Goal: Task Accomplishment & Management: Use online tool/utility

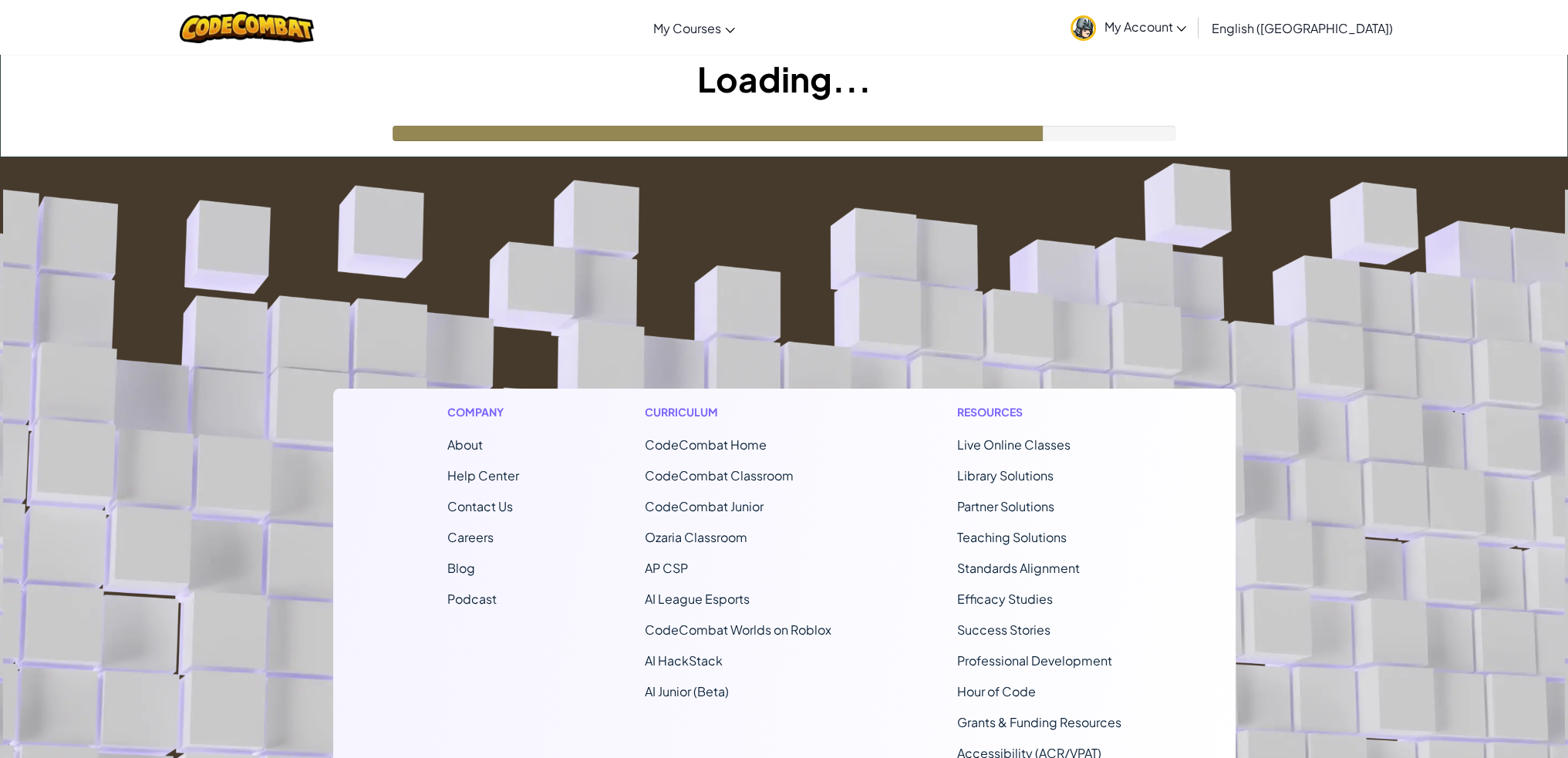
click at [1296, 20] on div "My Account [PERSON_NAME] Profile Settings Notifications Log Out English ([GEOGR…" at bounding box center [1230, 27] width 337 height 48
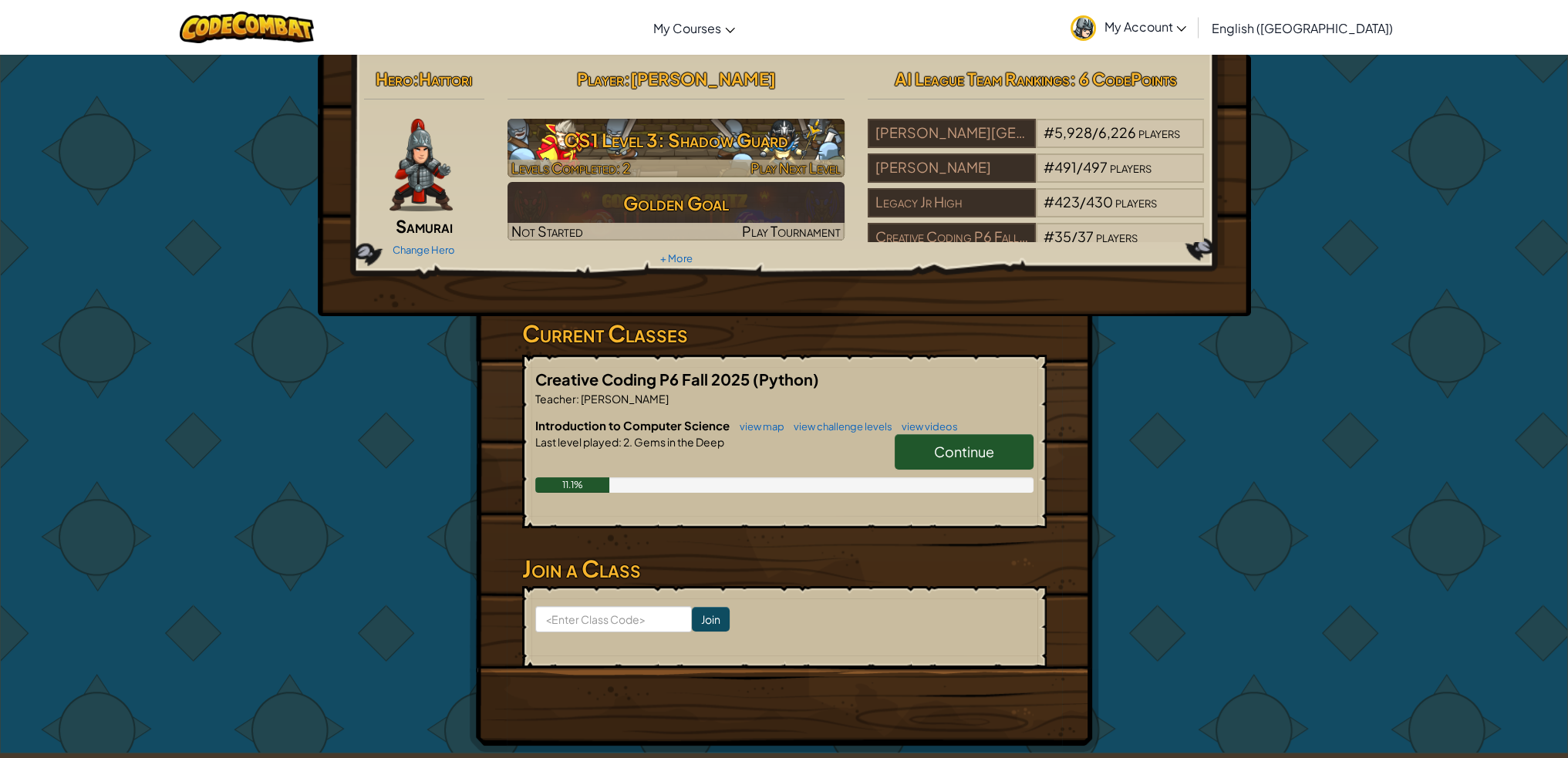
click at [824, 148] on h3 "CS1 Level 3: Shadow Guard" at bounding box center [675, 140] width 337 height 35
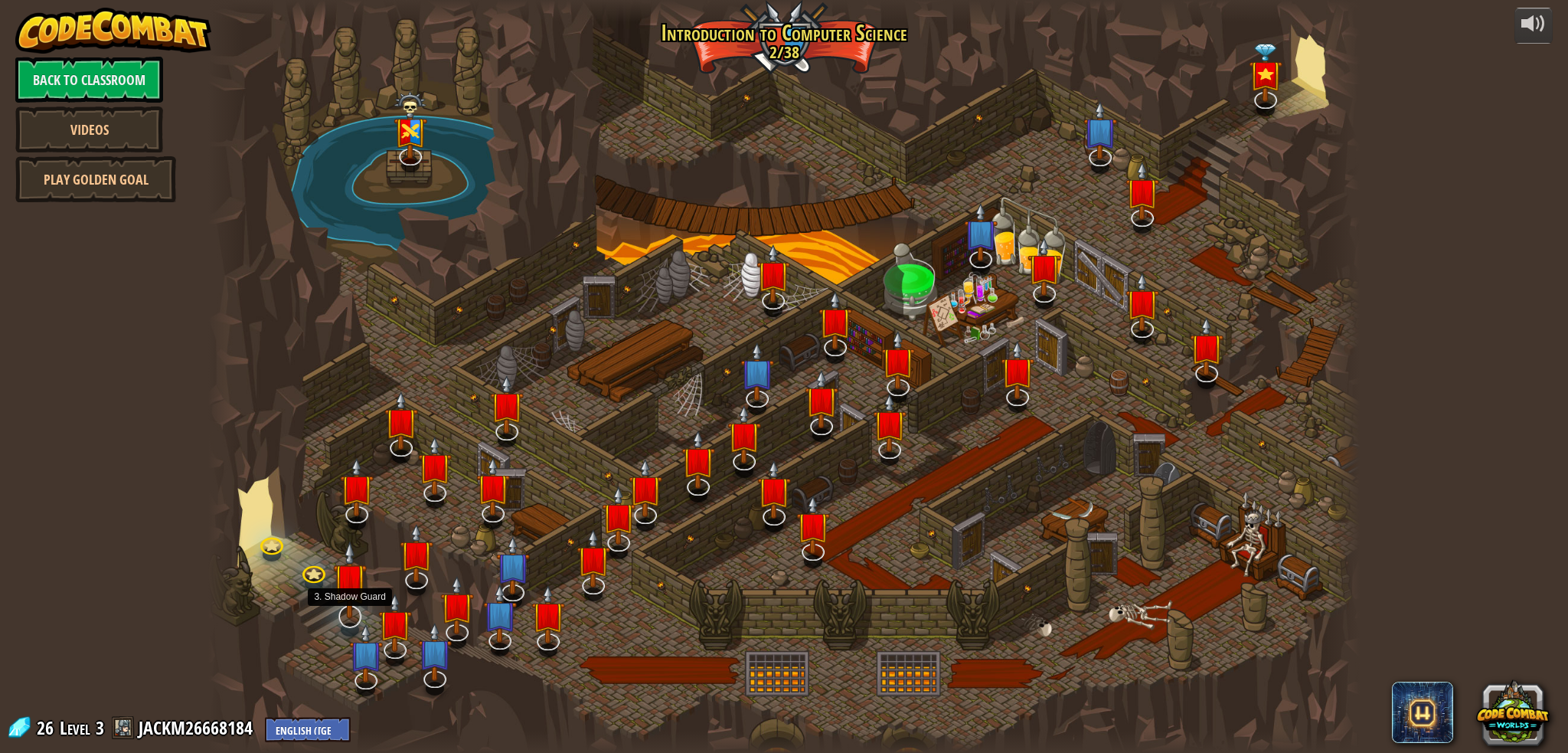
click at [357, 616] on img at bounding box center [350, 580] width 34 height 79
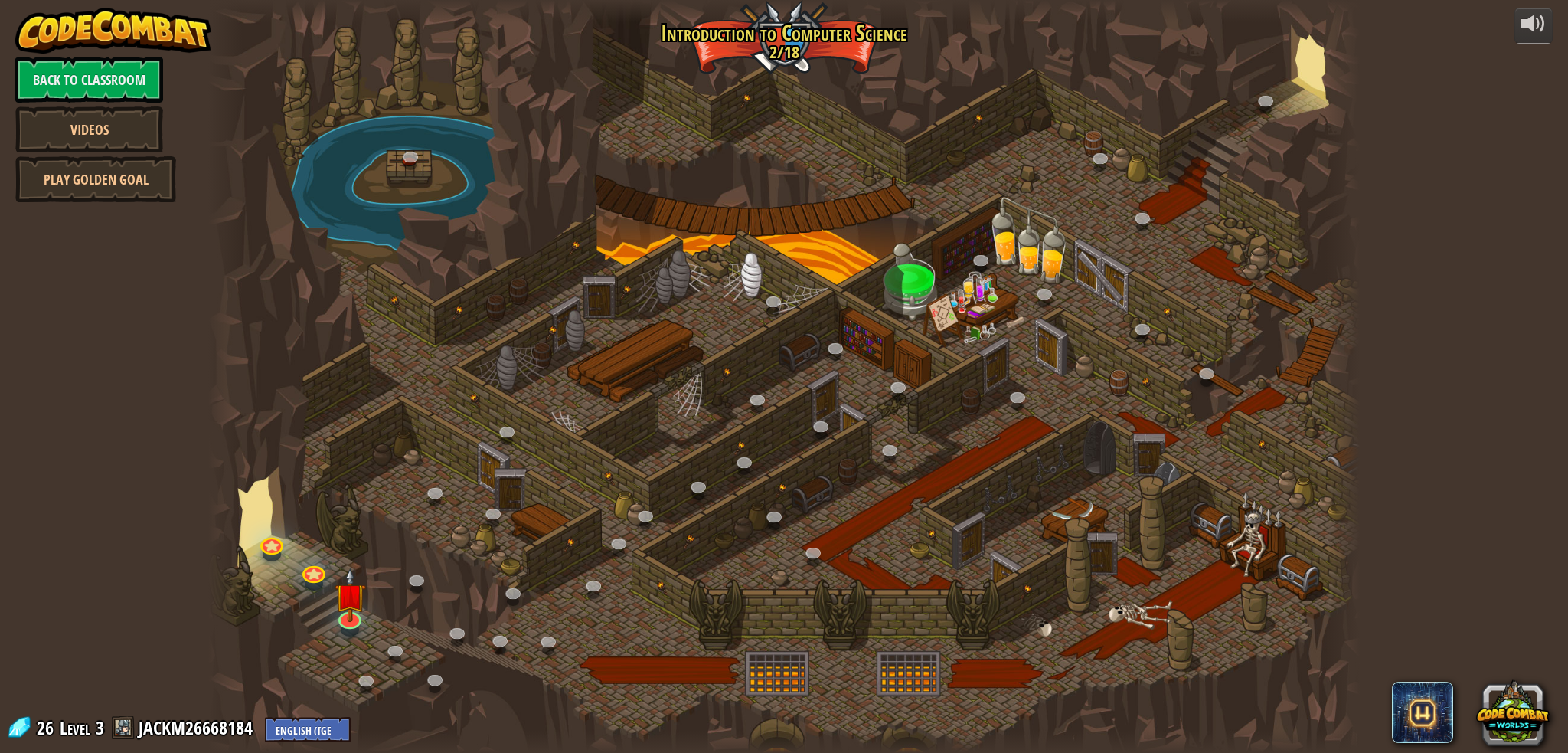
click at [358, 536] on div at bounding box center [784, 376] width 1151 height 753
click at [354, 620] on link at bounding box center [349, 615] width 31 height 31
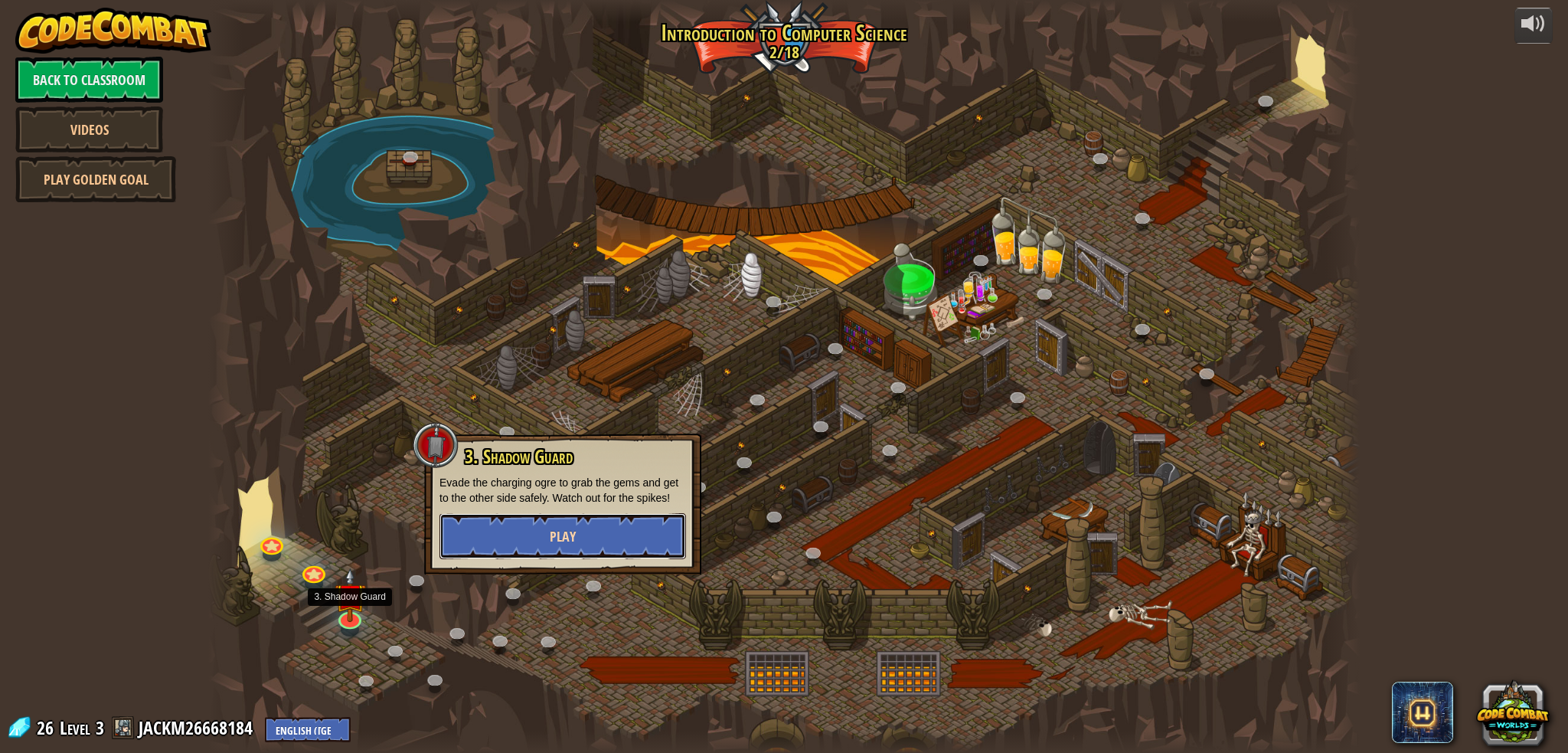
click at [492, 544] on button "Play" at bounding box center [562, 536] width 246 height 46
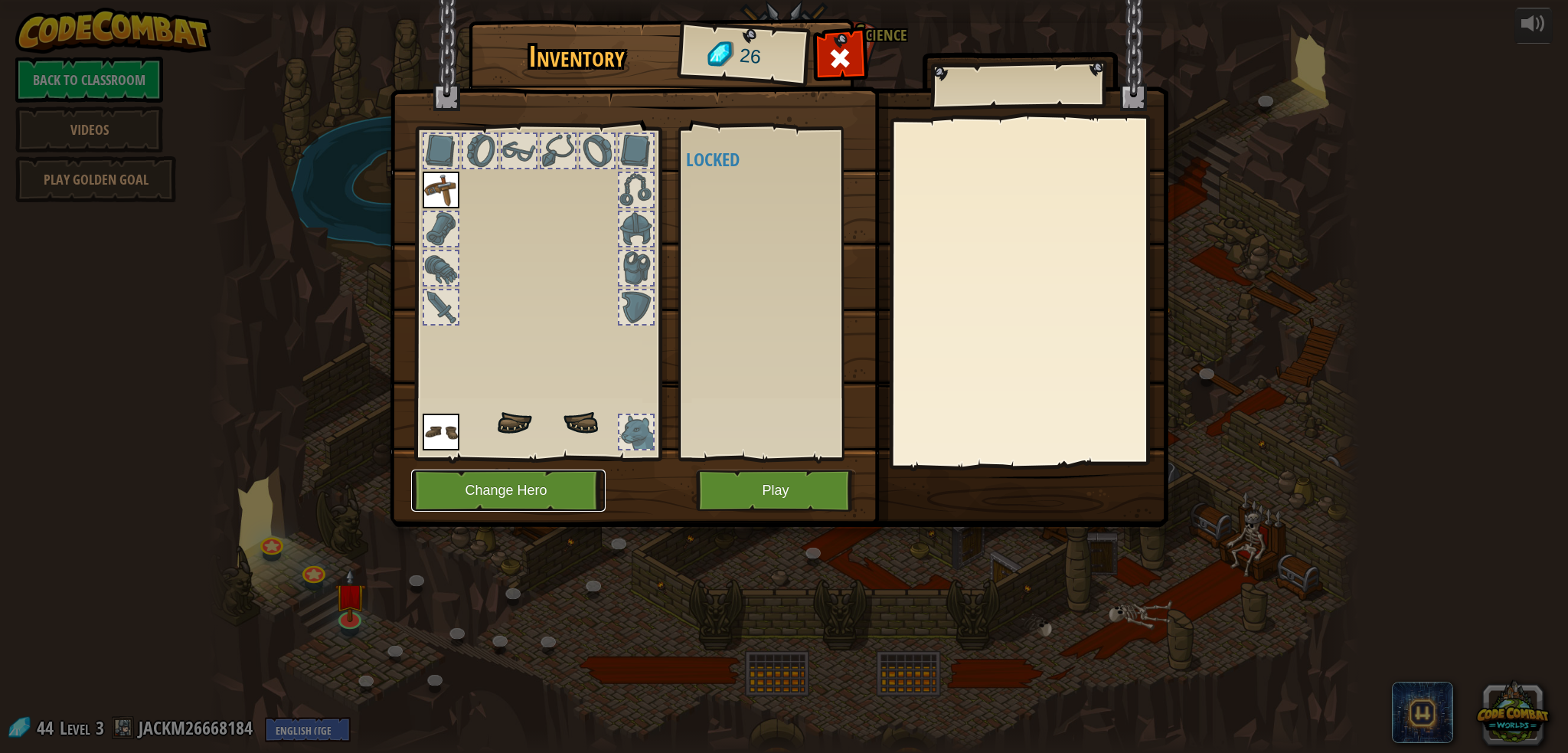
click at [536, 497] on button "Change Hero" at bounding box center [508, 491] width 194 height 42
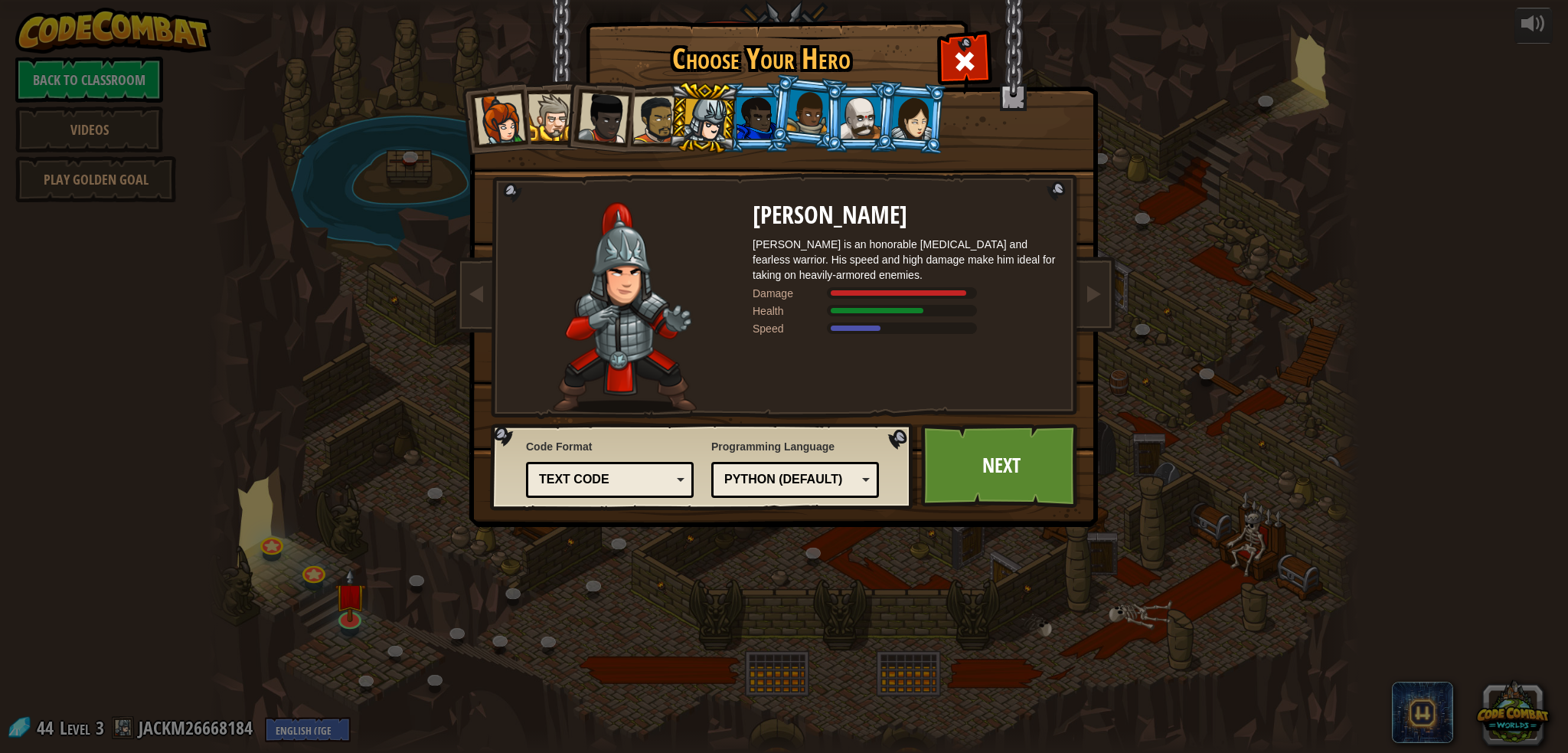
click at [606, 116] on div at bounding box center [602, 118] width 51 height 51
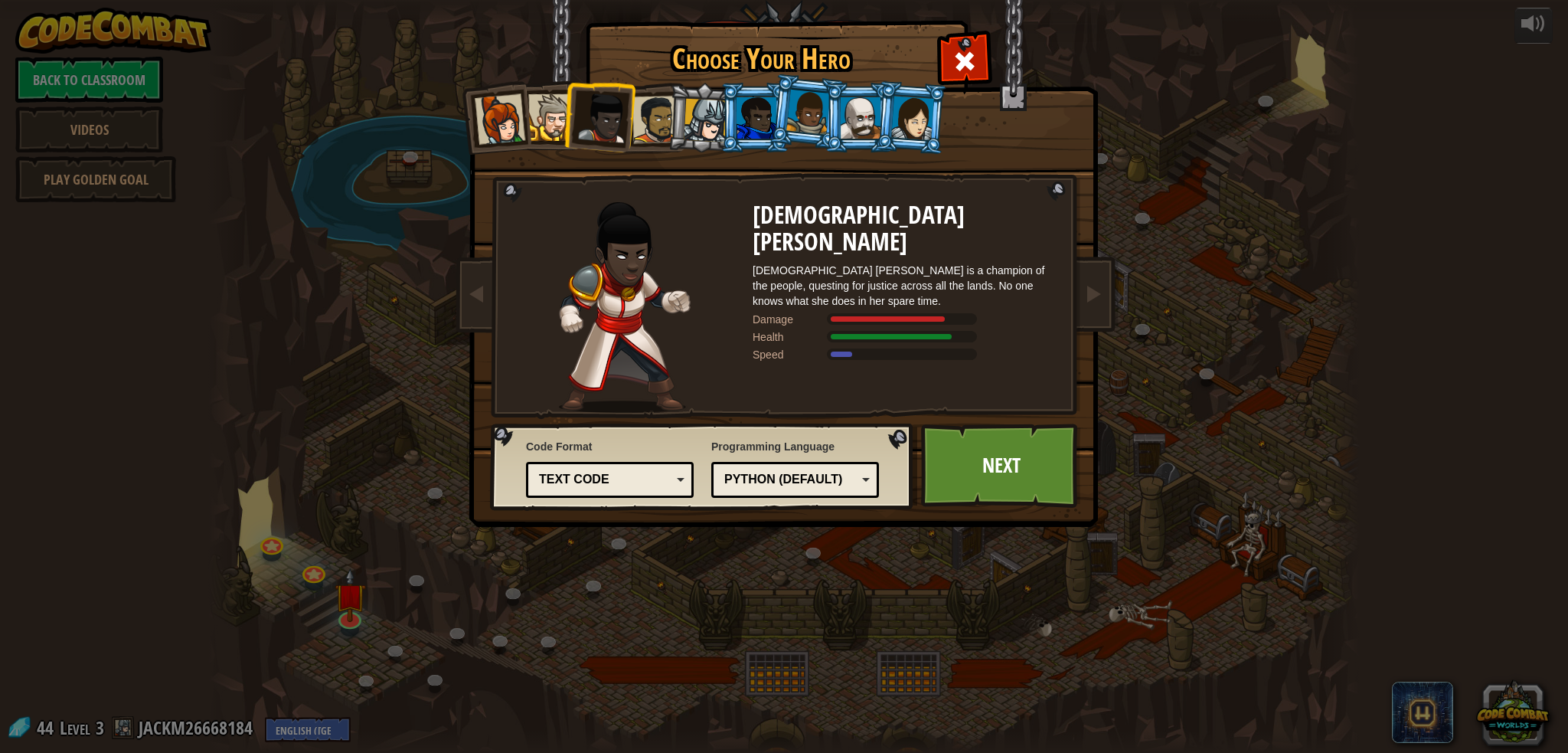
click at [481, 124] on div at bounding box center [500, 119] width 51 height 51
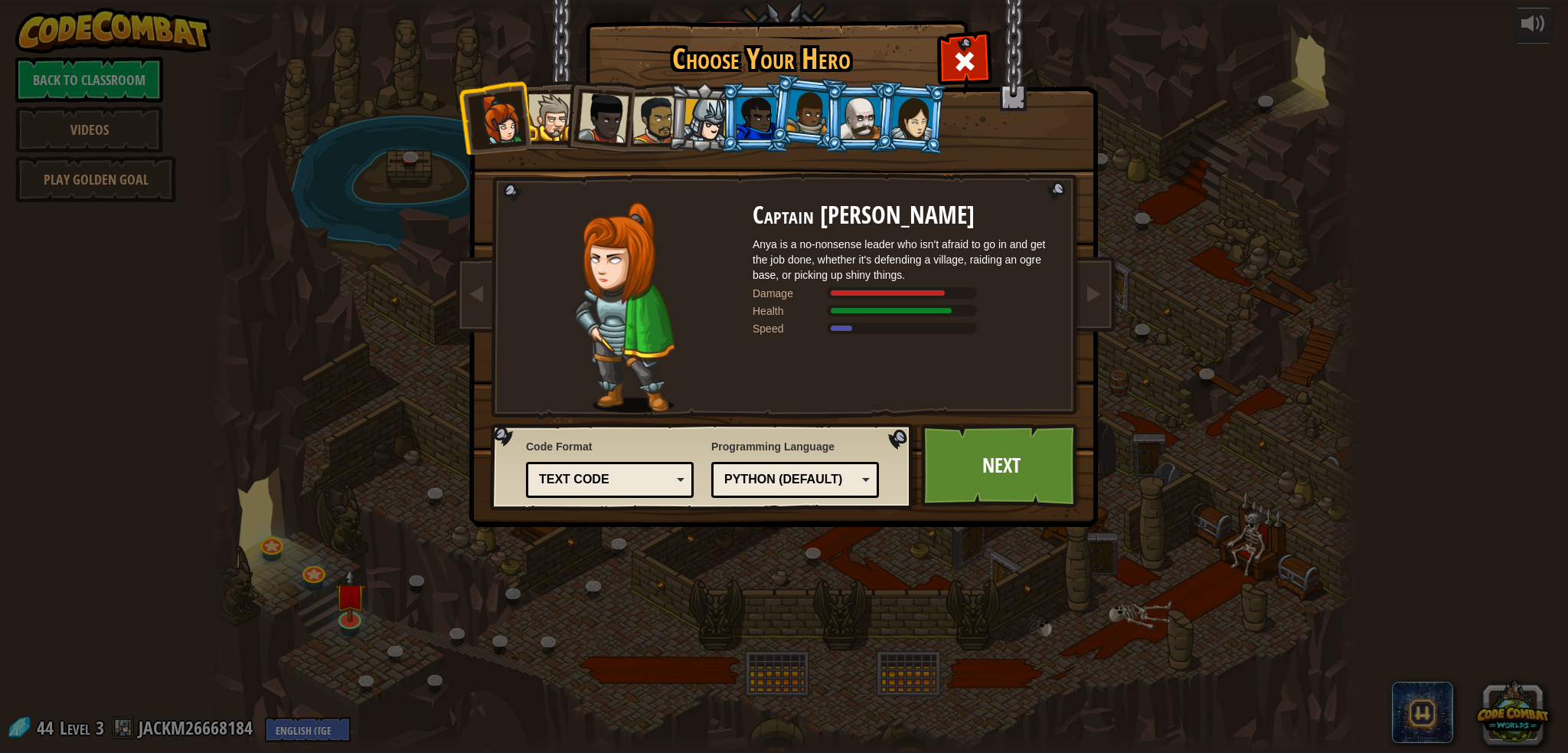
click at [557, 140] on div at bounding box center [552, 117] width 47 height 47
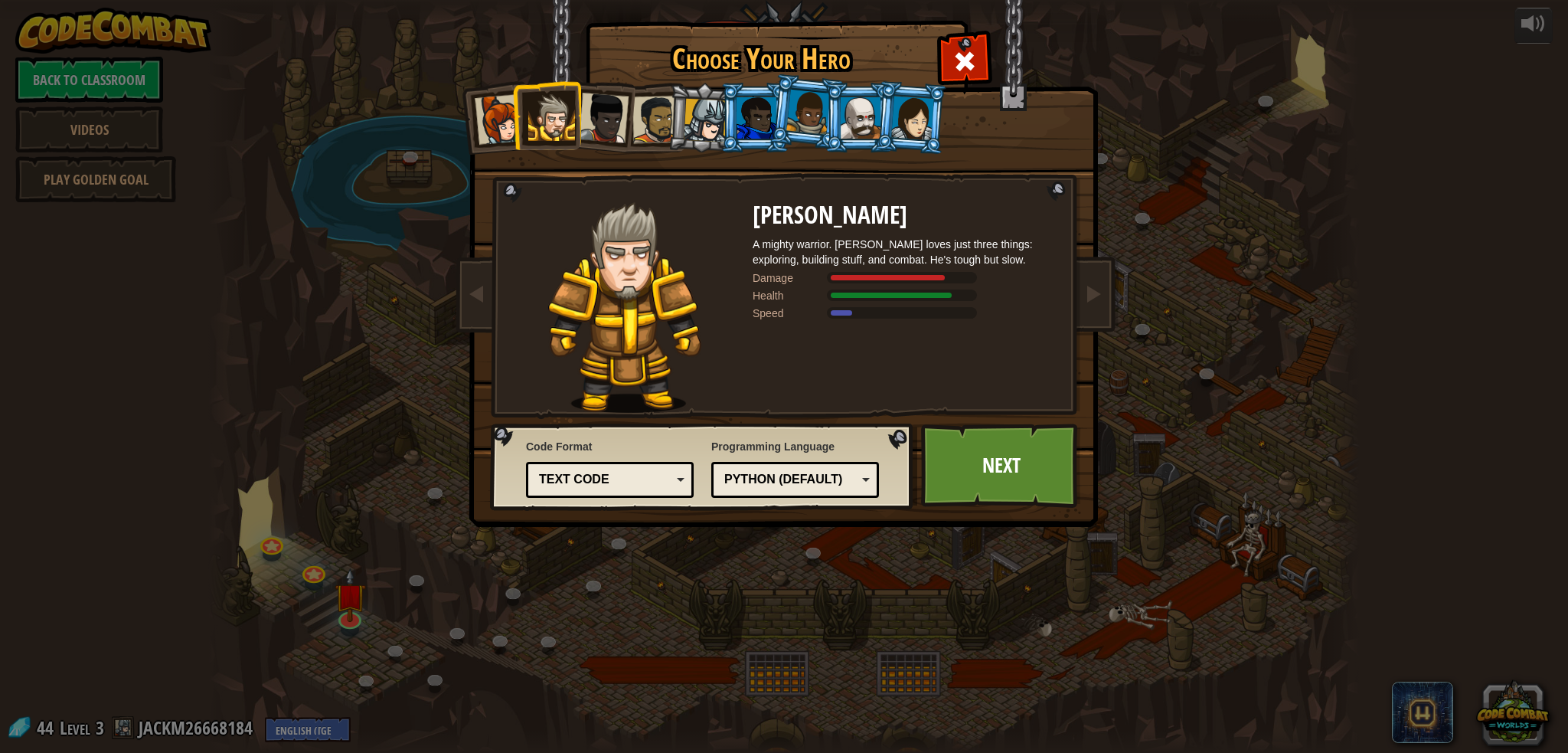
click at [640, 120] on div at bounding box center [656, 120] width 48 height 48
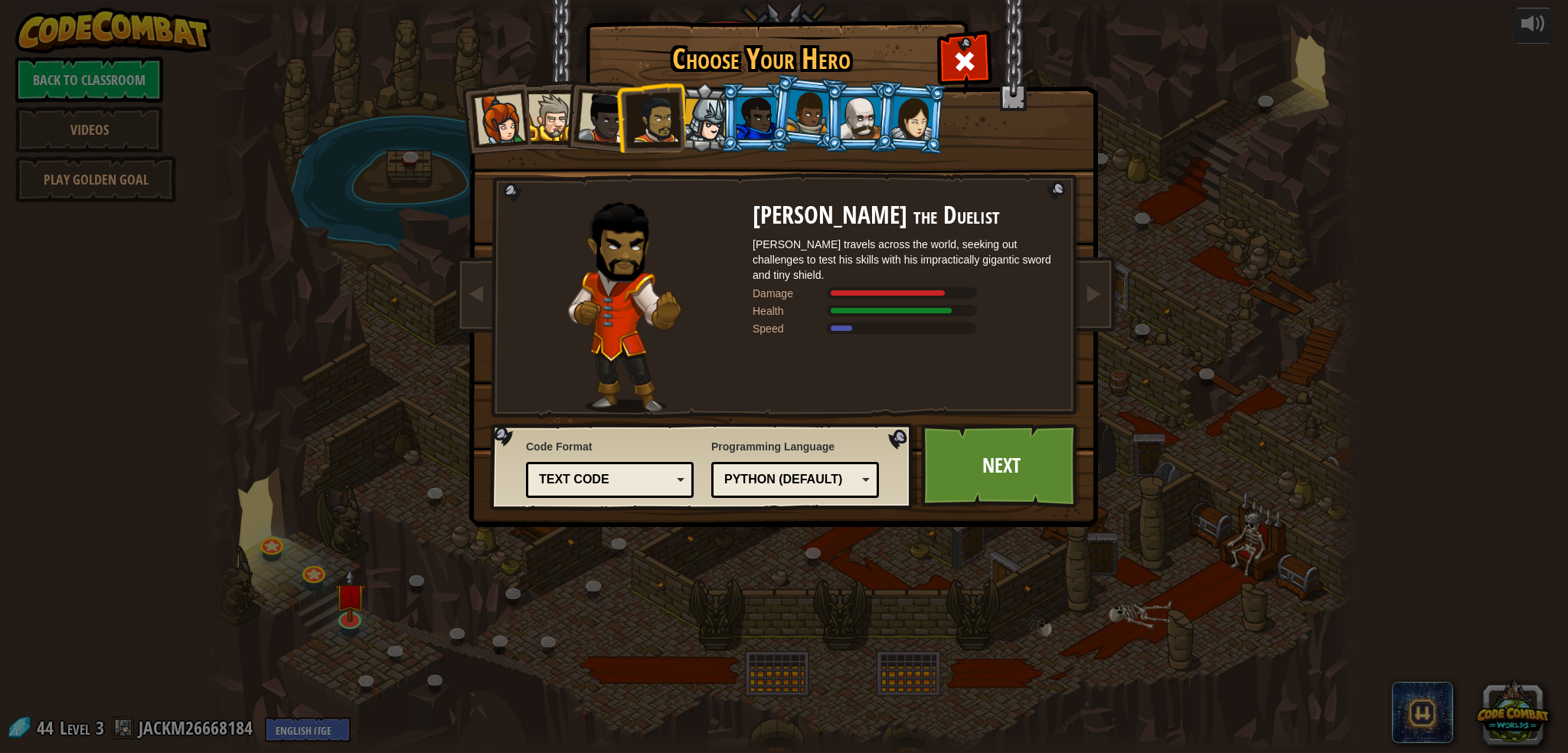
click at [709, 126] on div at bounding box center [706, 121] width 44 height 44
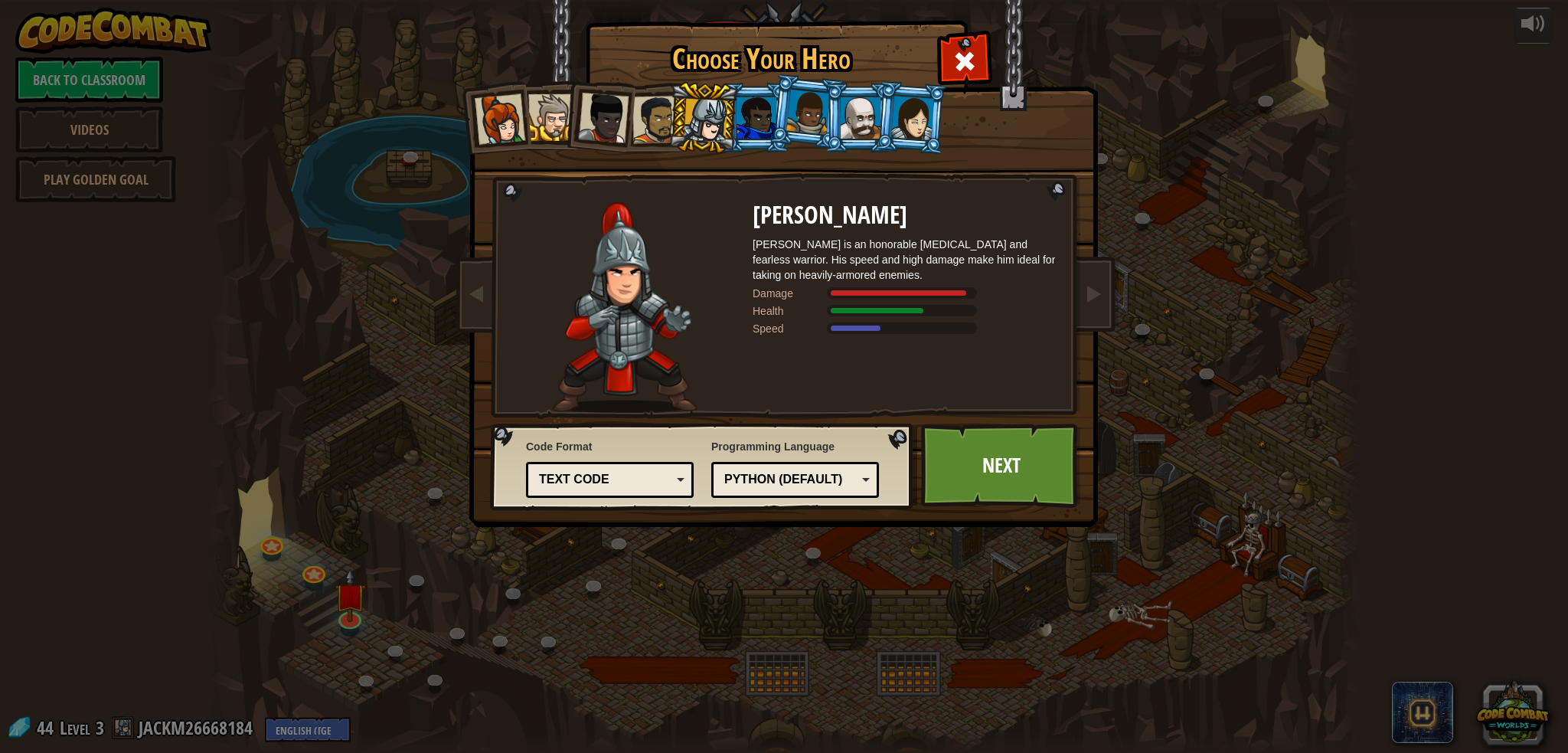
click at [758, 127] on div at bounding box center [757, 118] width 40 height 41
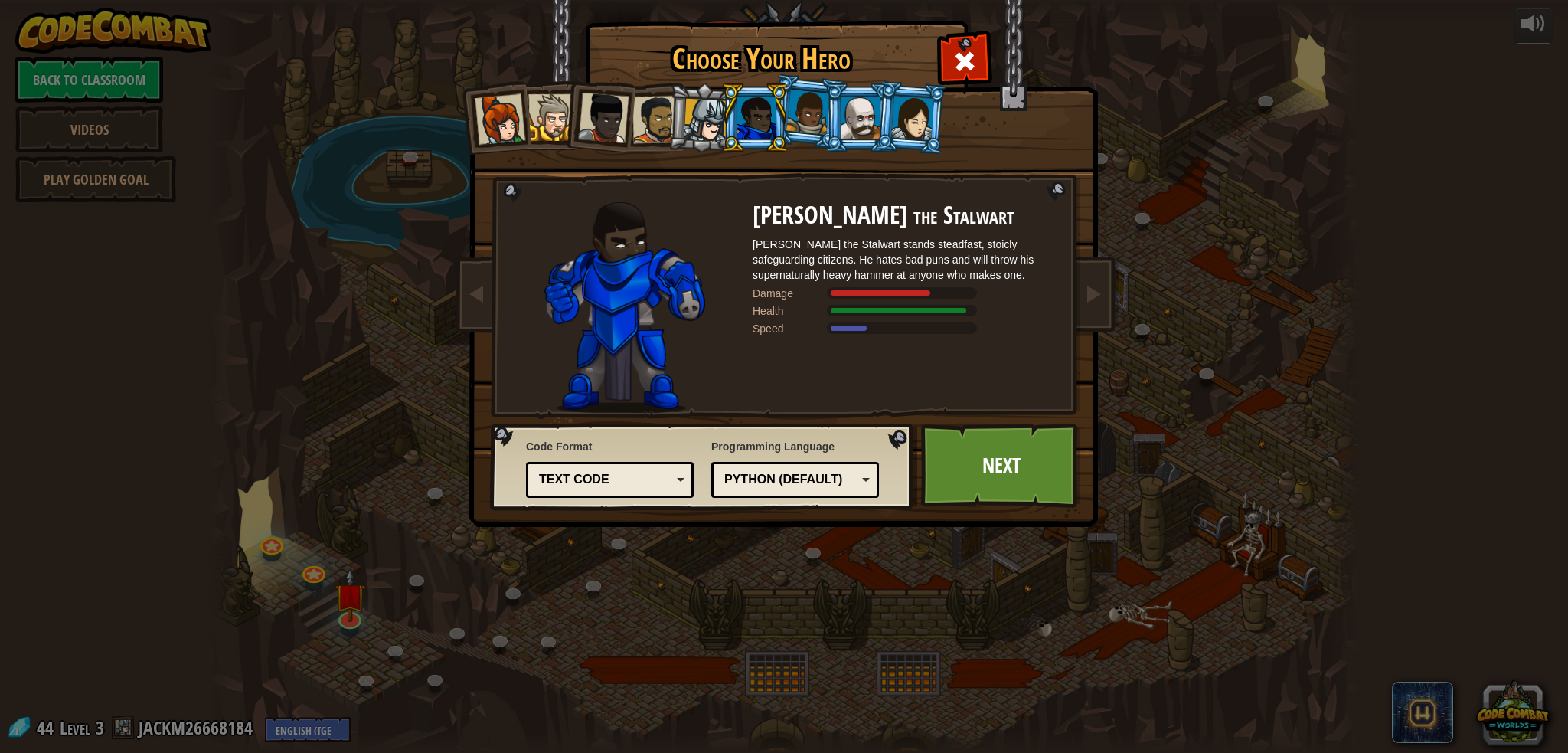
click at [806, 122] on div at bounding box center [808, 112] width 44 height 45
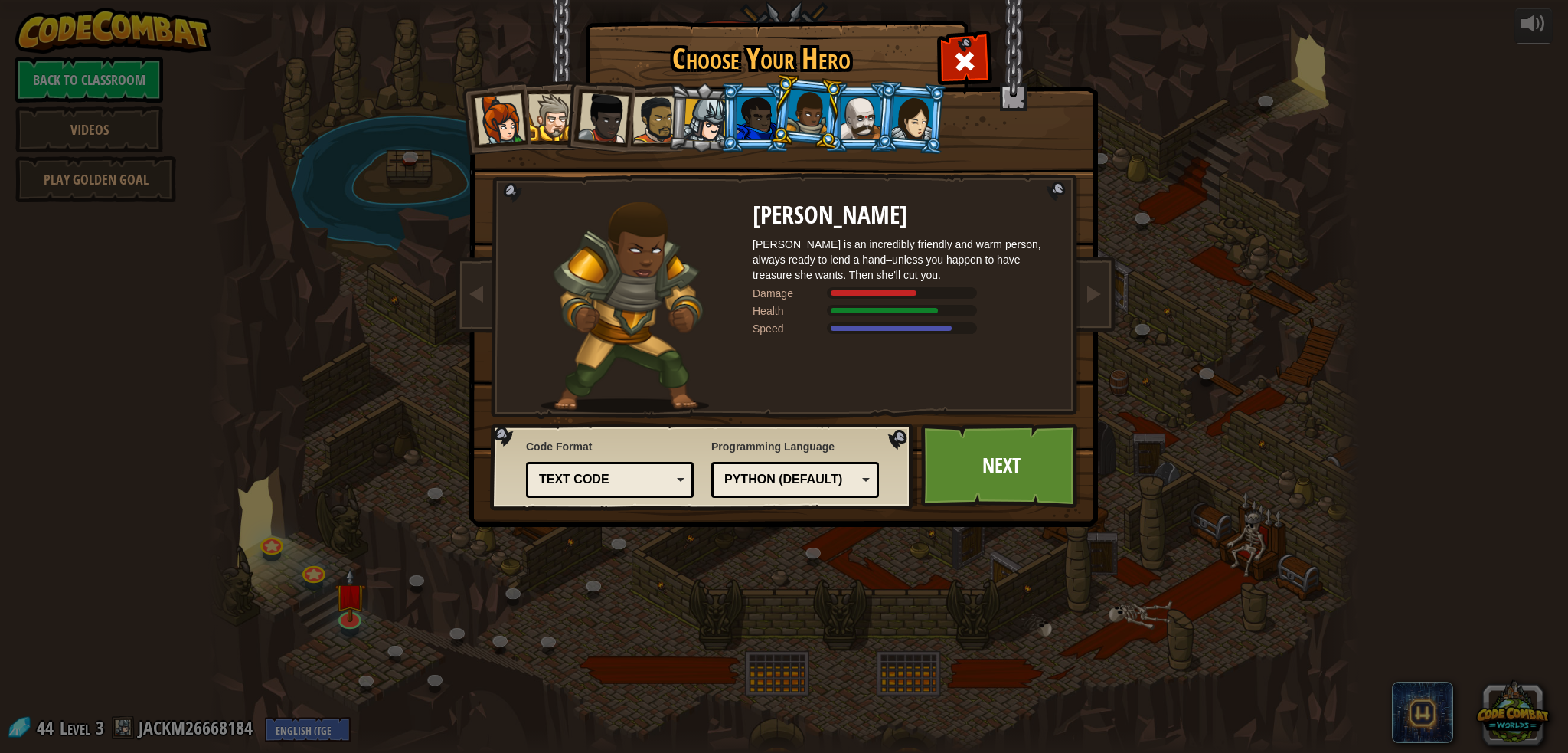
click at [862, 112] on div at bounding box center [861, 118] width 40 height 41
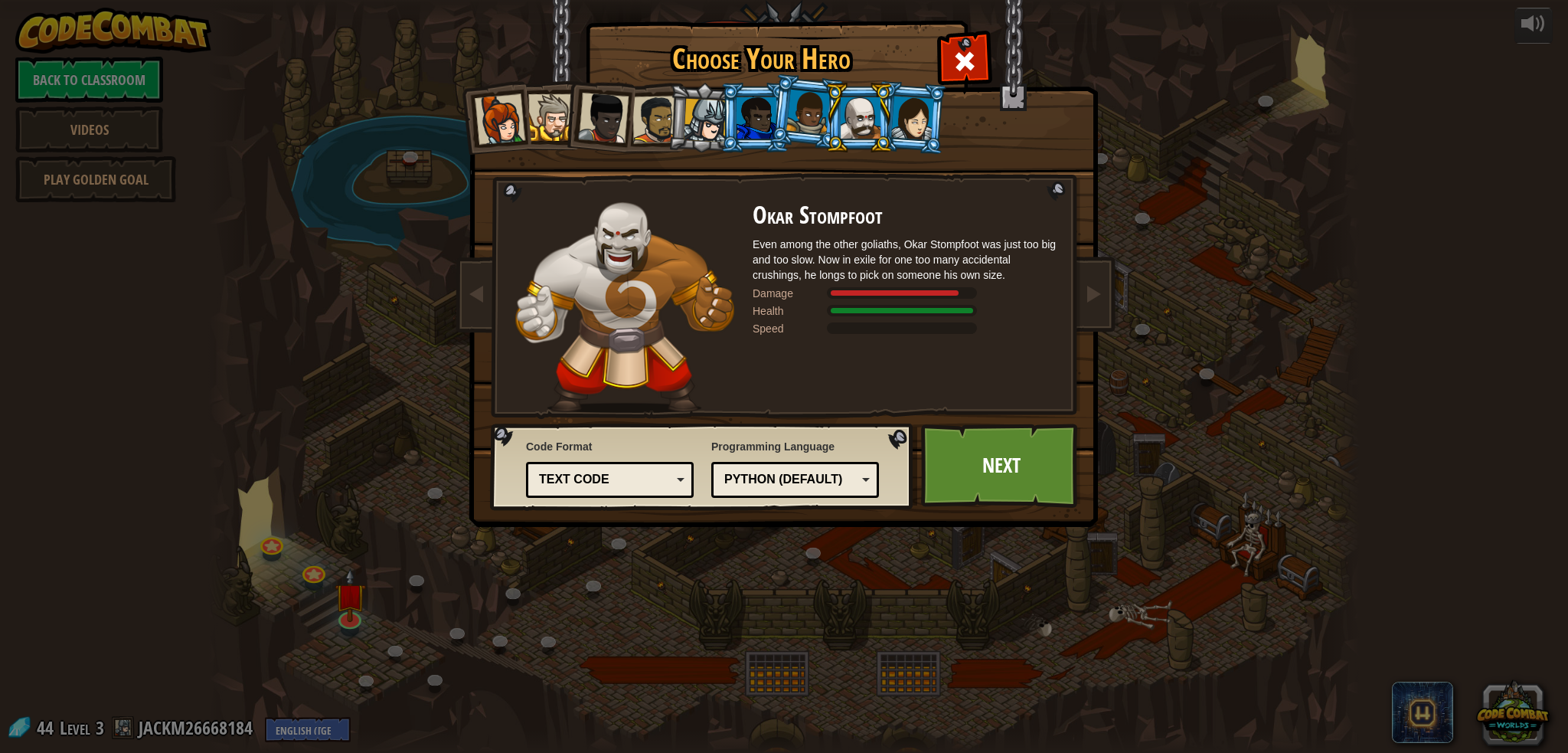
click at [904, 122] on div at bounding box center [912, 118] width 43 height 44
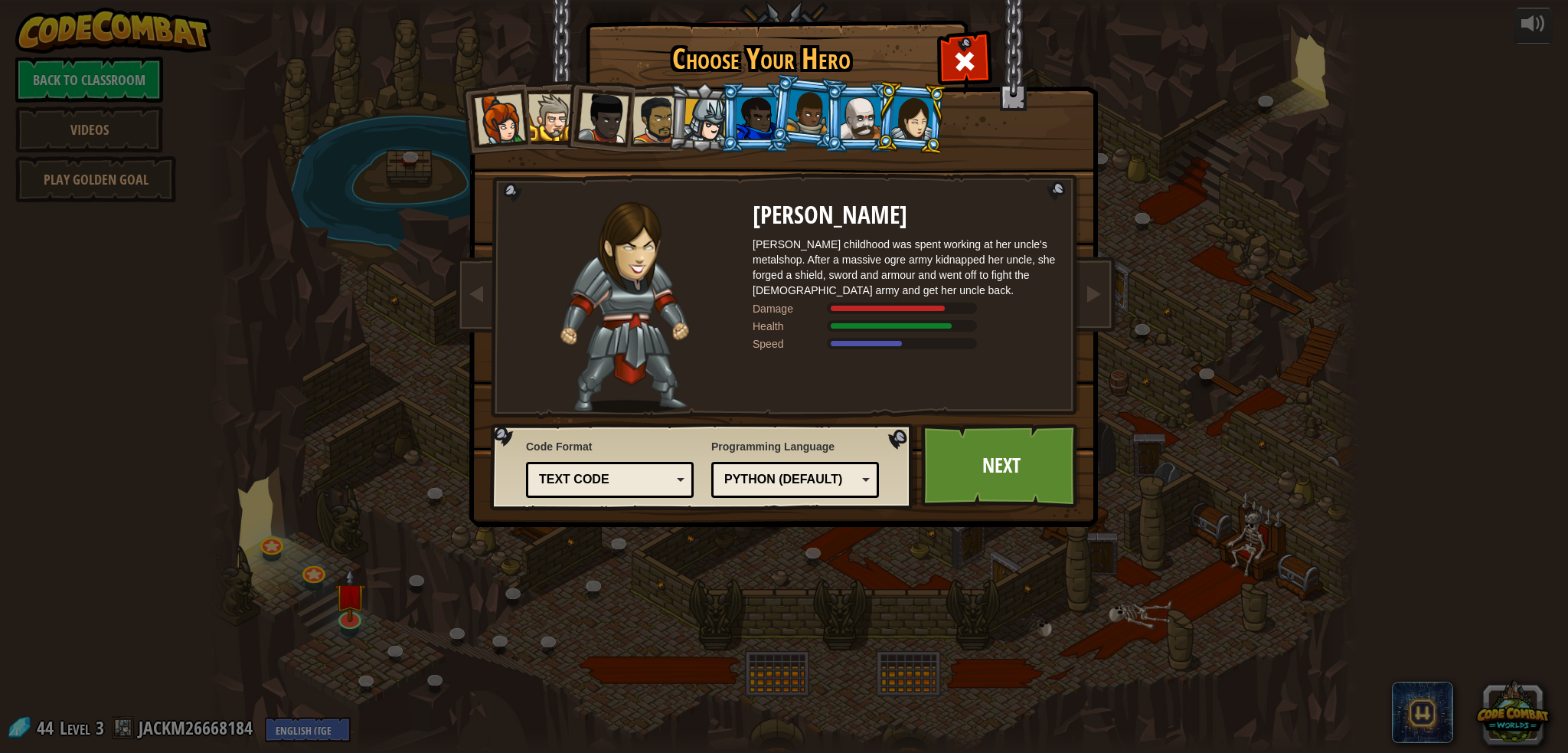
click at [512, 142] on li at bounding box center [494, 117] width 75 height 75
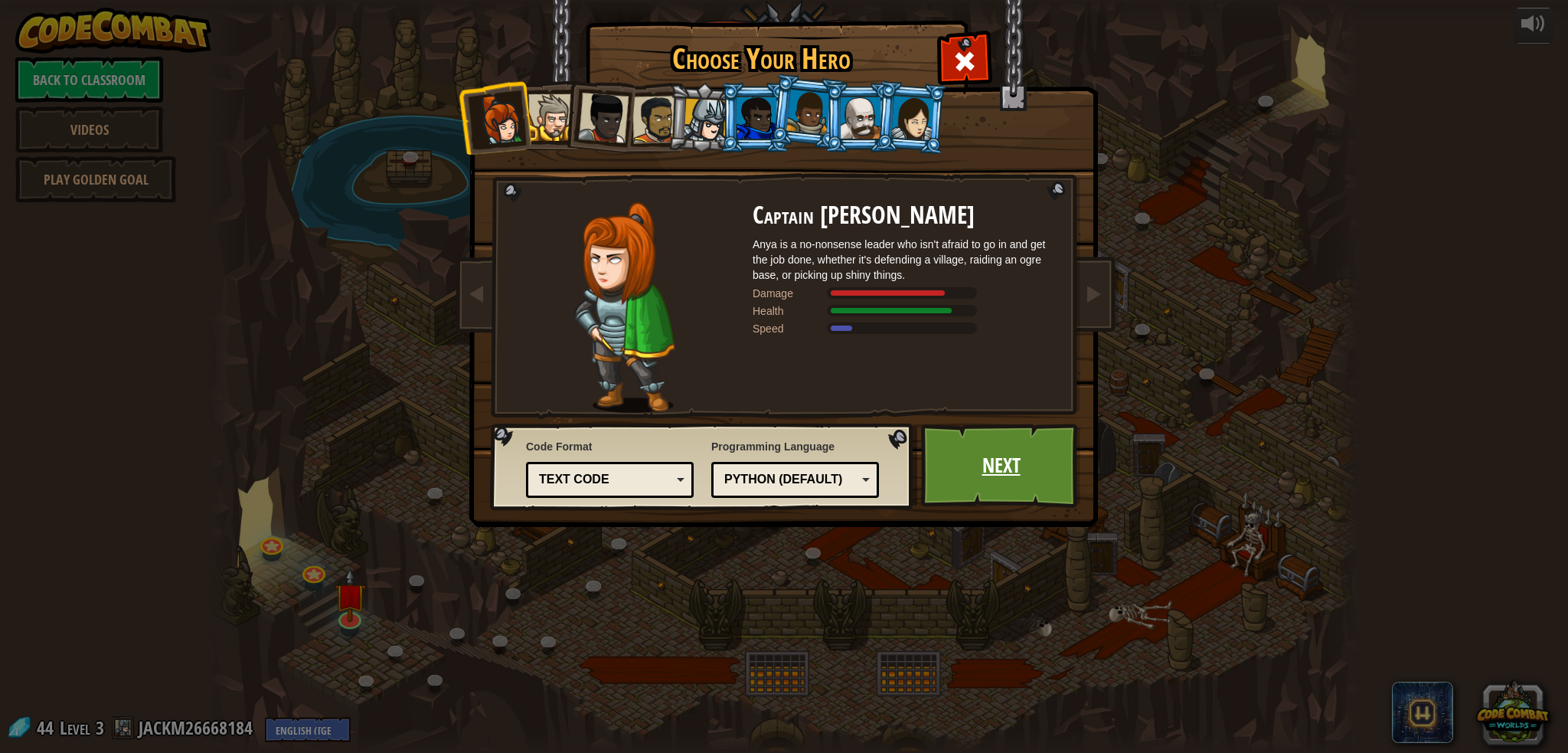
click at [988, 452] on link "Next" at bounding box center [1001, 466] width 160 height 84
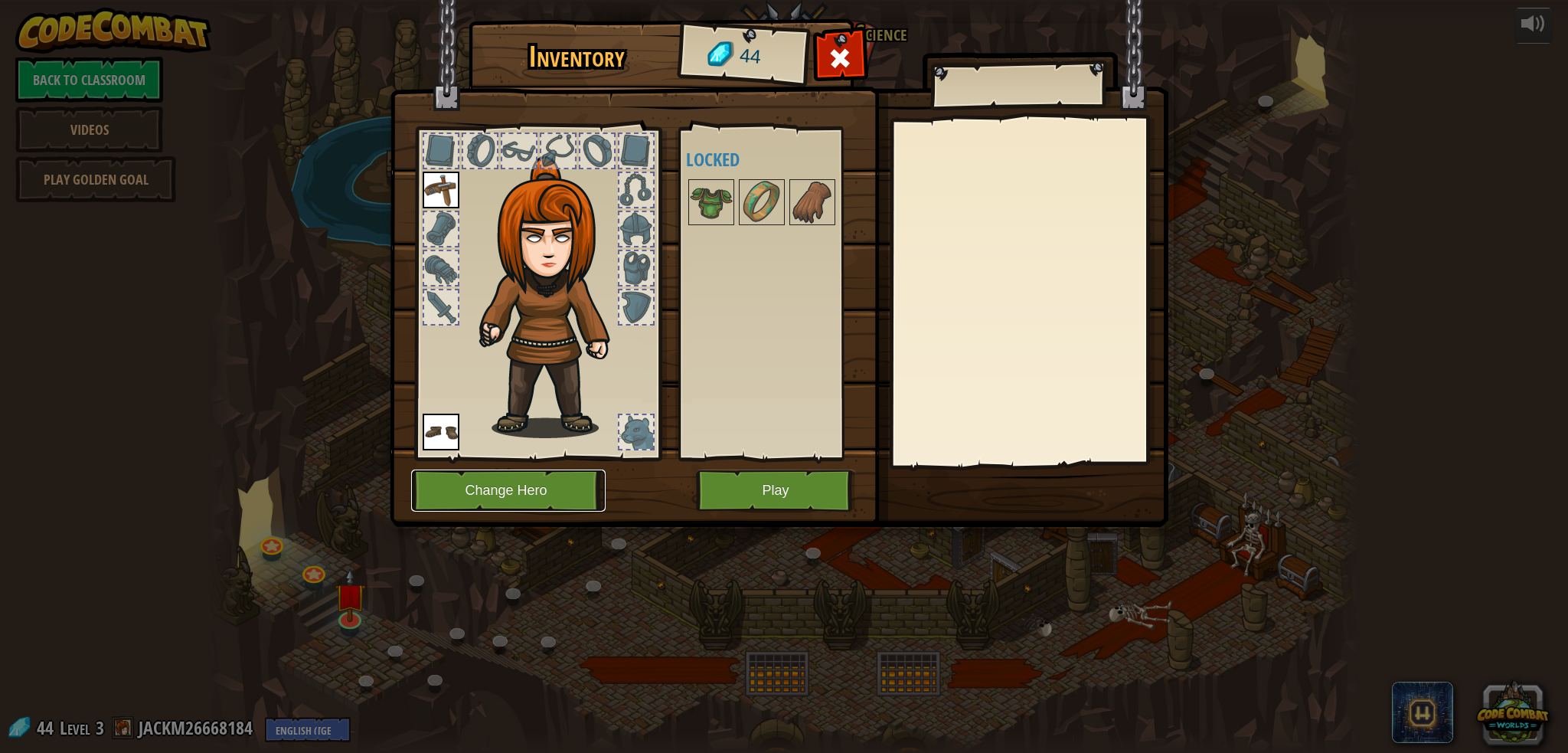
click at [498, 510] on button "Change Hero" at bounding box center [508, 491] width 194 height 42
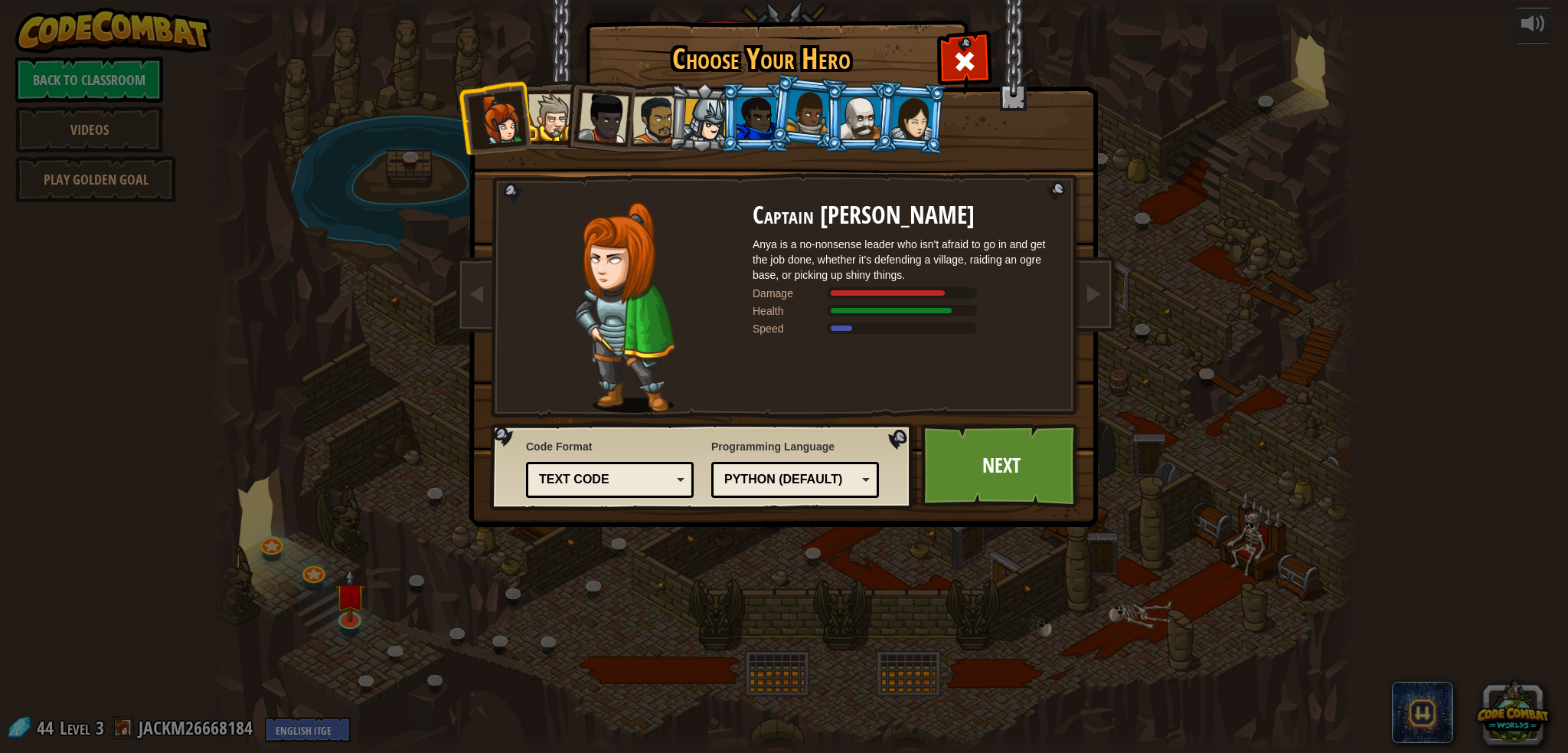
click at [707, 112] on div at bounding box center [706, 121] width 44 height 44
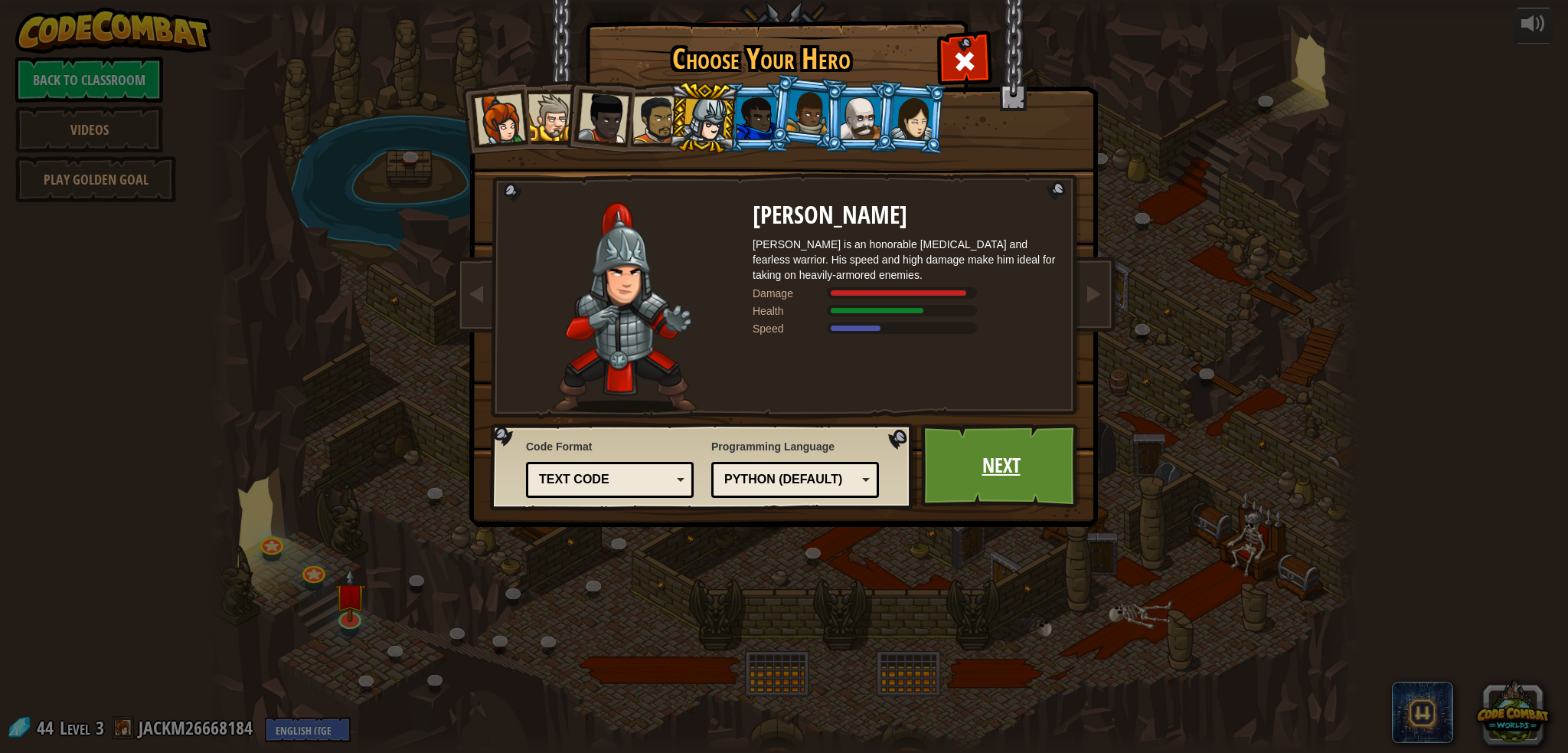
click at [994, 475] on link "Next" at bounding box center [1001, 466] width 160 height 84
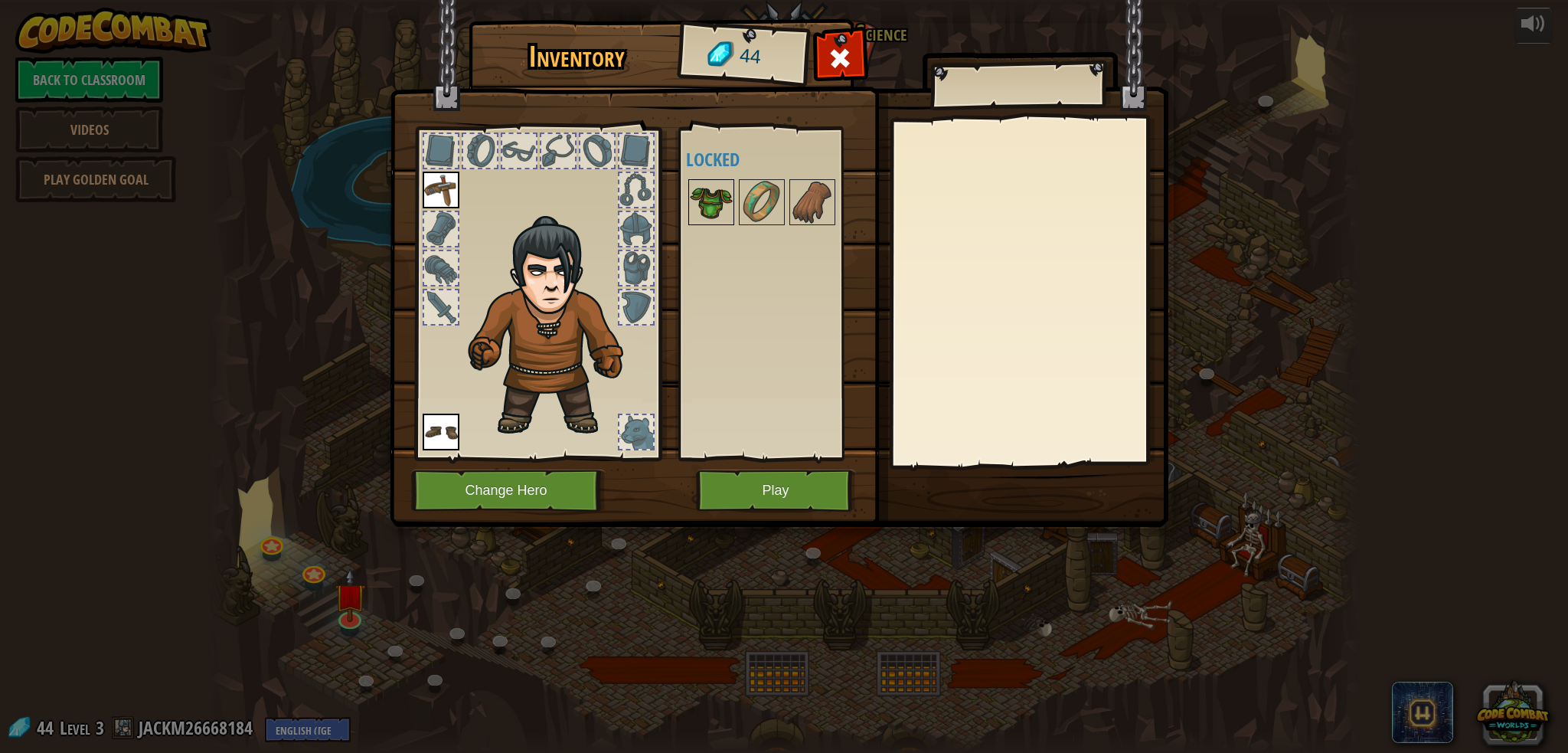
click at [719, 193] on img at bounding box center [711, 202] width 43 height 43
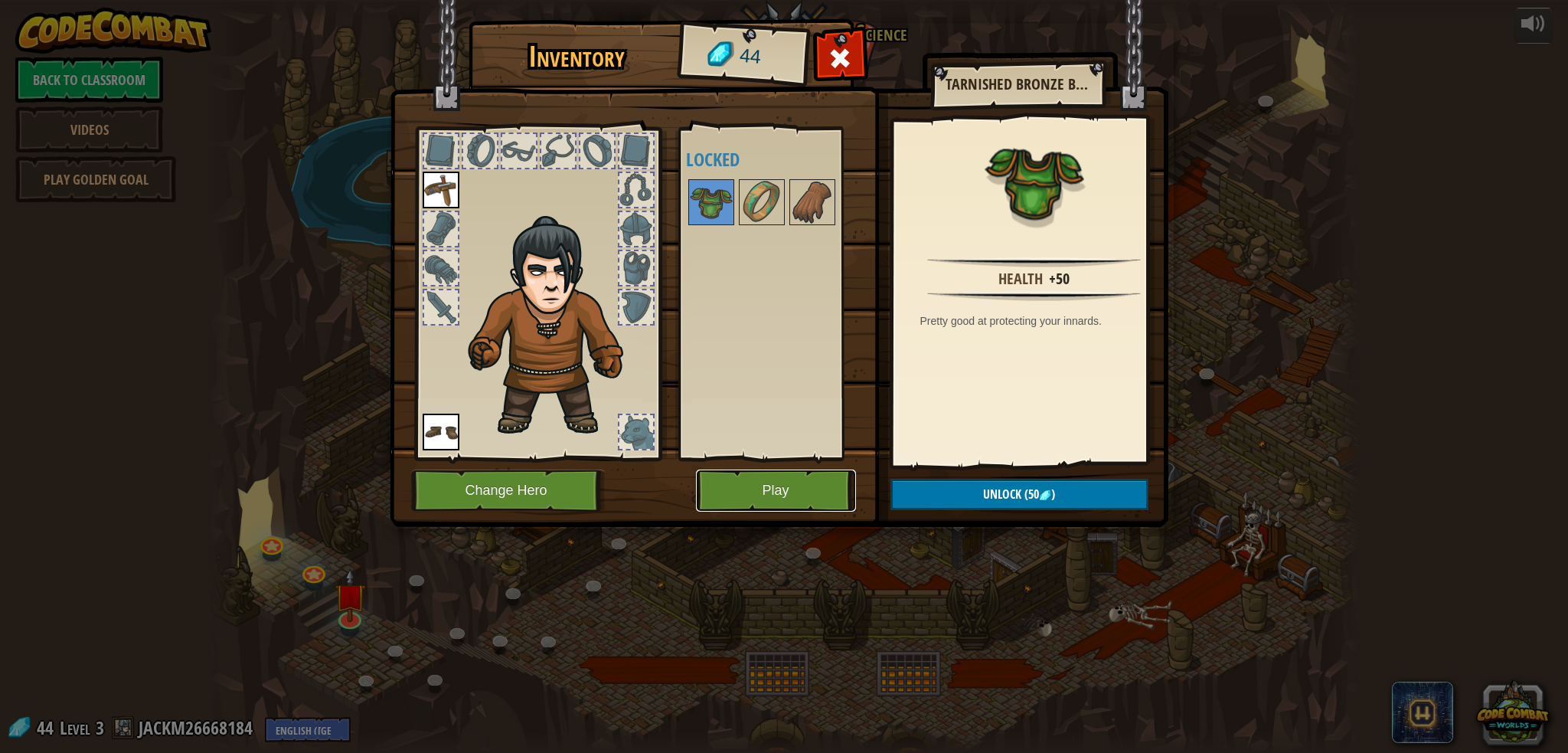
click at [747, 480] on button "Play" at bounding box center [776, 491] width 160 height 42
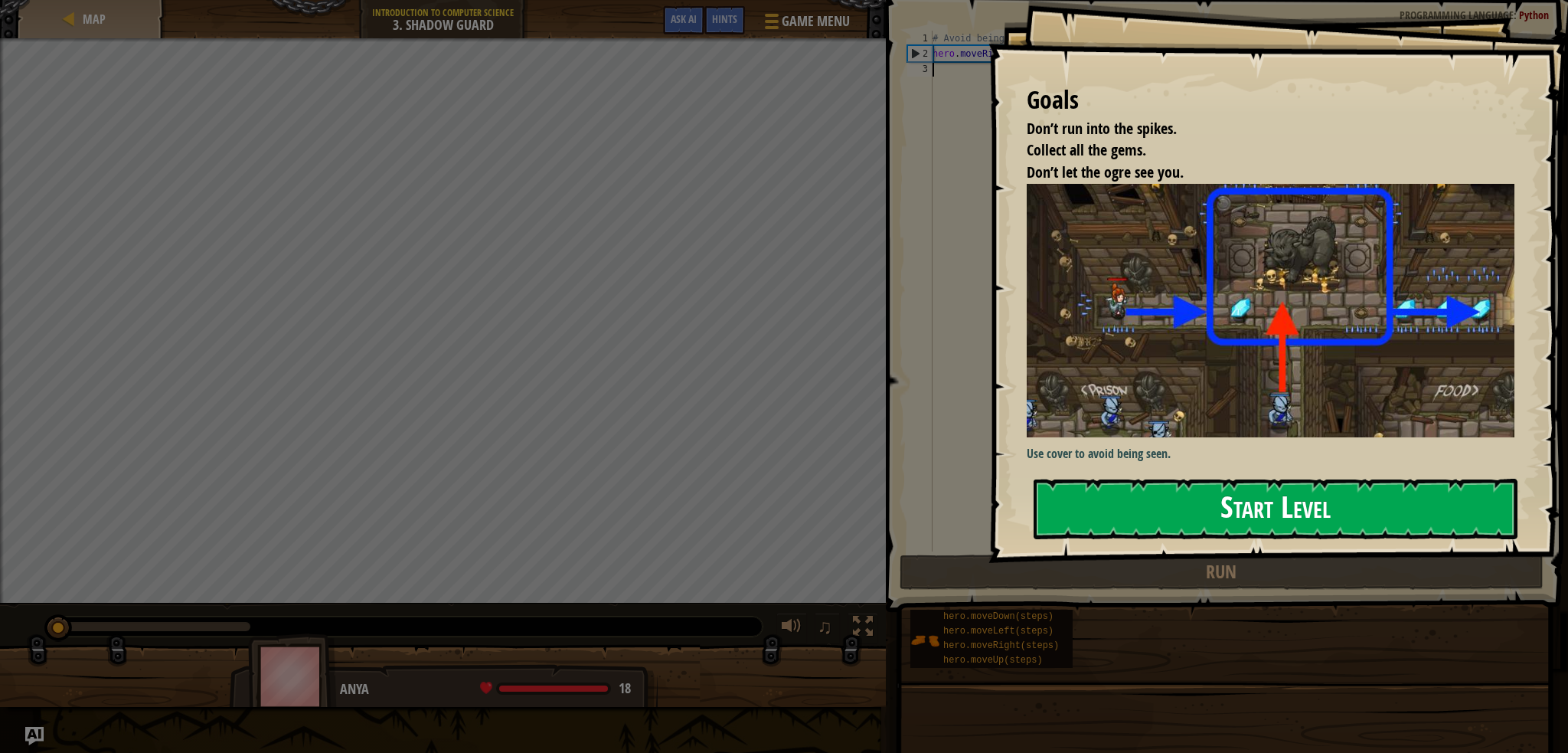
click at [1284, 519] on button "Start Level" at bounding box center [1275, 509] width 484 height 60
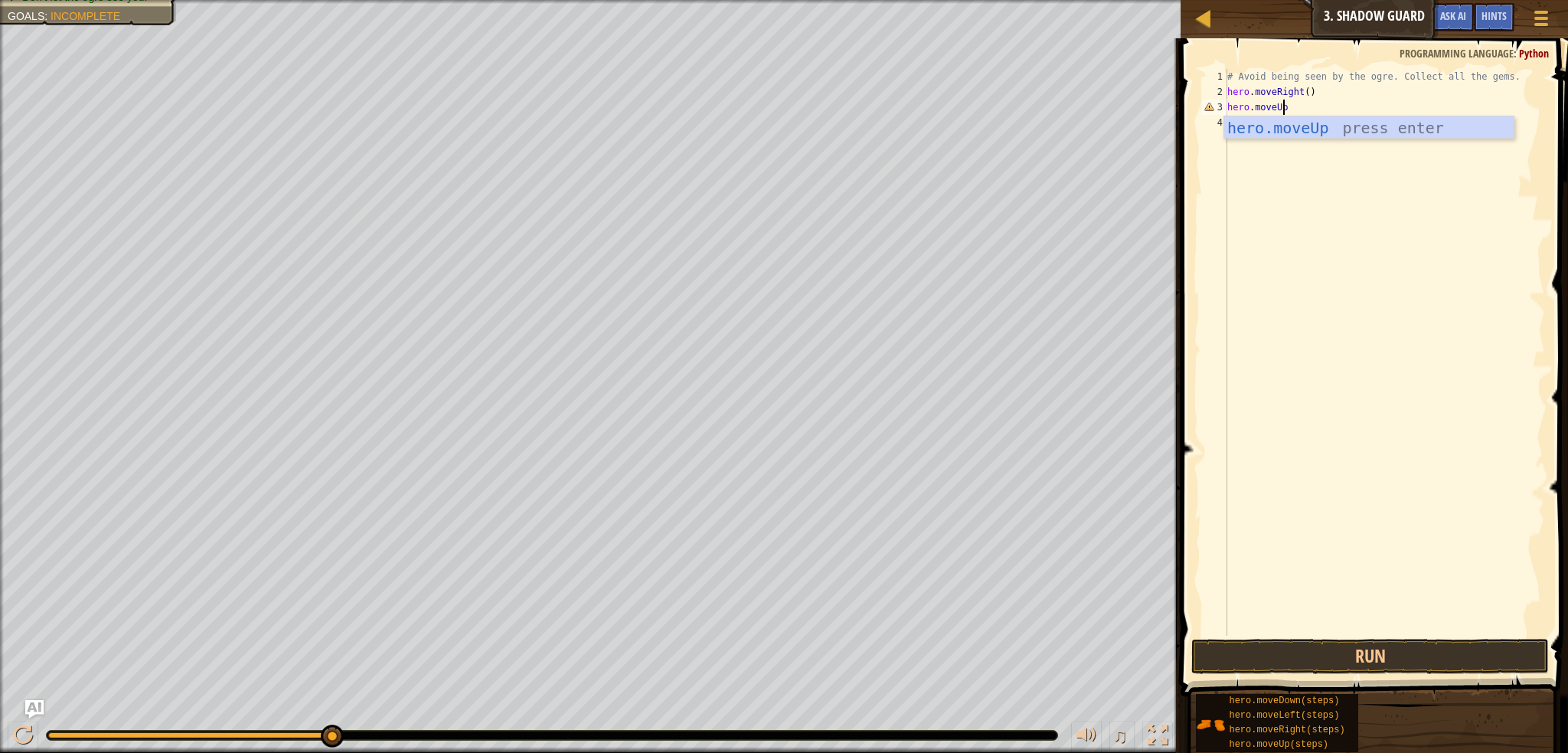
scroll to position [7, 4]
type textarea "hero.moveUp(1)"
type textarea "hero.moveright(1)"
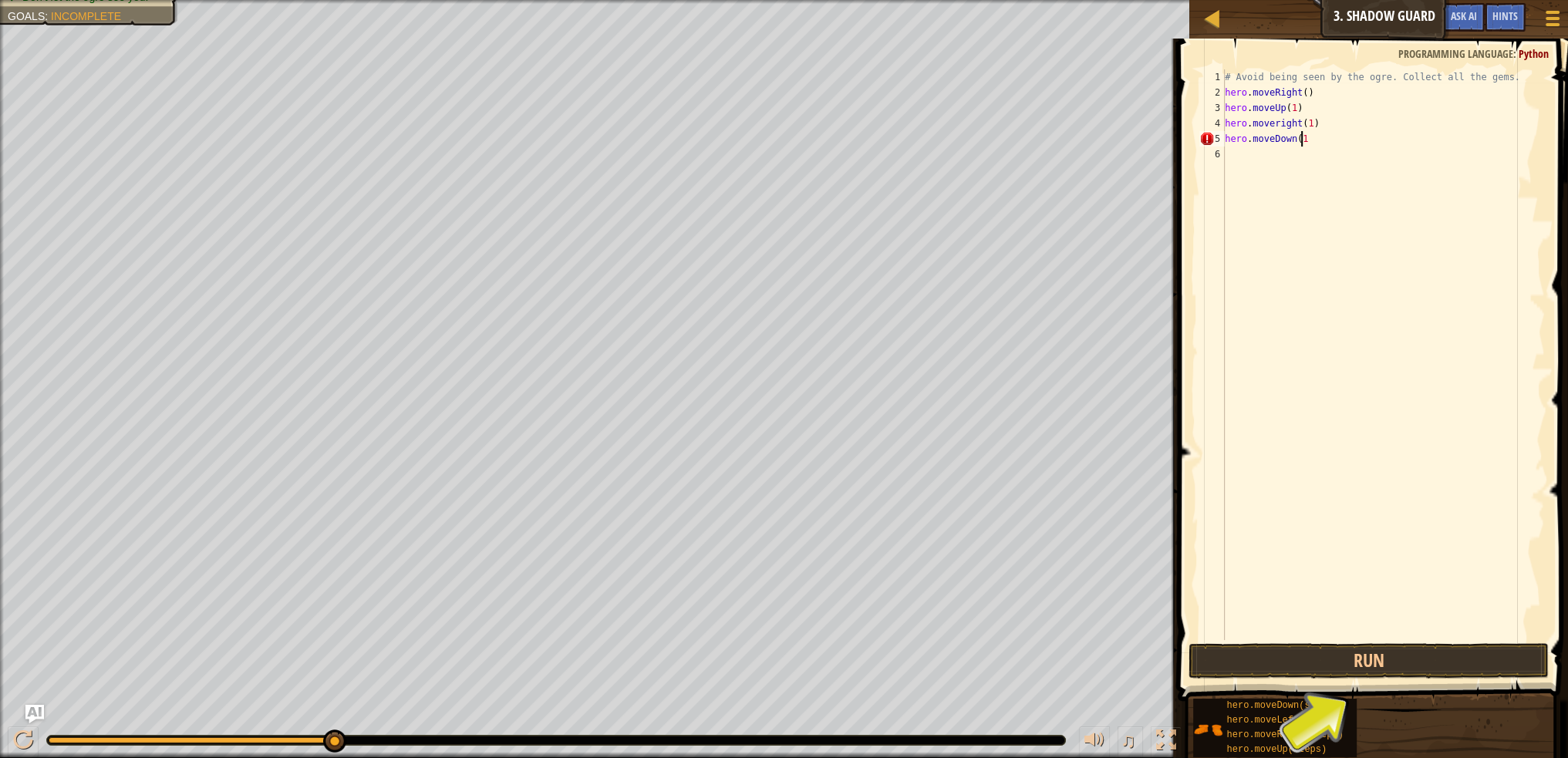
type textarea "hero.moveDown(1)"
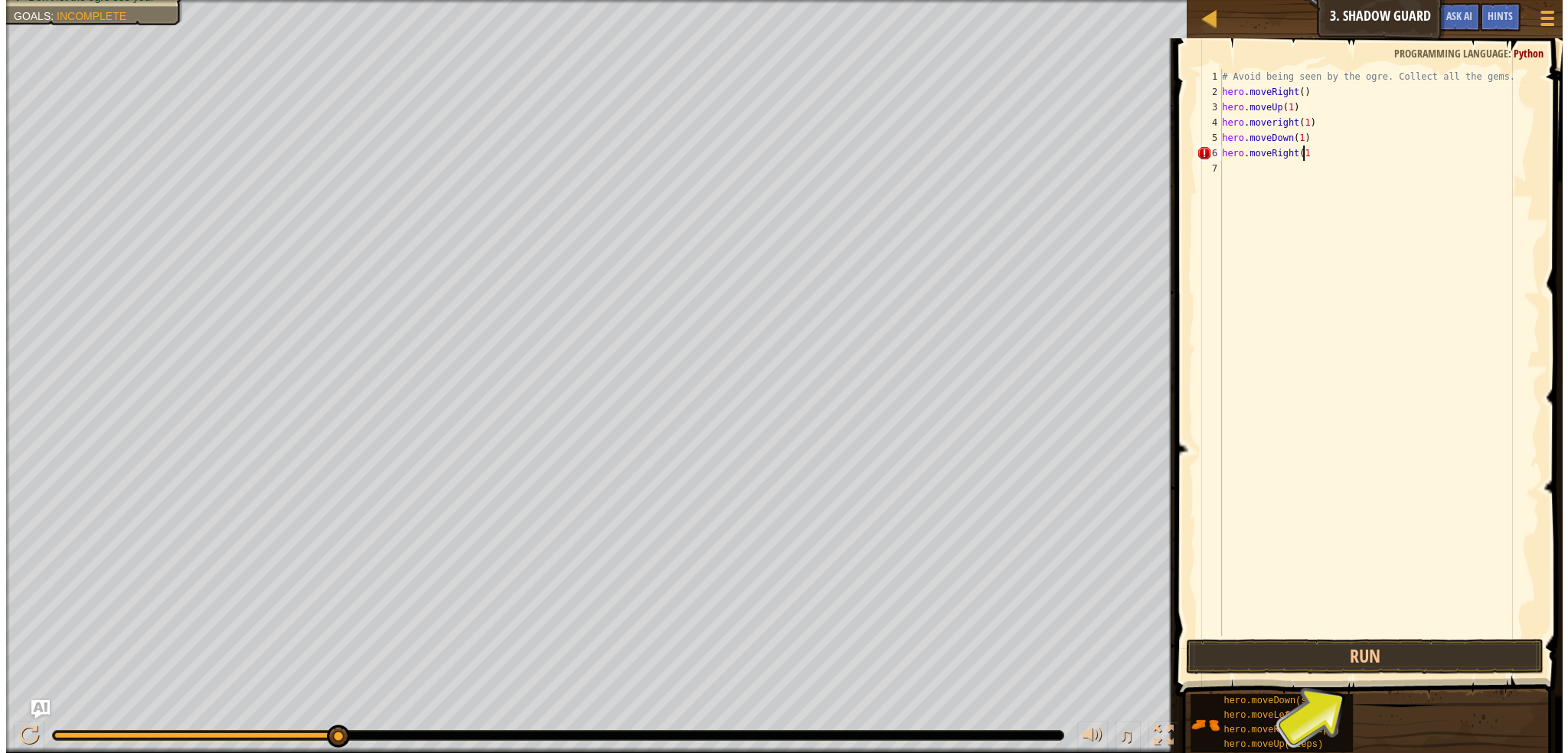
scroll to position [7, 6]
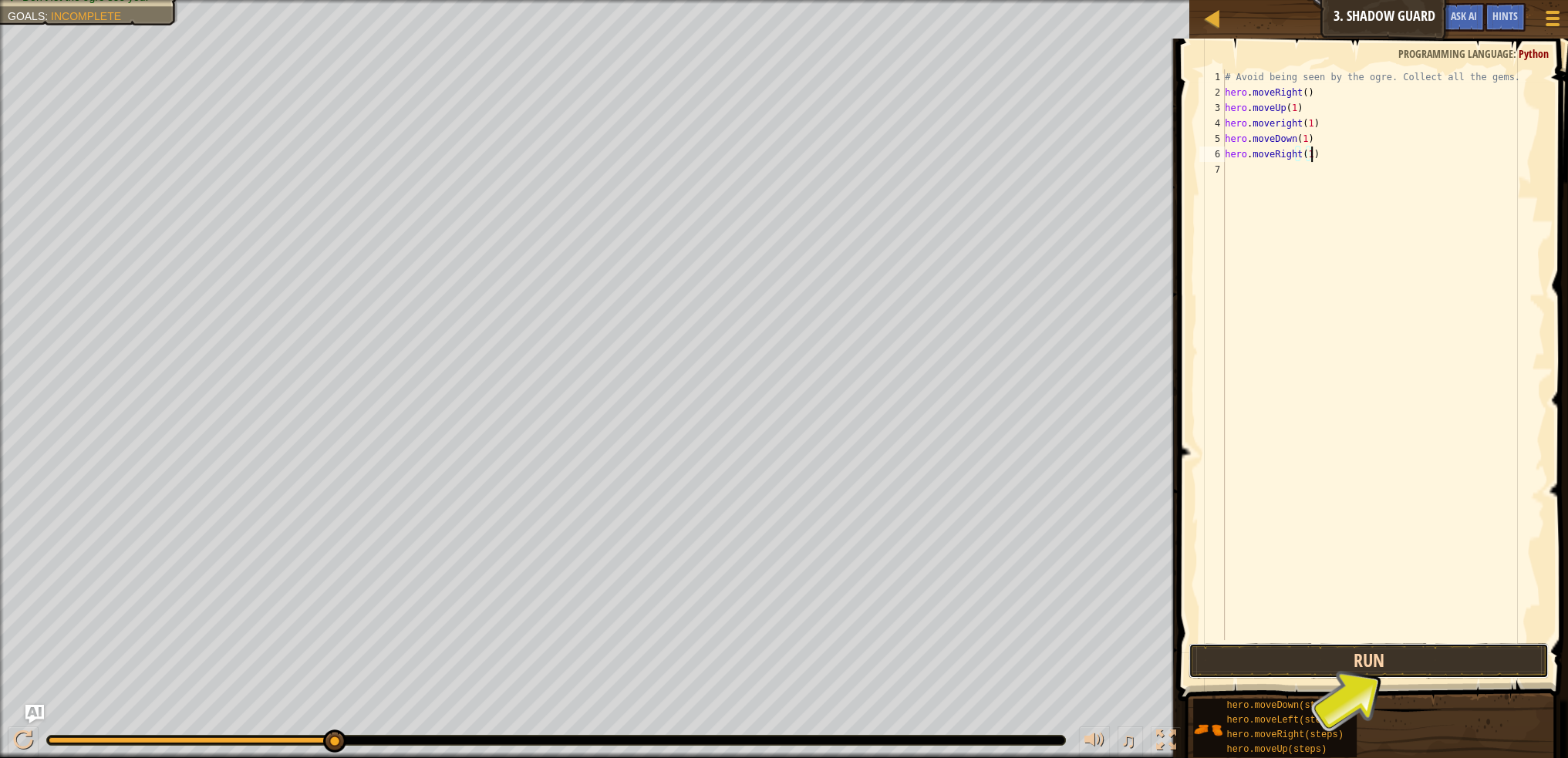
click at [1412, 659] on button "Run" at bounding box center [1368, 661] width 360 height 36
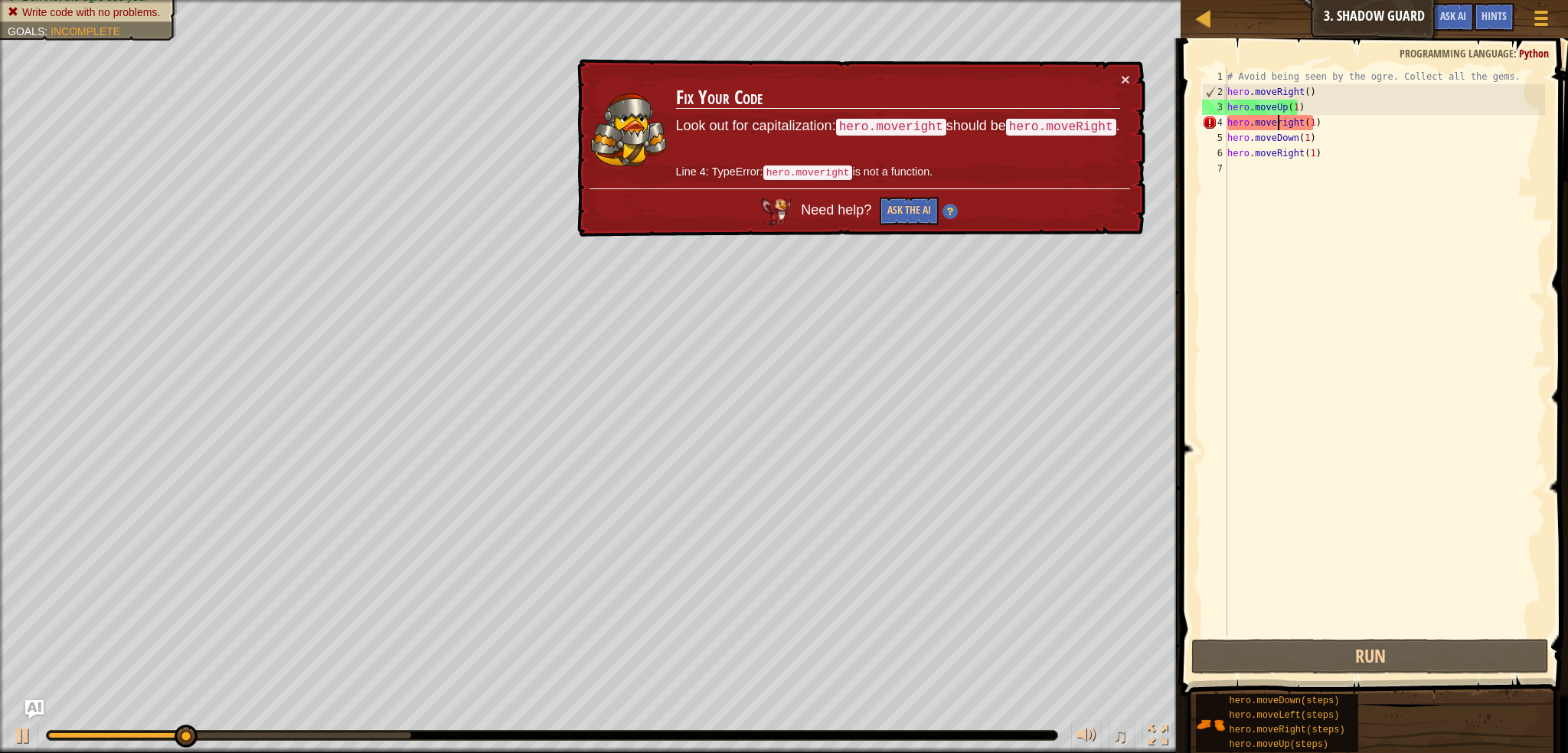
click at [1277, 122] on div "# Avoid being seen by the ogre. Collect all the gems. hero . moveRight ( ) hero…" at bounding box center [1384, 367] width 321 height 597
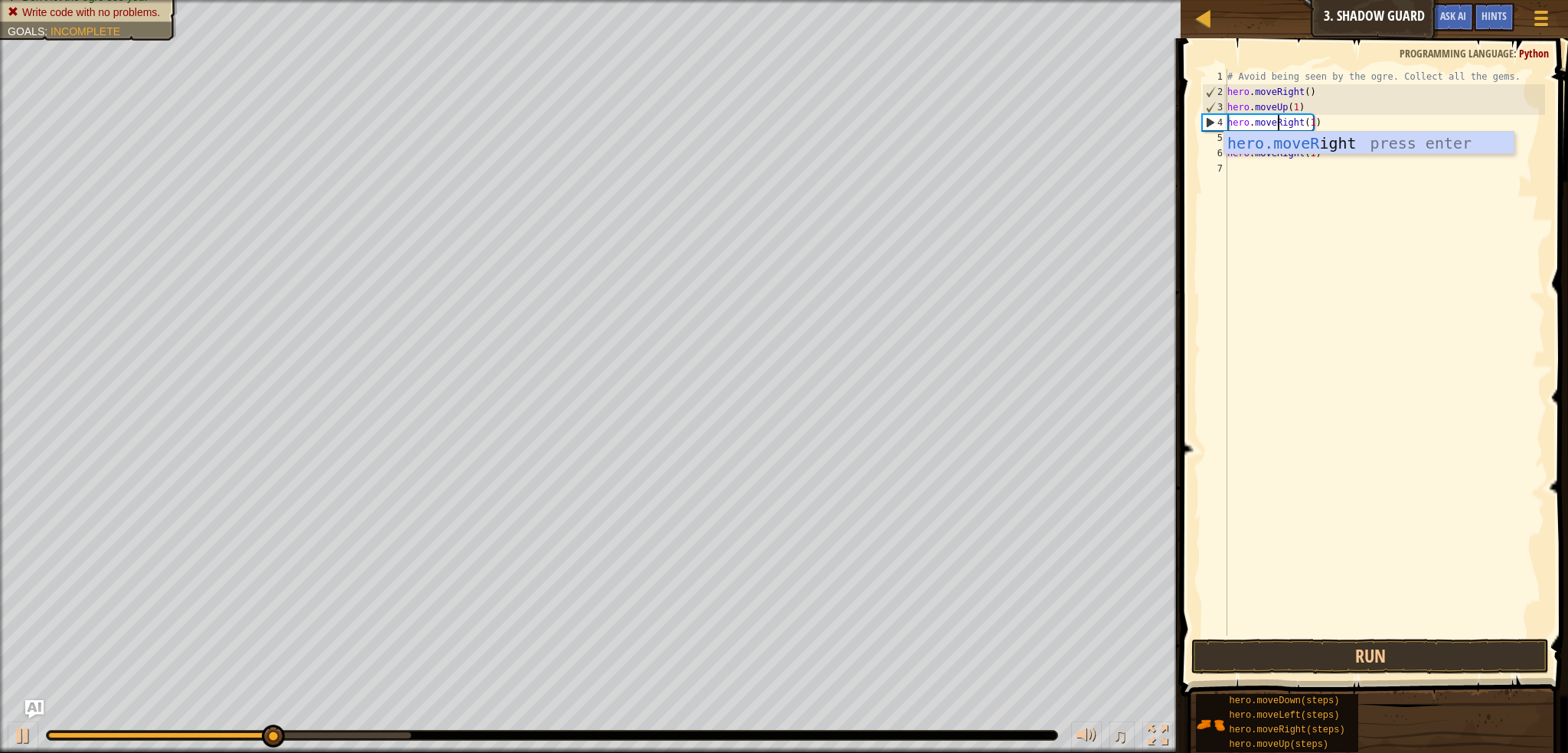
scroll to position [7, 4]
type textarea "hero.moveRight(1)"
click at [1381, 646] on button "Run" at bounding box center [1370, 656] width 357 height 35
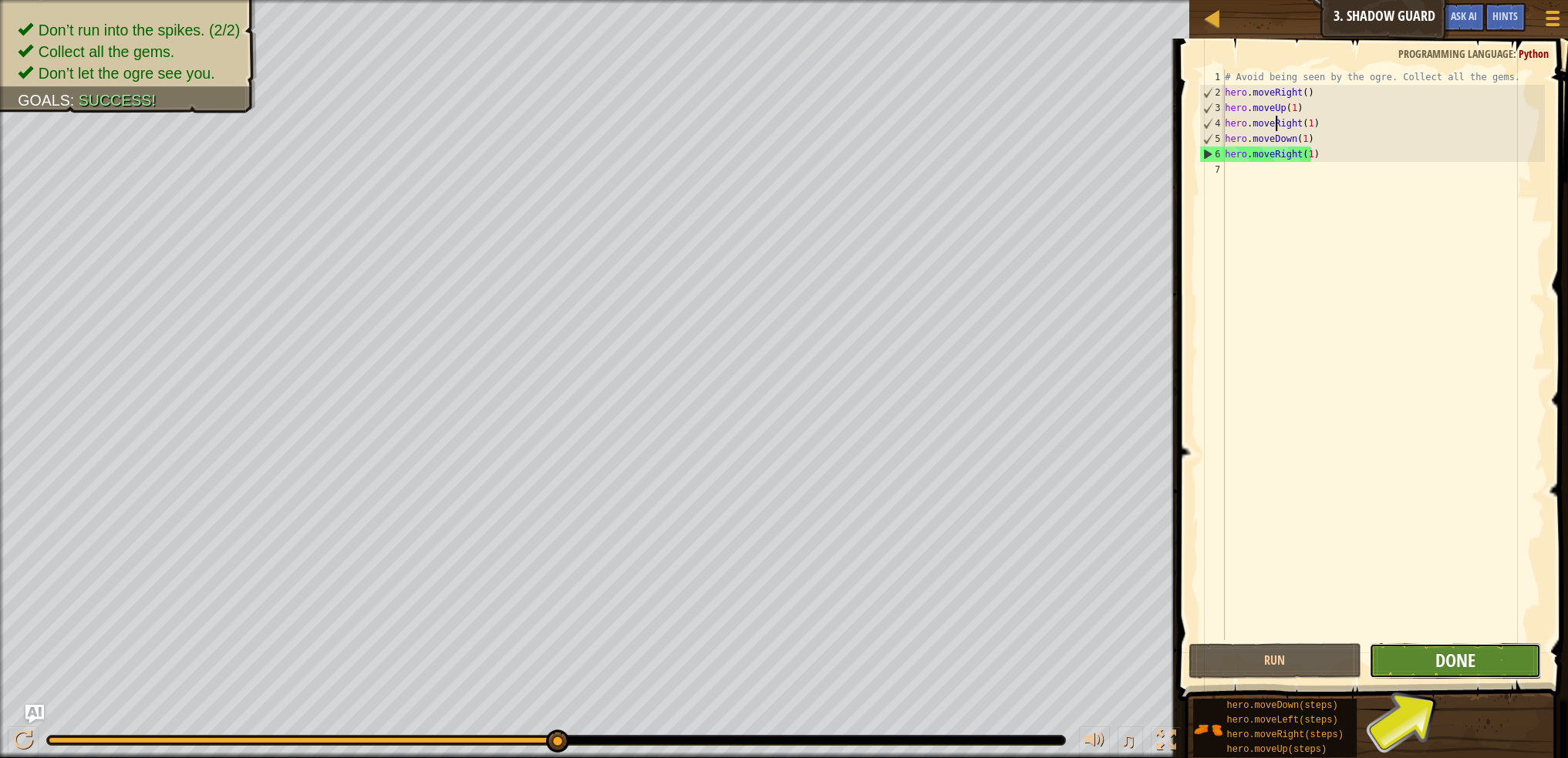
click at [1471, 668] on span "Done" at bounding box center [1455, 660] width 41 height 25
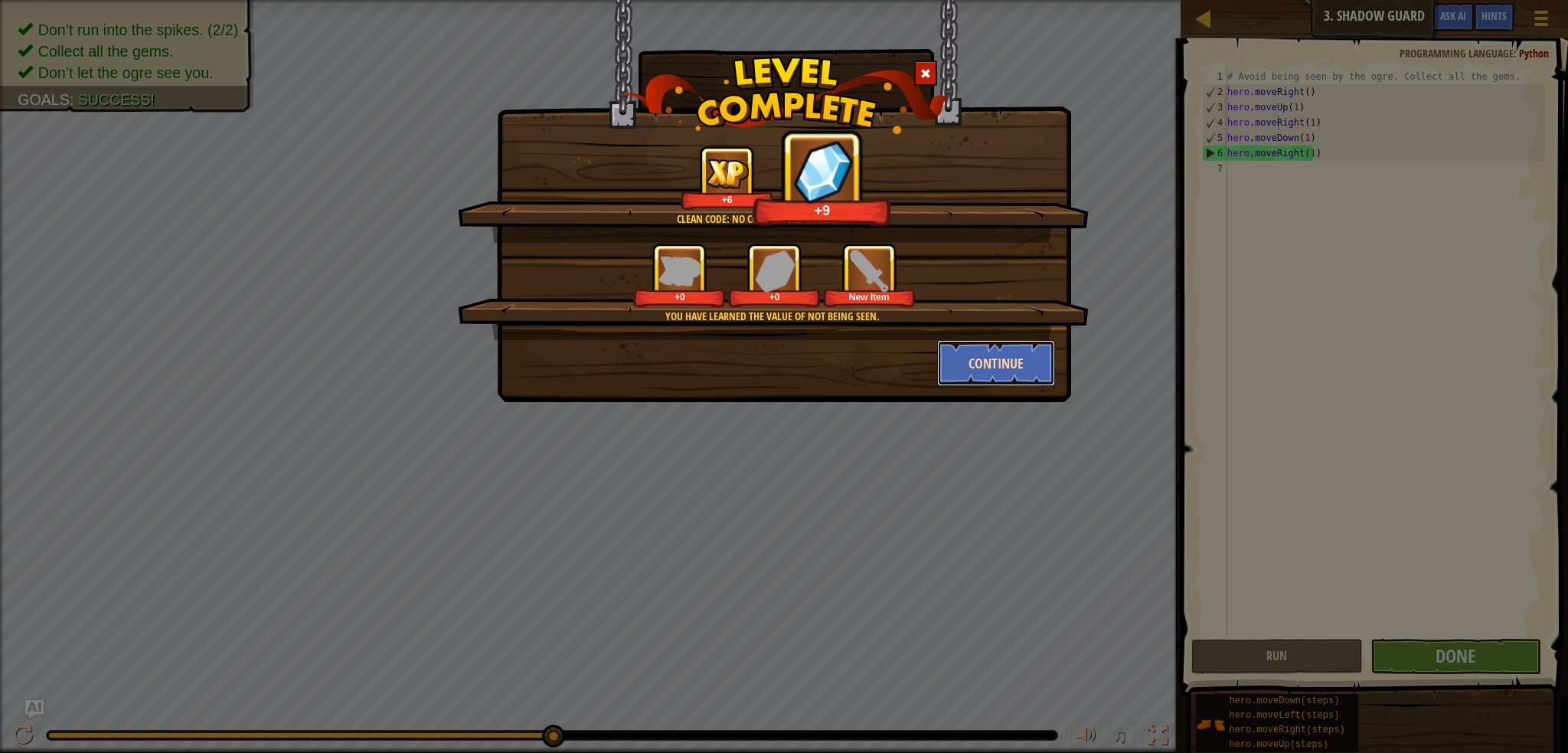
click at [962, 364] on button "Continue" at bounding box center [996, 363] width 119 height 46
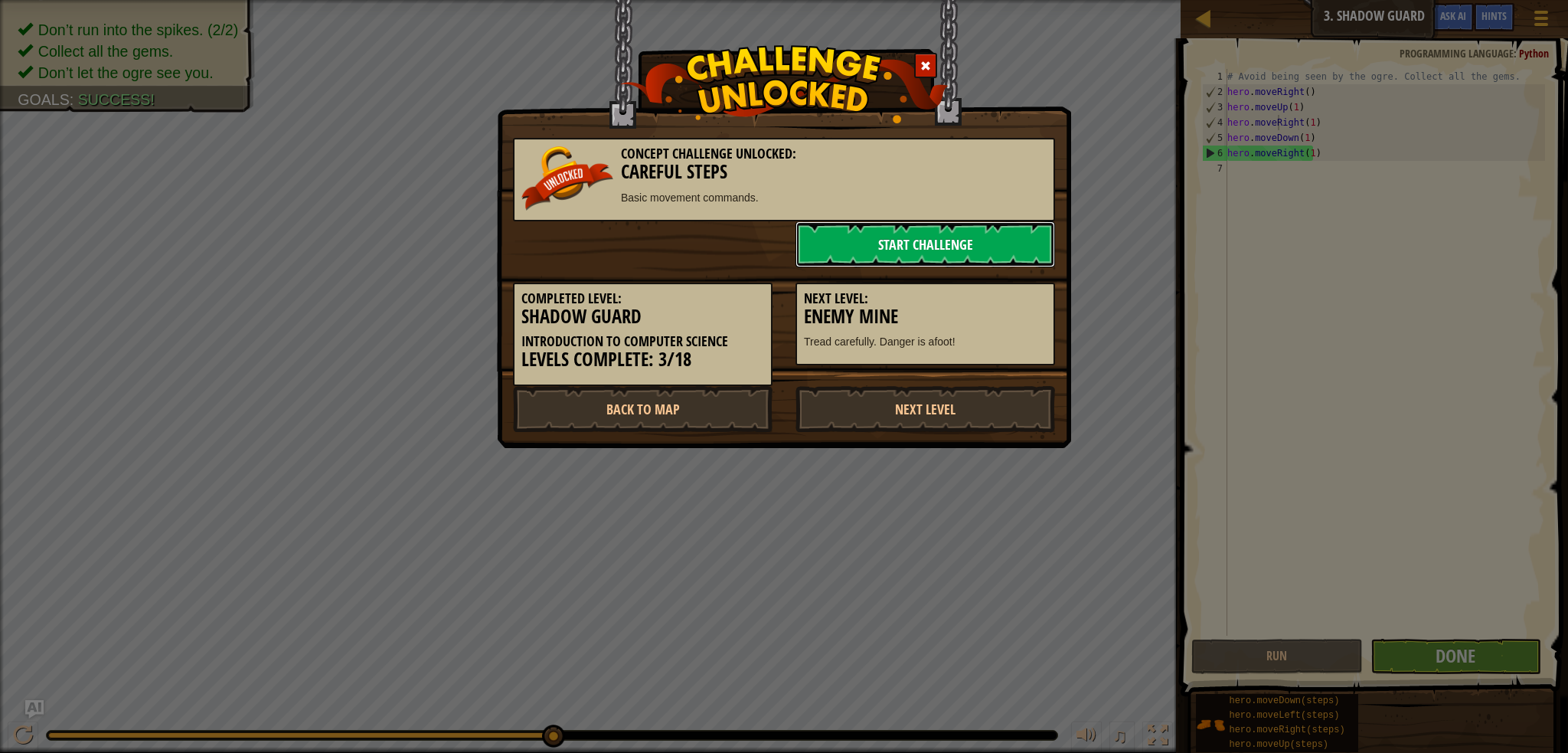
click at [892, 244] on link "Start Challenge" at bounding box center [924, 244] width 260 height 46
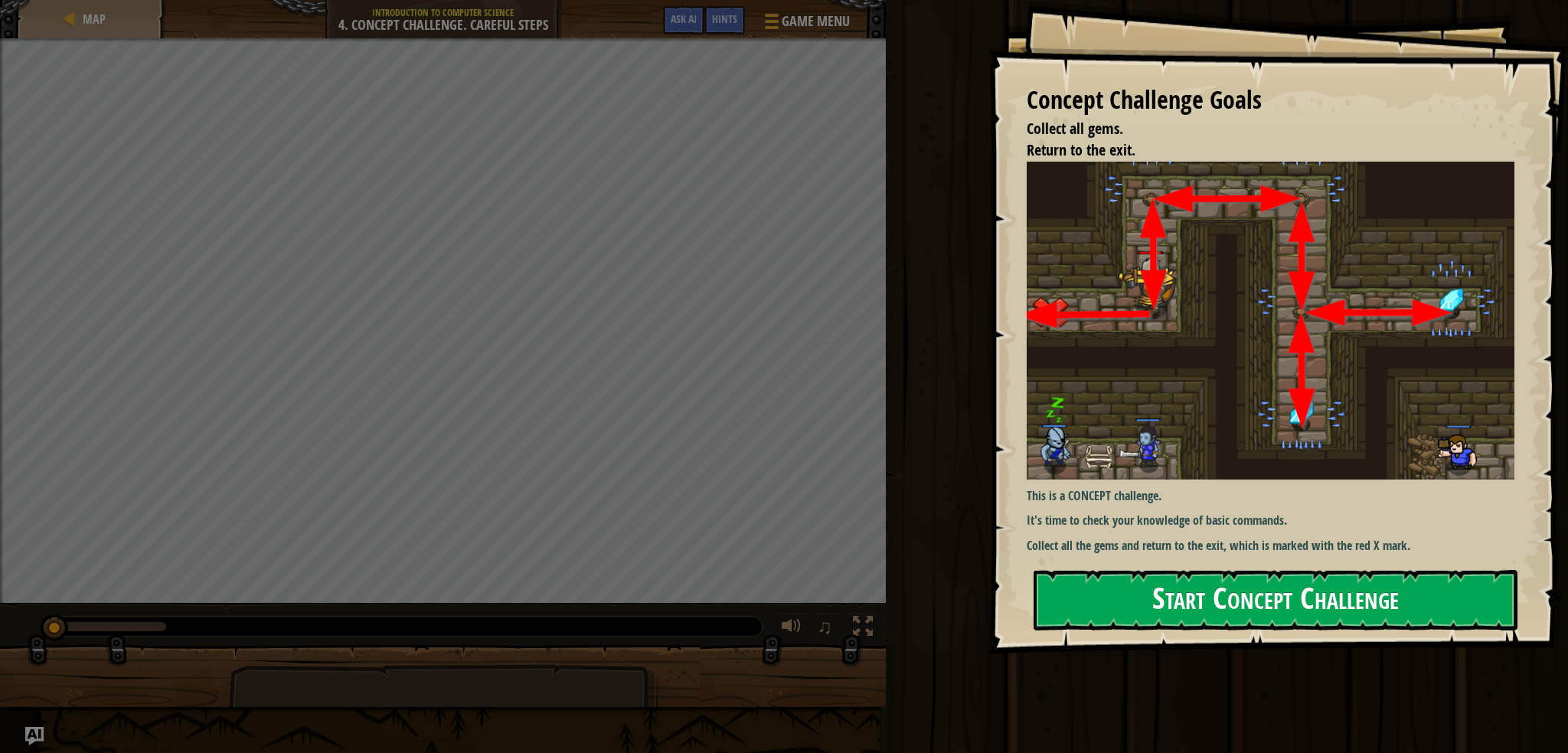
click at [1195, 597] on button "Start Concept Challenge" at bounding box center [1275, 600] width 484 height 60
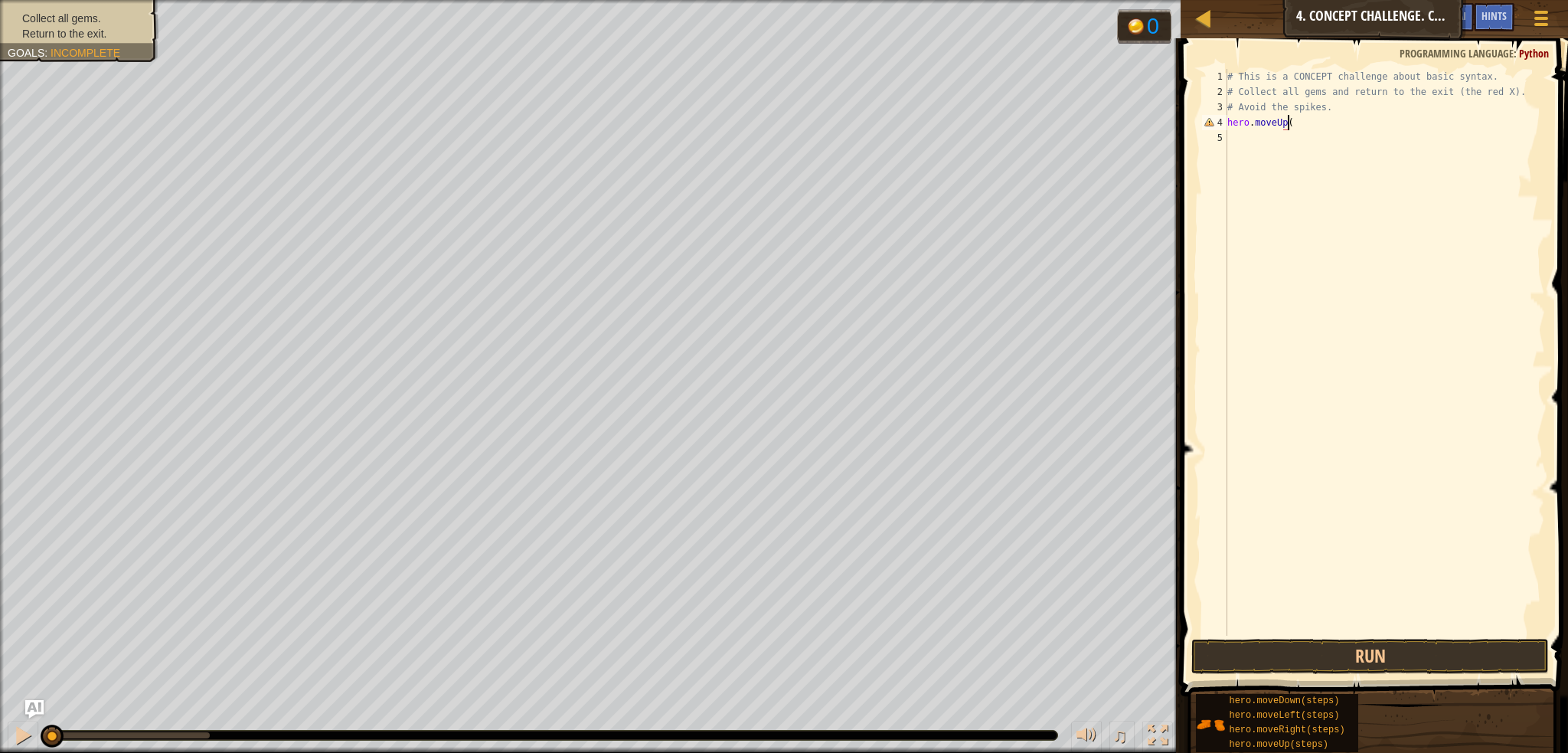
scroll to position [7, 4]
type textarea "hero.moveUp(1)"
type textarea "hero.moveRight(1)"
type textarea "hero.moveDown(2)"
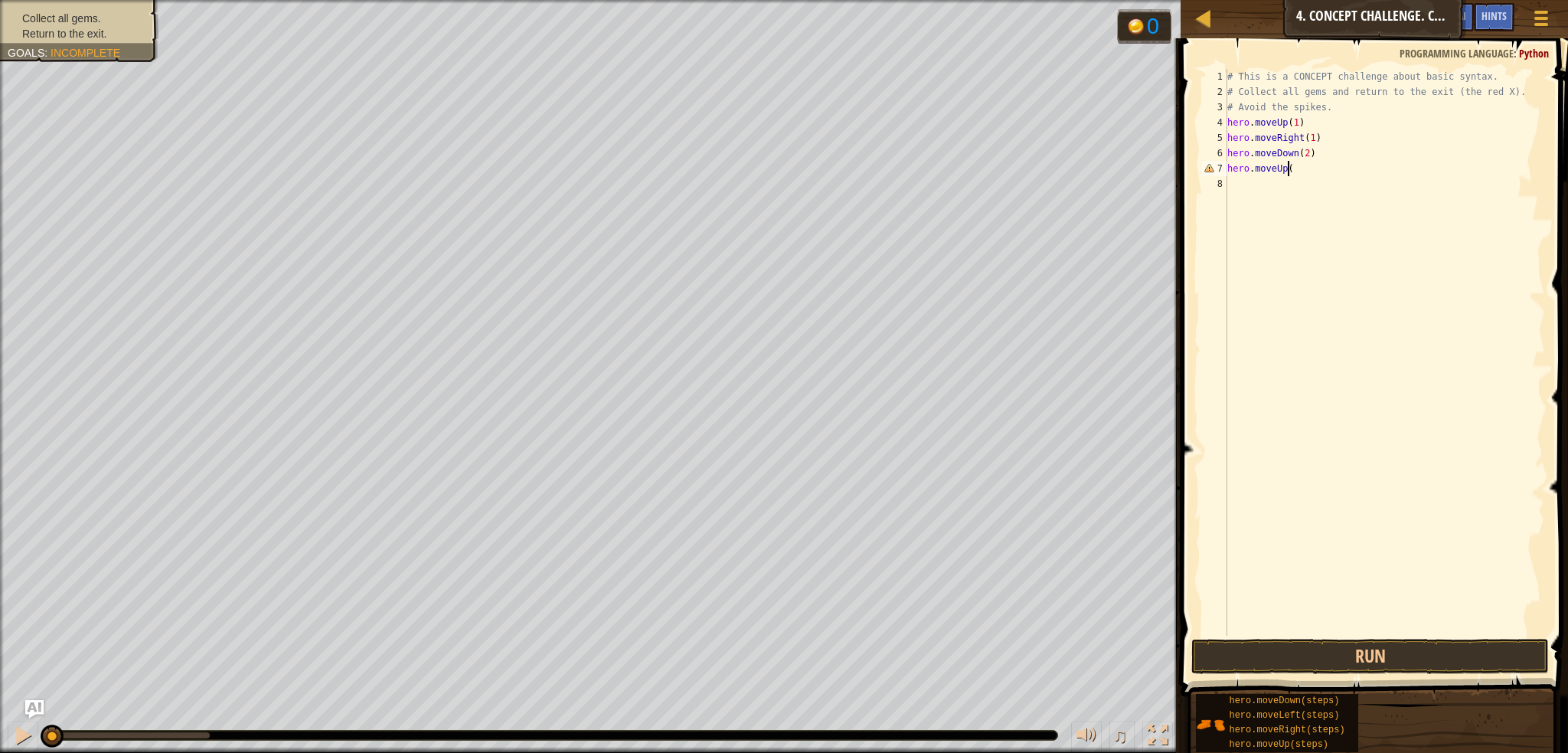
scroll to position [7, 4]
type textarea "hero.moveUp(1)"
type textarea "hero.moveRight(1)"
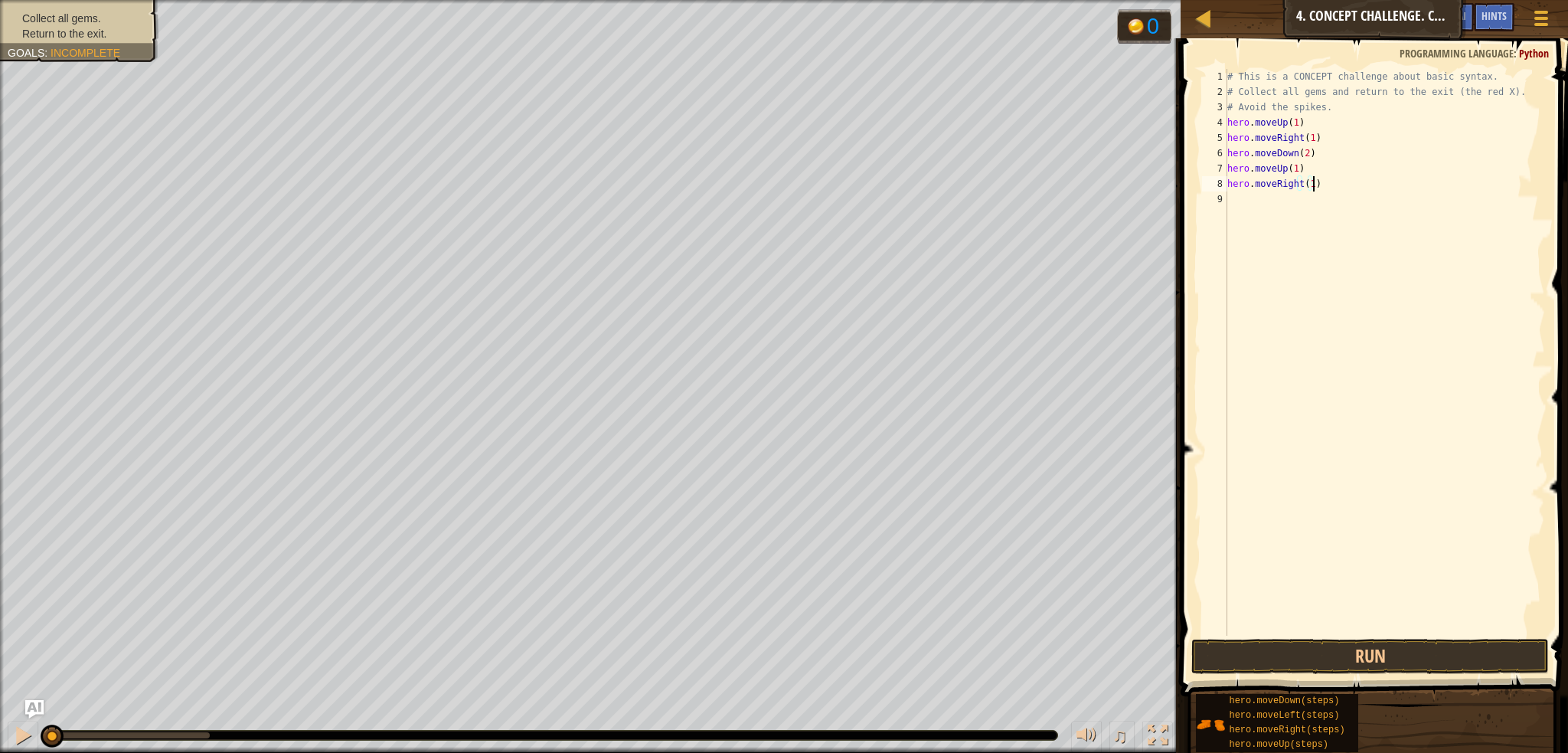
type textarea "hero.moveRight(1)"
click at [1363, 635] on span at bounding box center [1375, 346] width 399 height 703
click at [1363, 642] on button "Run" at bounding box center [1370, 656] width 357 height 35
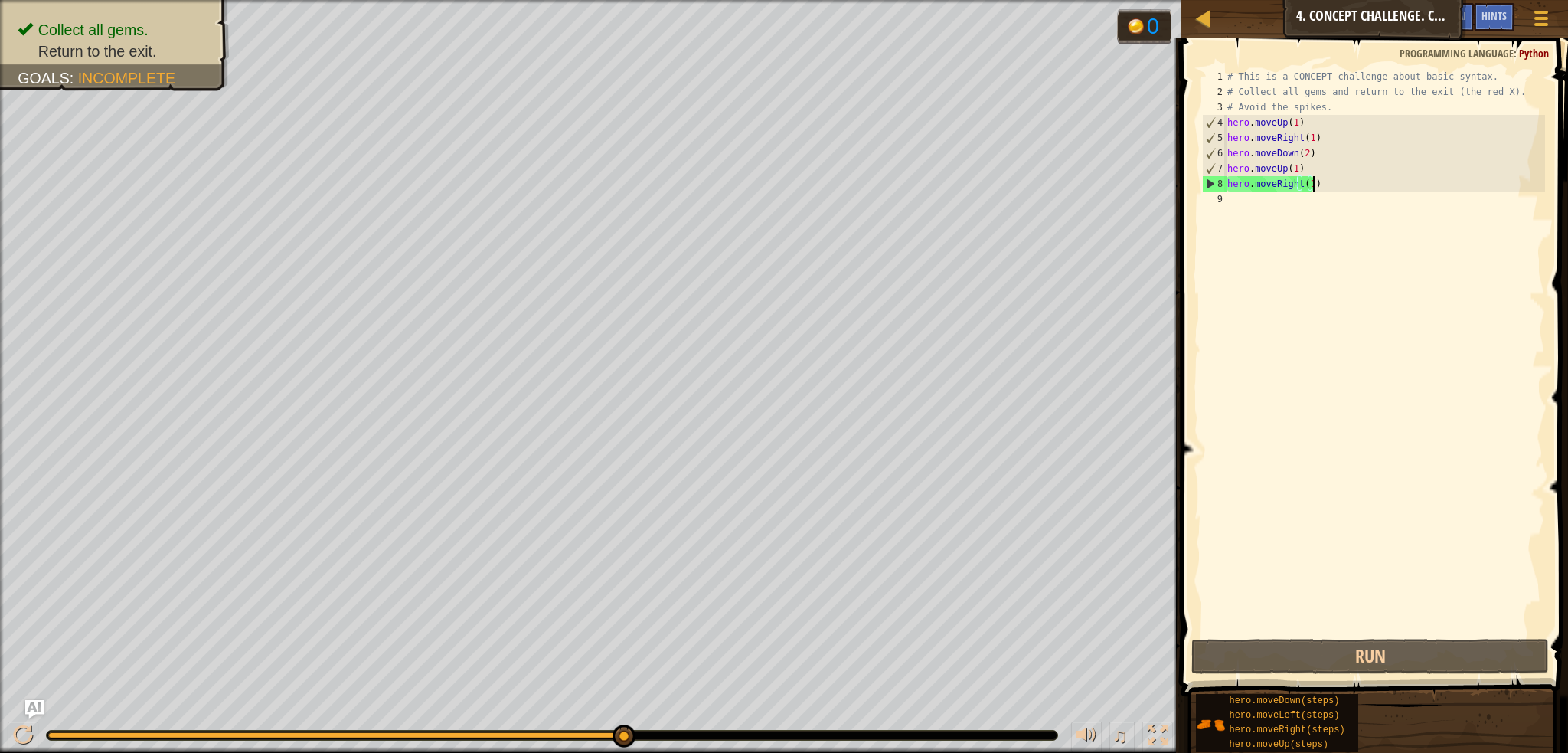
click at [1280, 199] on div "# This is a CONCEPT challenge about basic syntax. # Collect all gems and return…" at bounding box center [1384, 367] width 321 height 597
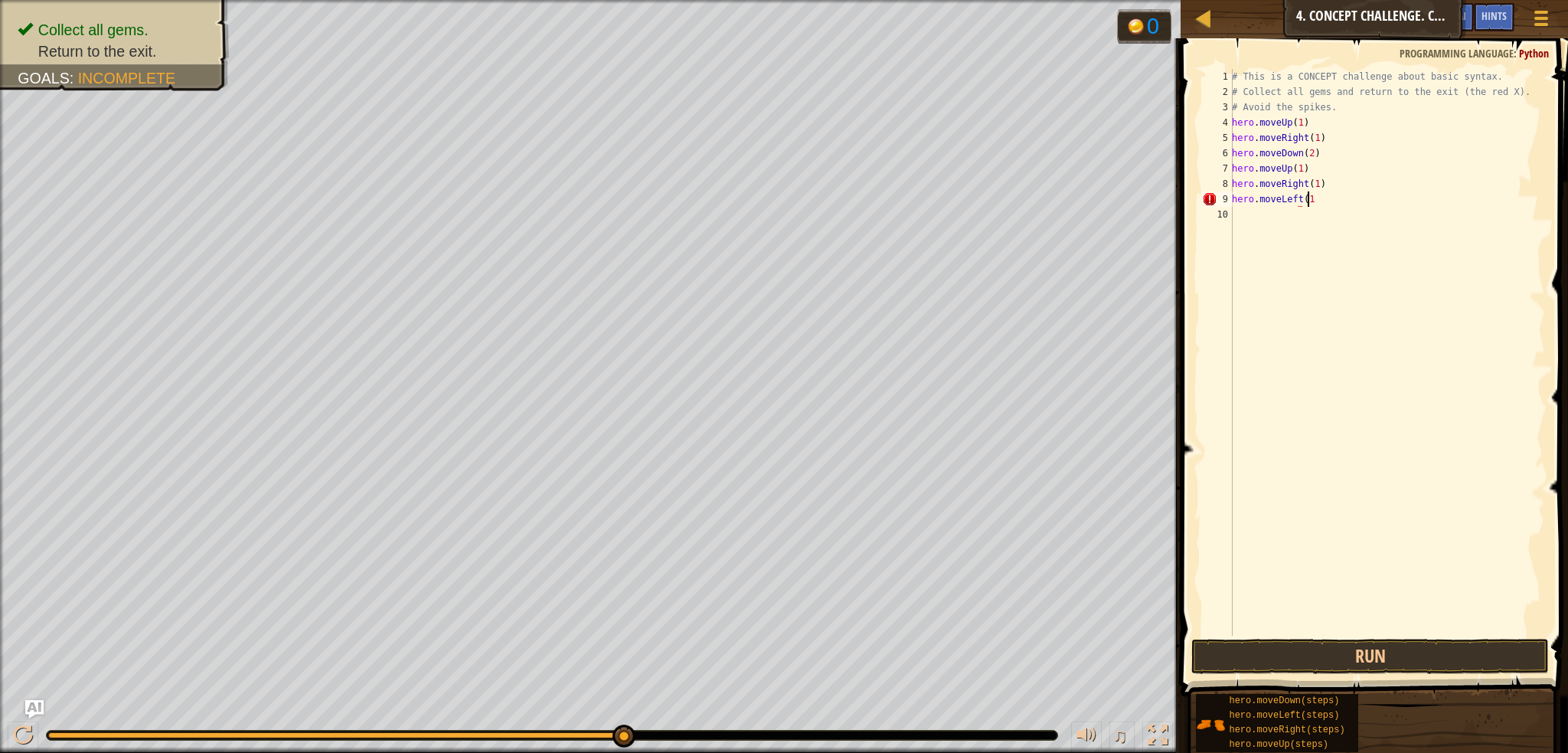
scroll to position [7, 6]
type textarea "hero.moveLeft(1)"
type textarea "hero.moveUp(1)"
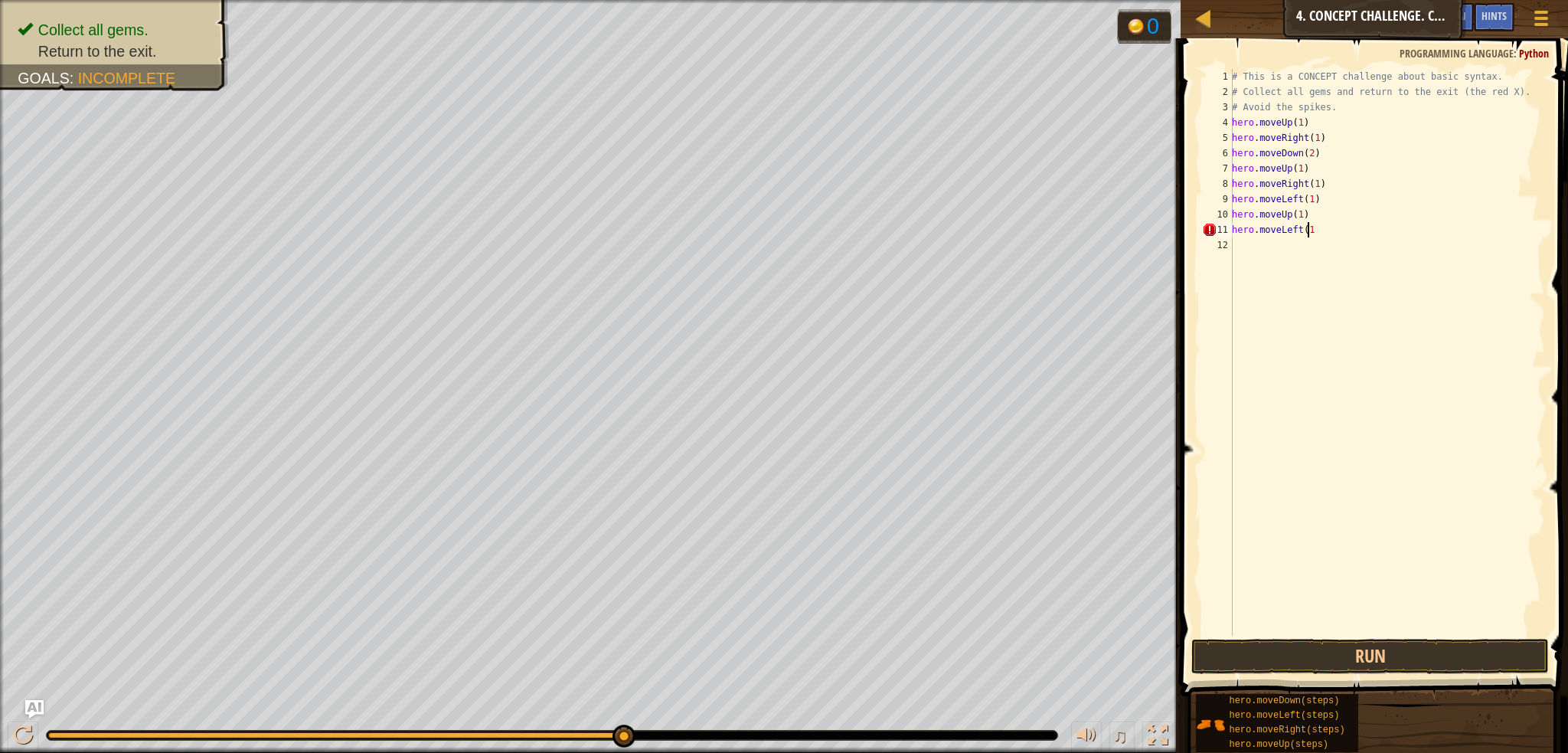
type textarea "hero.moveLeft(1)"
type textarea "hero.moveDown(1)"
type textarea "hero.moveLeft(1)"
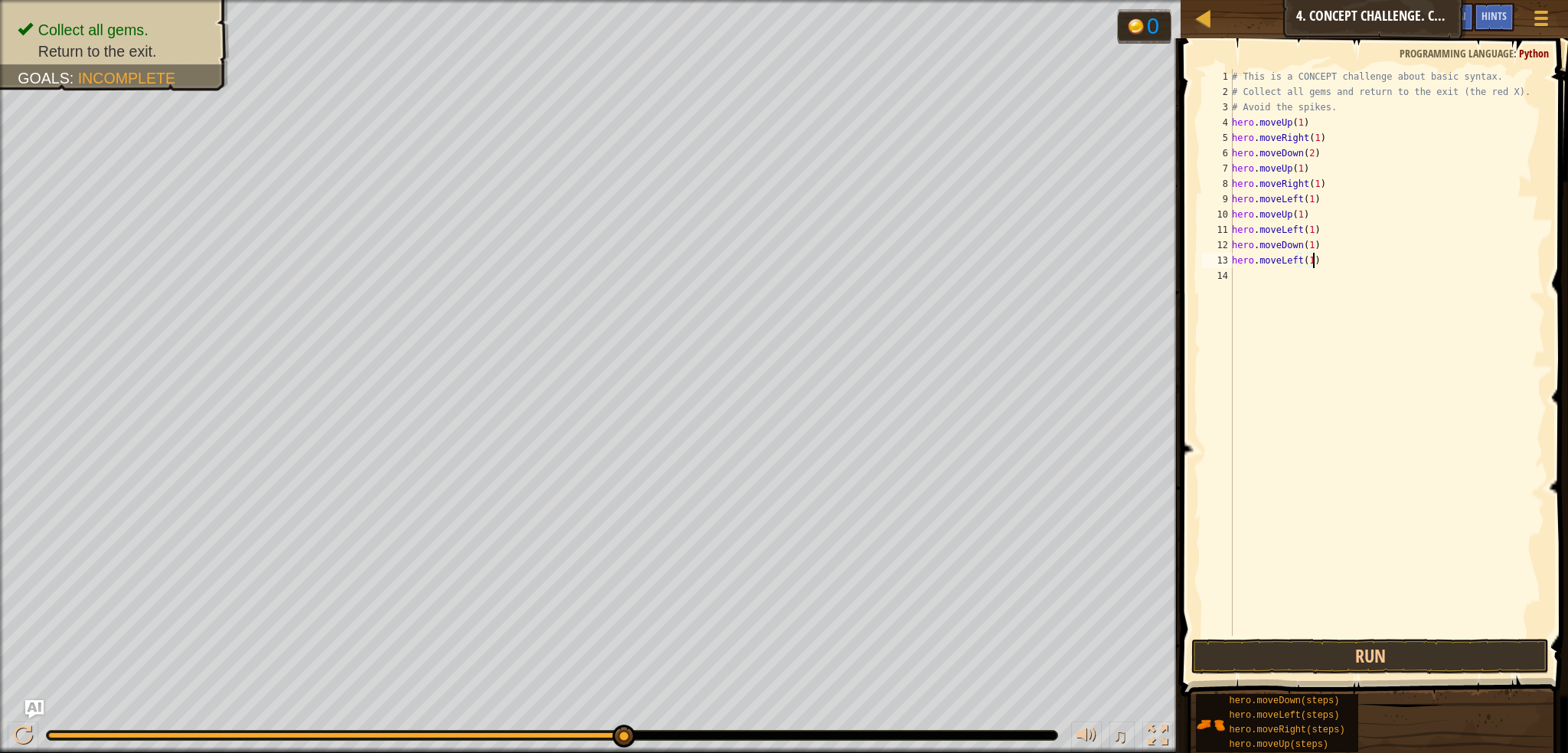
click at [1302, 276] on div "# This is a CONCEPT challenge about basic syntax. # Collect all gems and return…" at bounding box center [1387, 367] width 316 height 597
type textarea "hero.moveLeft(1)"
click at [1240, 281] on div "# This is a CONCEPT challenge about basic syntax. # Collect all gems and return…" at bounding box center [1387, 367] width 316 height 597
type textarea "hero.moveLeft(1)"
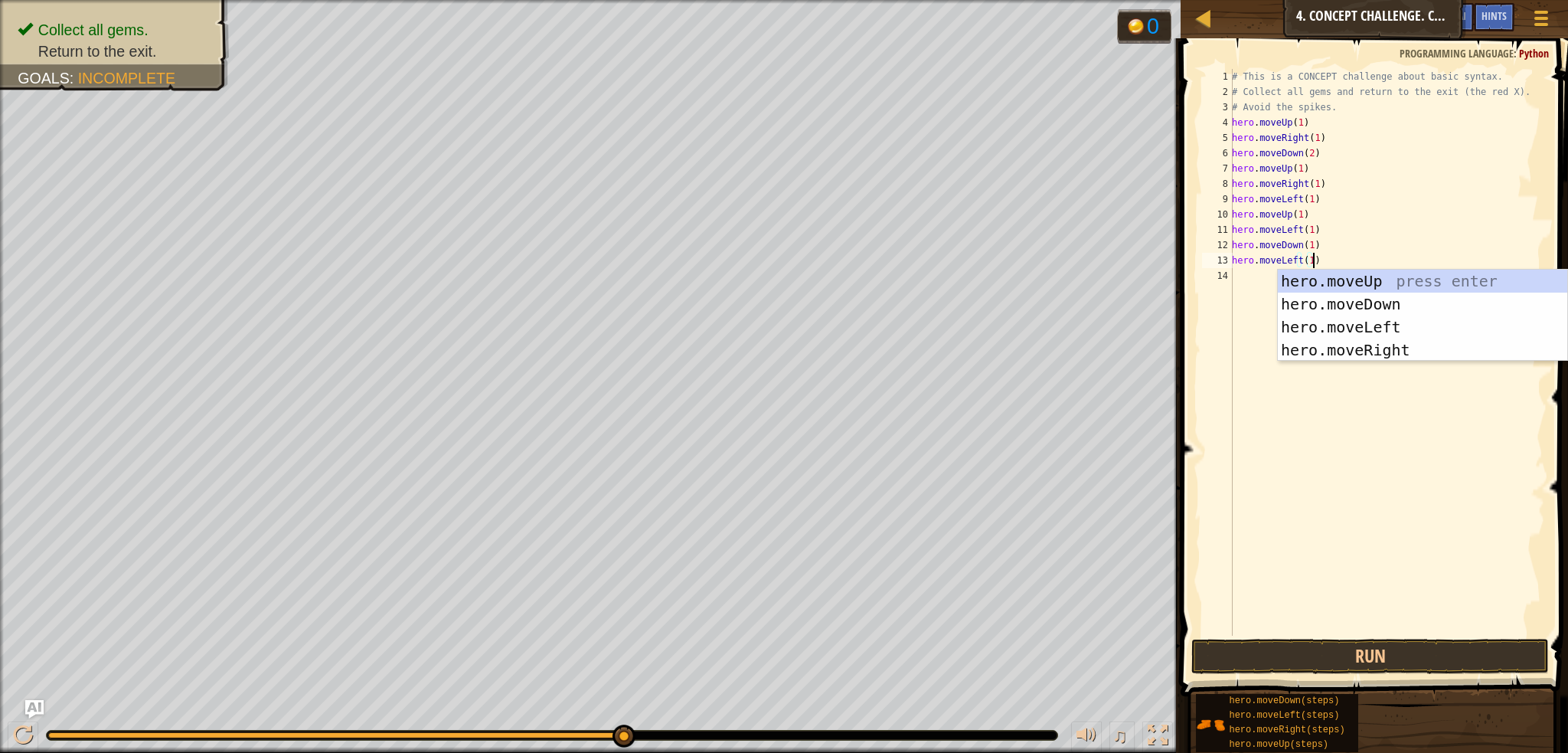
click at [1246, 285] on div "# This is a CONCEPT challenge about basic syntax. # Collect all gems and return…" at bounding box center [1387, 367] width 316 height 597
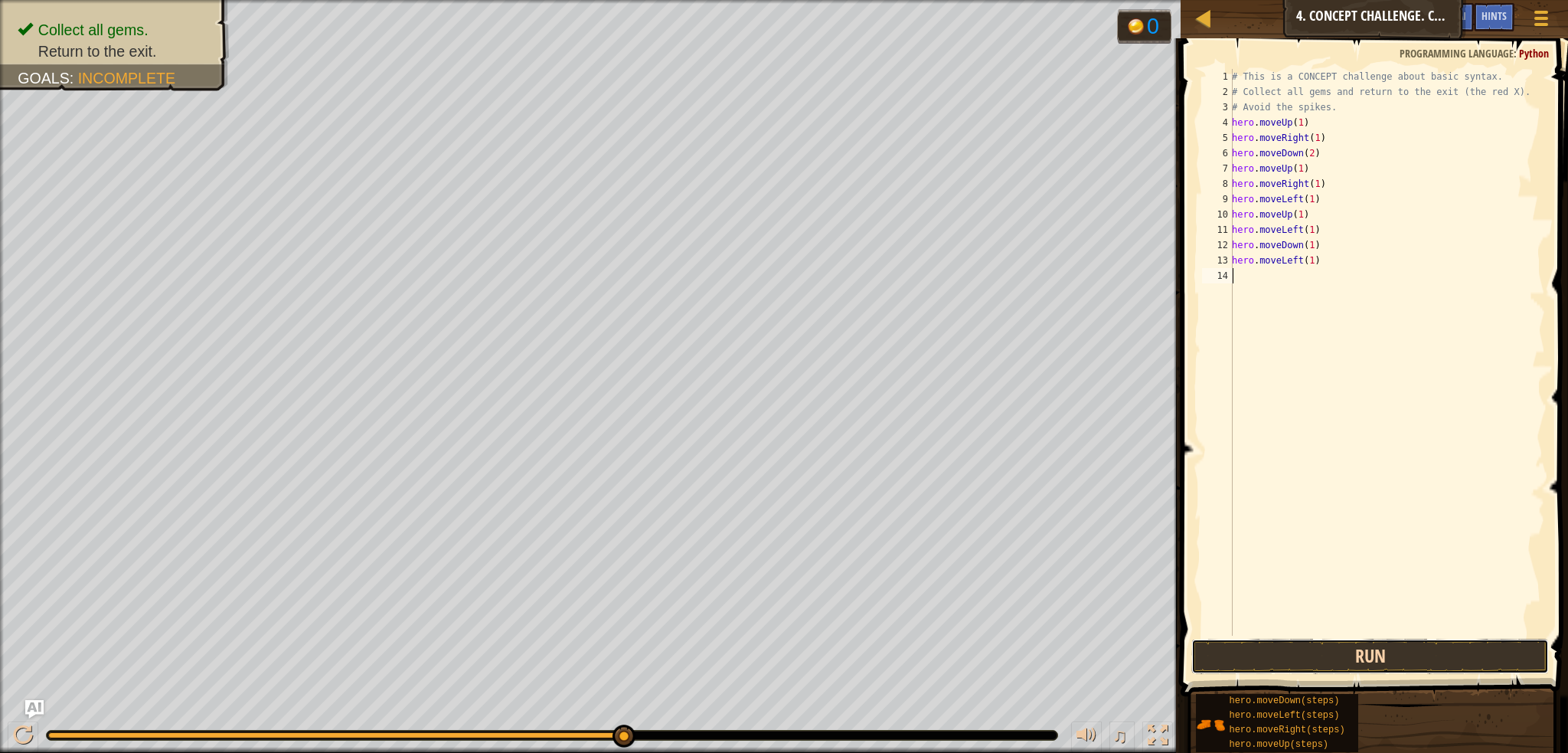
click at [1341, 667] on button "Run" at bounding box center [1370, 656] width 357 height 35
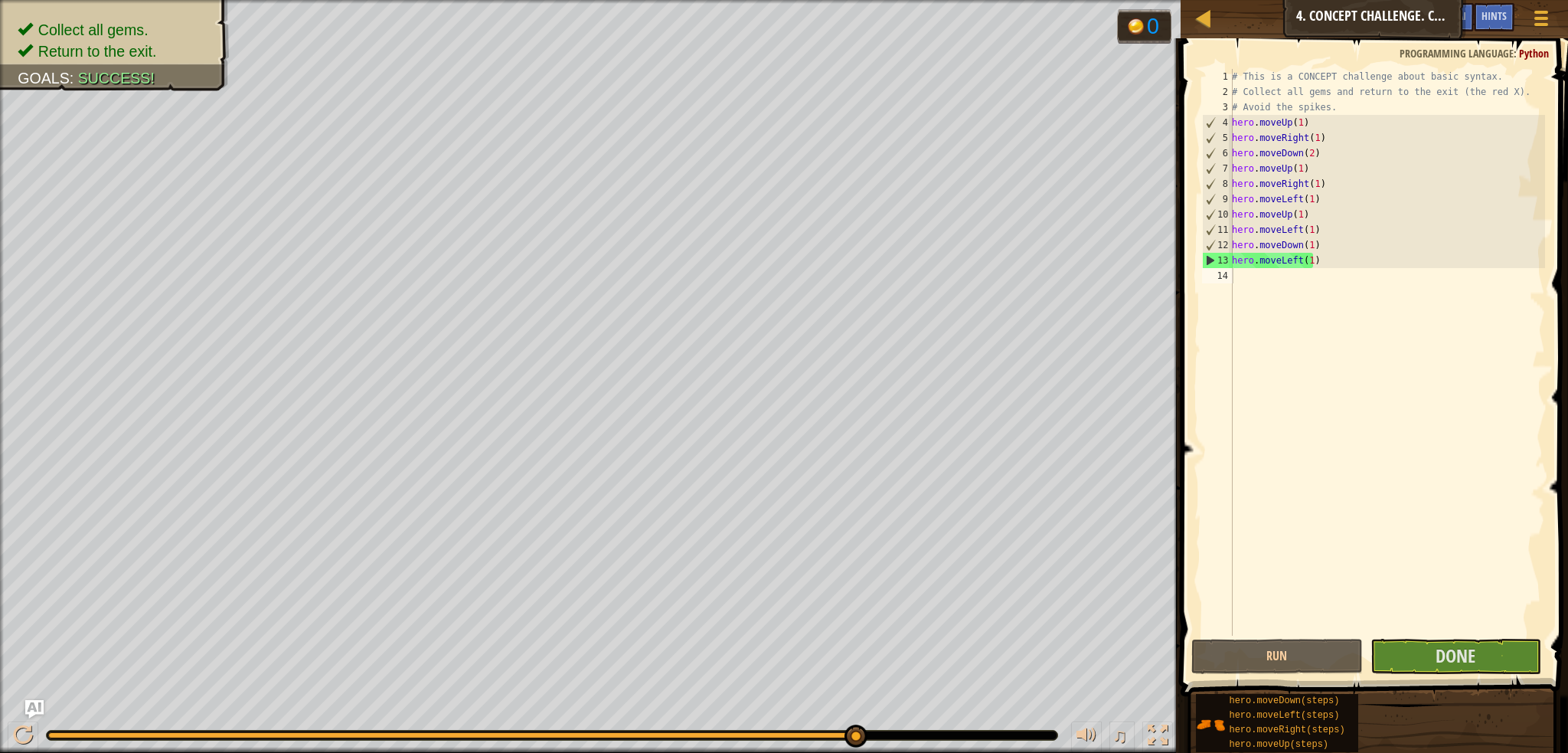
click at [1470, 676] on span at bounding box center [1375, 346] width 399 height 703
click at [1435, 652] on button "Done" at bounding box center [1456, 656] width 171 height 35
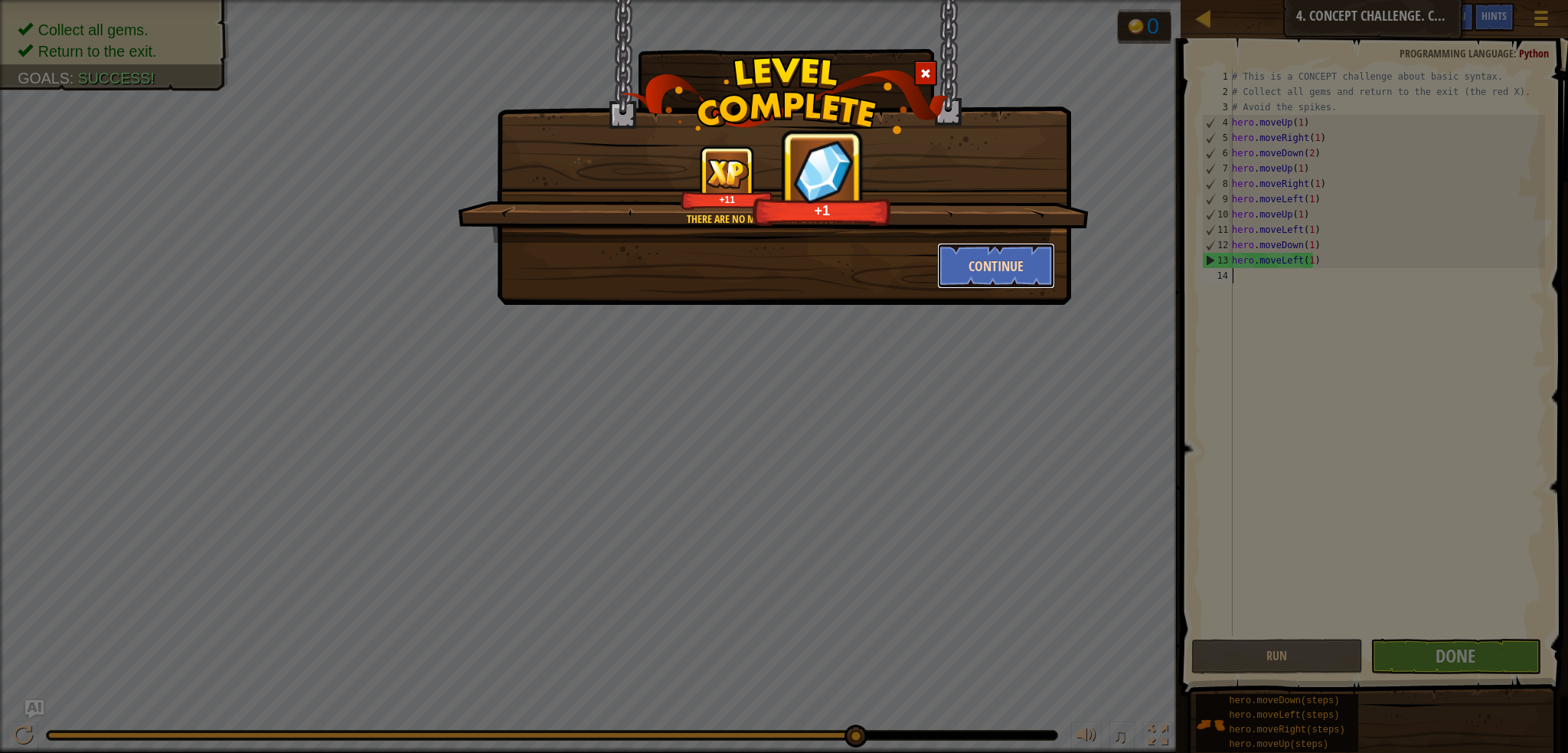
click at [1024, 275] on button "Continue" at bounding box center [996, 265] width 119 height 46
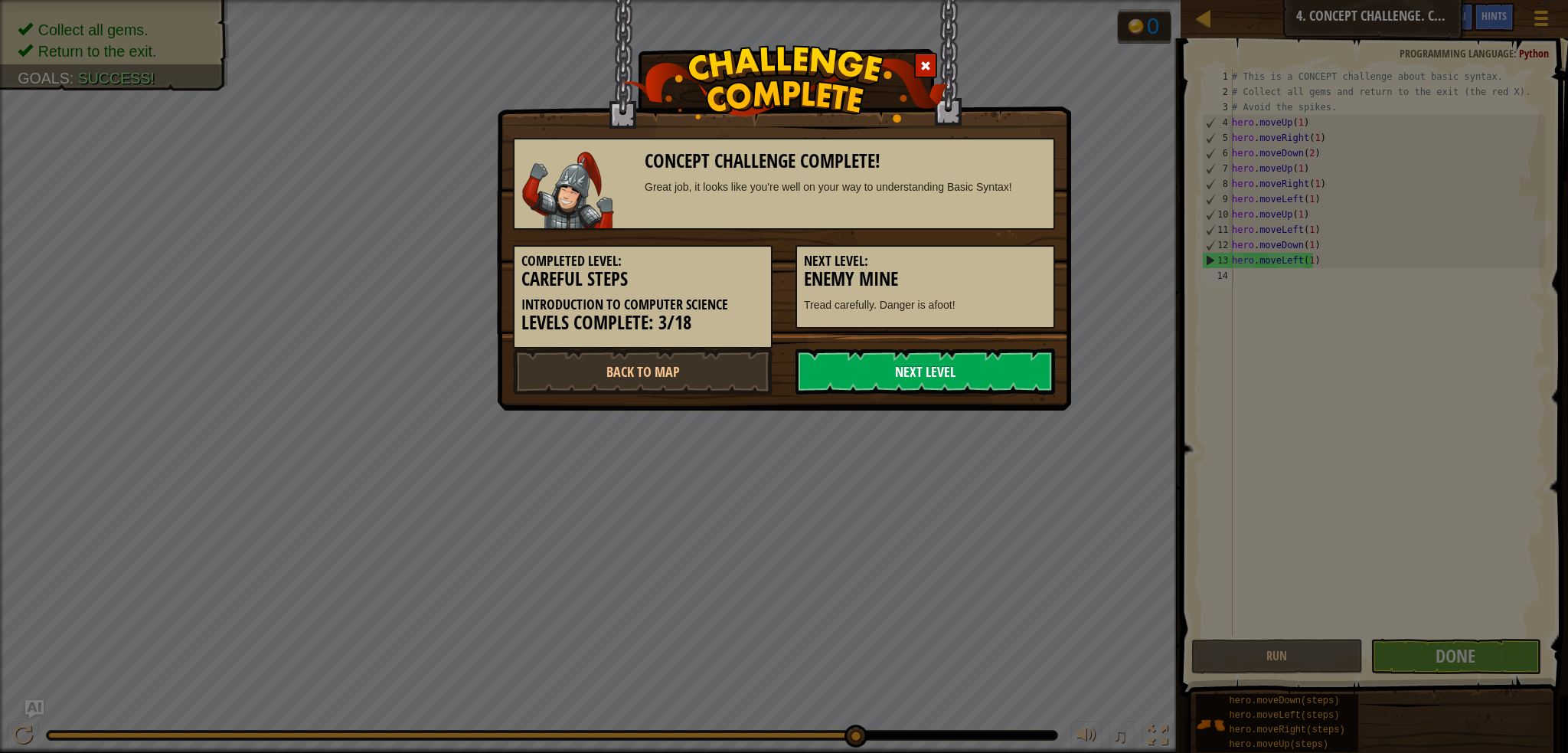
click at [966, 385] on link "Next Level" at bounding box center [924, 372] width 260 height 46
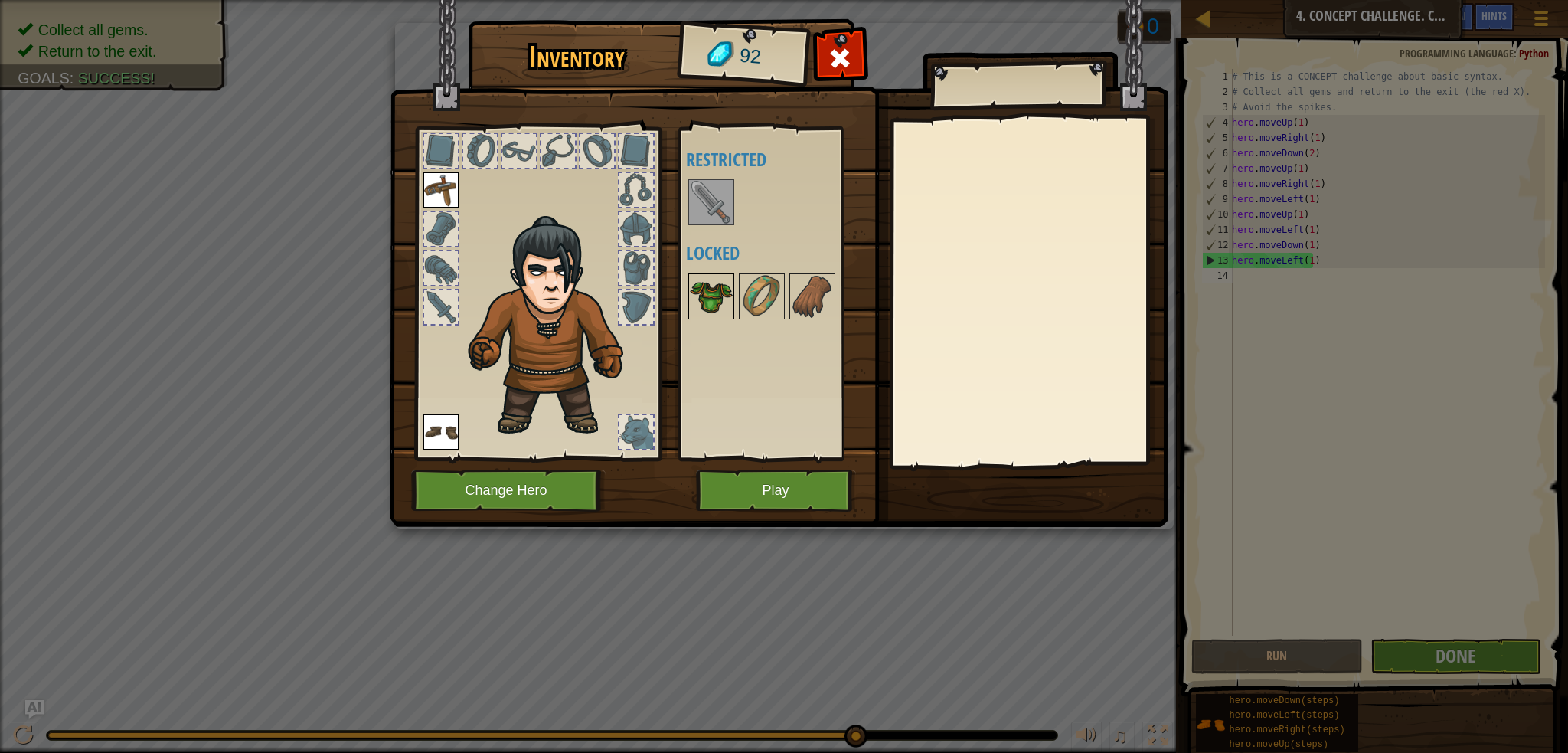
click at [722, 296] on img at bounding box center [711, 296] width 43 height 43
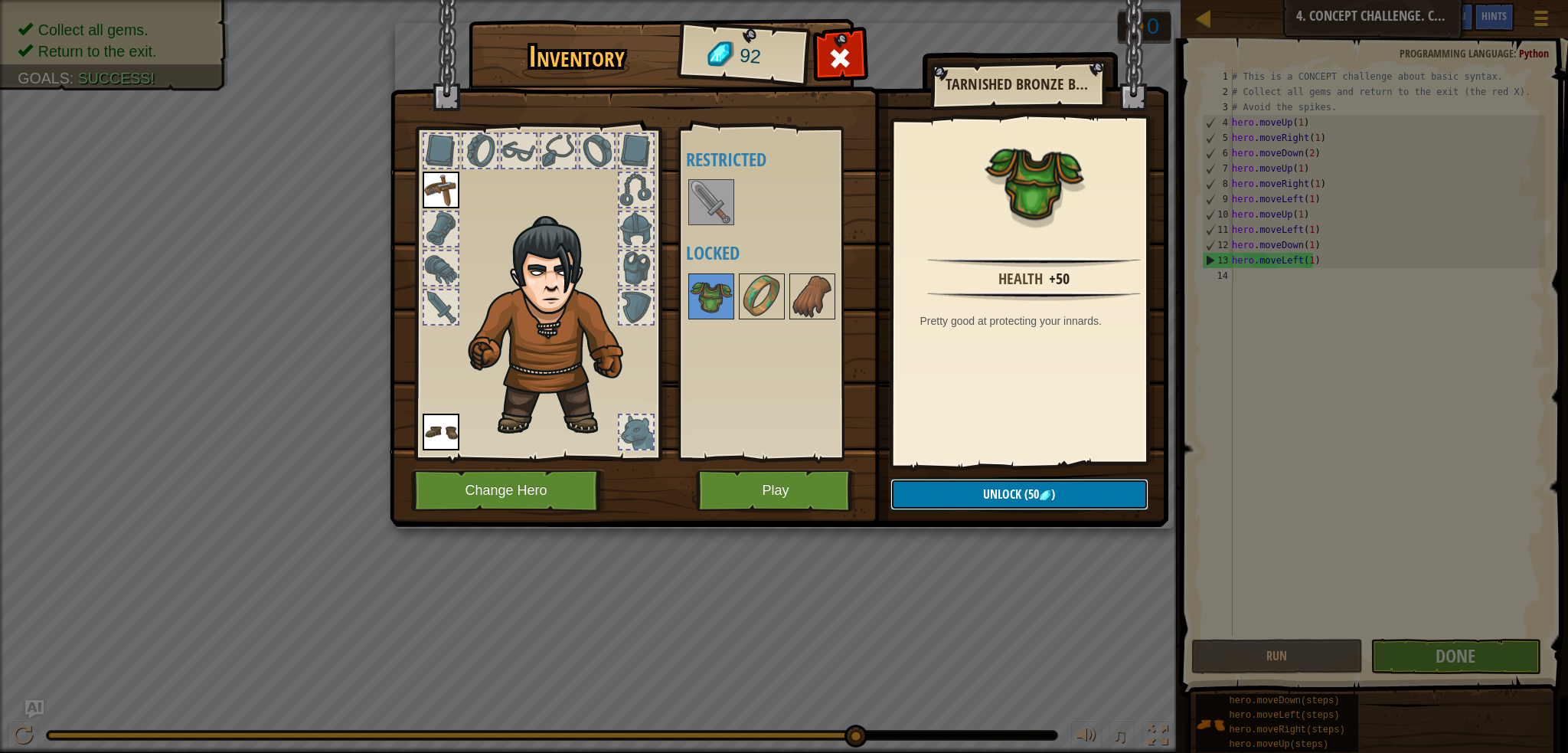
click at [1017, 487] on span "Unlock" at bounding box center [1002, 494] width 38 height 17
click at [1017, 487] on button "Confirm" at bounding box center [1019, 494] width 258 height 32
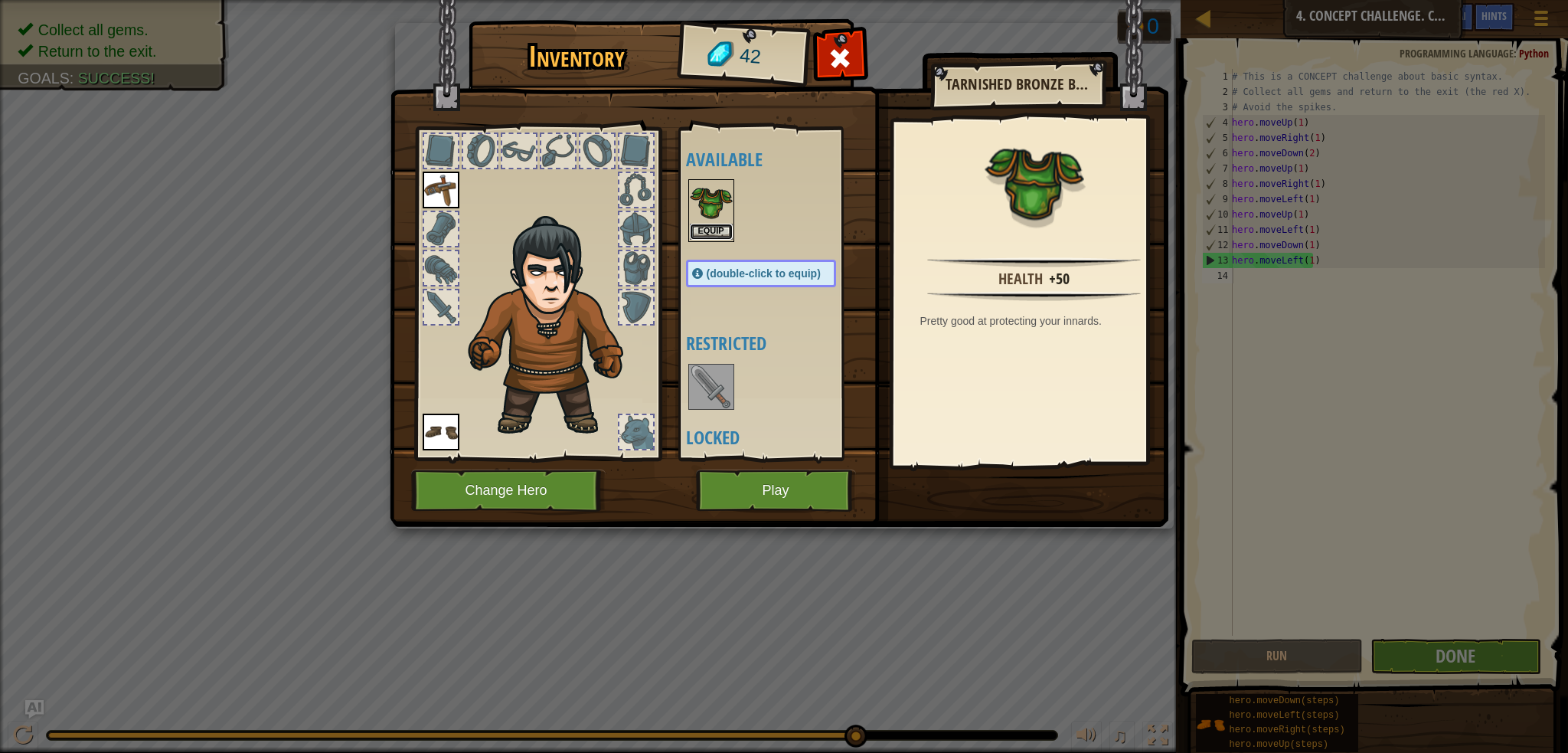
click at [711, 223] on button "Equip" at bounding box center [711, 231] width 43 height 16
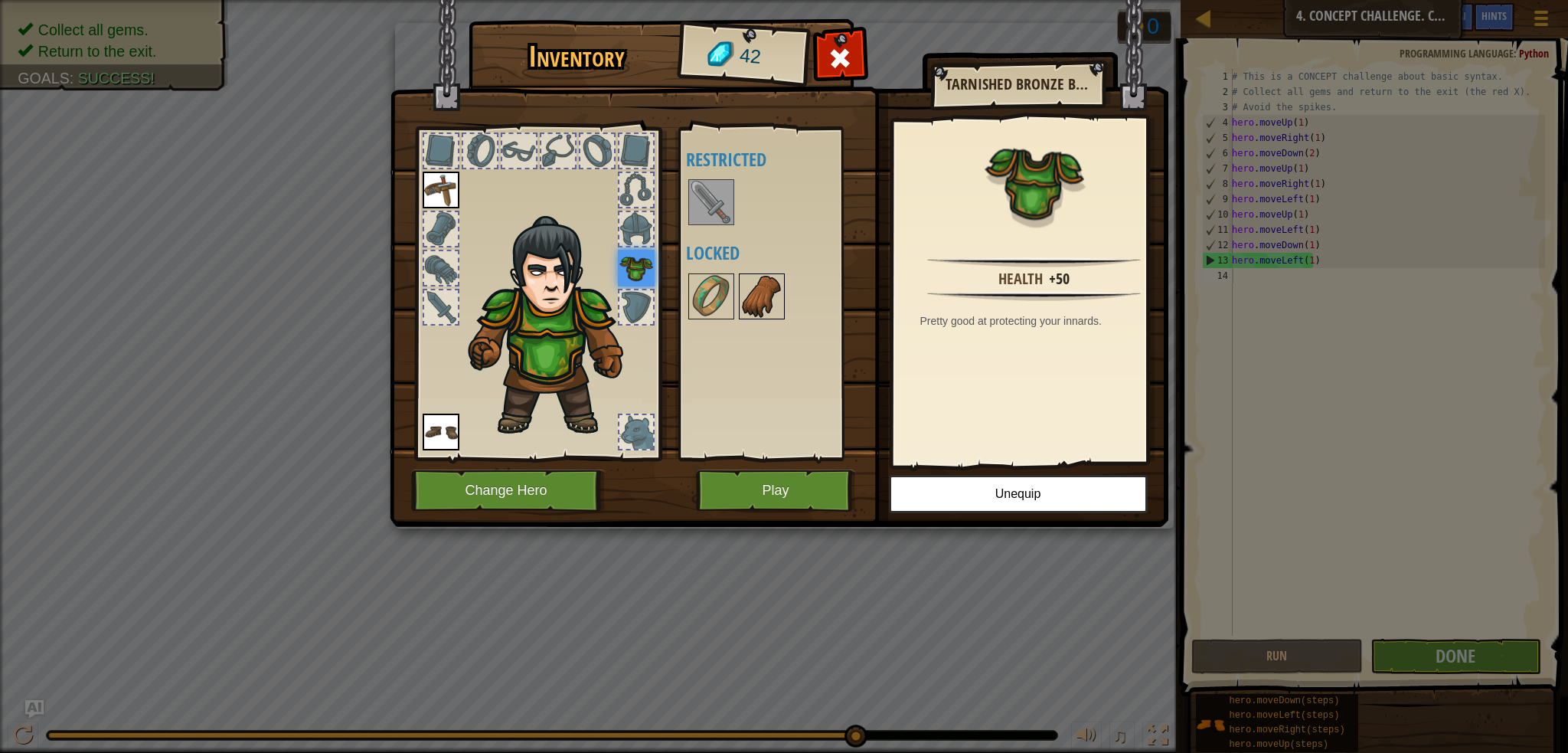
click at [759, 292] on img at bounding box center [761, 296] width 43 height 43
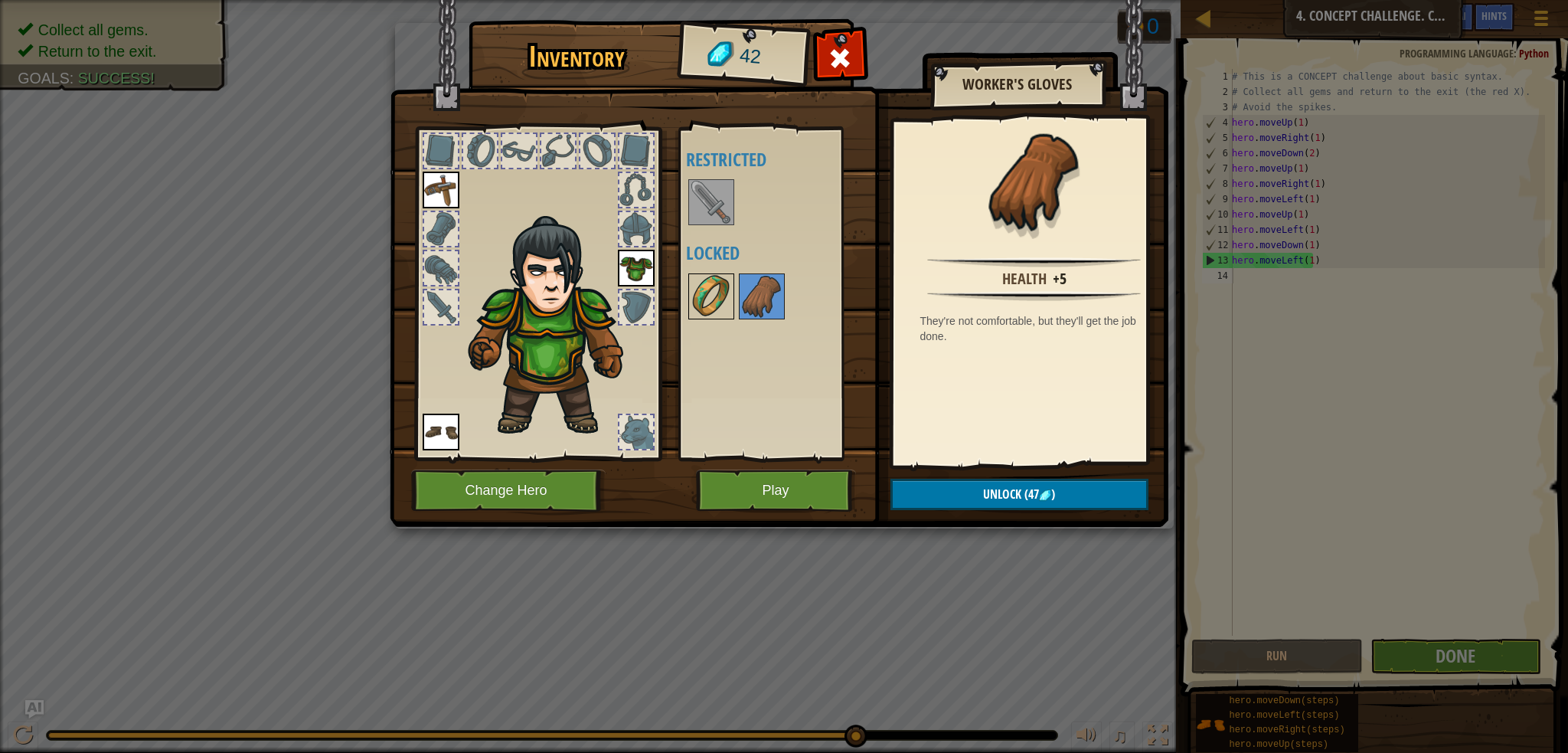
click at [718, 285] on img at bounding box center [711, 296] width 43 height 43
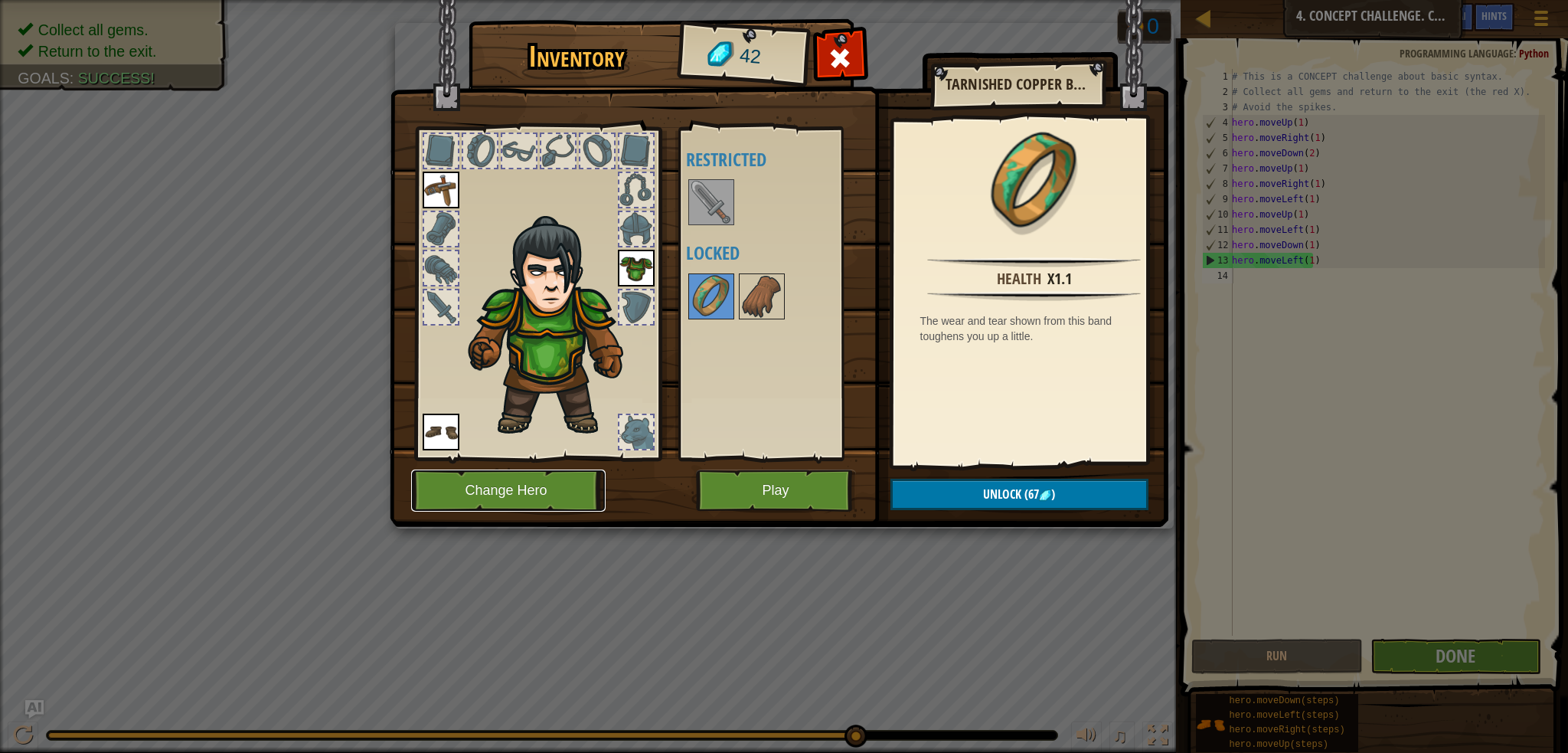
click at [522, 491] on button "Change Hero" at bounding box center [508, 491] width 194 height 42
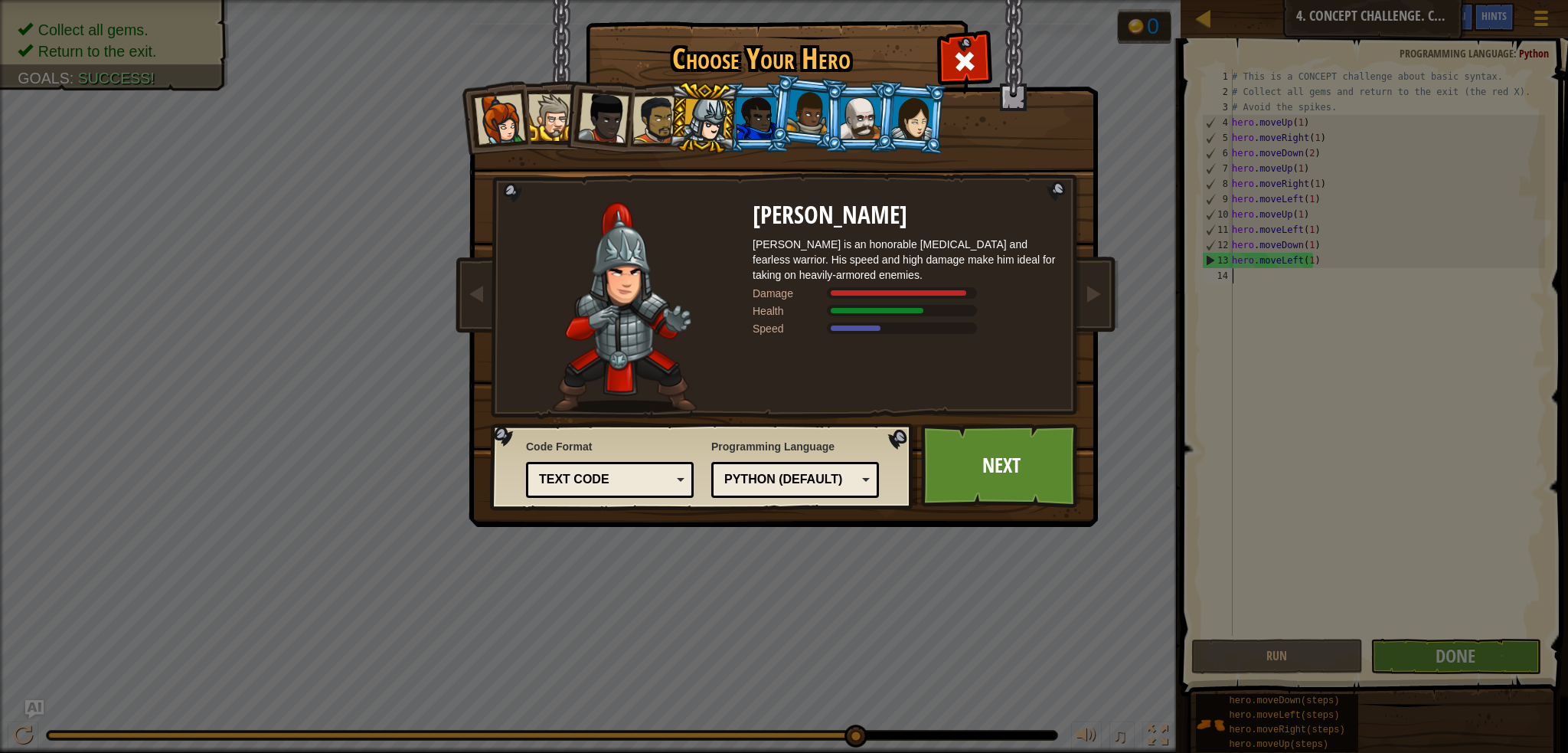
click at [606, 143] on li at bounding box center [599, 115] width 75 height 75
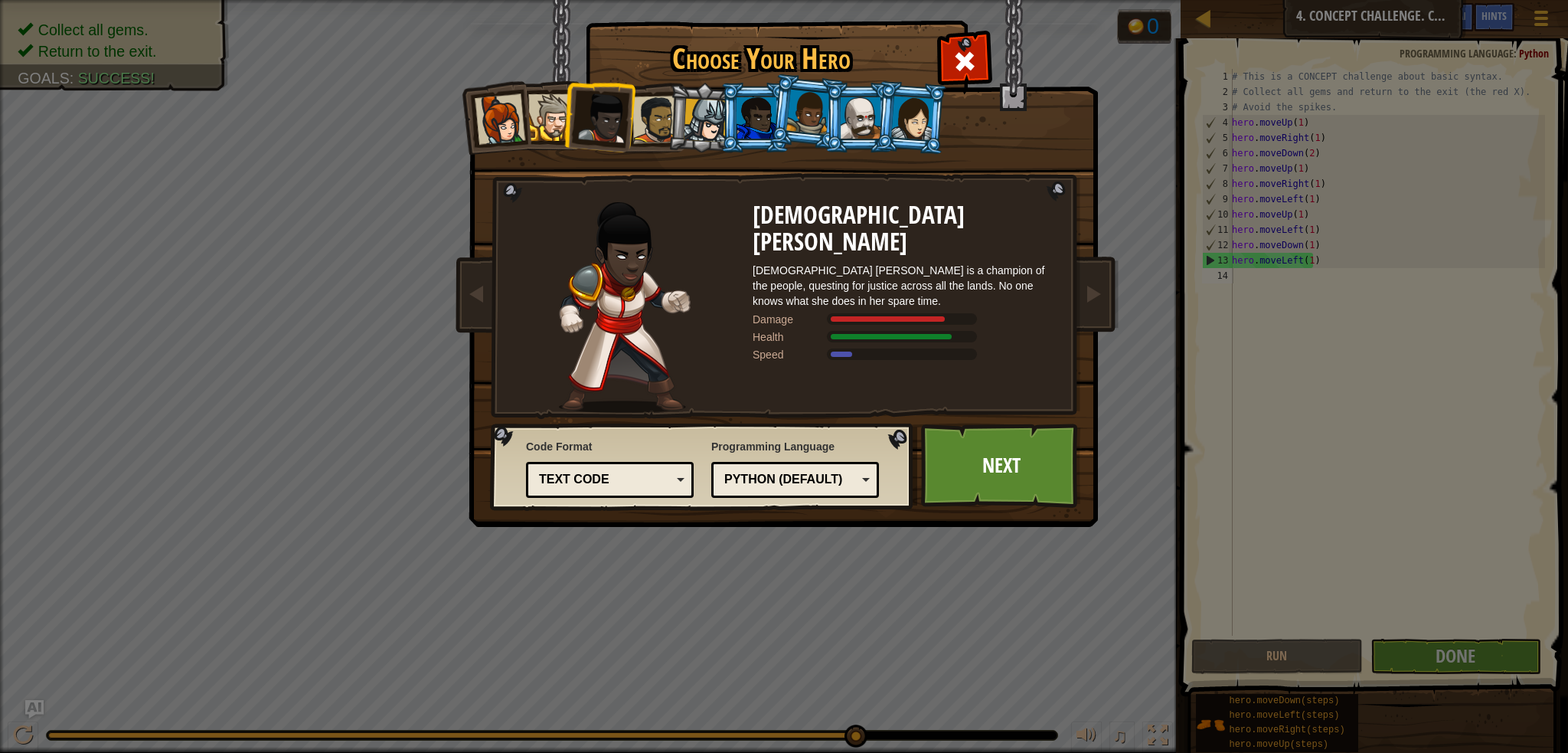
click at [696, 121] on div at bounding box center [706, 121] width 44 height 44
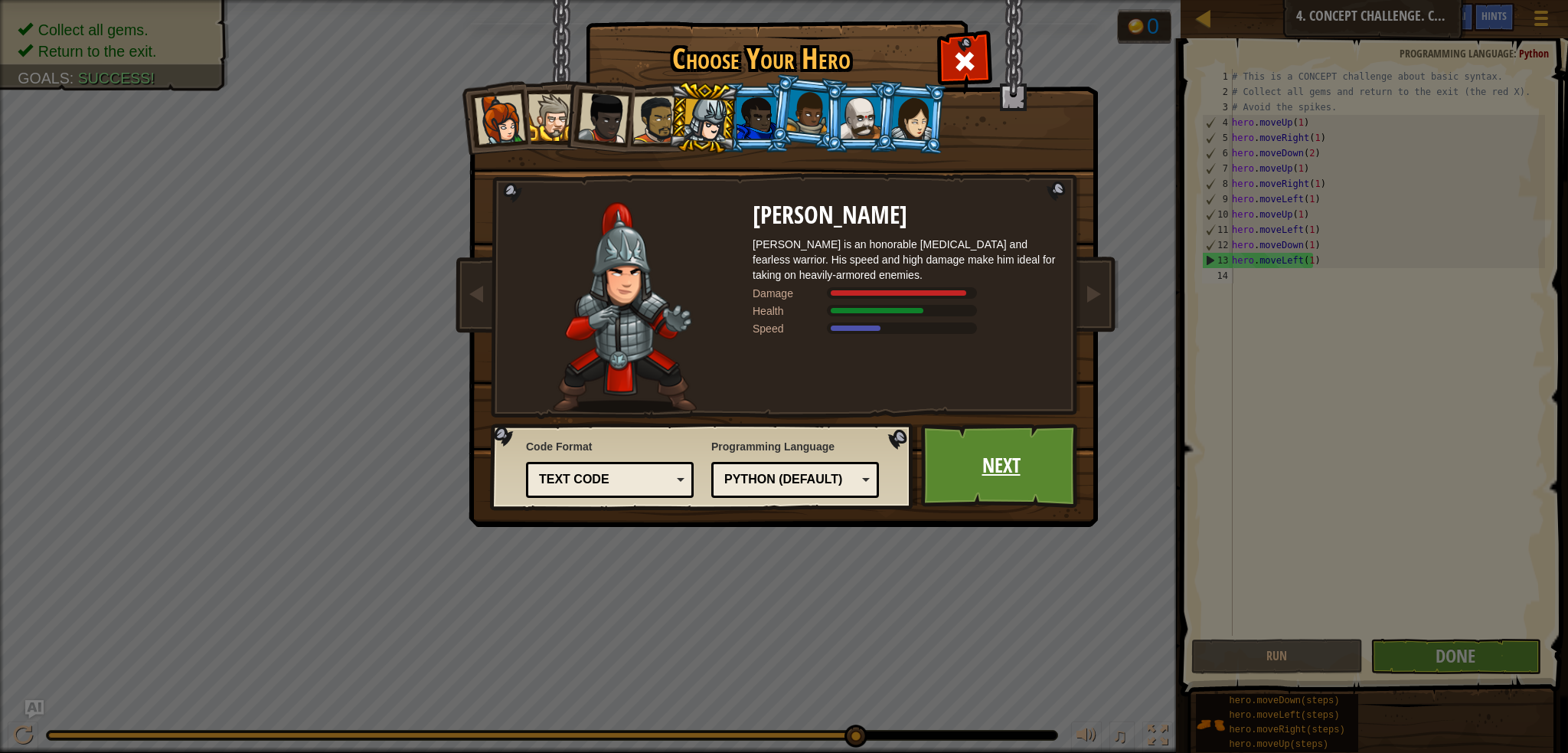
click at [996, 441] on link "Next" at bounding box center [1001, 466] width 160 height 84
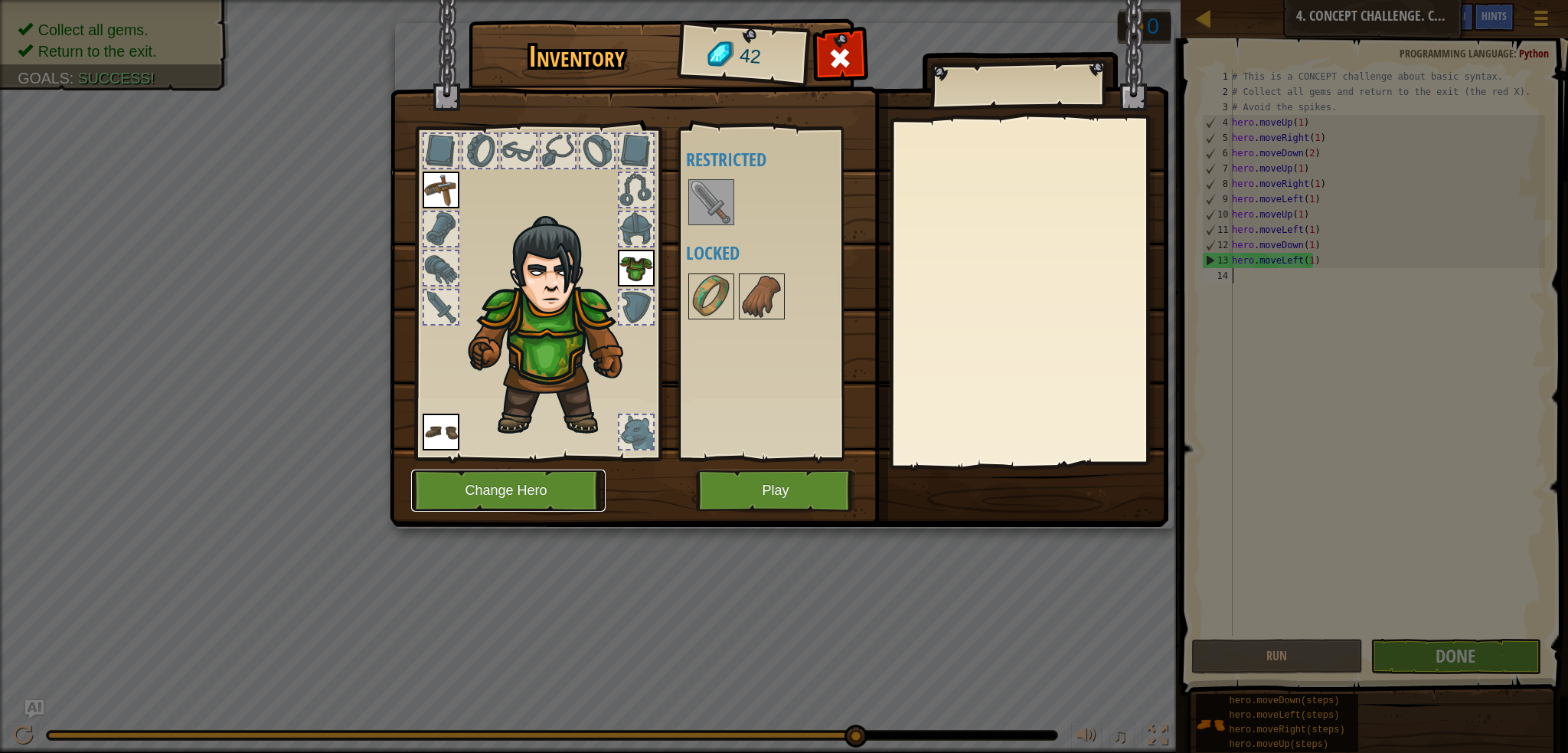
click at [549, 495] on button "Change Hero" at bounding box center [508, 491] width 194 height 42
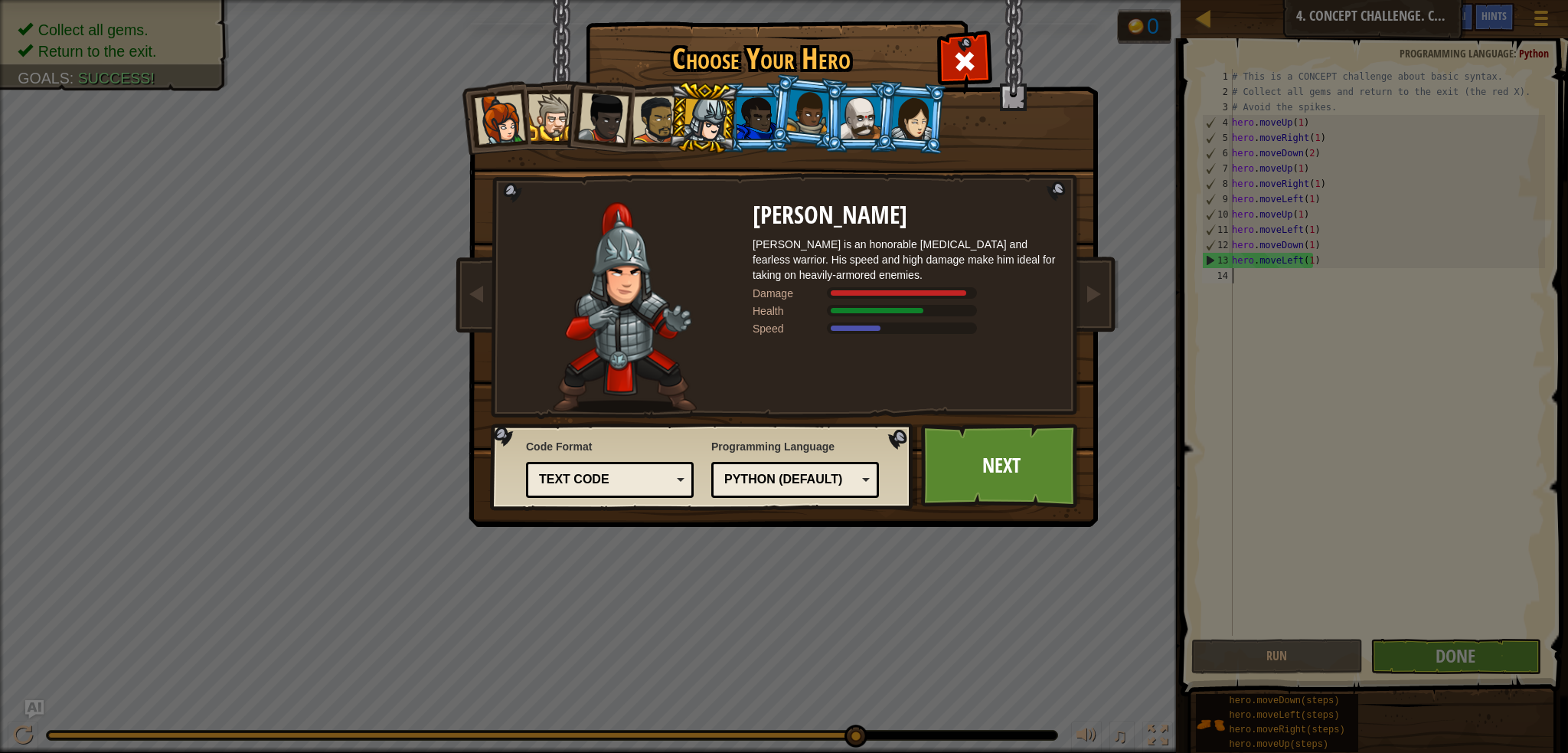
click at [518, 131] on div at bounding box center [500, 119] width 51 height 51
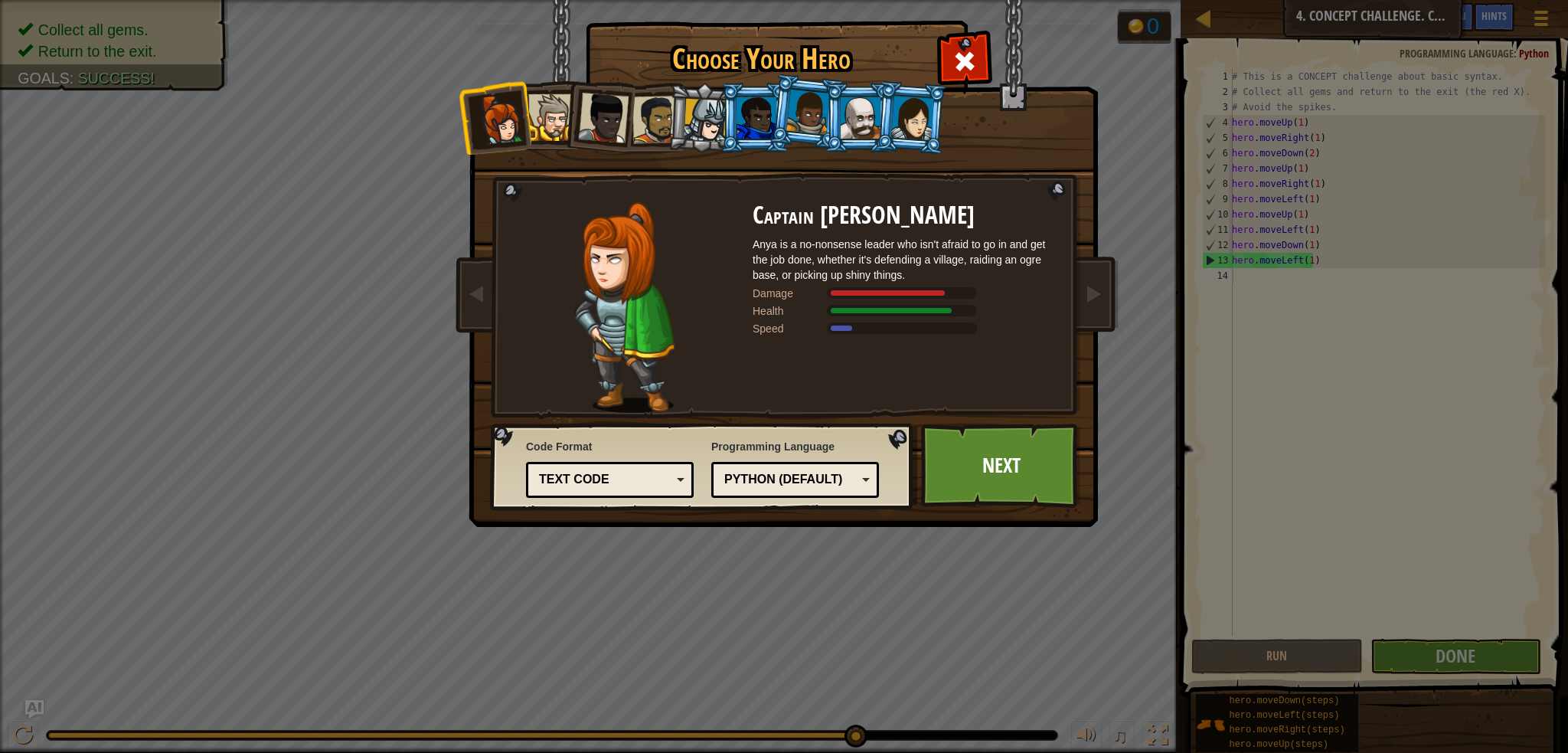
click at [552, 122] on div at bounding box center [552, 117] width 47 height 47
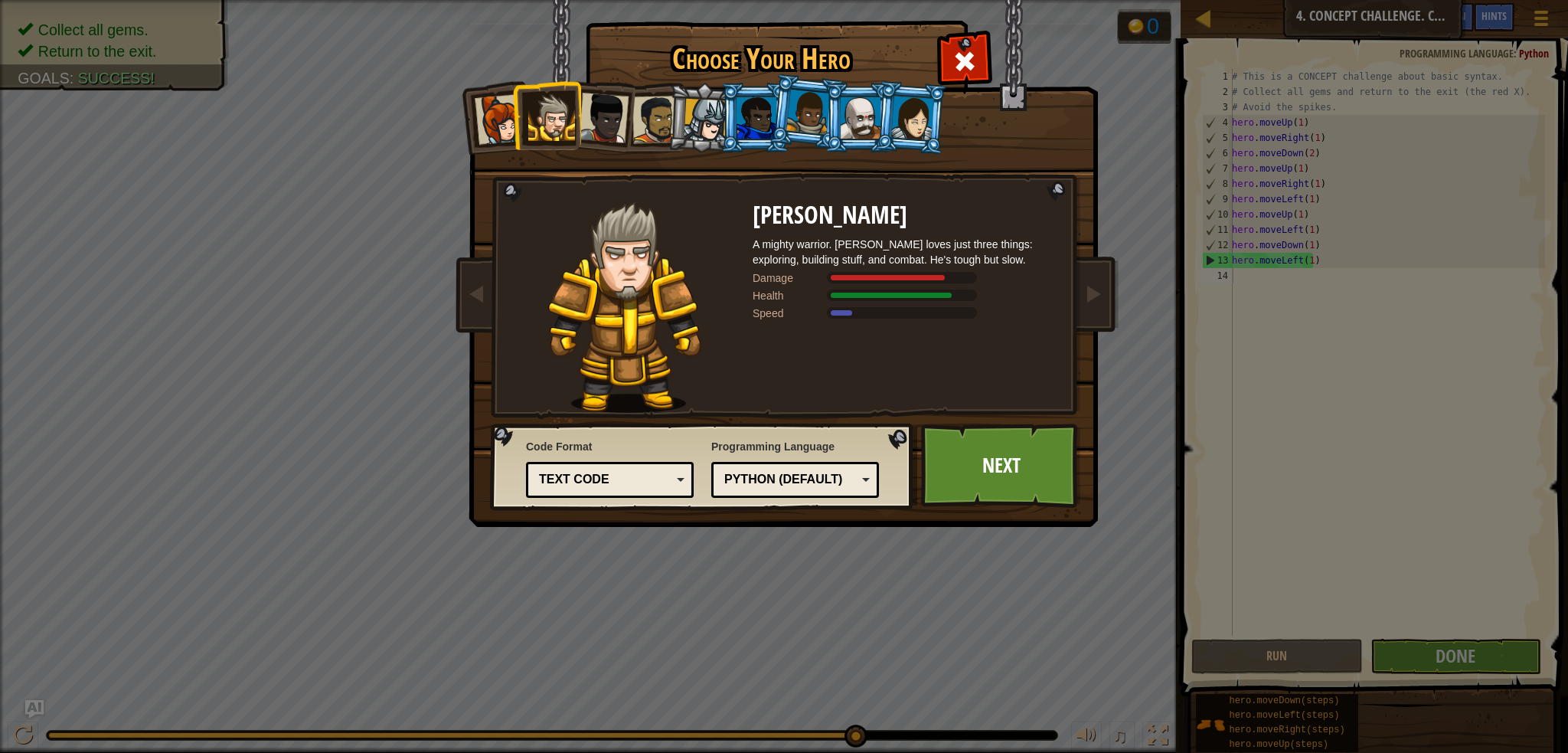
click at [607, 124] on div at bounding box center [602, 118] width 51 height 51
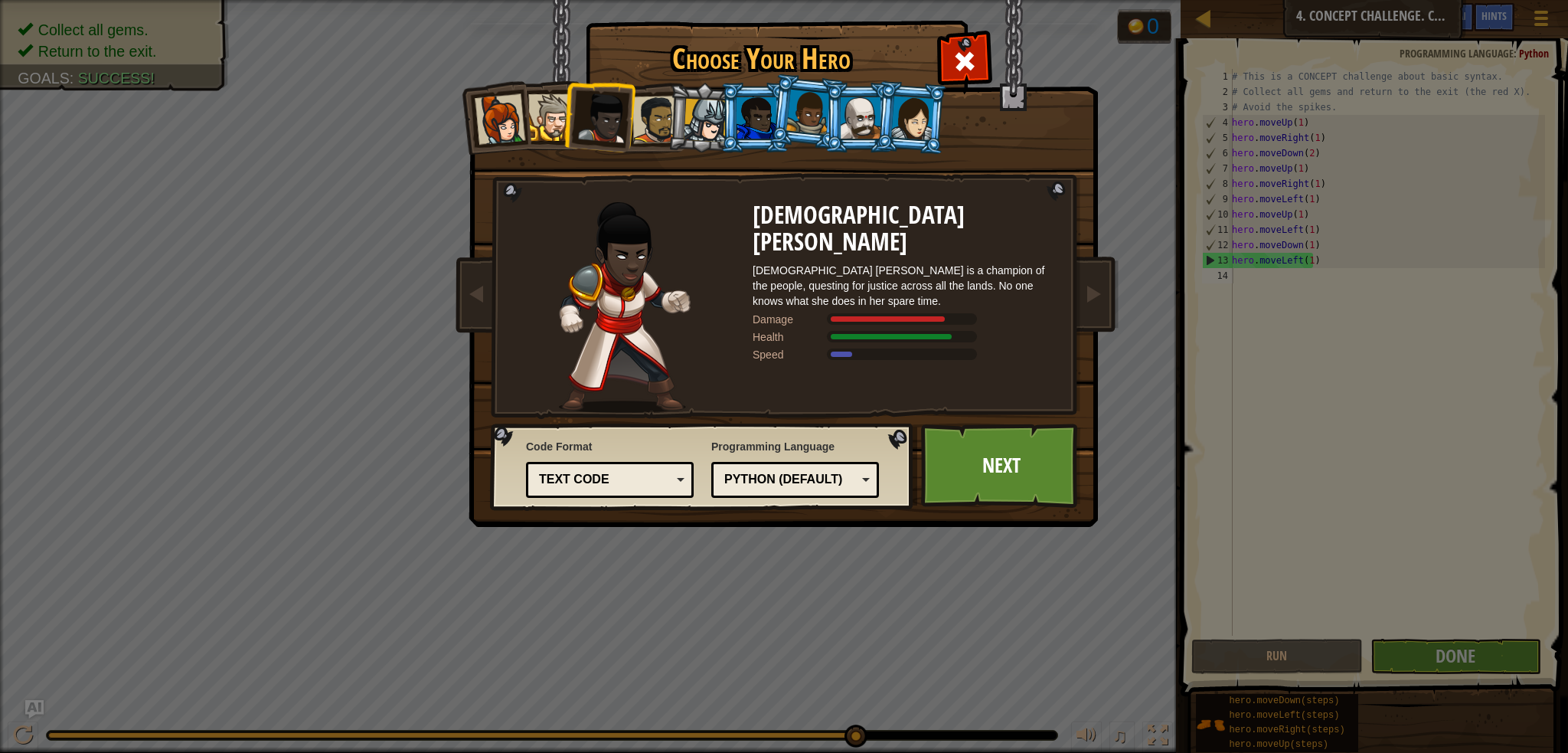
click at [625, 121] on div at bounding box center [602, 118] width 51 height 51
click at [671, 133] on li at bounding box center [703, 118] width 73 height 74
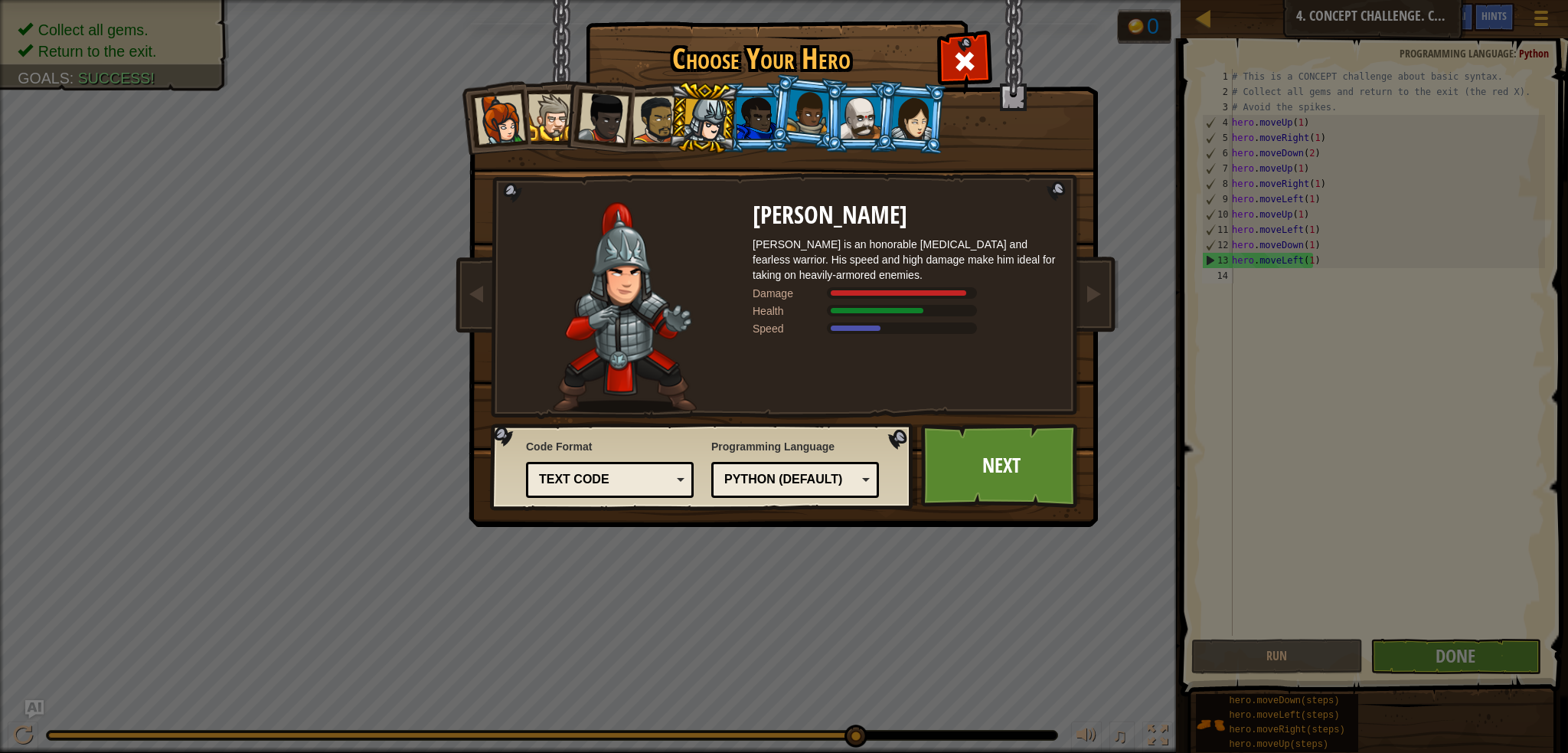
click at [639, 130] on div at bounding box center [656, 120] width 48 height 48
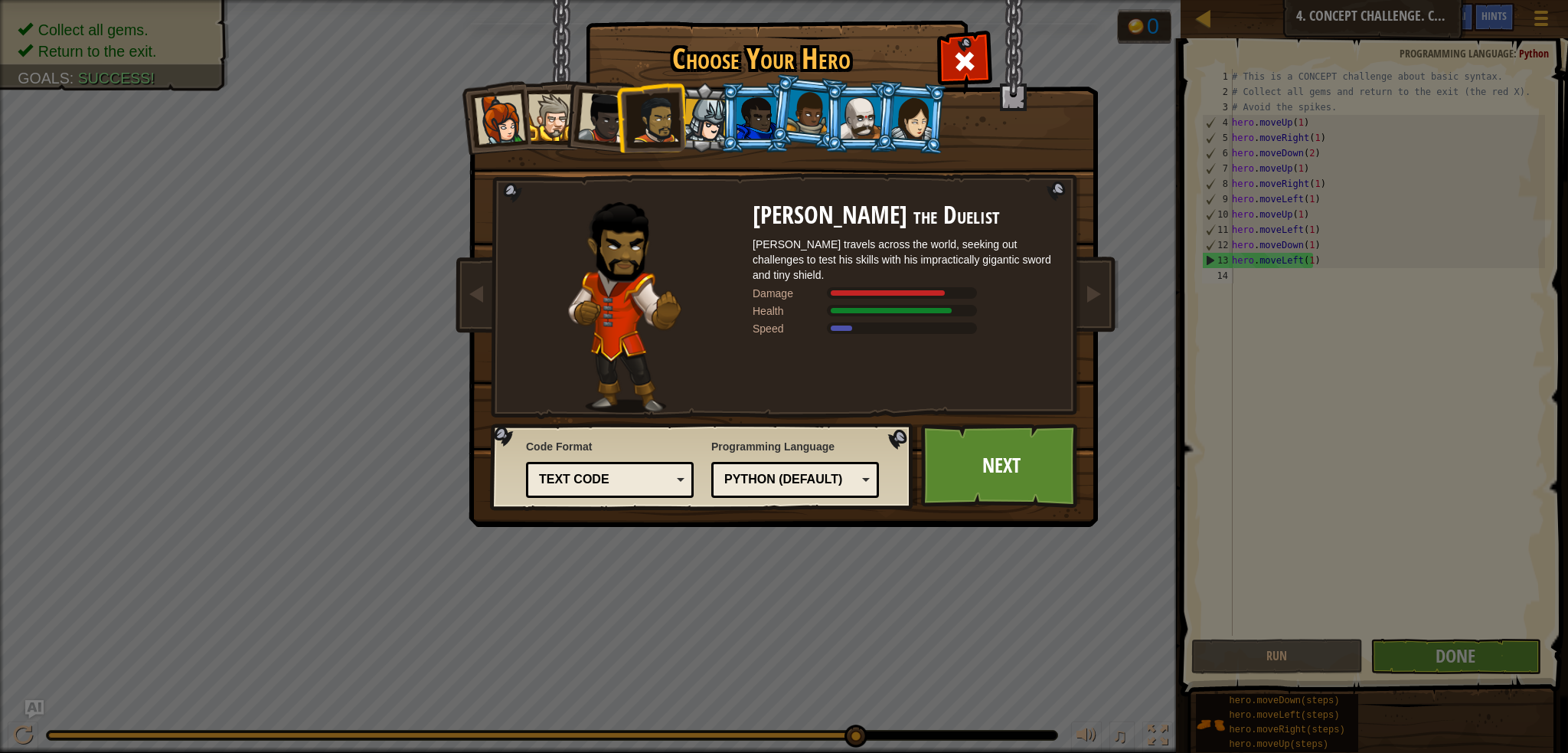
click at [693, 124] on div at bounding box center [706, 121] width 44 height 44
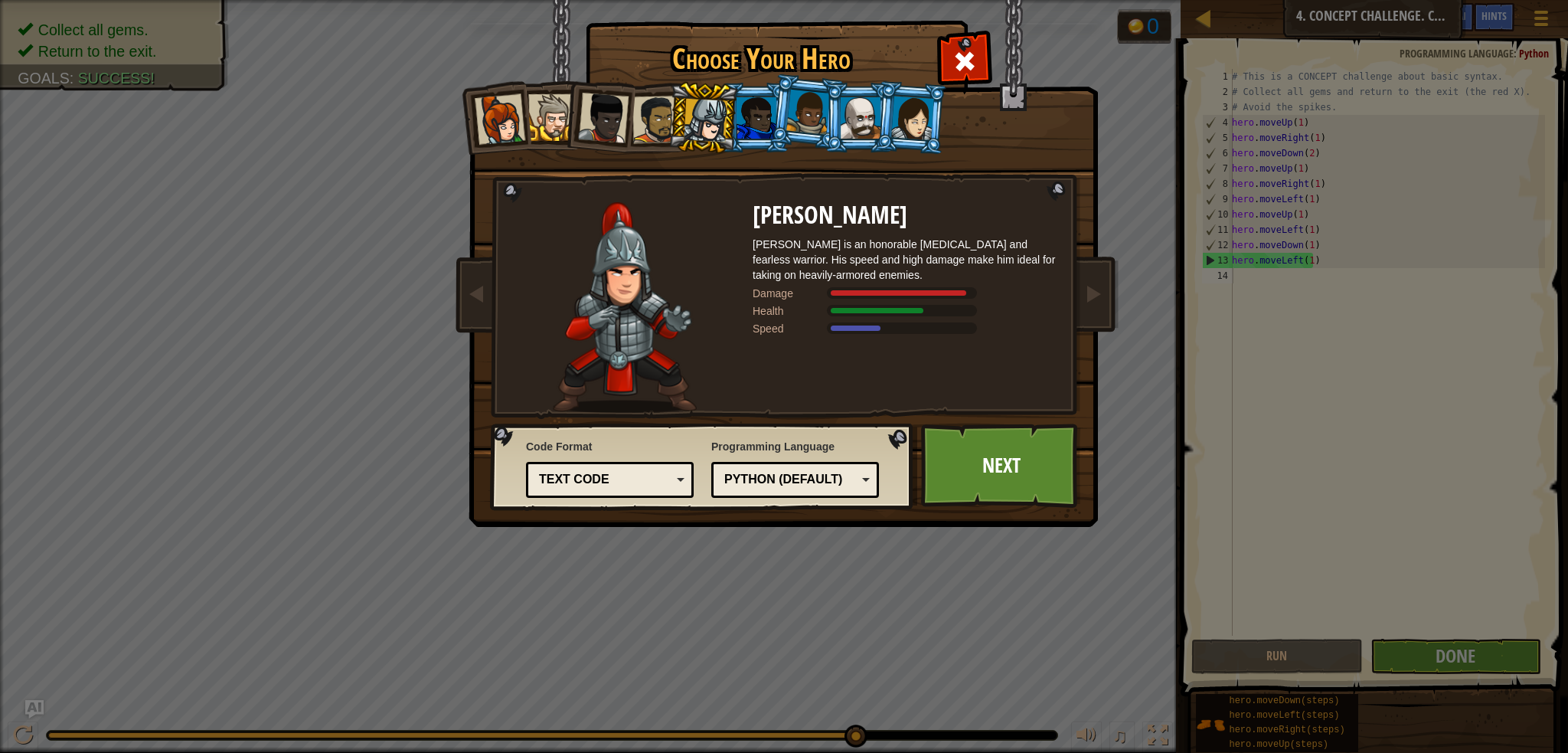
click at [744, 122] on div at bounding box center [757, 118] width 40 height 41
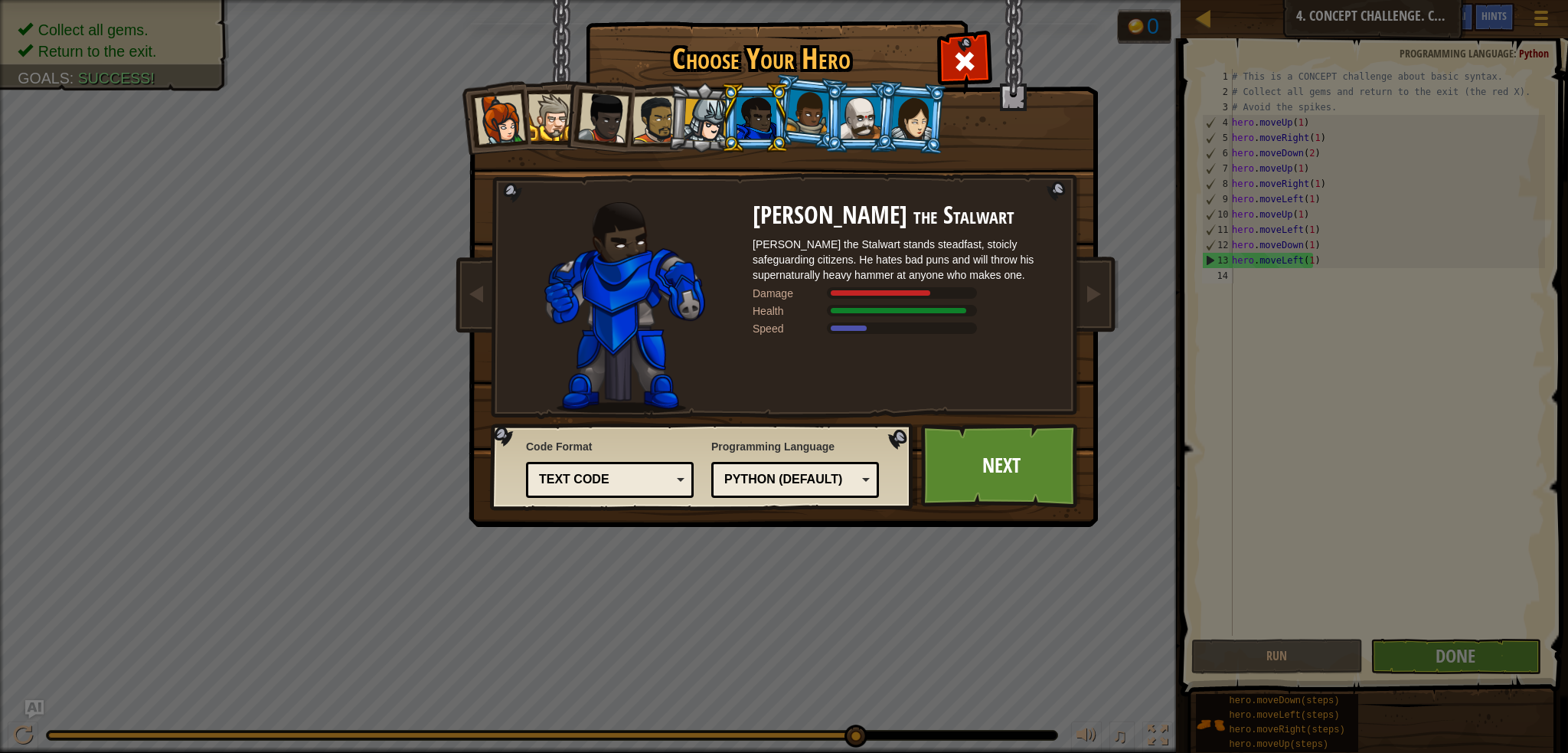
click at [852, 128] on div at bounding box center [861, 118] width 40 height 41
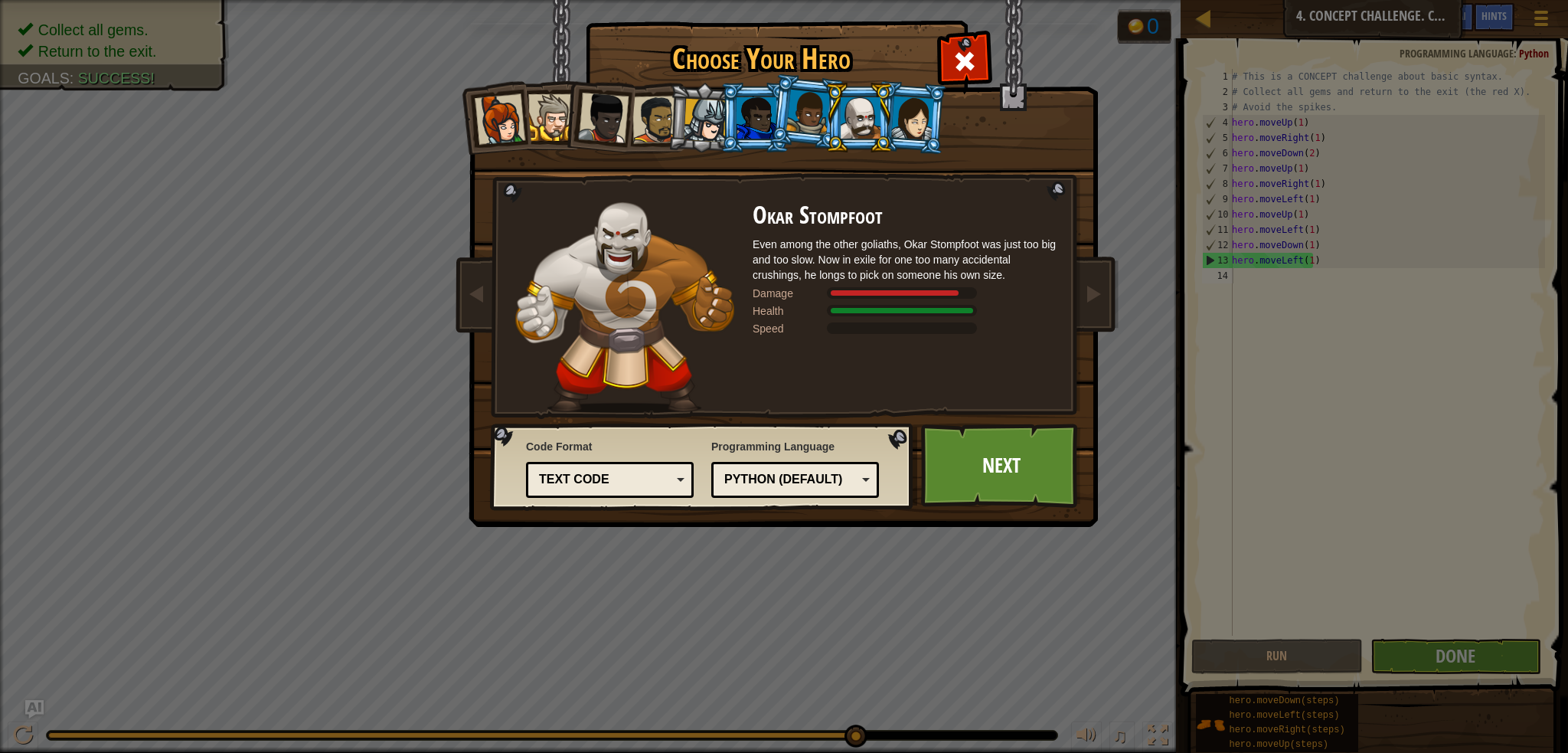
click at [871, 127] on div at bounding box center [861, 118] width 40 height 41
click at [928, 141] on li at bounding box center [911, 118] width 74 height 75
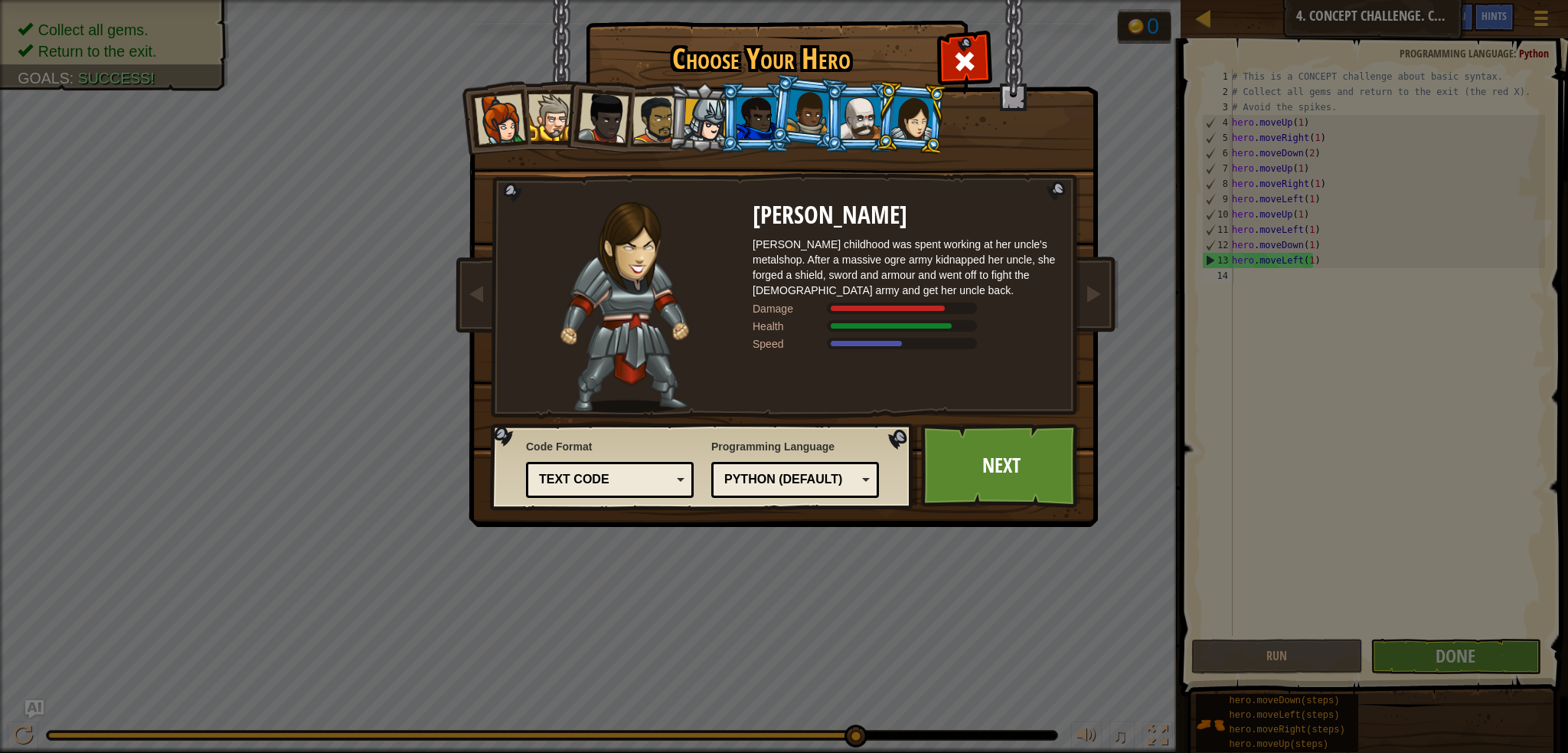
click at [493, 101] on div at bounding box center [500, 119] width 51 height 51
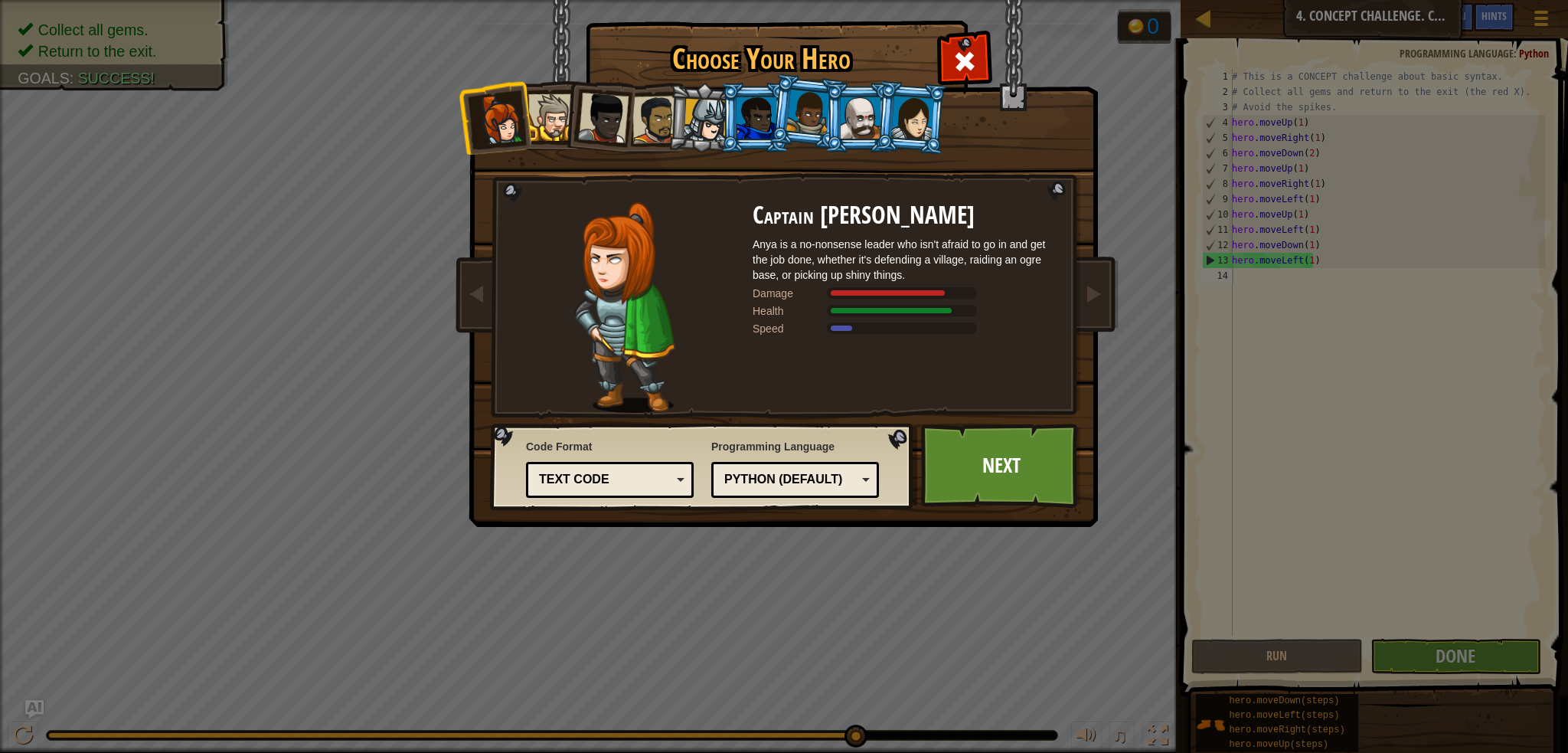
click at [557, 126] on div at bounding box center [552, 117] width 47 height 47
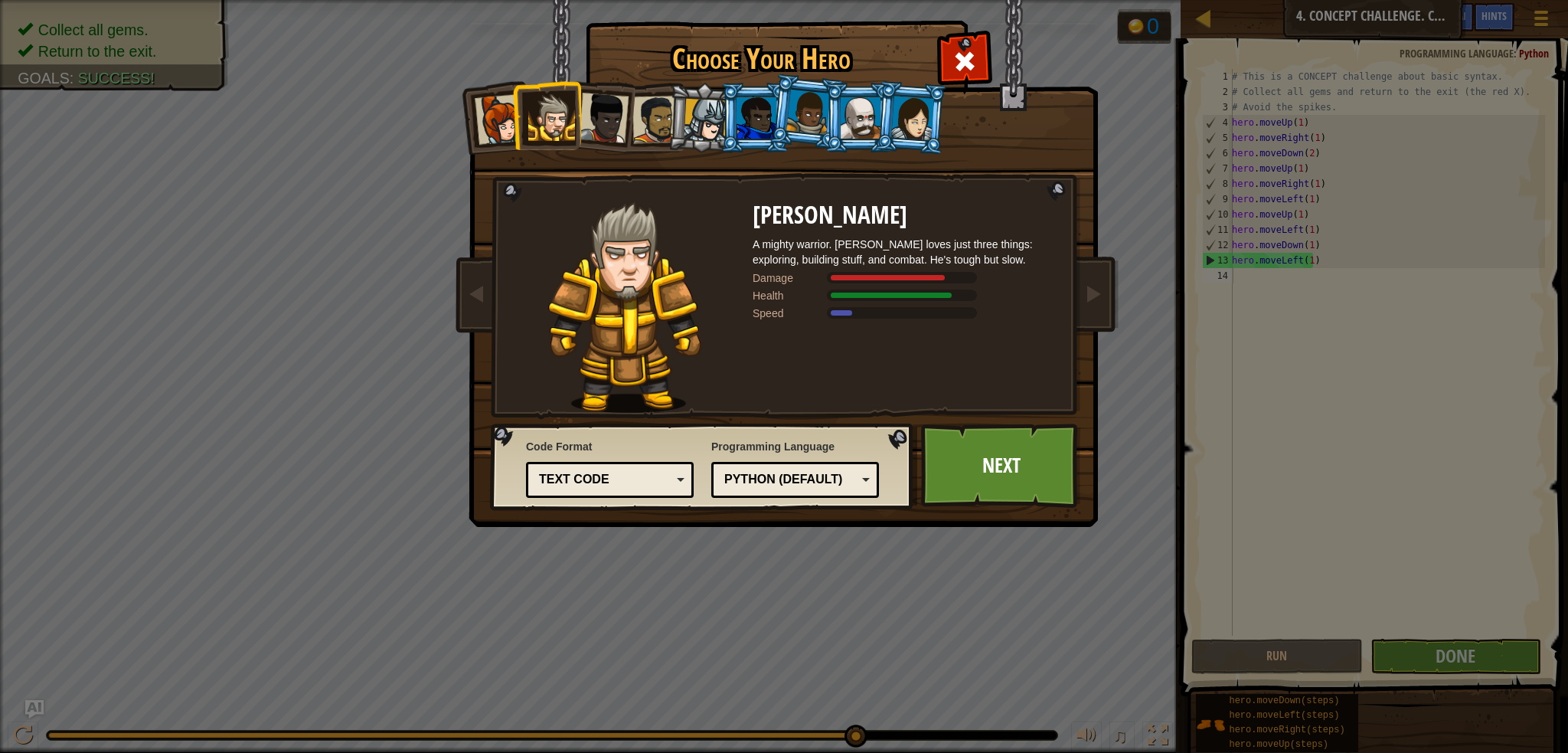
click at [588, 108] on div at bounding box center [602, 118] width 51 height 51
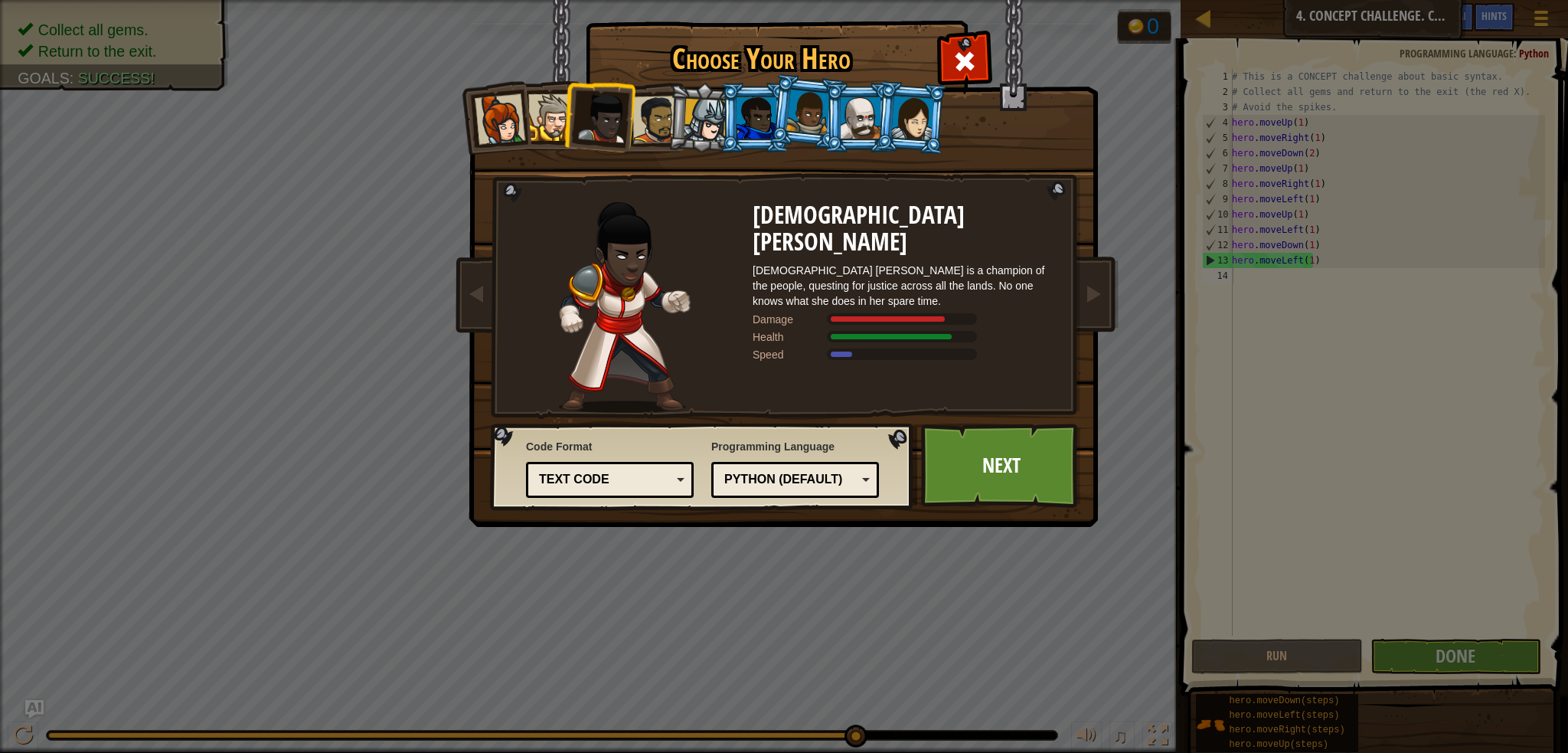
click at [648, 127] on div at bounding box center [656, 120] width 48 height 48
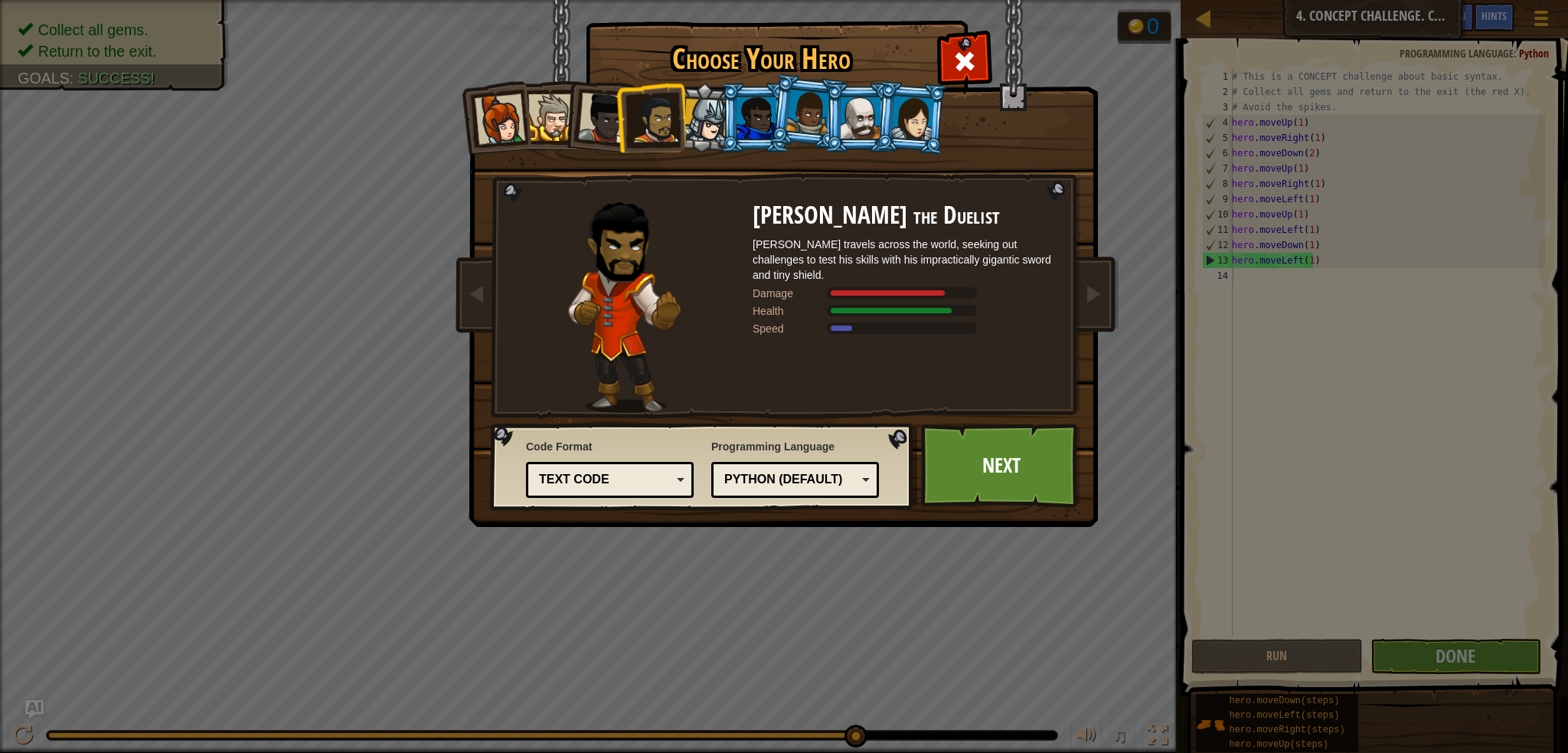
click at [720, 114] on li at bounding box center [755, 117] width 69 height 70
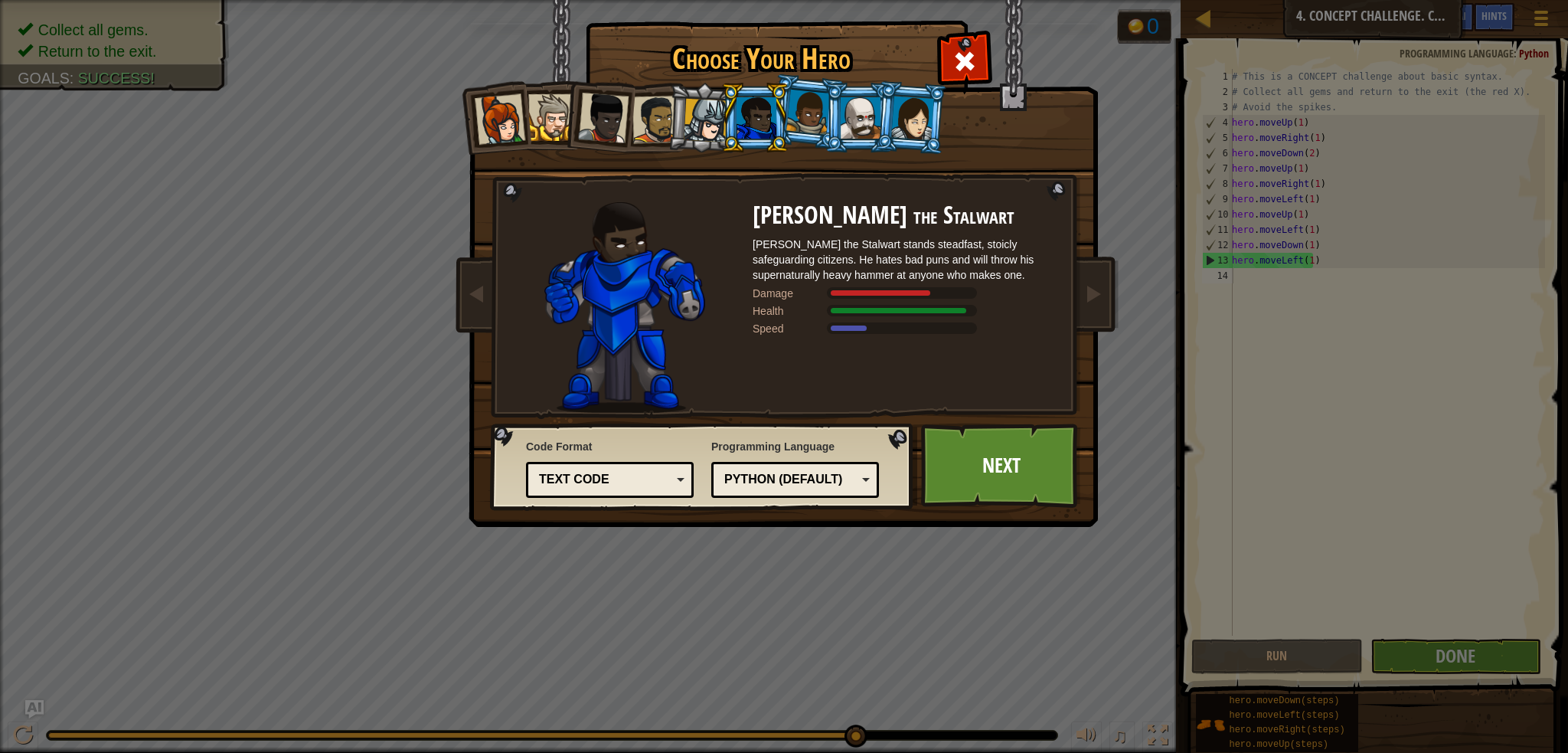
click at [705, 115] on div at bounding box center [706, 121] width 44 height 44
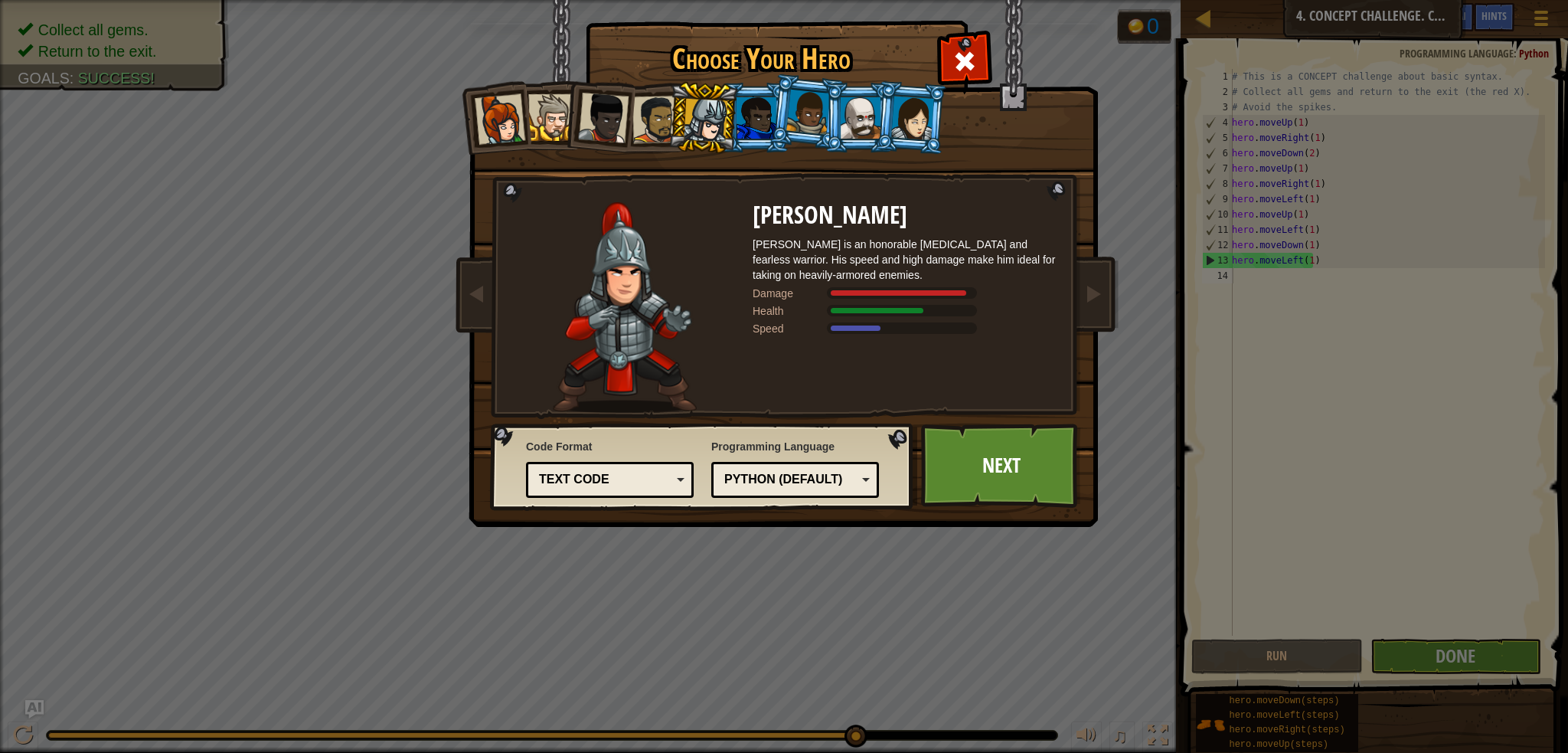
click at [775, 133] on li at bounding box center [806, 112] width 76 height 77
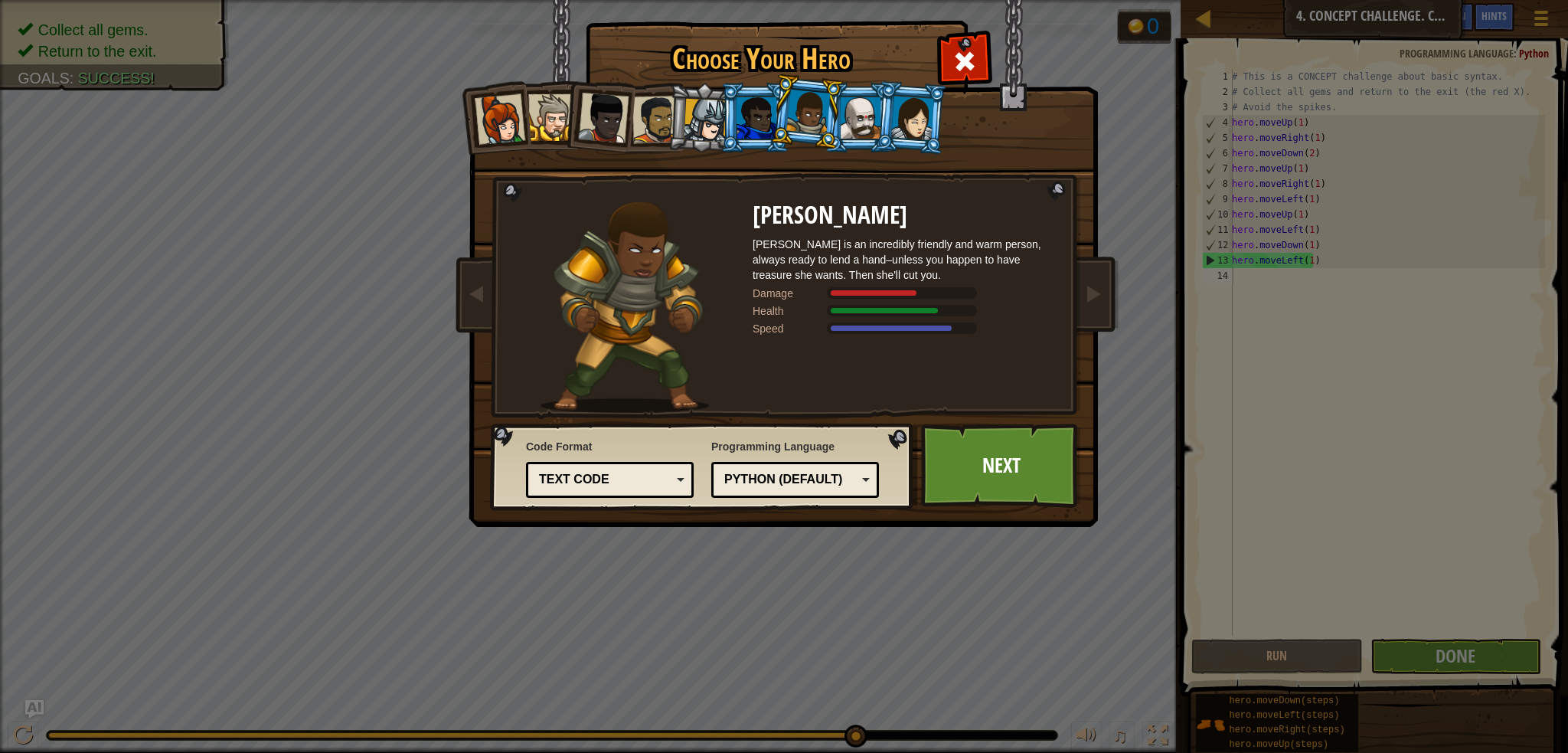
click at [727, 102] on li at bounding box center [755, 117] width 69 height 70
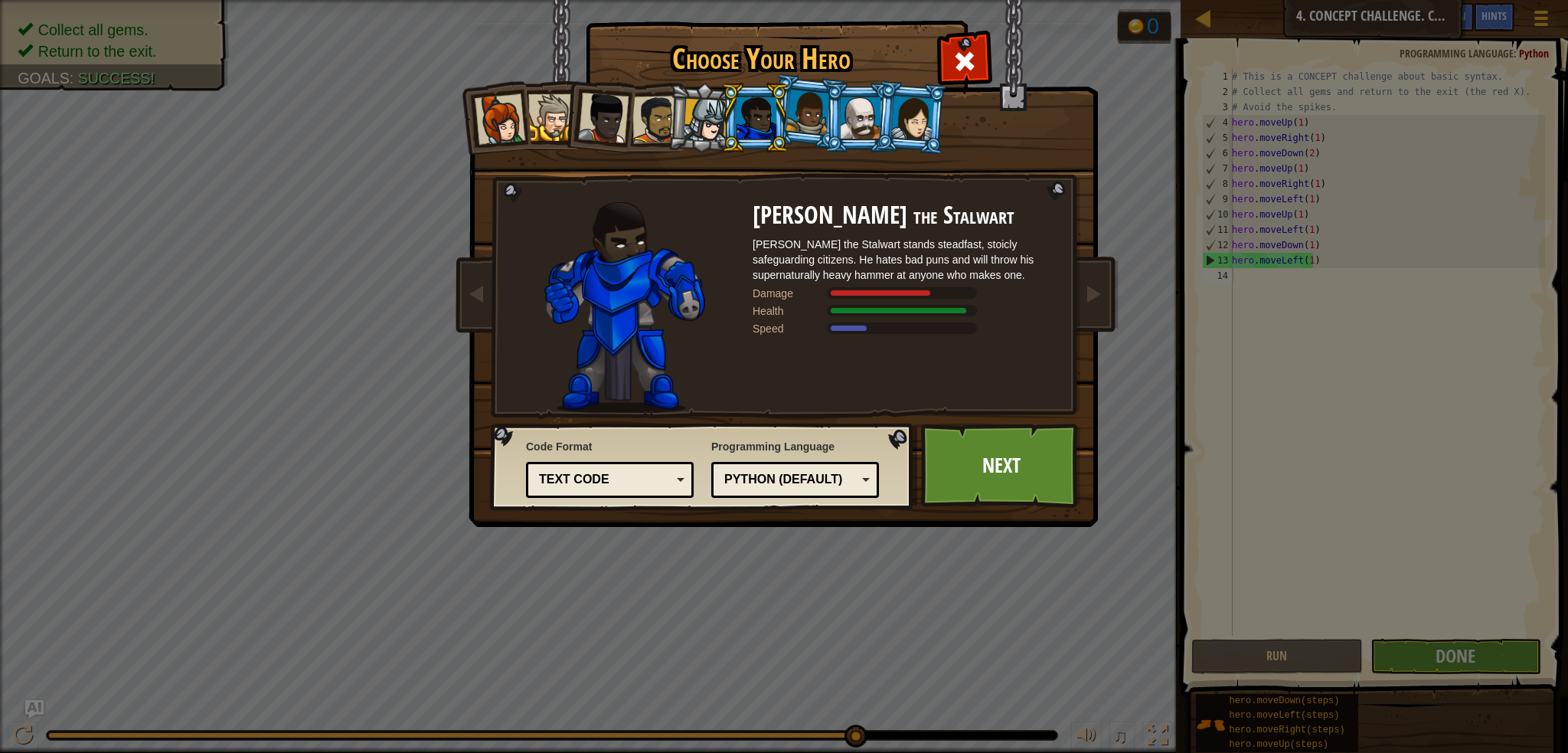
click at [690, 108] on div at bounding box center [706, 121] width 44 height 44
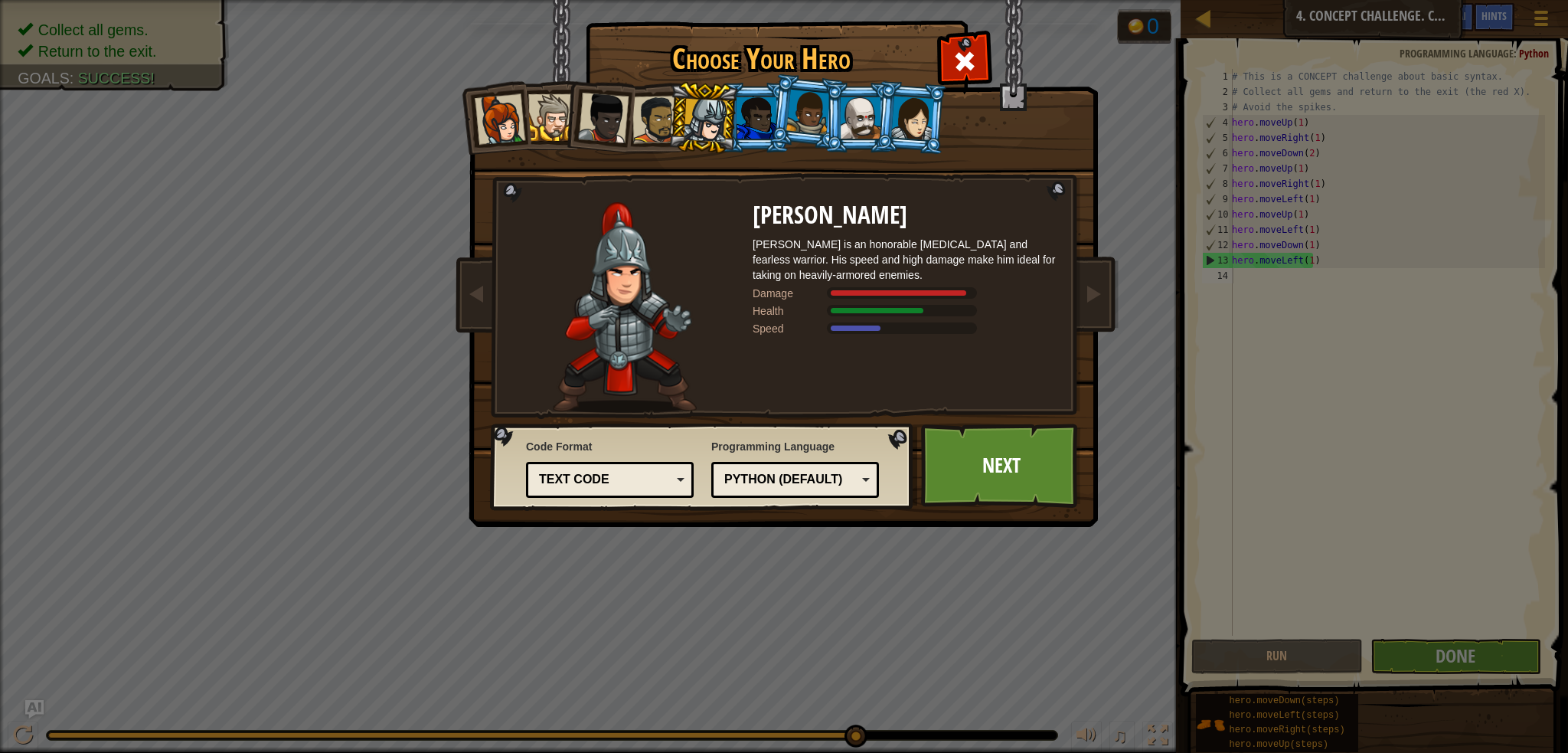
click at [763, 111] on div at bounding box center [757, 118] width 40 height 41
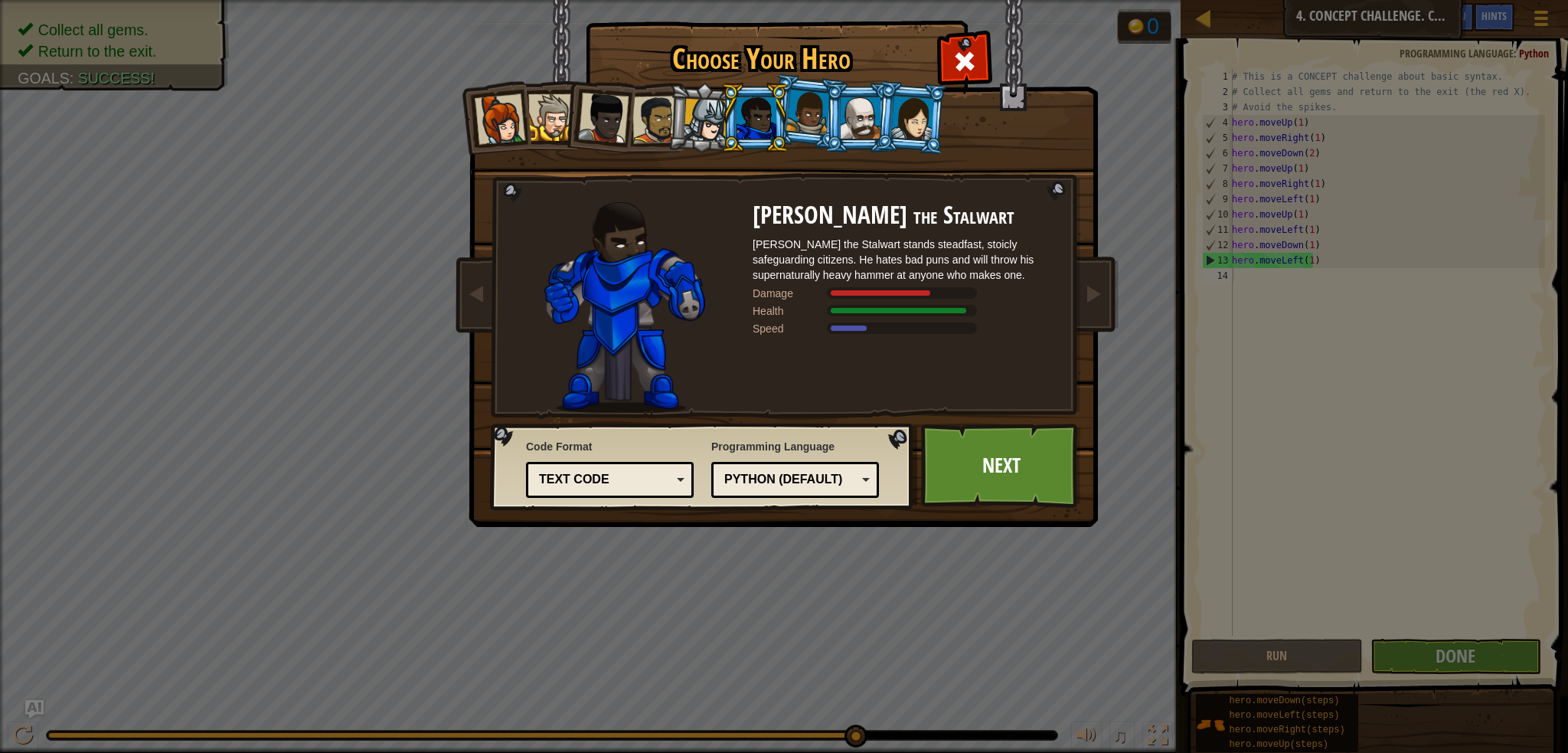
click at [799, 90] on div at bounding box center [808, 112] width 44 height 45
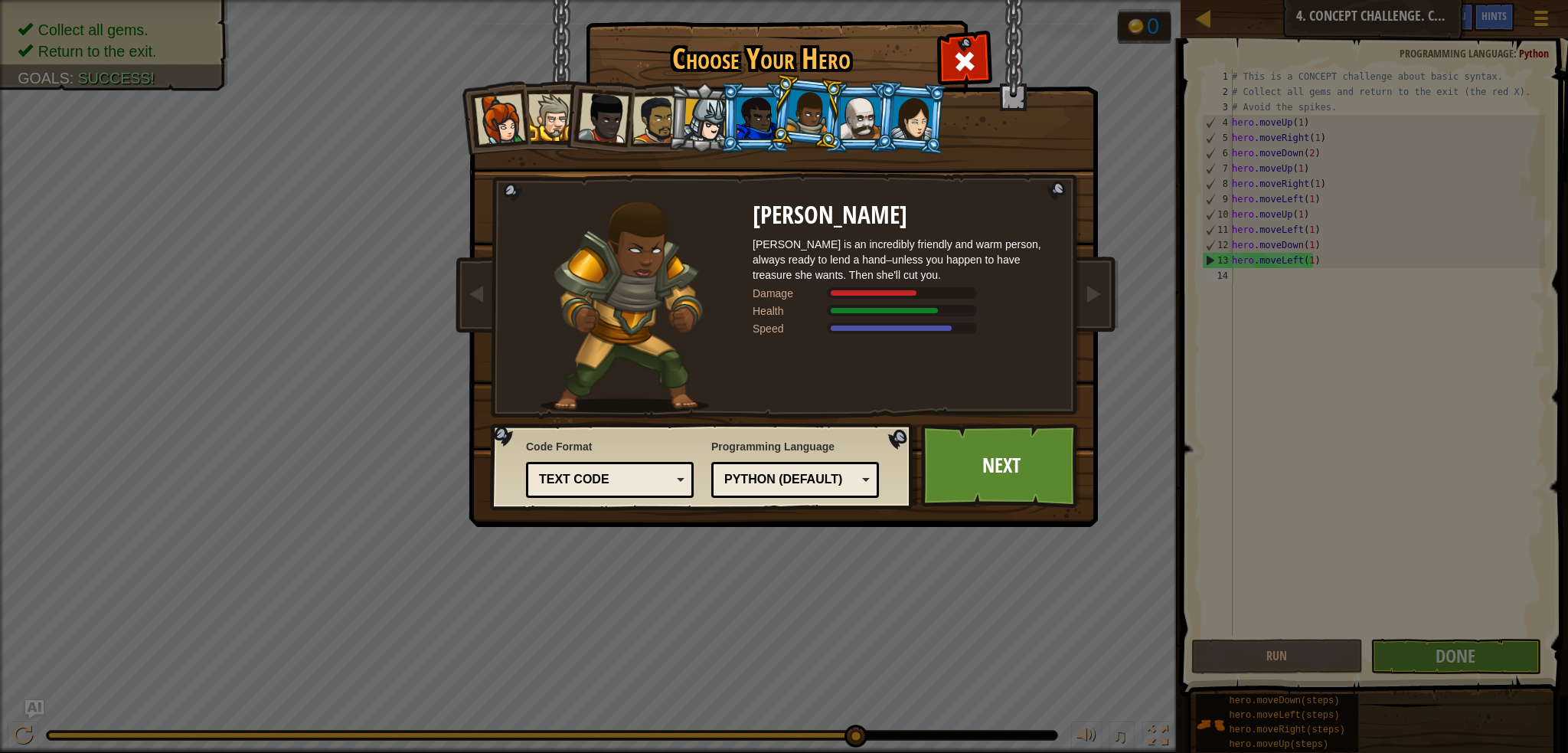
click at [745, 114] on div at bounding box center [757, 118] width 40 height 41
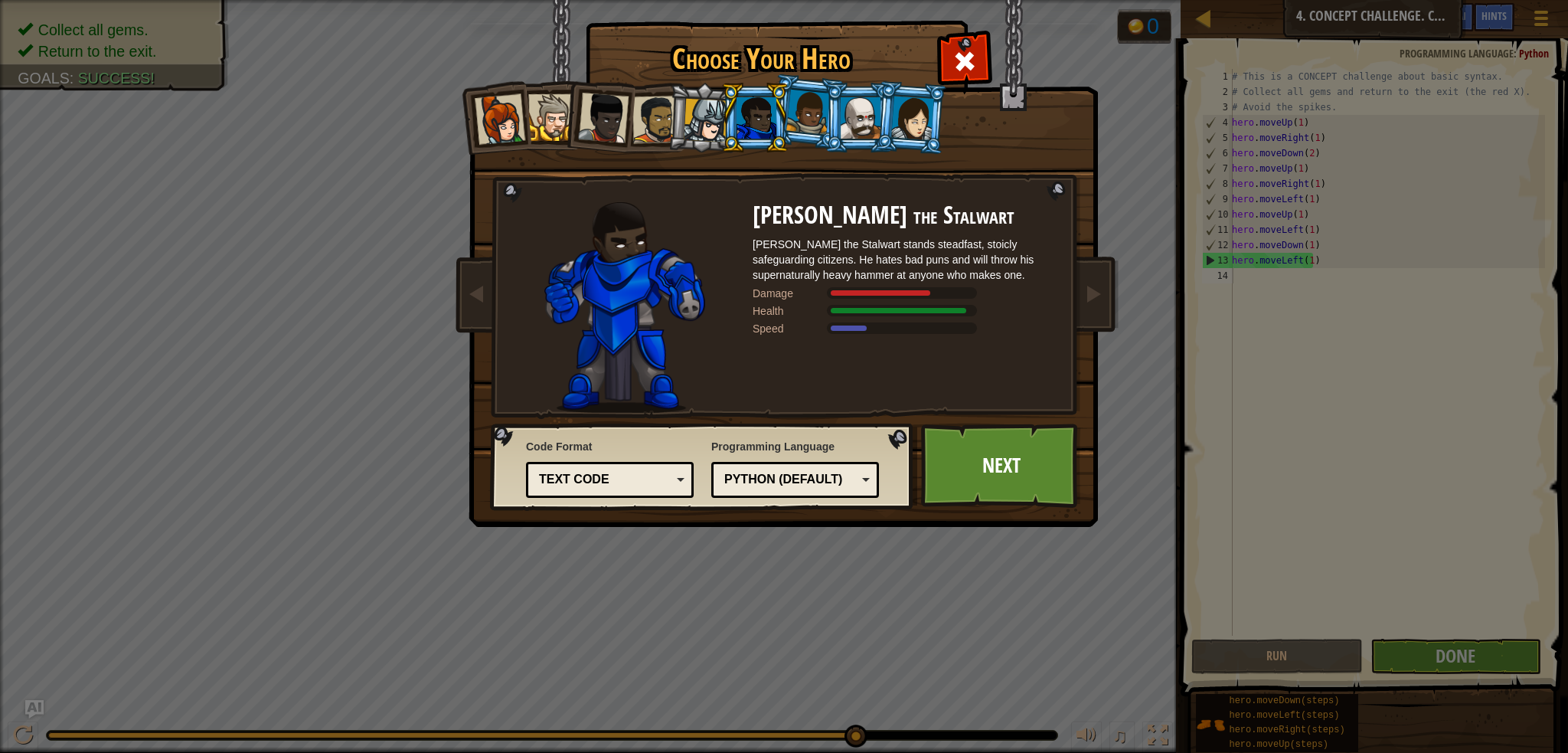
click at [820, 130] on div at bounding box center [808, 112] width 44 height 45
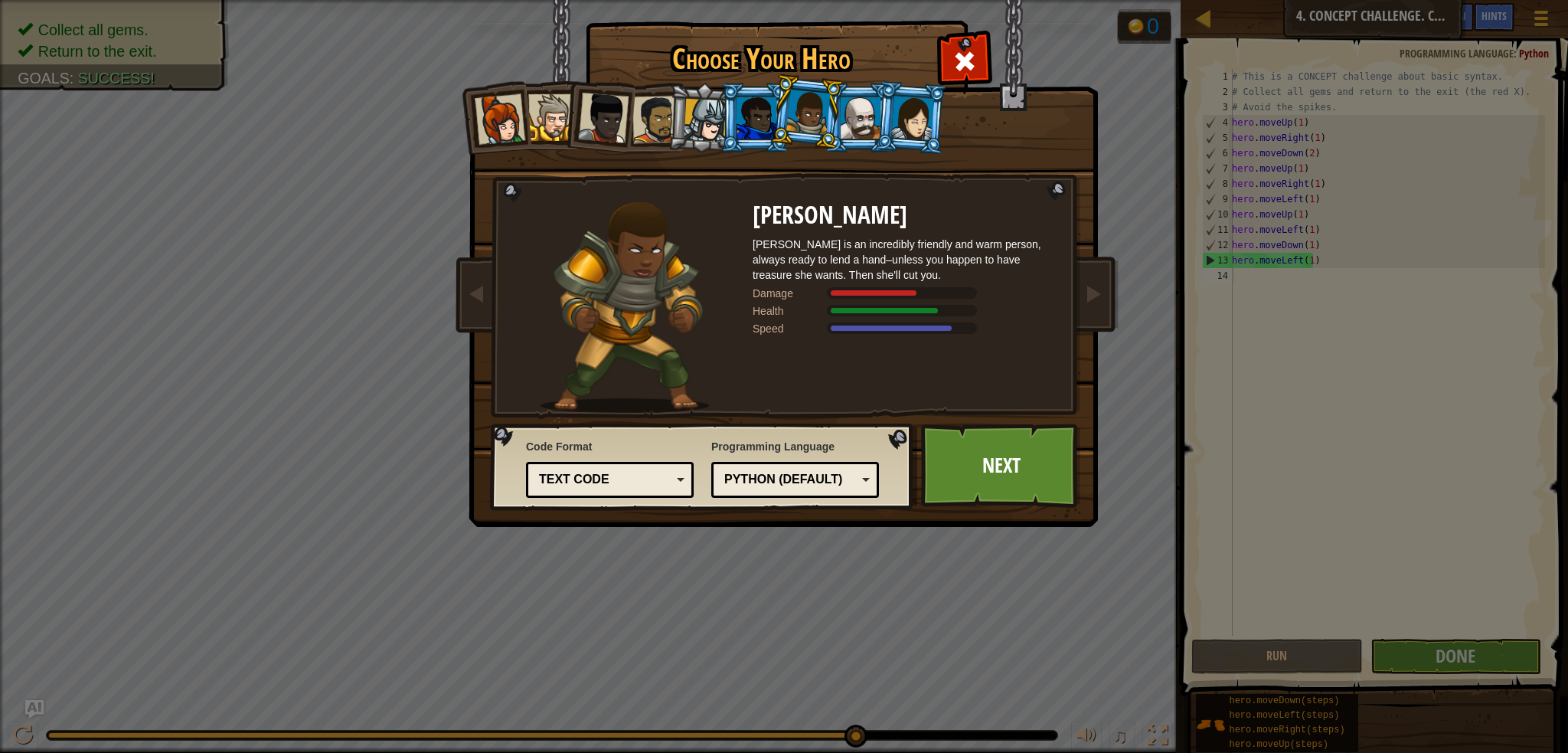
click at [510, 132] on div at bounding box center [500, 119] width 51 height 51
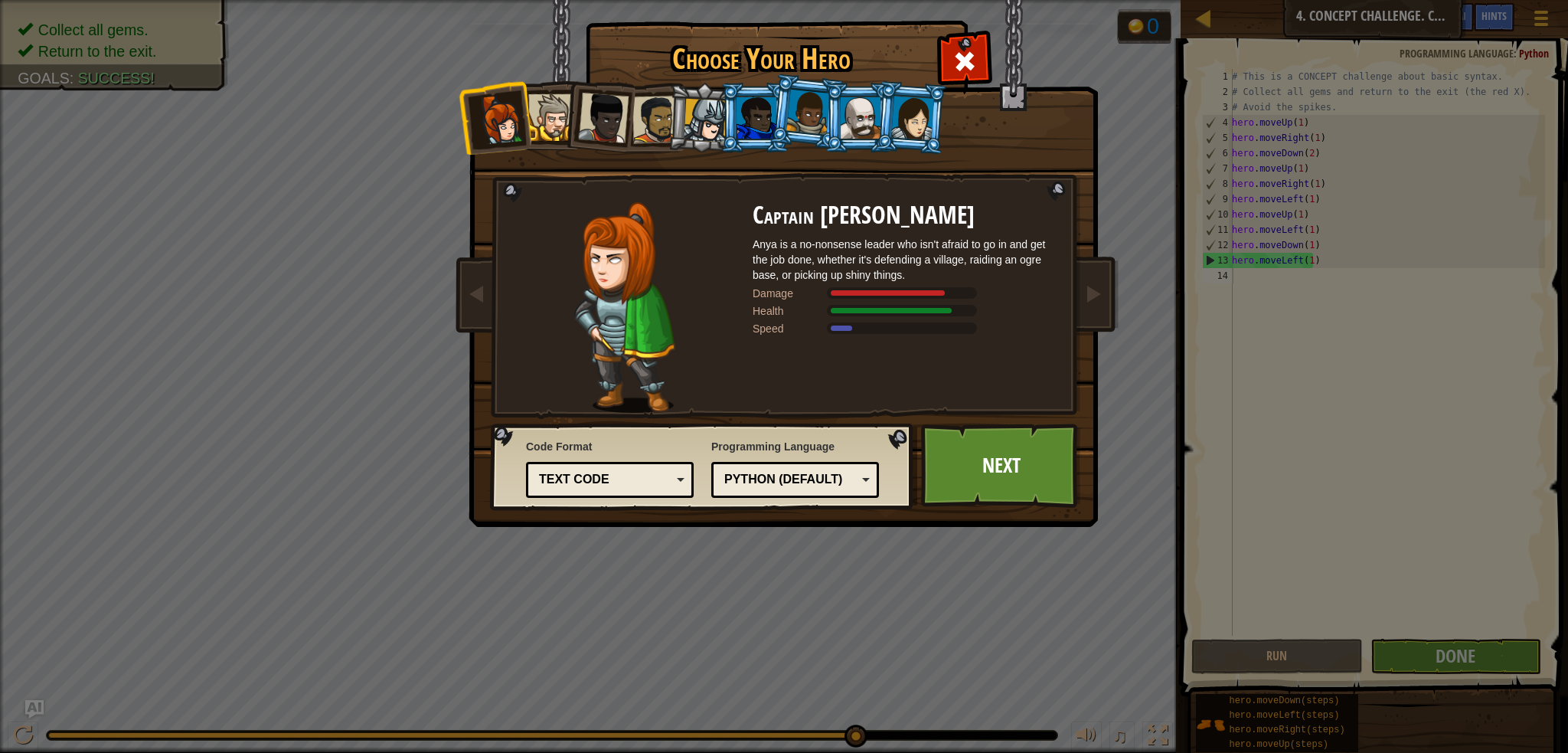
click at [557, 125] on div at bounding box center [552, 117] width 47 height 47
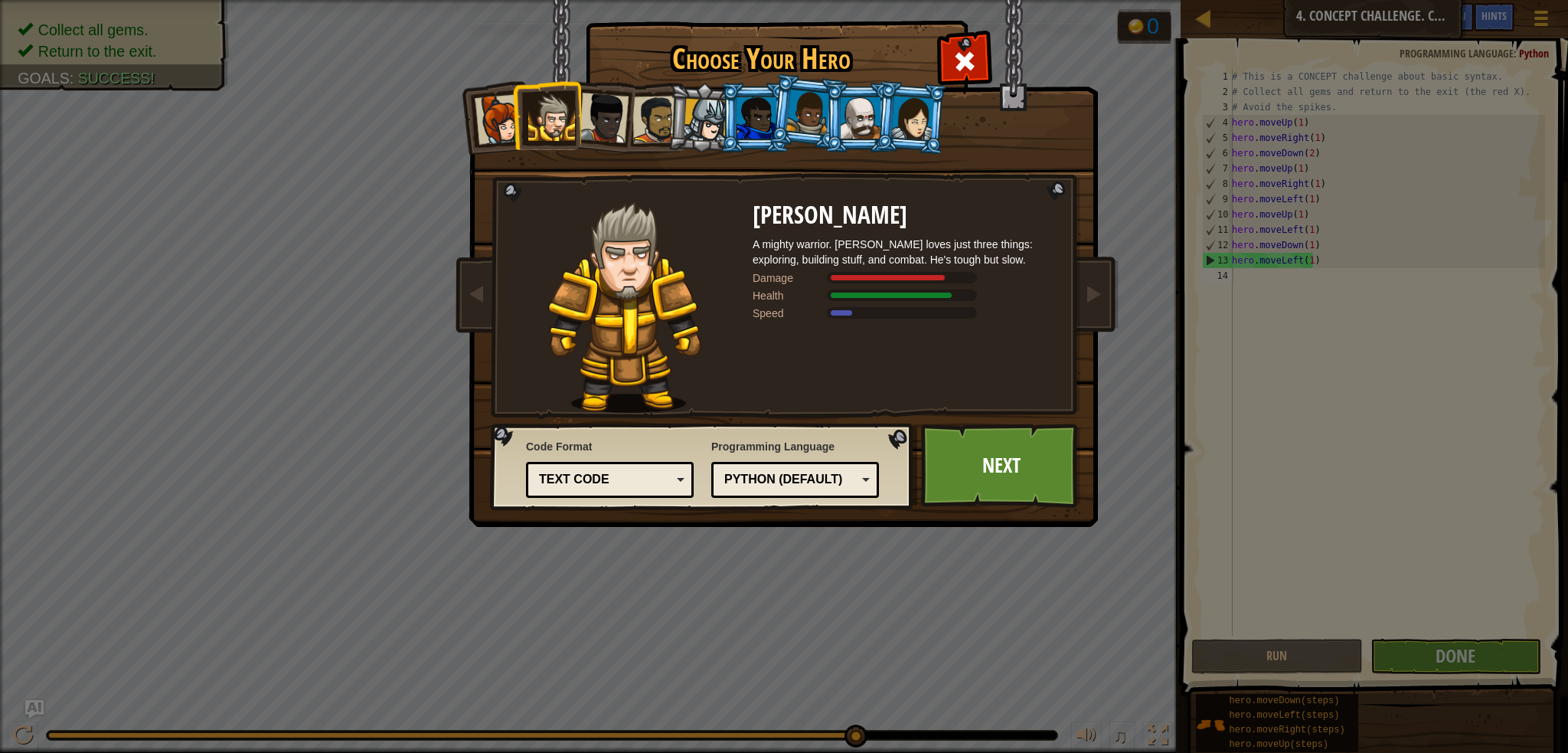
click at [597, 125] on div at bounding box center [602, 118] width 51 height 51
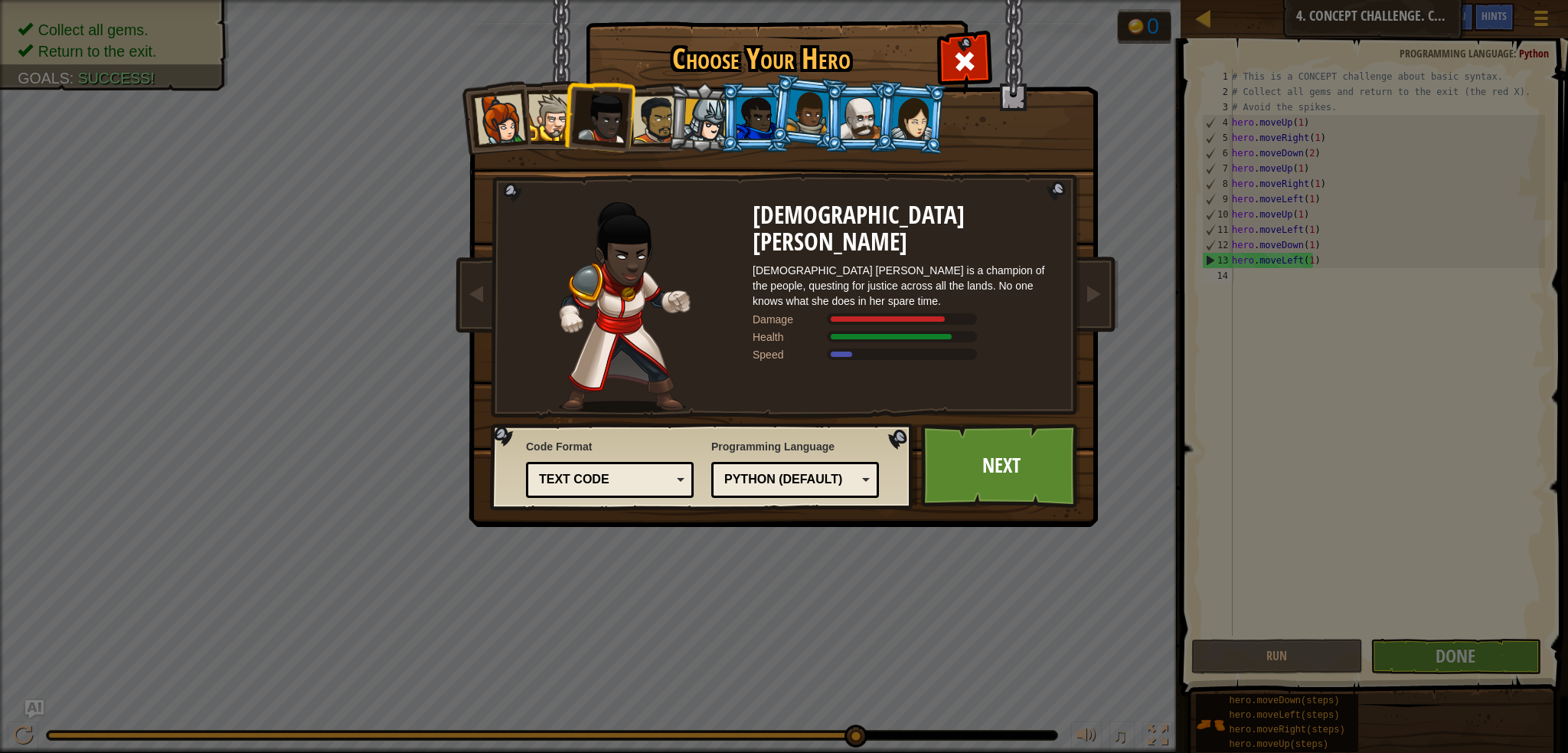
click at [658, 139] on div at bounding box center [656, 120] width 48 height 48
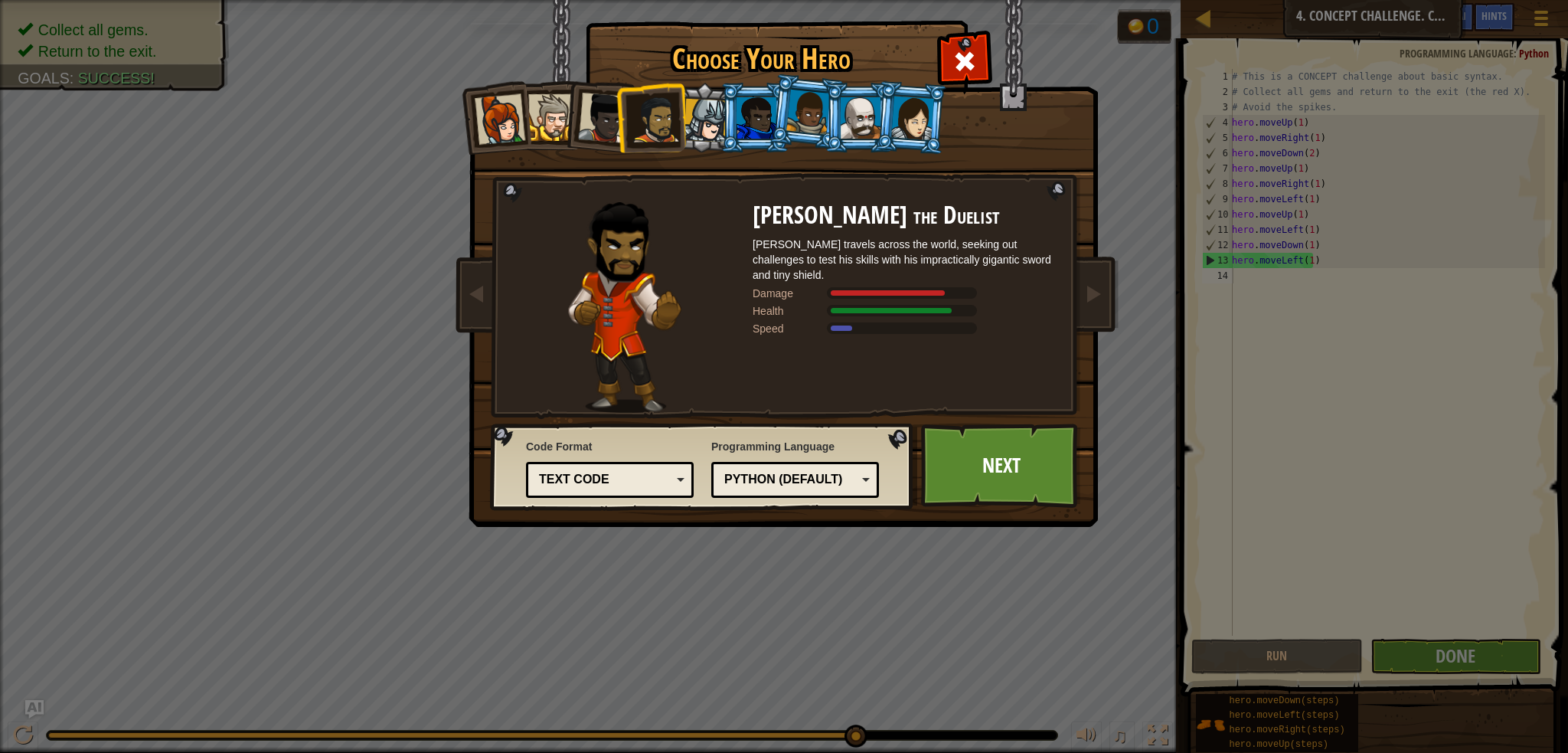
click at [814, 127] on div at bounding box center [808, 112] width 44 height 45
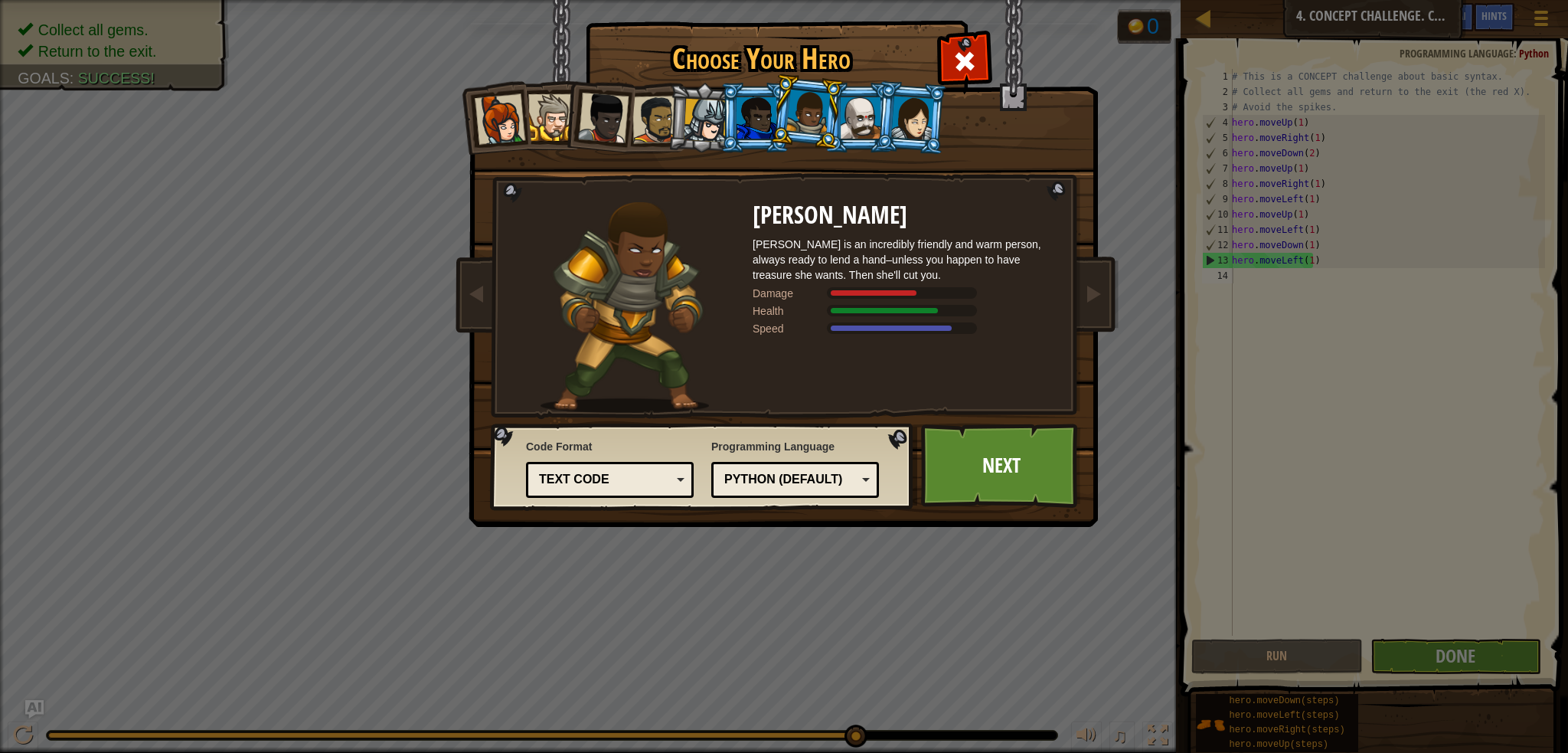
click at [870, 140] on li at bounding box center [859, 117] width 69 height 70
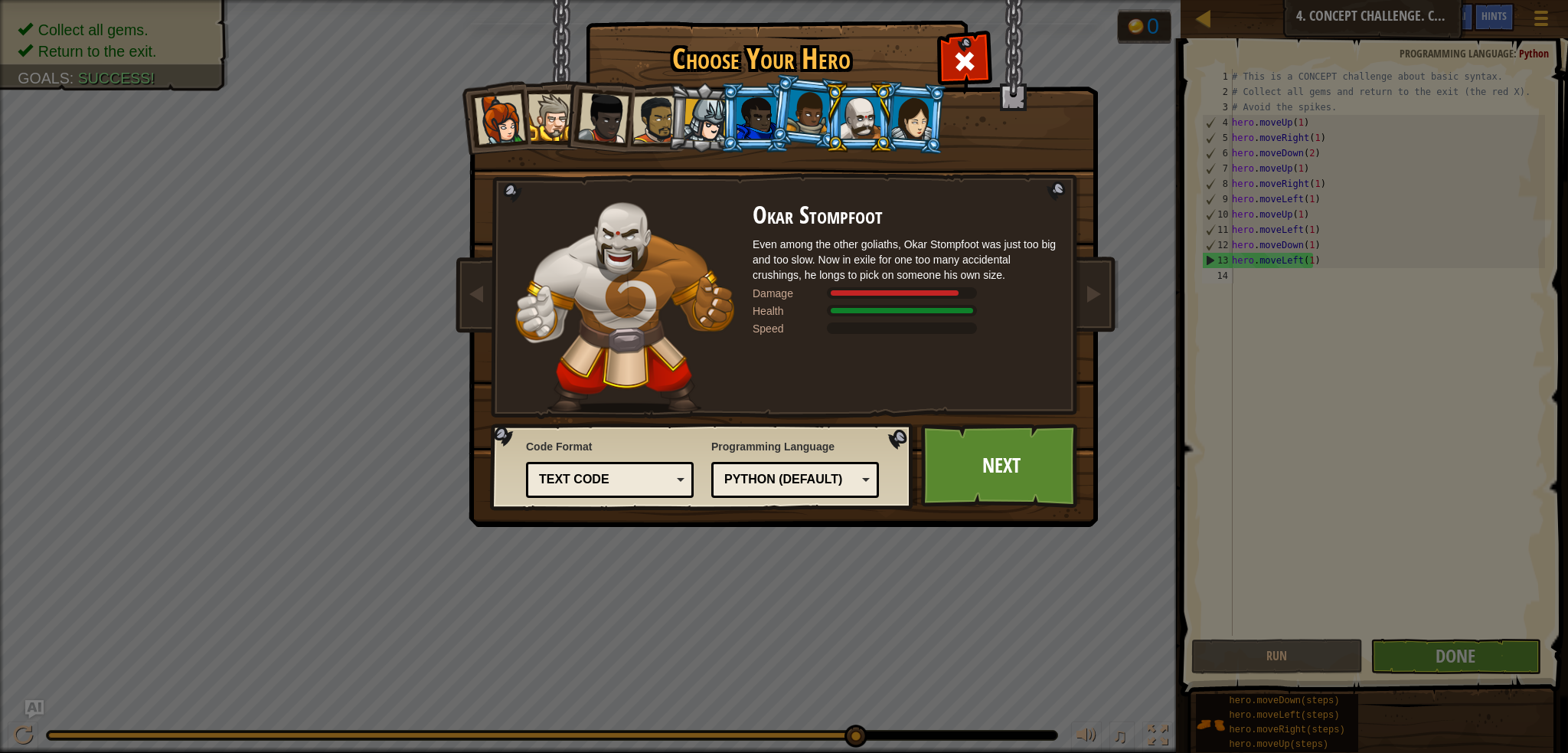
click at [742, 119] on div at bounding box center [757, 118] width 40 height 41
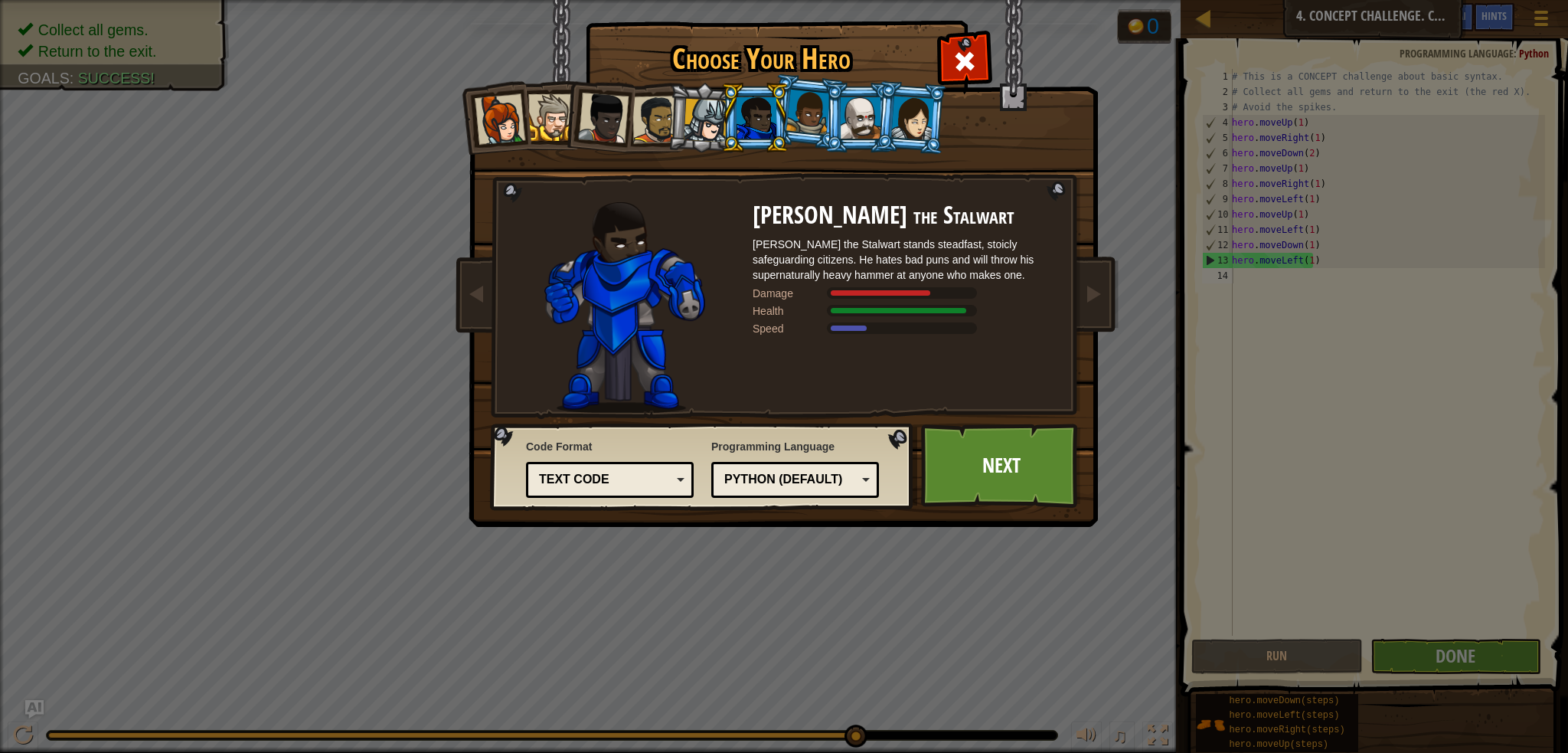
click at [687, 127] on div at bounding box center [706, 121] width 44 height 44
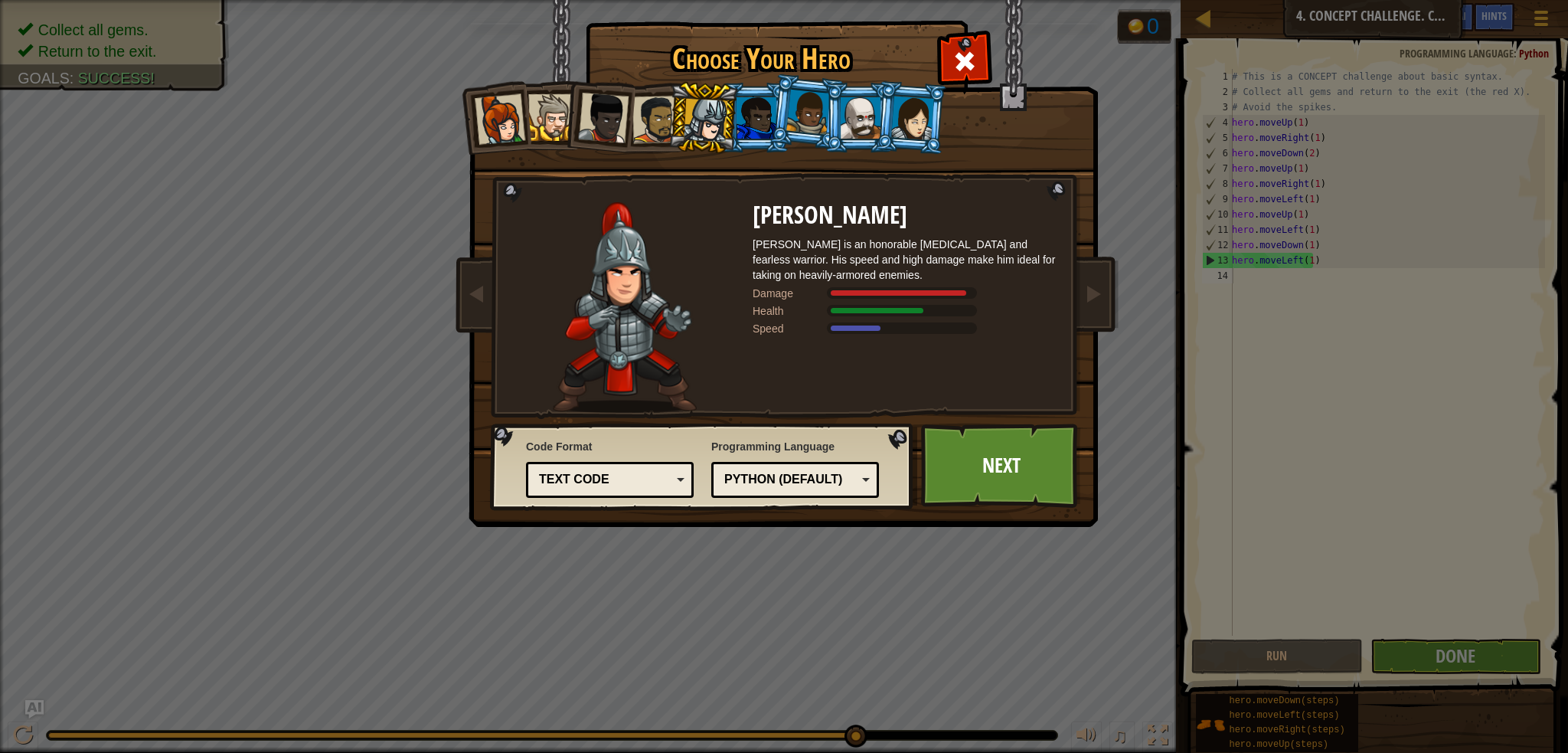
click at [717, 122] on div at bounding box center [706, 121] width 44 height 44
click at [774, 127] on li at bounding box center [806, 112] width 76 height 77
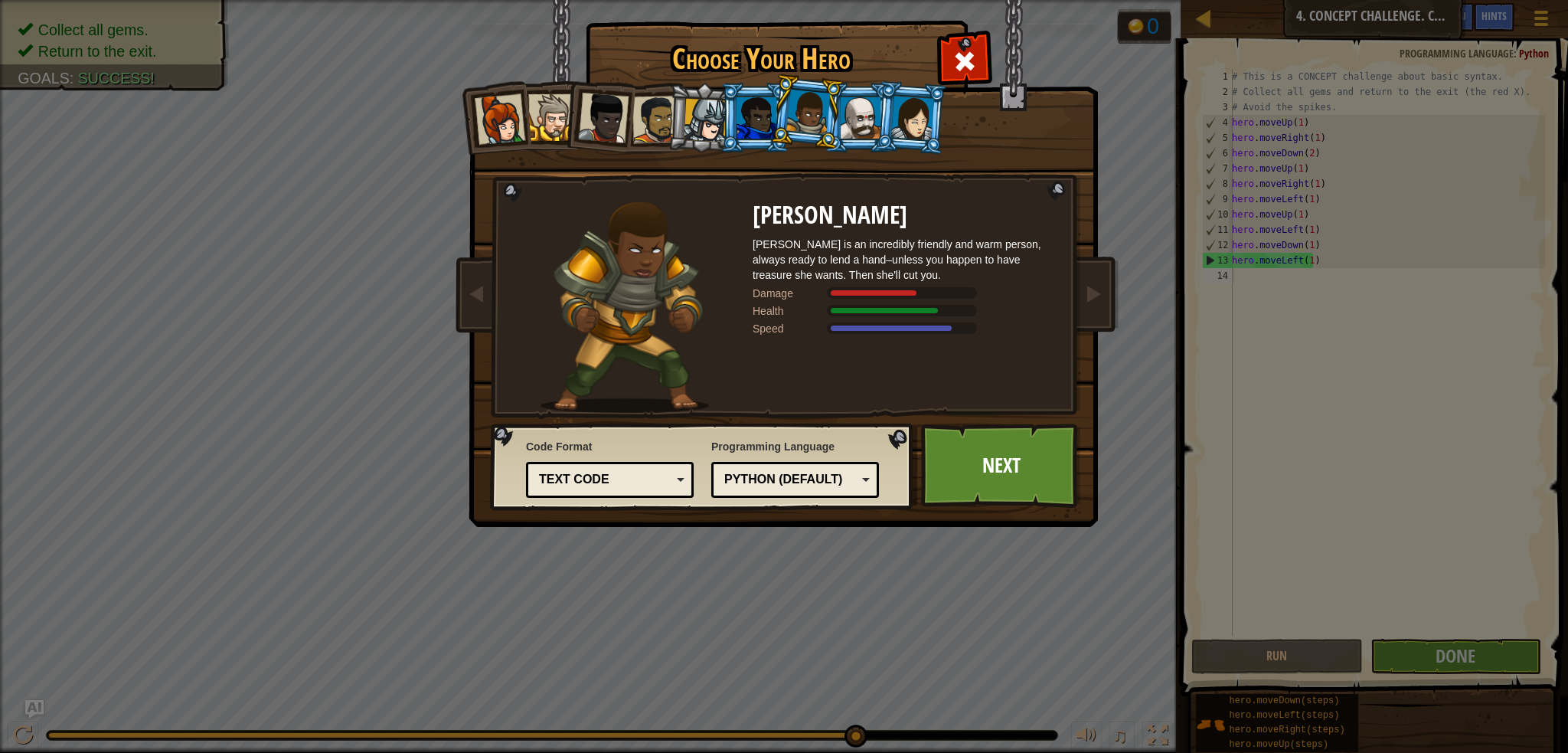
click at [739, 127] on div at bounding box center [757, 118] width 40 height 41
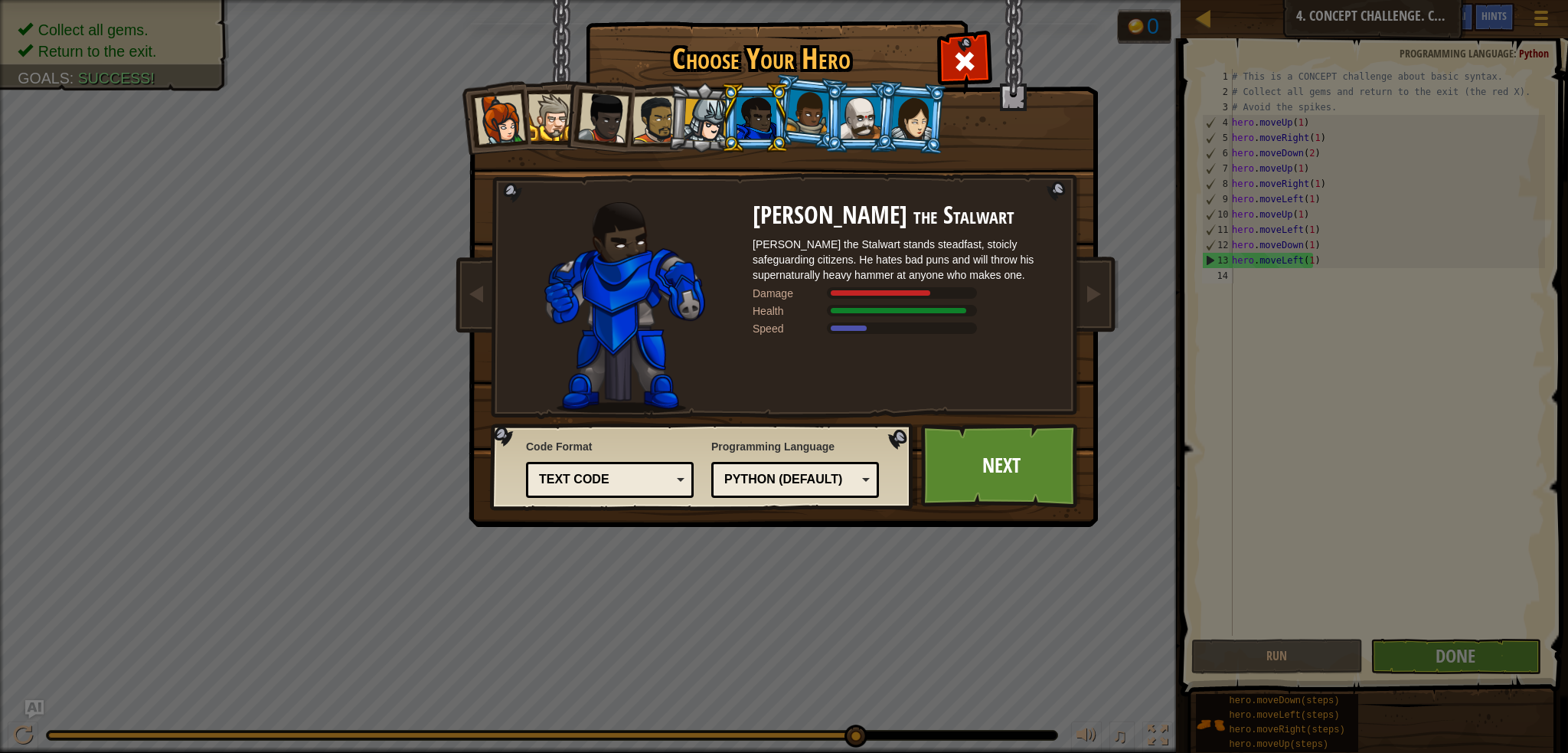
click at [849, 138] on div at bounding box center [861, 118] width 40 height 41
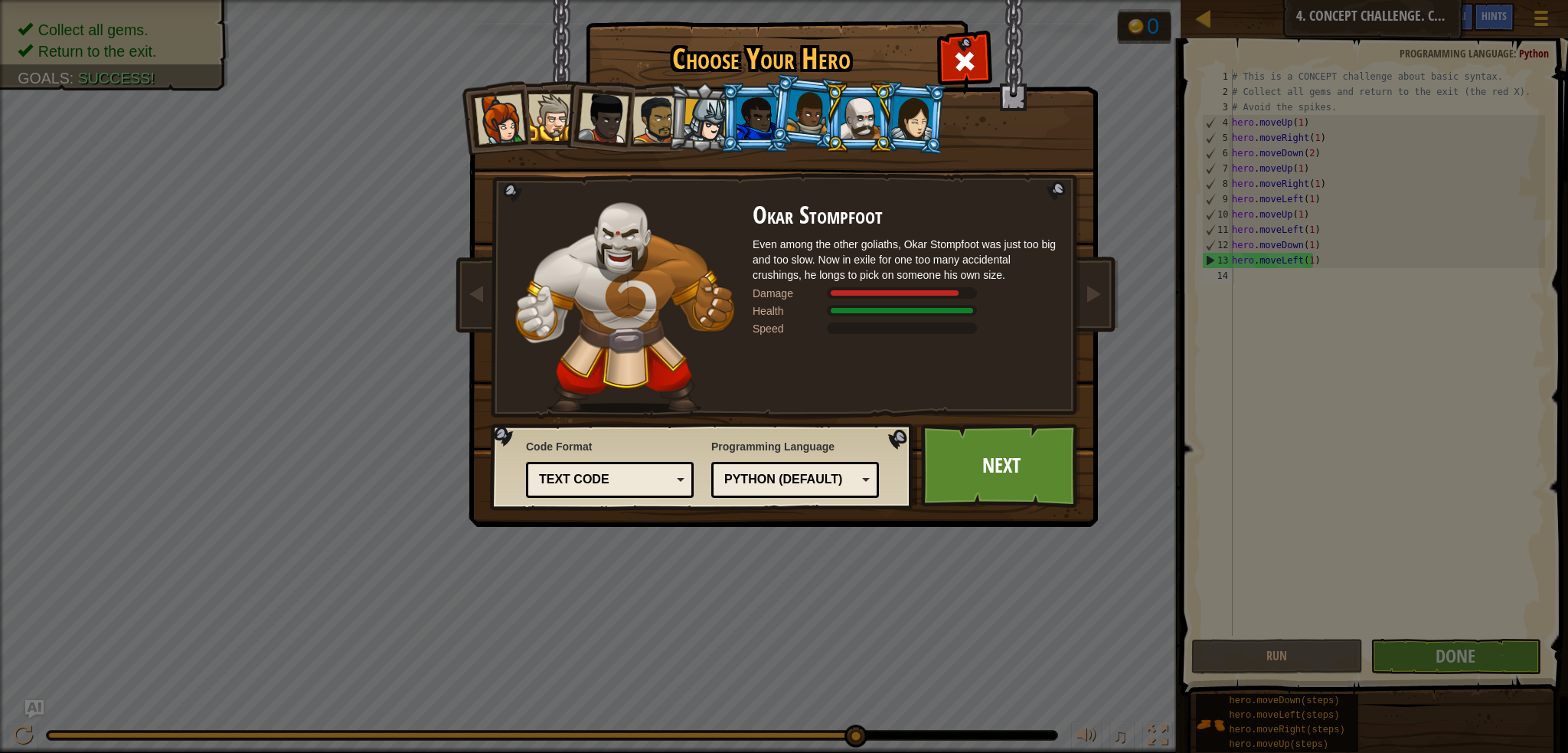
click at [730, 131] on li at bounding box center [755, 117] width 69 height 70
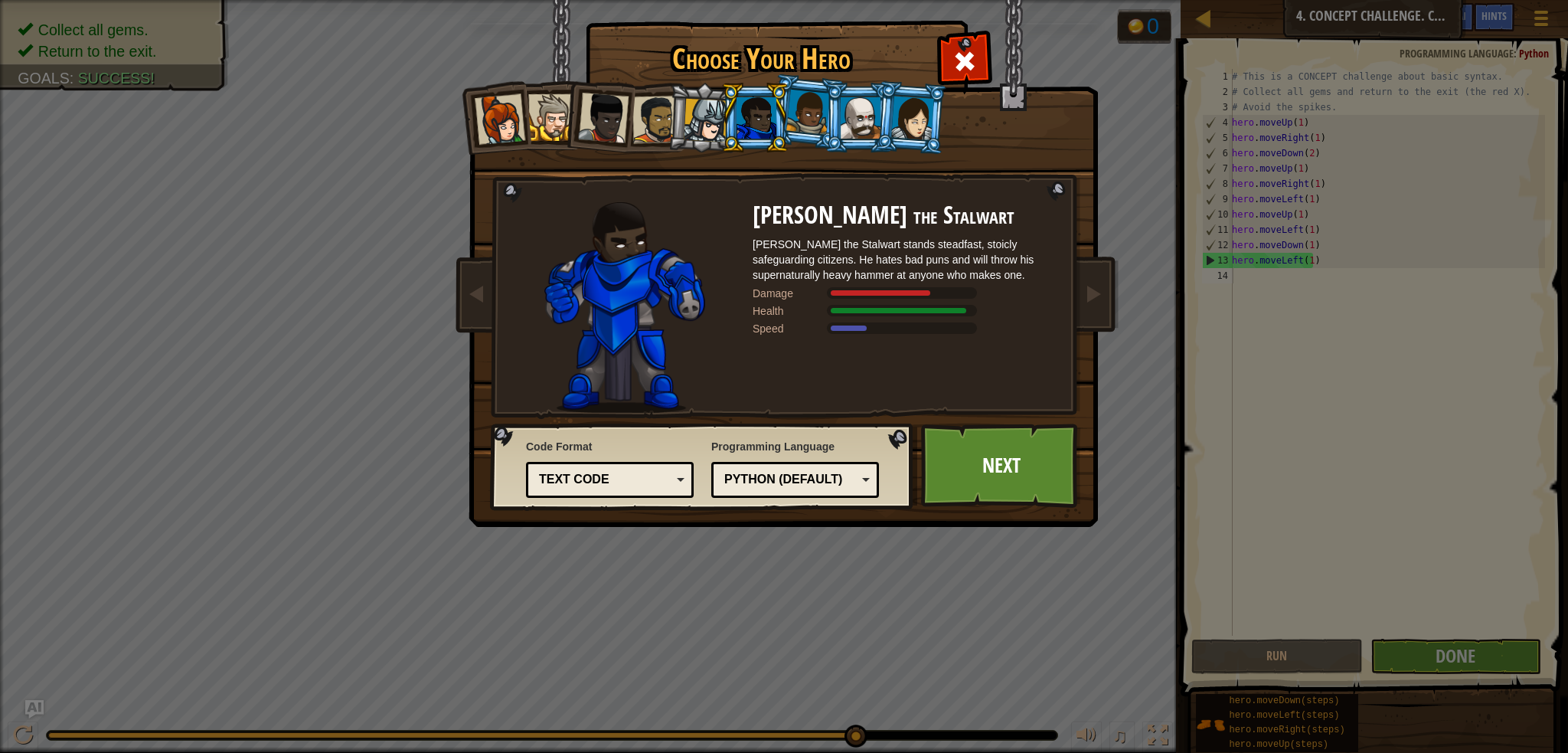
click at [902, 94] on li at bounding box center [911, 118] width 74 height 75
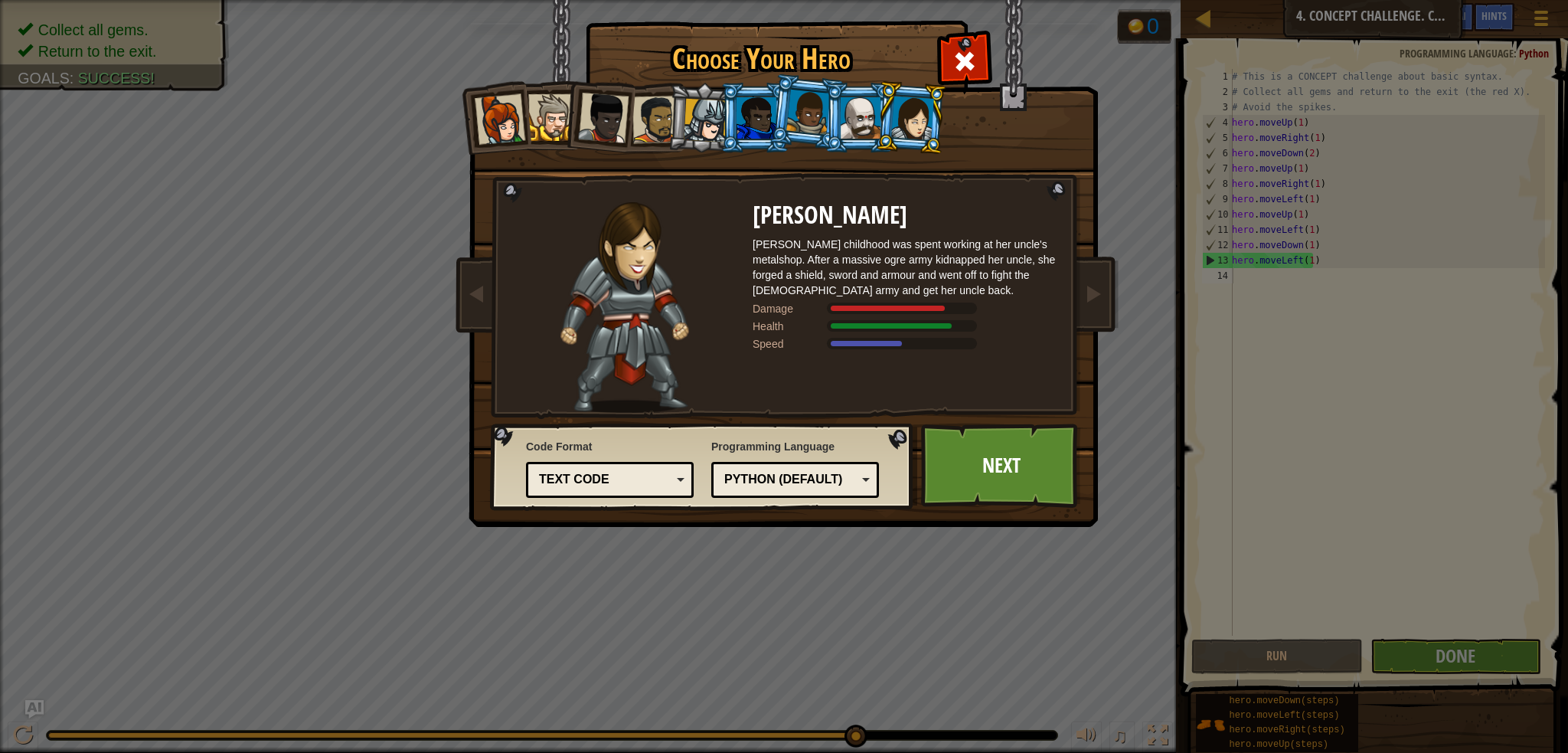
click at [668, 116] on li at bounding box center [703, 118] width 73 height 74
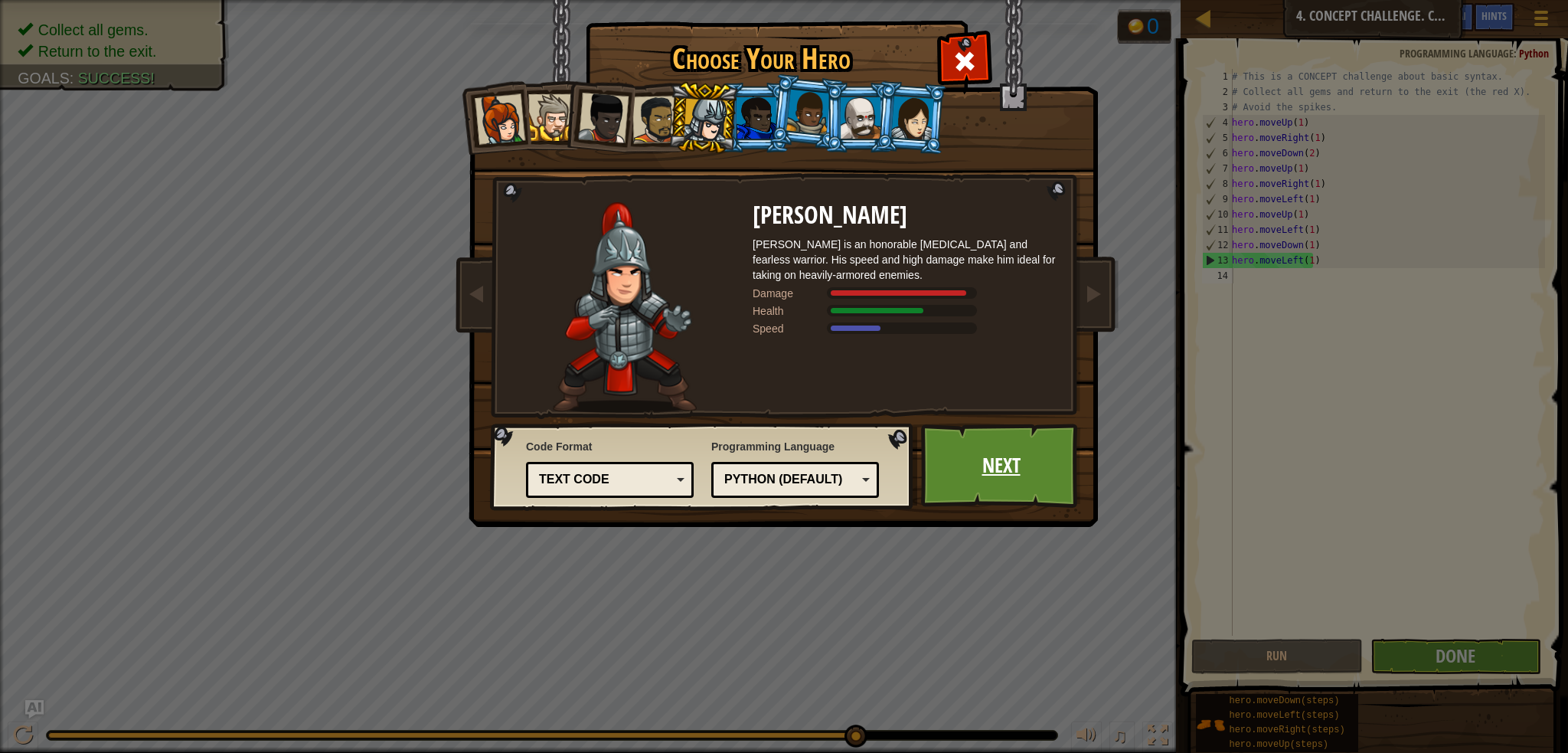
click at [1044, 486] on link "Next" at bounding box center [1001, 466] width 160 height 84
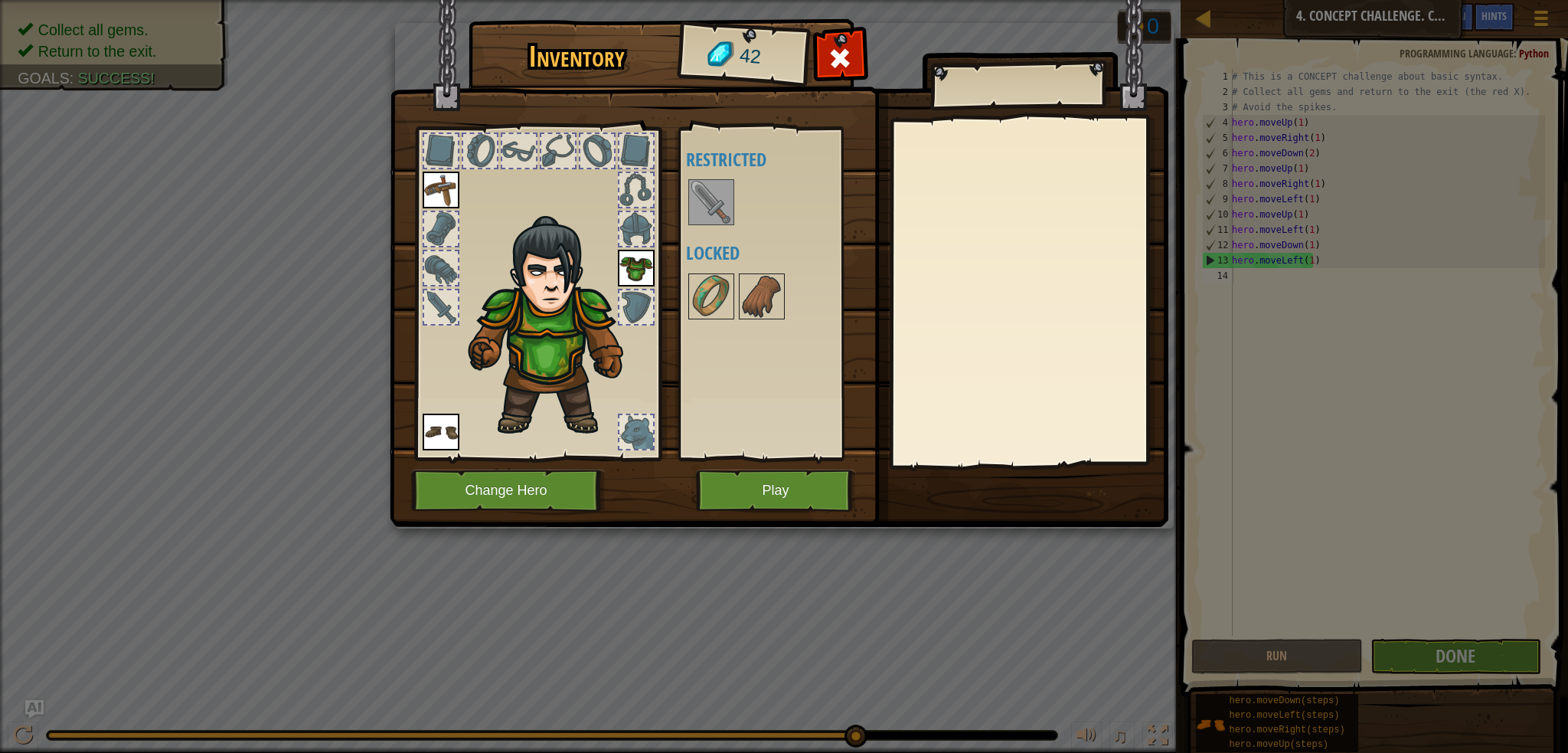
click at [635, 232] on div at bounding box center [636, 228] width 34 height 34
click at [731, 193] on img at bounding box center [711, 202] width 43 height 43
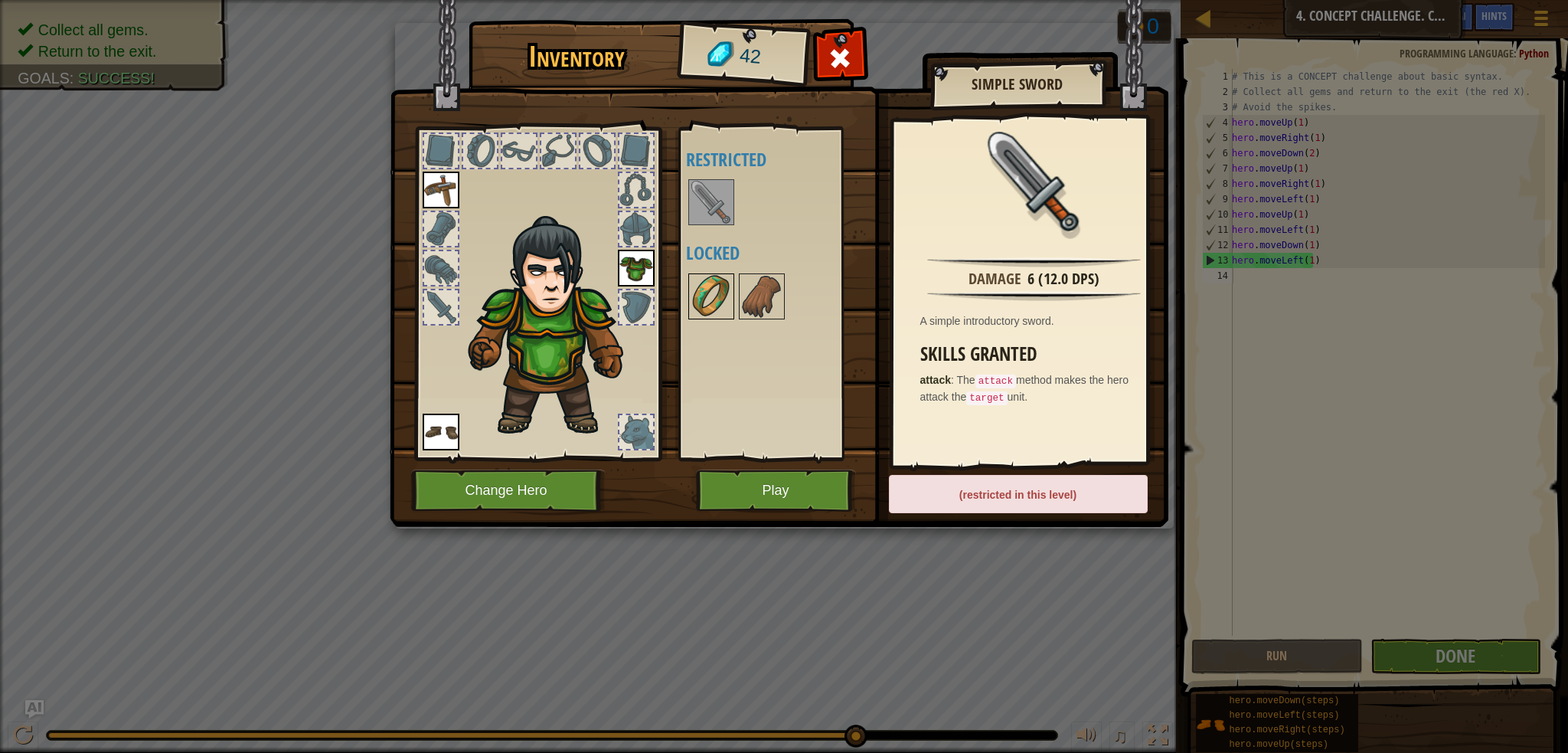
click at [690, 300] on img at bounding box center [711, 296] width 43 height 43
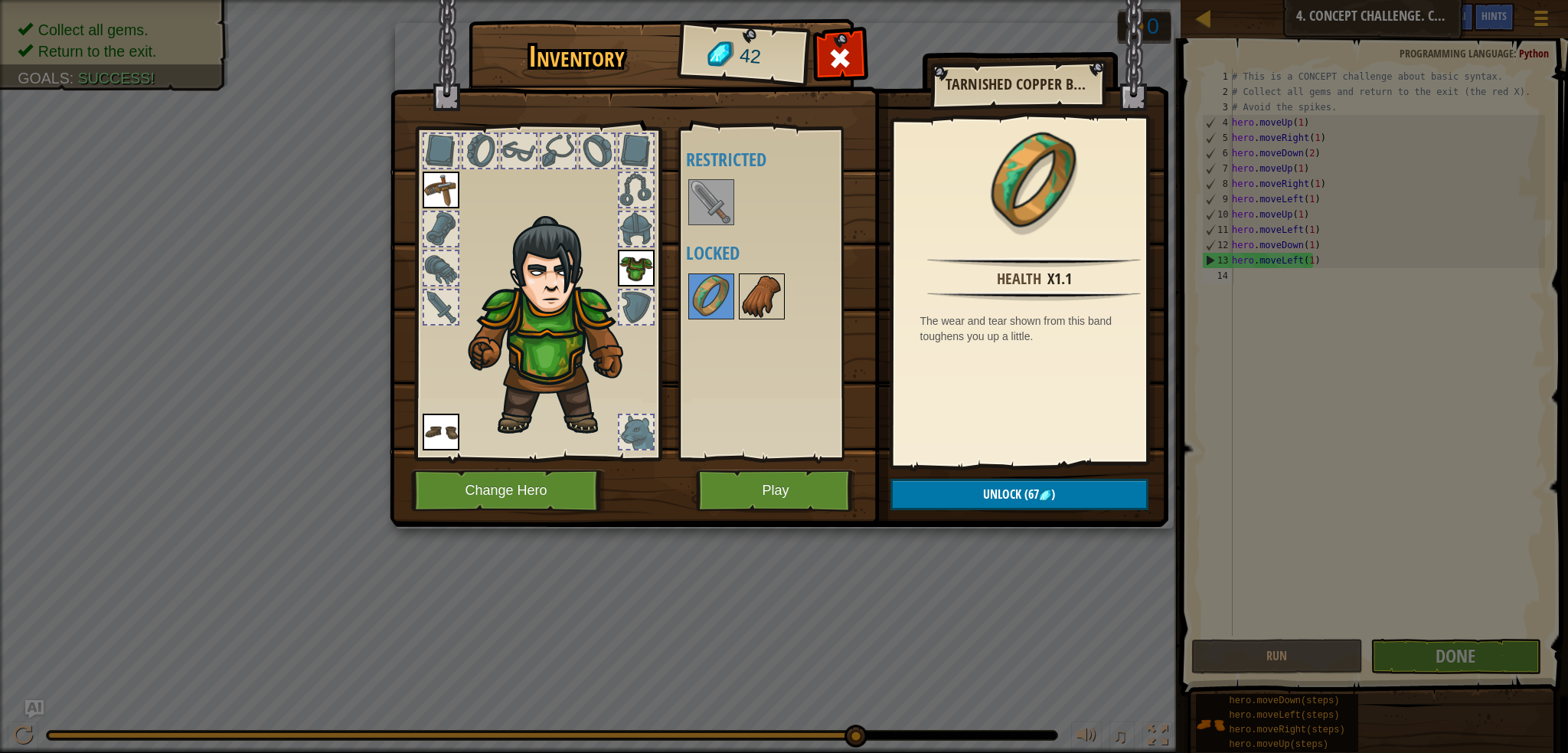
click at [770, 311] on img at bounding box center [761, 296] width 43 height 43
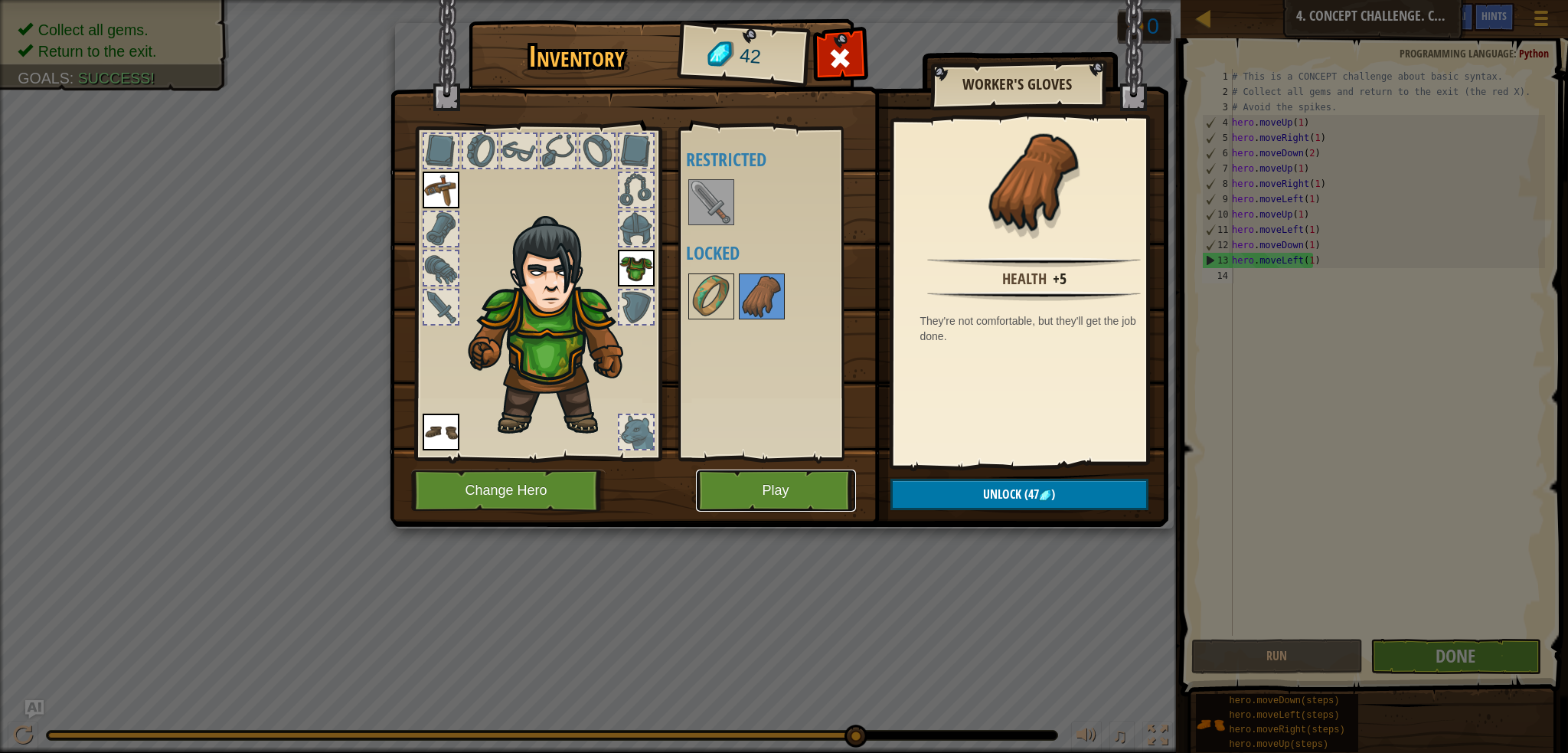
click at [761, 502] on button "Play" at bounding box center [776, 491] width 160 height 42
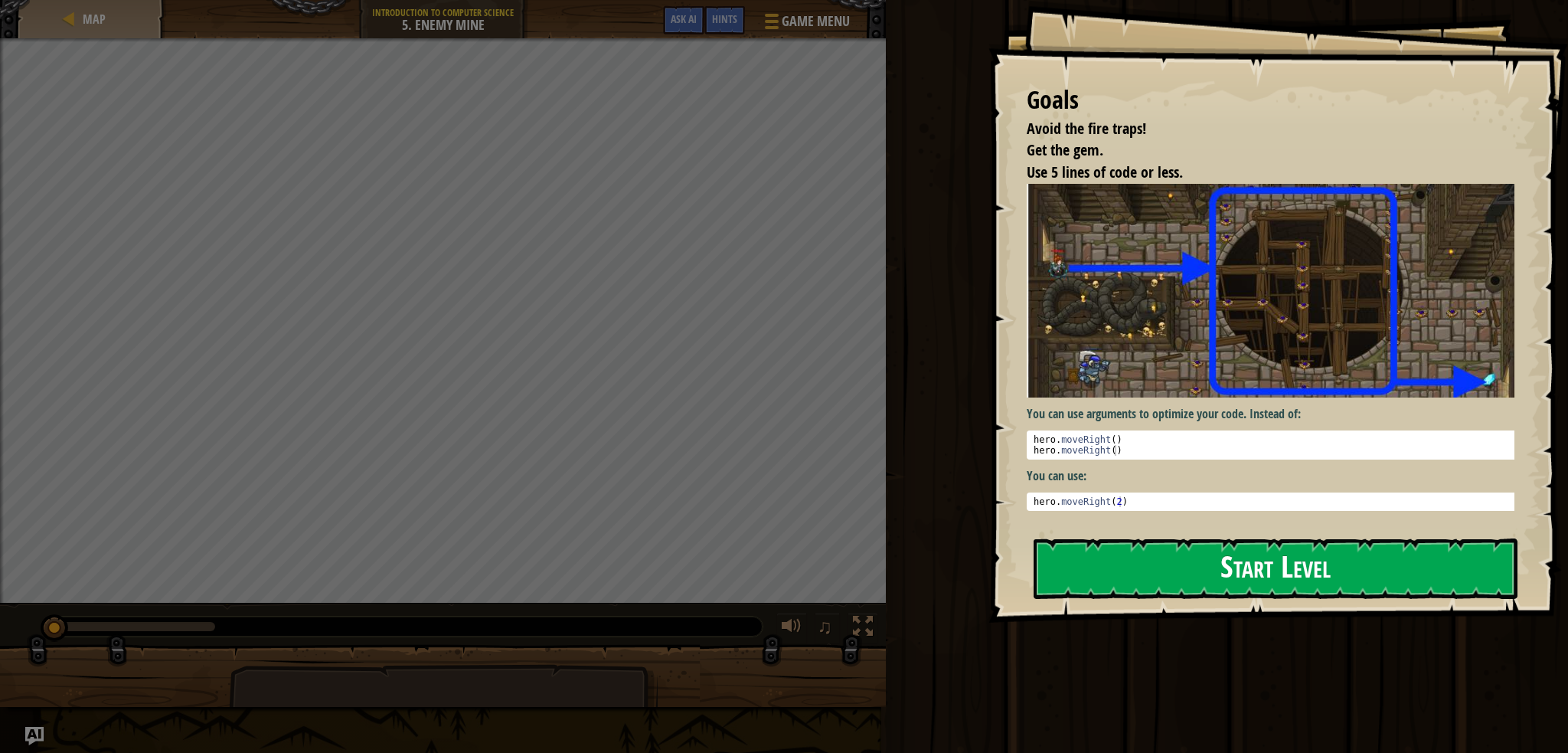
click at [1125, 559] on button "Start Level" at bounding box center [1275, 568] width 484 height 60
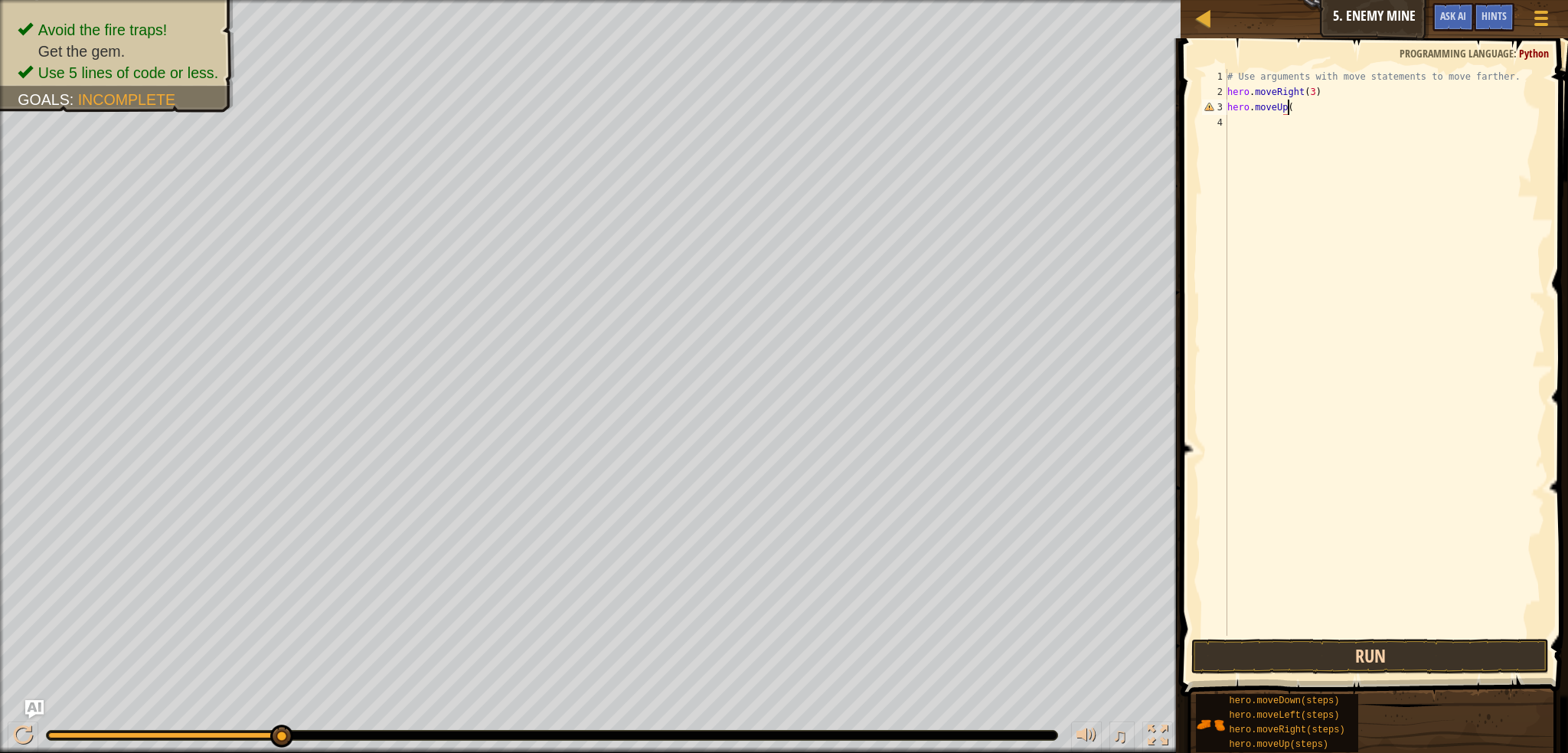
scroll to position [7, 4]
type textarea "hero.moveUp(1)"
type textarea "hero.moveRight(1)"
click at [24, 745] on div at bounding box center [23, 735] width 20 height 20
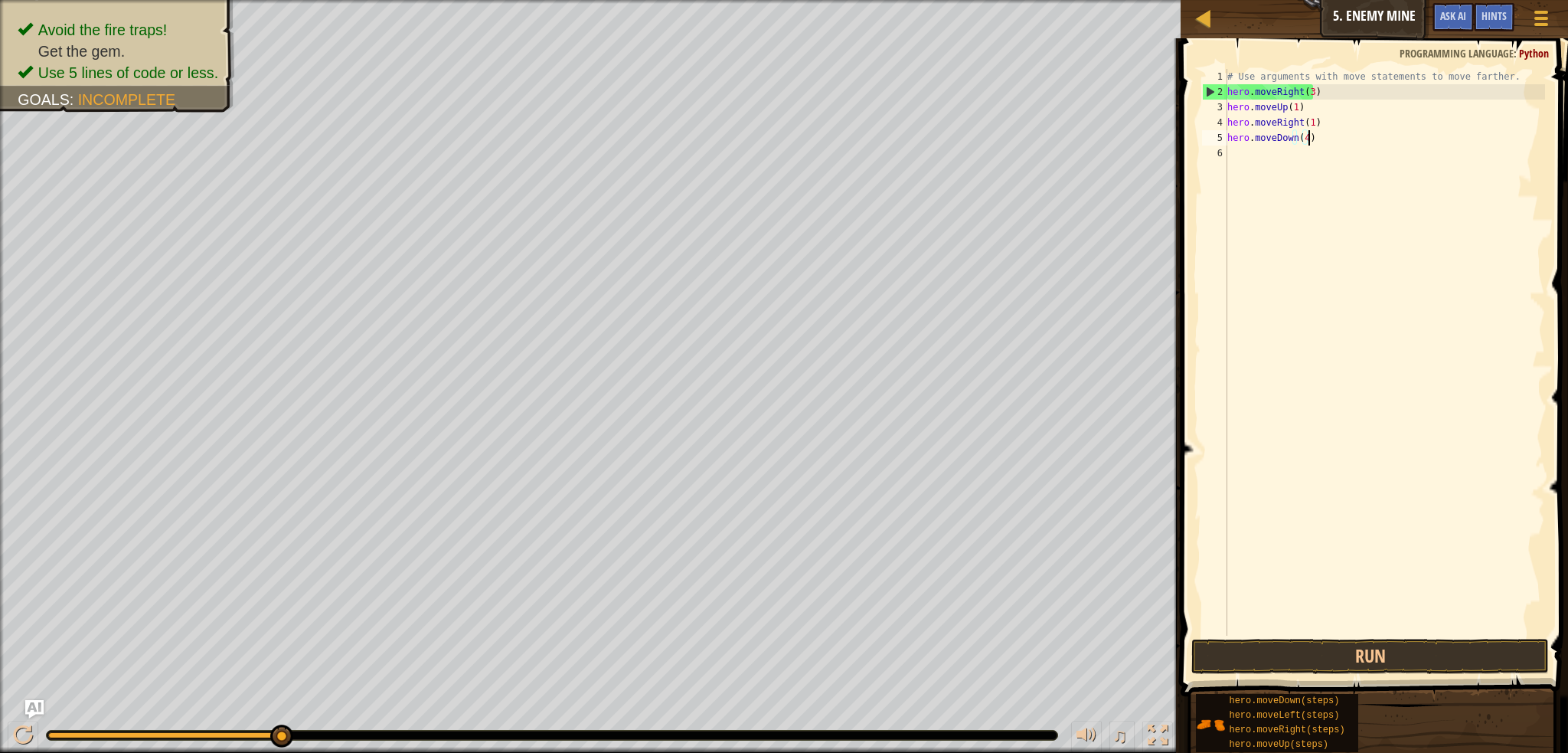
click at [1216, 110] on div "3" at bounding box center [1215, 107] width 25 height 15
click at [1231, 114] on div "# Use arguments with move statements to move farther. hero . moveRight ( 3 ) he…" at bounding box center [1384, 367] width 321 height 597
drag, startPoint x: 288, startPoint y: 742, endPoint x: 315, endPoint y: 743, distance: 27.0
click at [1327, 664] on button "Run" at bounding box center [1370, 656] width 357 height 35
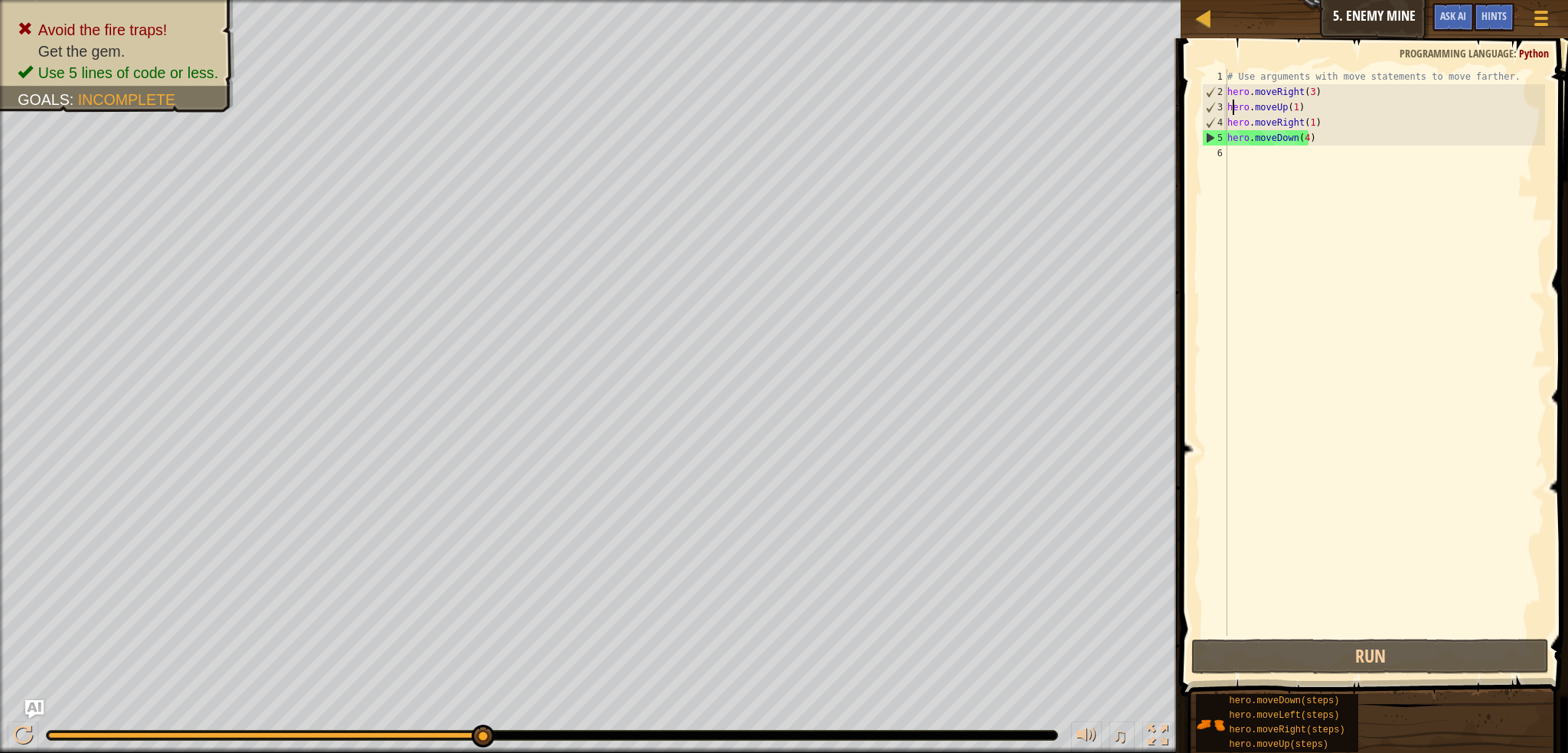
click at [1302, 135] on div "# Use arguments with move statements to move farther. hero . moveRight ( 3 ) he…" at bounding box center [1384, 367] width 321 height 597
type textarea "hero.moveDown(3)"
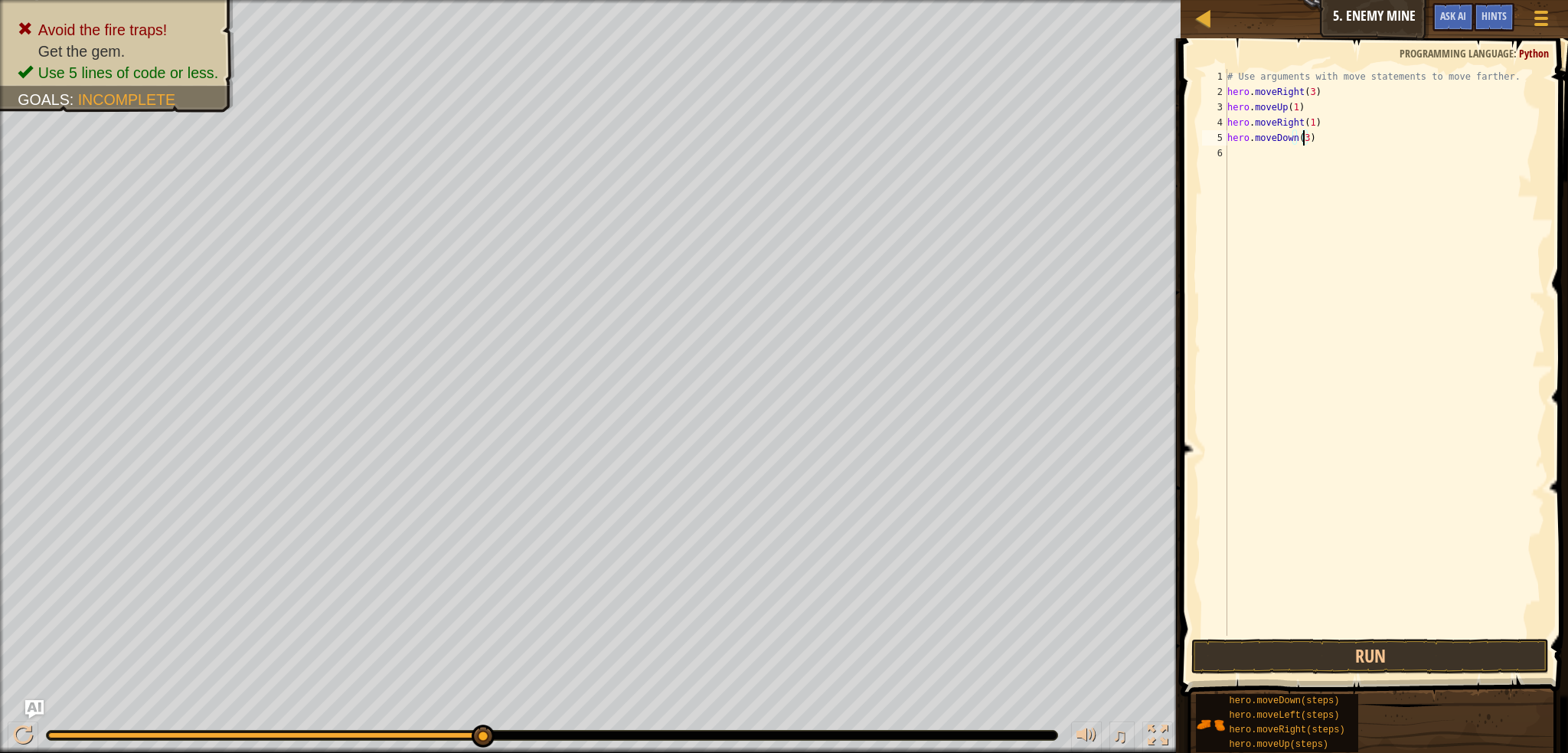
click at [1360, 143] on div "# Use arguments with move statements to move farther. hero . moveRight ( 3 ) he…" at bounding box center [1384, 367] width 321 height 597
type textarea "hero.moveRight(2)"
click at [1476, 658] on button "Run" at bounding box center [1370, 656] width 357 height 35
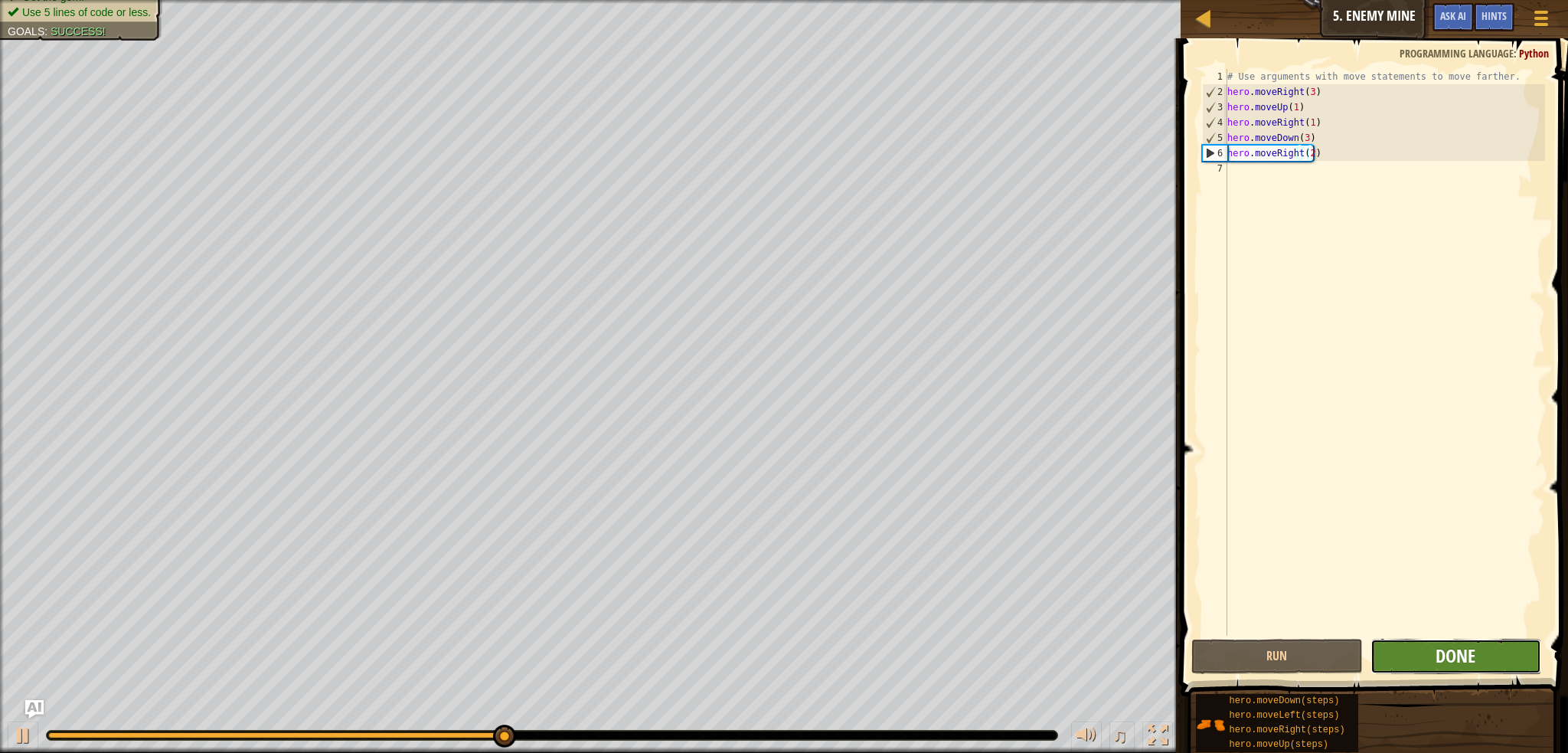
click at [1457, 658] on span "Done" at bounding box center [1456, 655] width 40 height 25
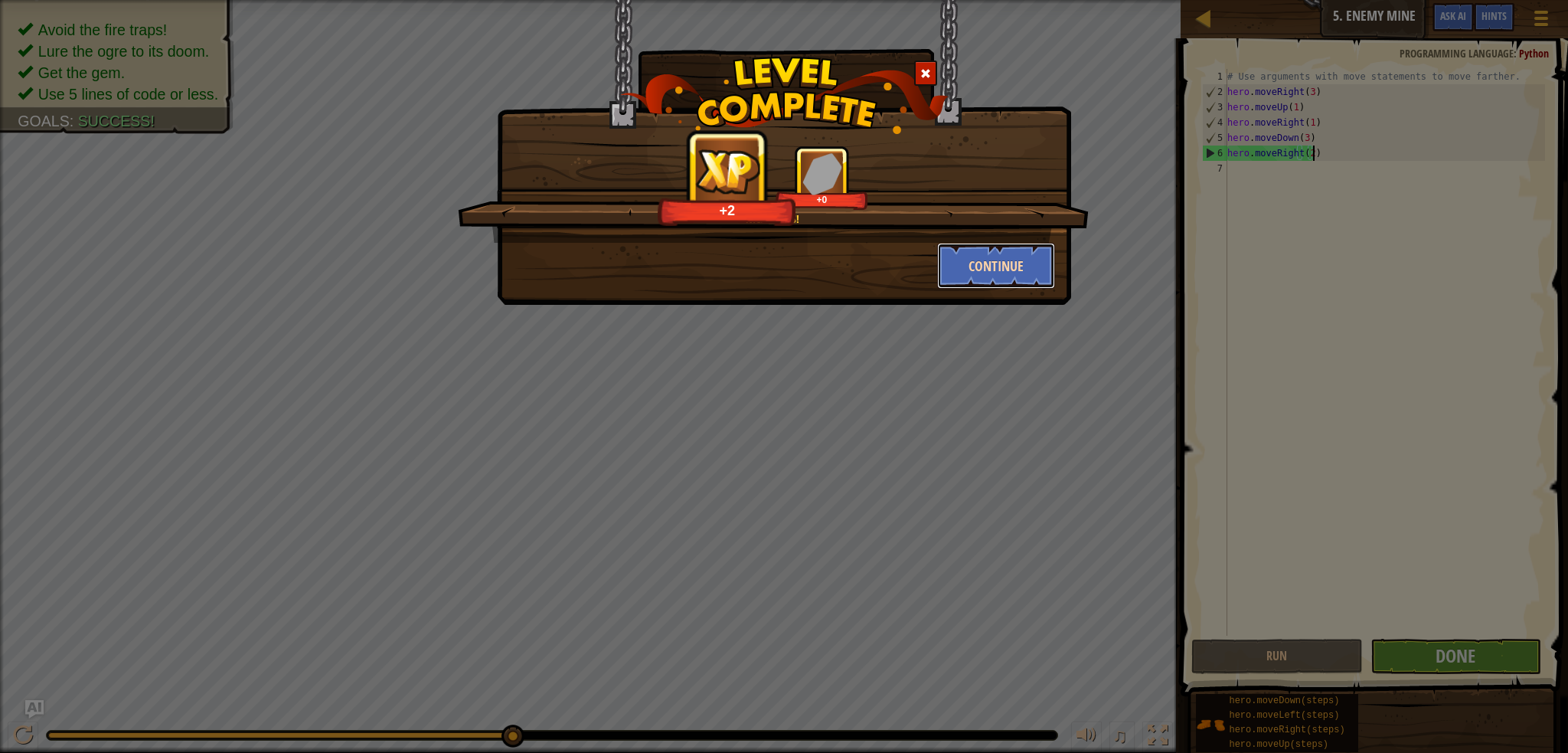
click at [1001, 275] on button "Continue" at bounding box center [996, 265] width 119 height 46
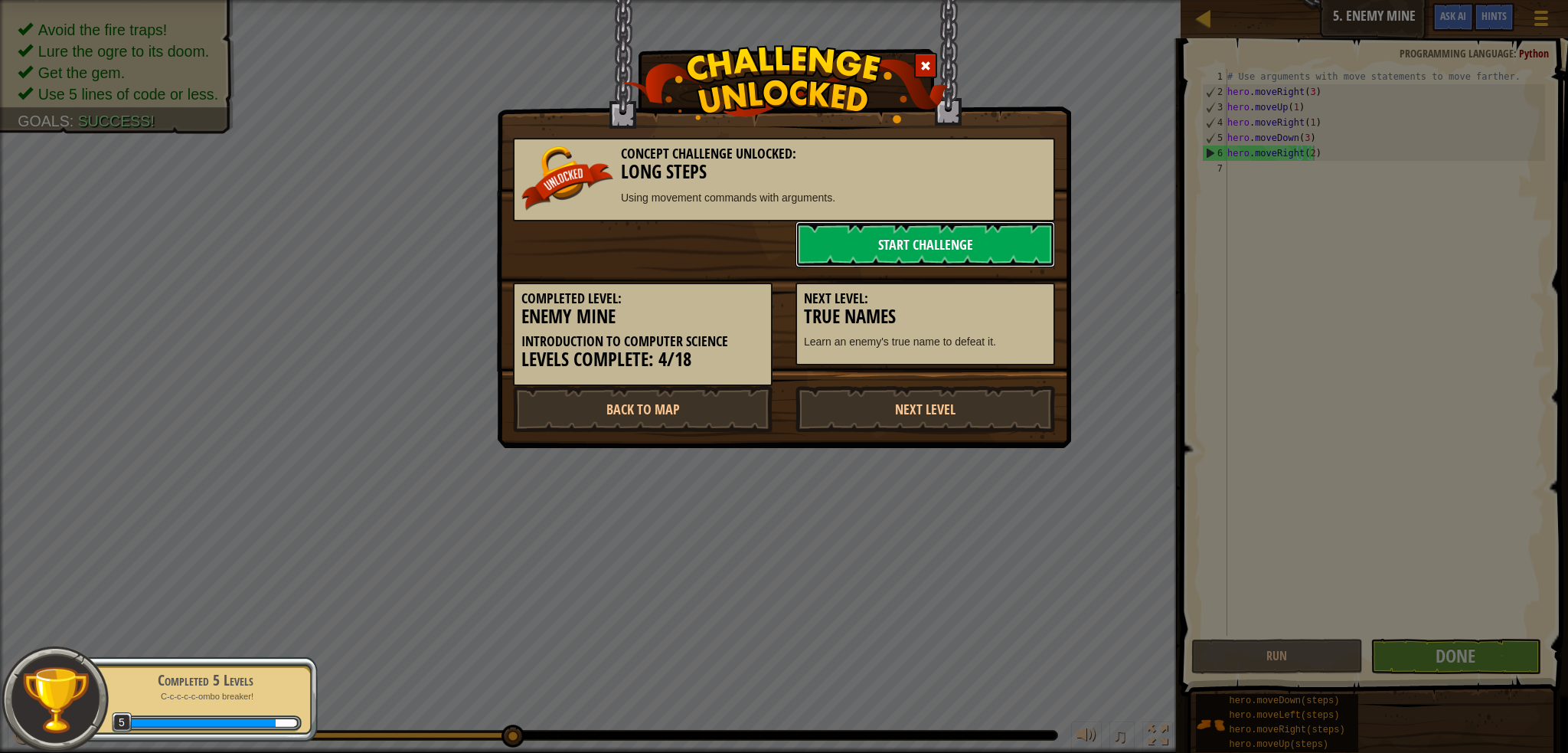
click at [988, 236] on link "Start Challenge" at bounding box center [924, 244] width 260 height 46
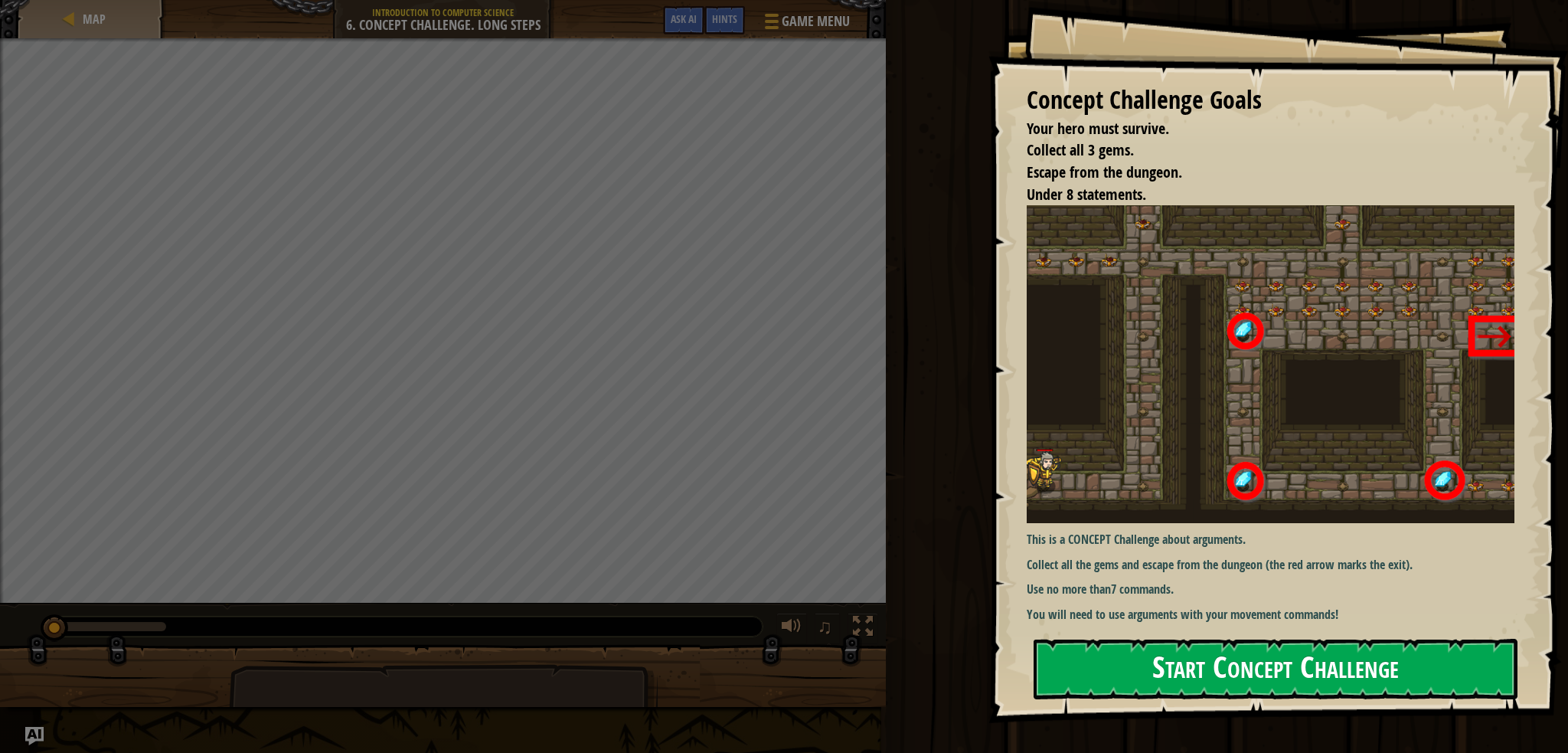
click at [1341, 680] on button "Start Concept Challenge" at bounding box center [1275, 669] width 484 height 60
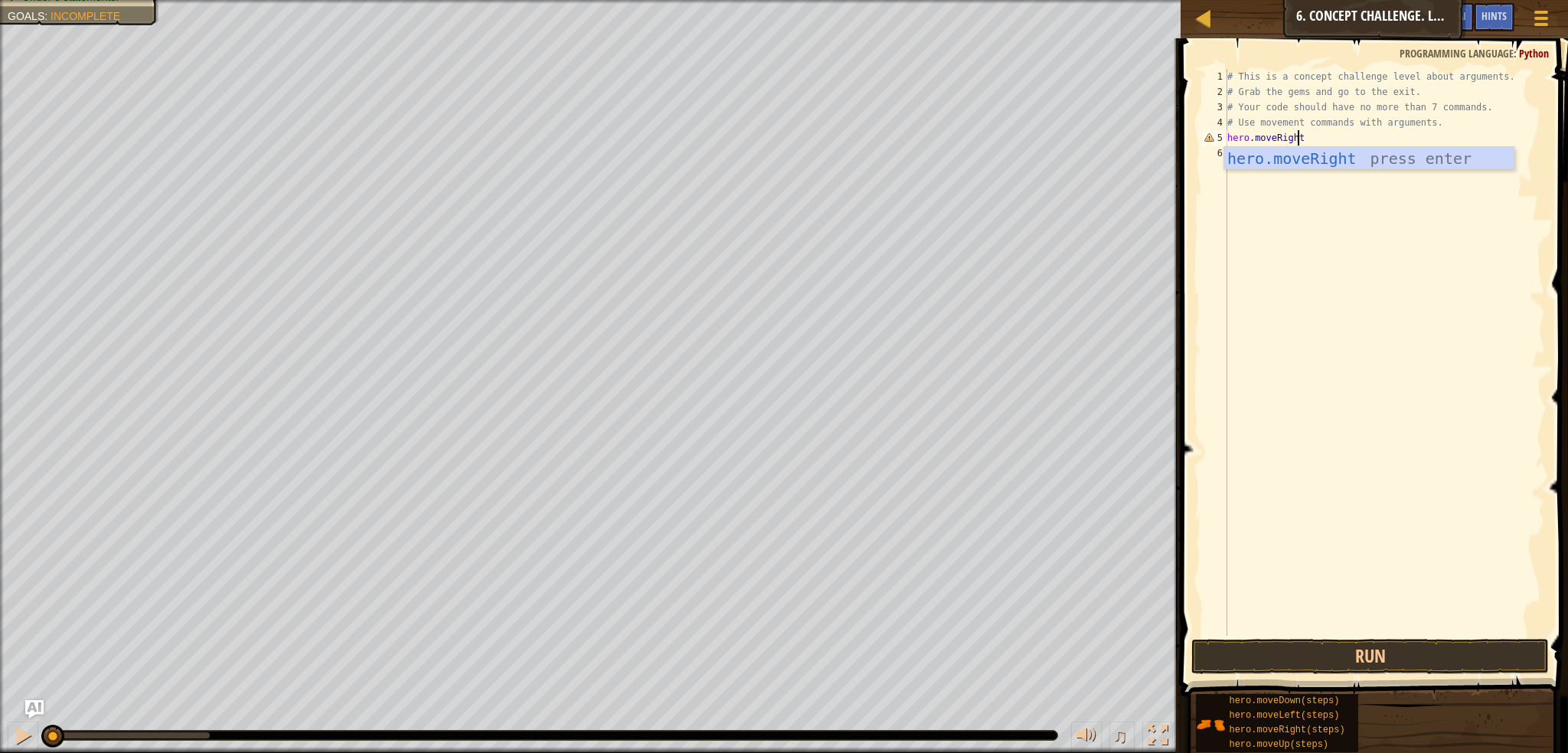
scroll to position [7, 6]
type textarea "hero.moveRight(1)"
type textarea "hero.moveUp(3)"
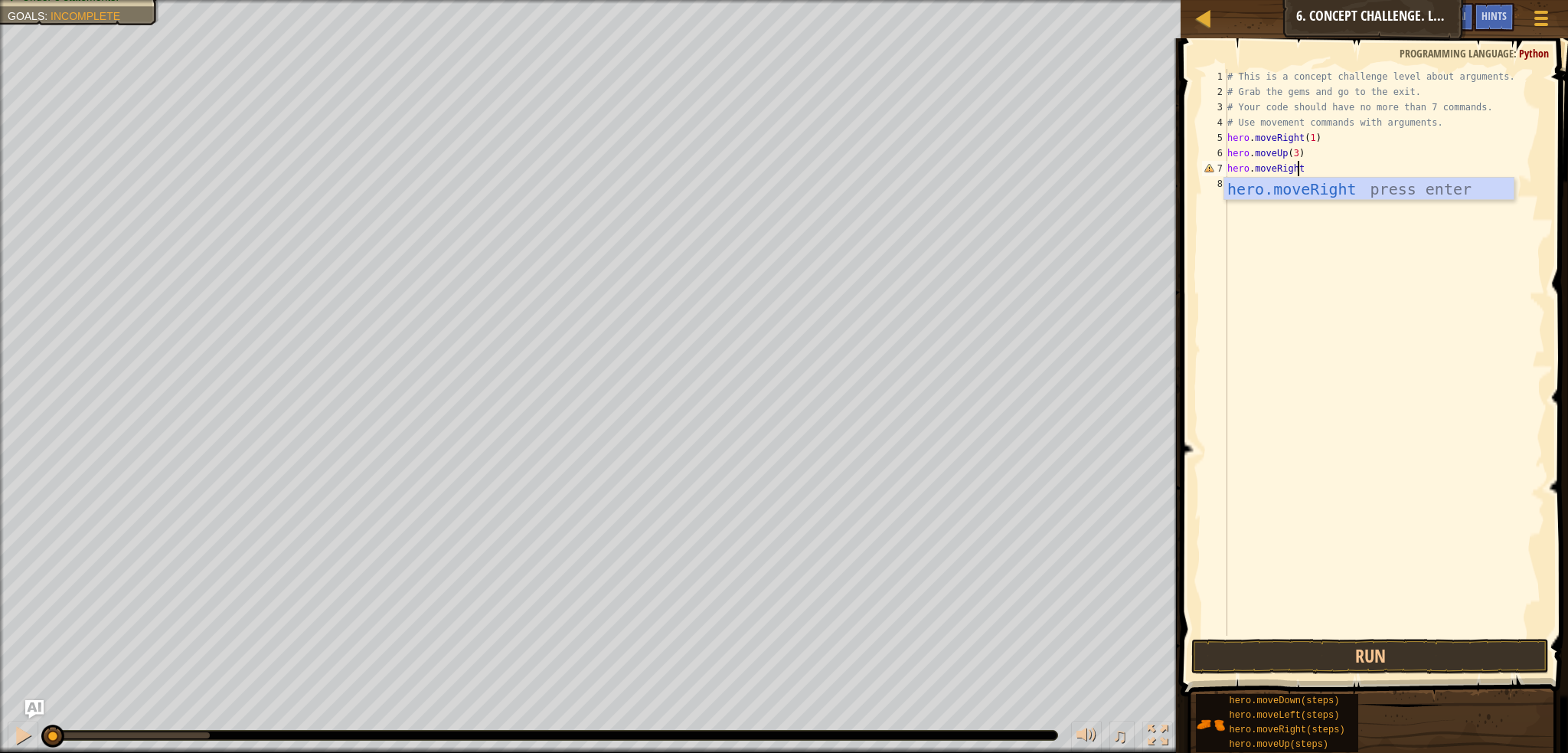
scroll to position [7, 6]
type textarea "hero.moveRight(2)"
type textarea "hero.moveDown(3)"
type textarea "hero.moveLeft(1)"
click at [1428, 643] on button "Run" at bounding box center [1370, 656] width 357 height 35
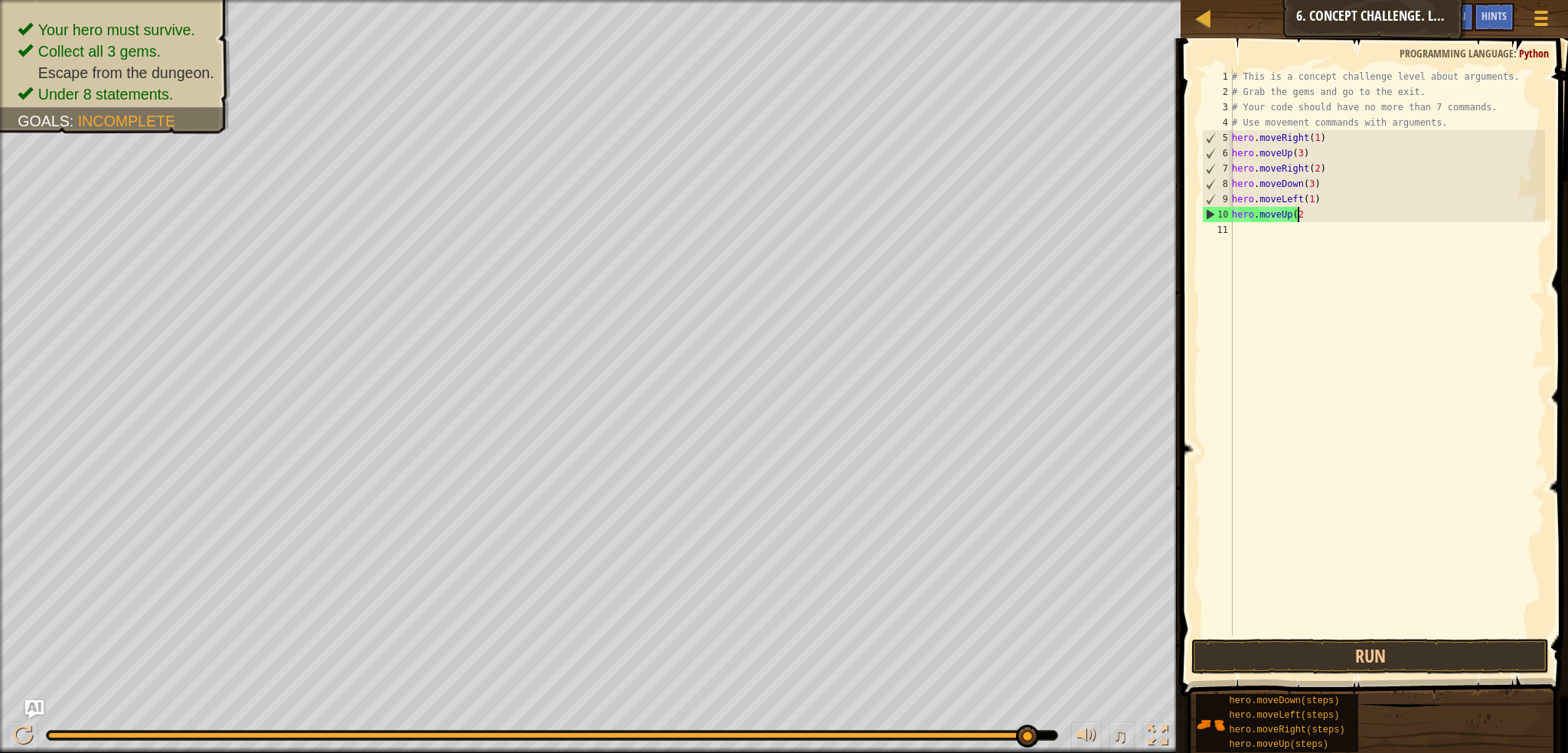
scroll to position [7, 4]
type textarea "h"
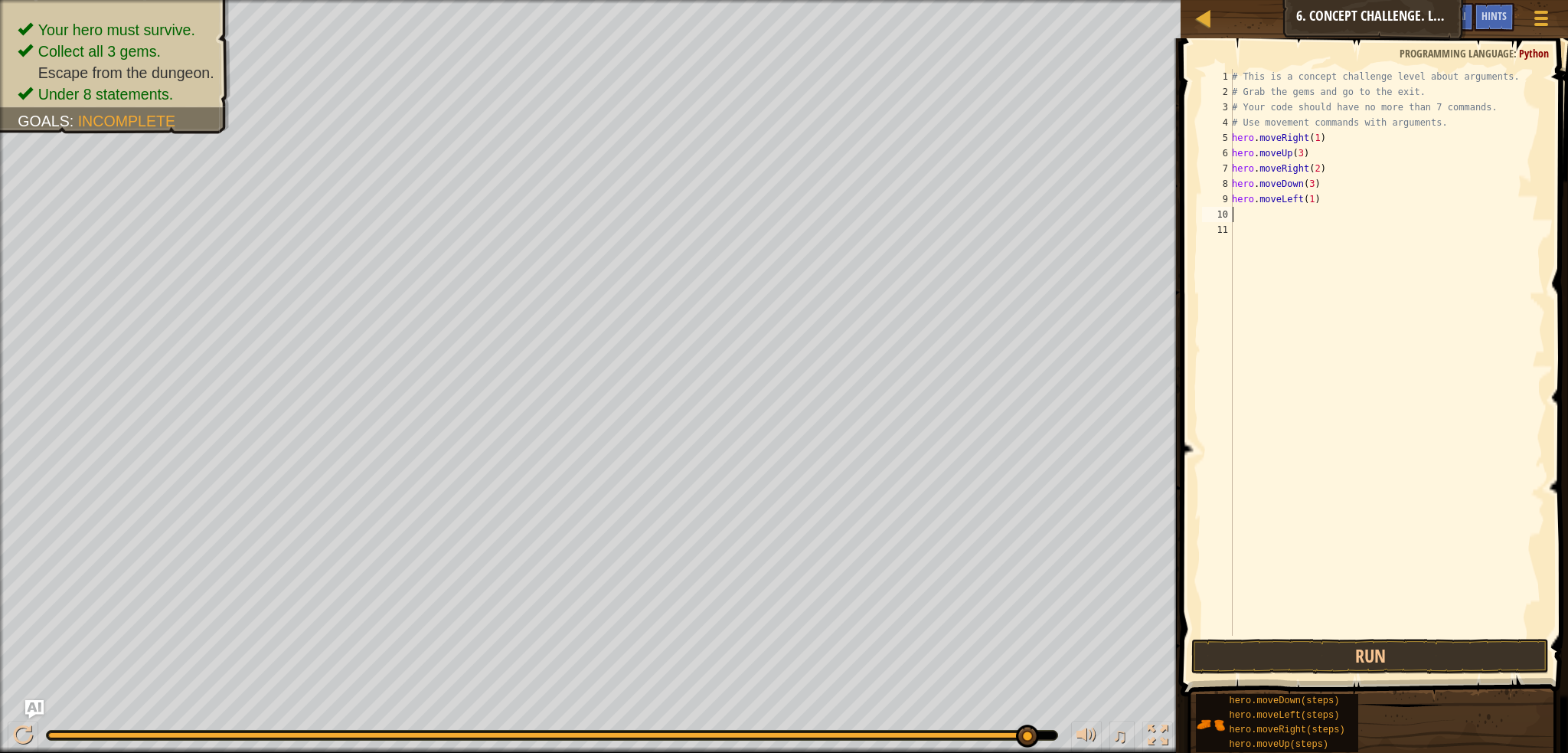
click at [1339, 198] on div "# This is a concept challenge level about arguments. # Grab the gems and go to …" at bounding box center [1387, 367] width 316 height 597
type textarea "h"
click at [1315, 182] on div "# This is a concept challenge level about arguments. # Grab the gems and go to …" at bounding box center [1387, 367] width 316 height 597
click at [1314, 187] on div "# This is a concept challenge level about arguments. # Grab the gems and go to …" at bounding box center [1387, 367] width 316 height 597
click at [1311, 184] on div "# This is a concept challenge level about arguments. # Grab the gems and go to …" at bounding box center [1387, 367] width 316 height 597
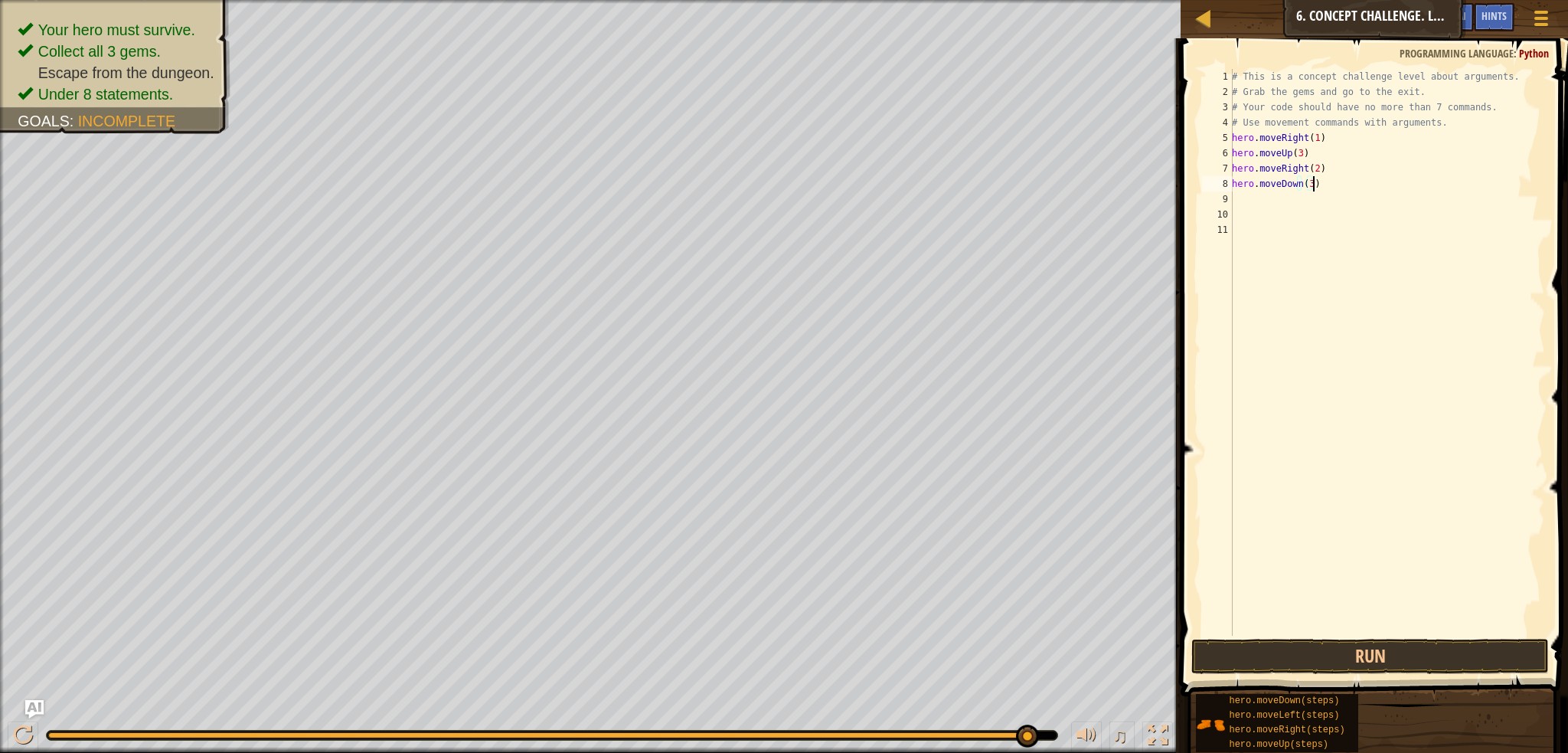
click at [1306, 188] on div "# This is a concept challenge level about arguments. # Grab the gems and go to …" at bounding box center [1387, 367] width 316 height 597
type textarea "hero.moveDown(1)"
click at [1286, 189] on div "# This is a concept challenge level about arguments. # Grab the gems and go to …" at bounding box center [1387, 367] width 316 height 597
click at [1292, 208] on div "# This is a concept challenge level about arguments. # Grab the gems and go to …" at bounding box center [1387, 367] width 316 height 597
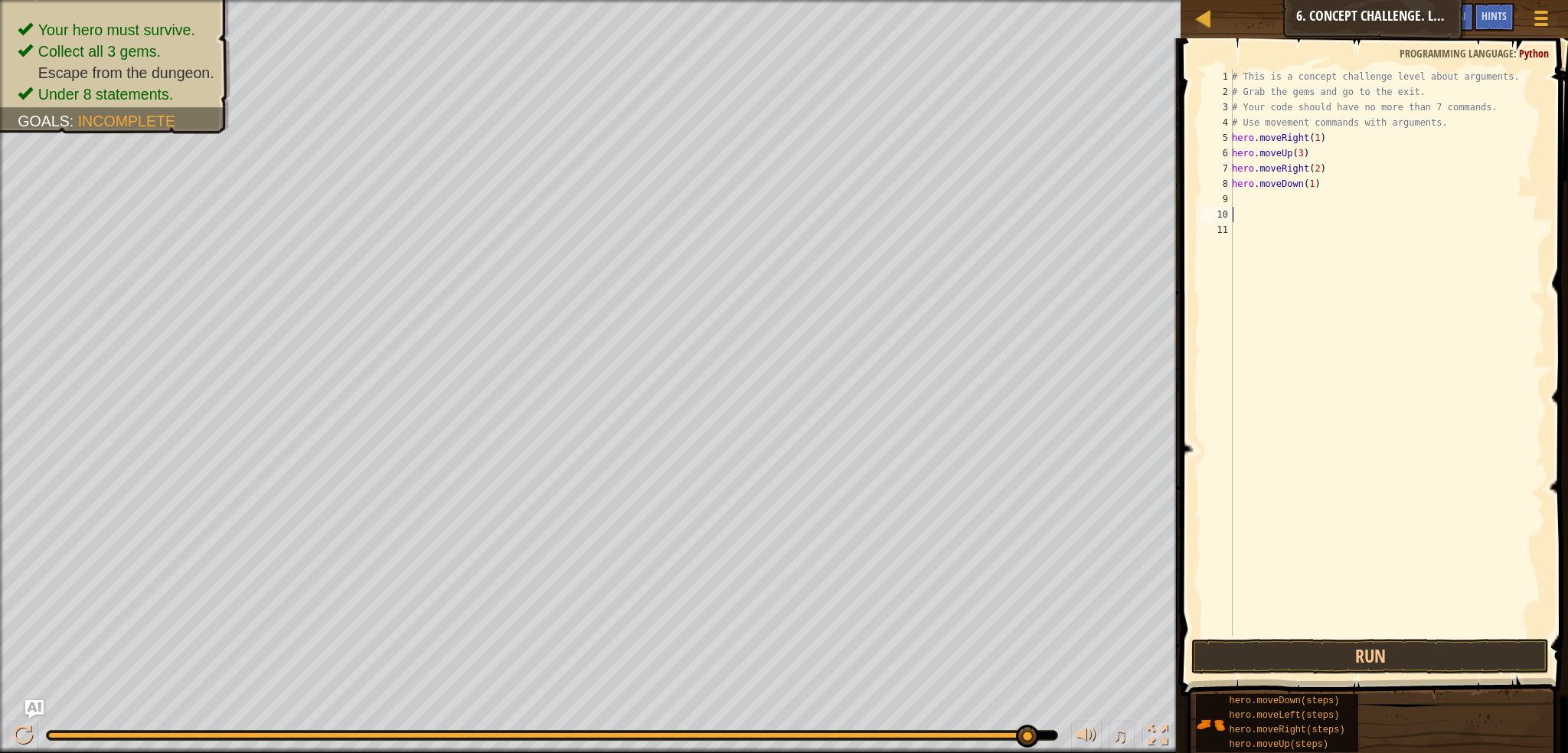
scroll to position [7, 0]
click at [1317, 201] on div "# This is a concept challenge level about arguments. # Grab the gems and go to …" at bounding box center [1387, 367] width 316 height 597
type textarea "hero.moveLeft(1)"
type textarea "hero.moveDown(2)"
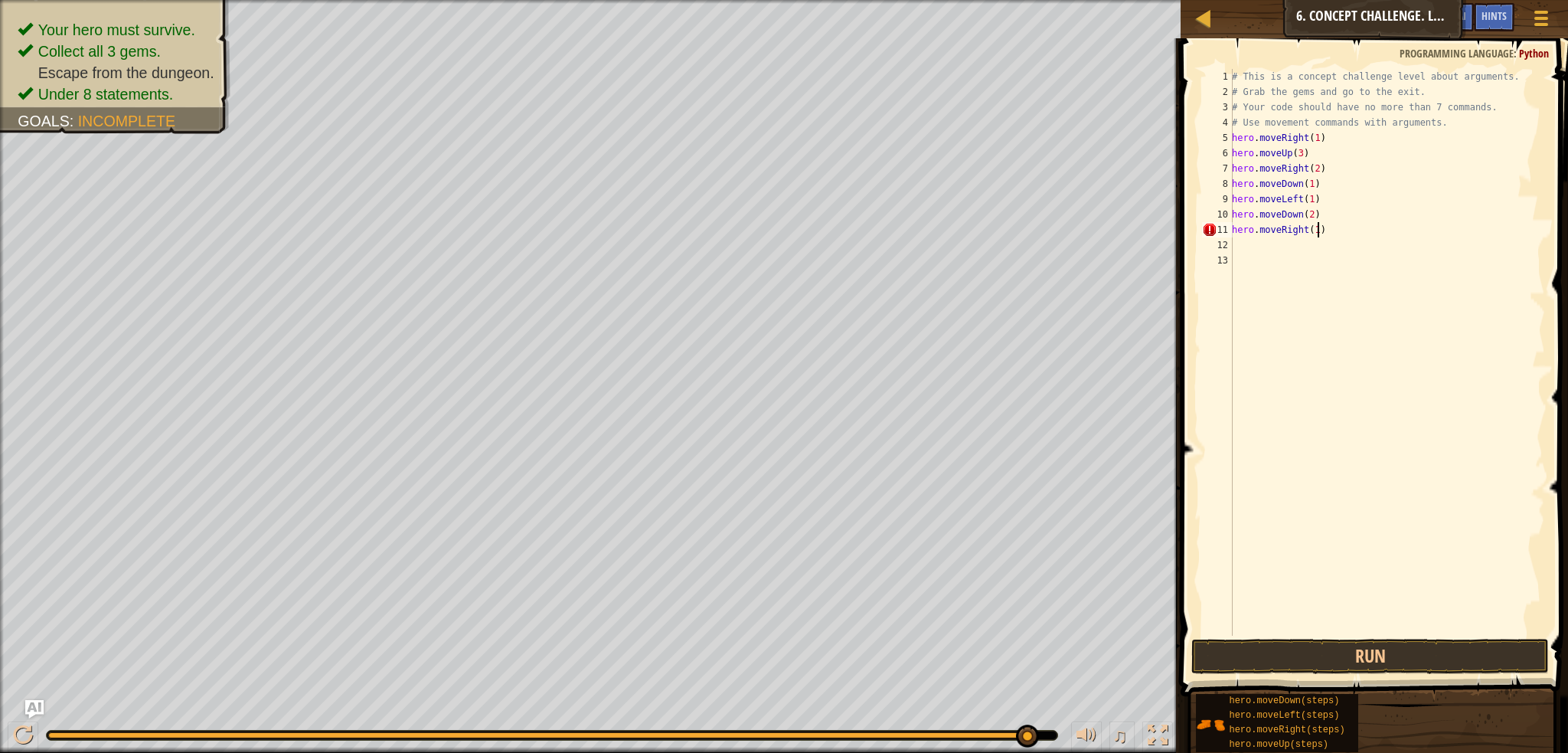
scroll to position [7, 6]
click at [1399, 651] on button "Run" at bounding box center [1370, 656] width 357 height 35
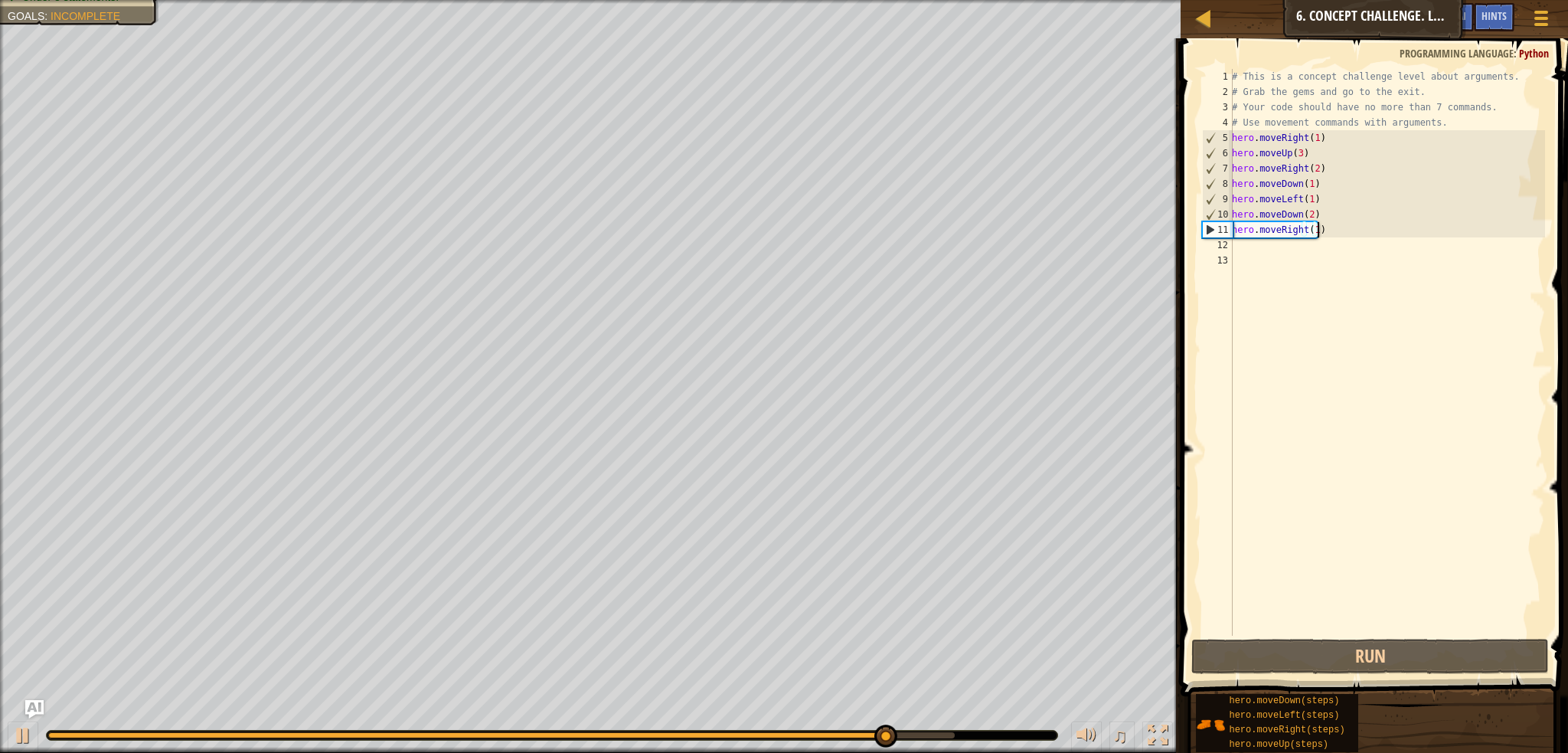
click at [1314, 225] on div "# This is a concept challenge level about arguments. # Grab the gems and go to …" at bounding box center [1387, 367] width 316 height 597
type textarea "hero.moveRight(2)"
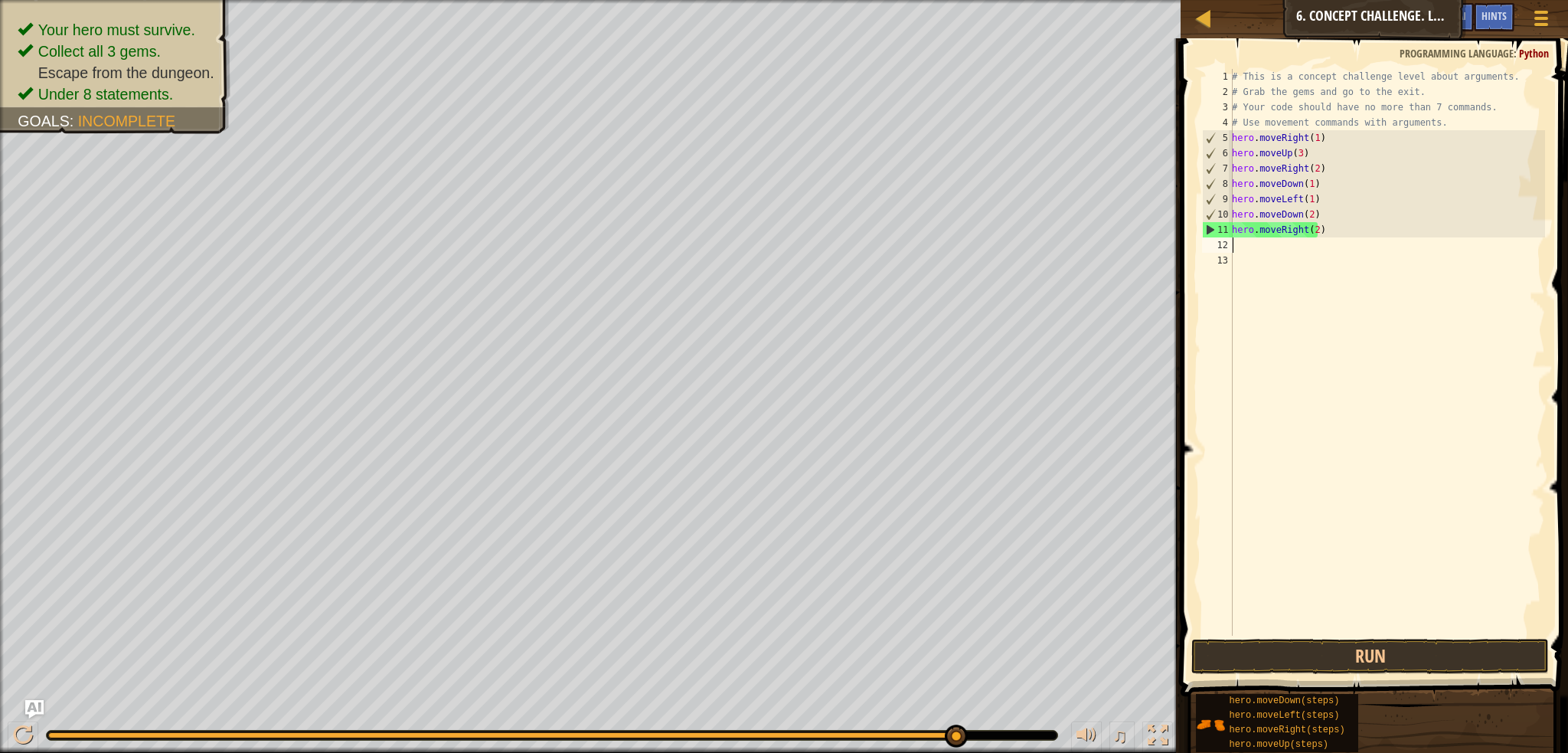
click at [1280, 248] on div "# This is a concept challenge level about arguments. # Grab the gems and go to …" at bounding box center [1387, 367] width 316 height 597
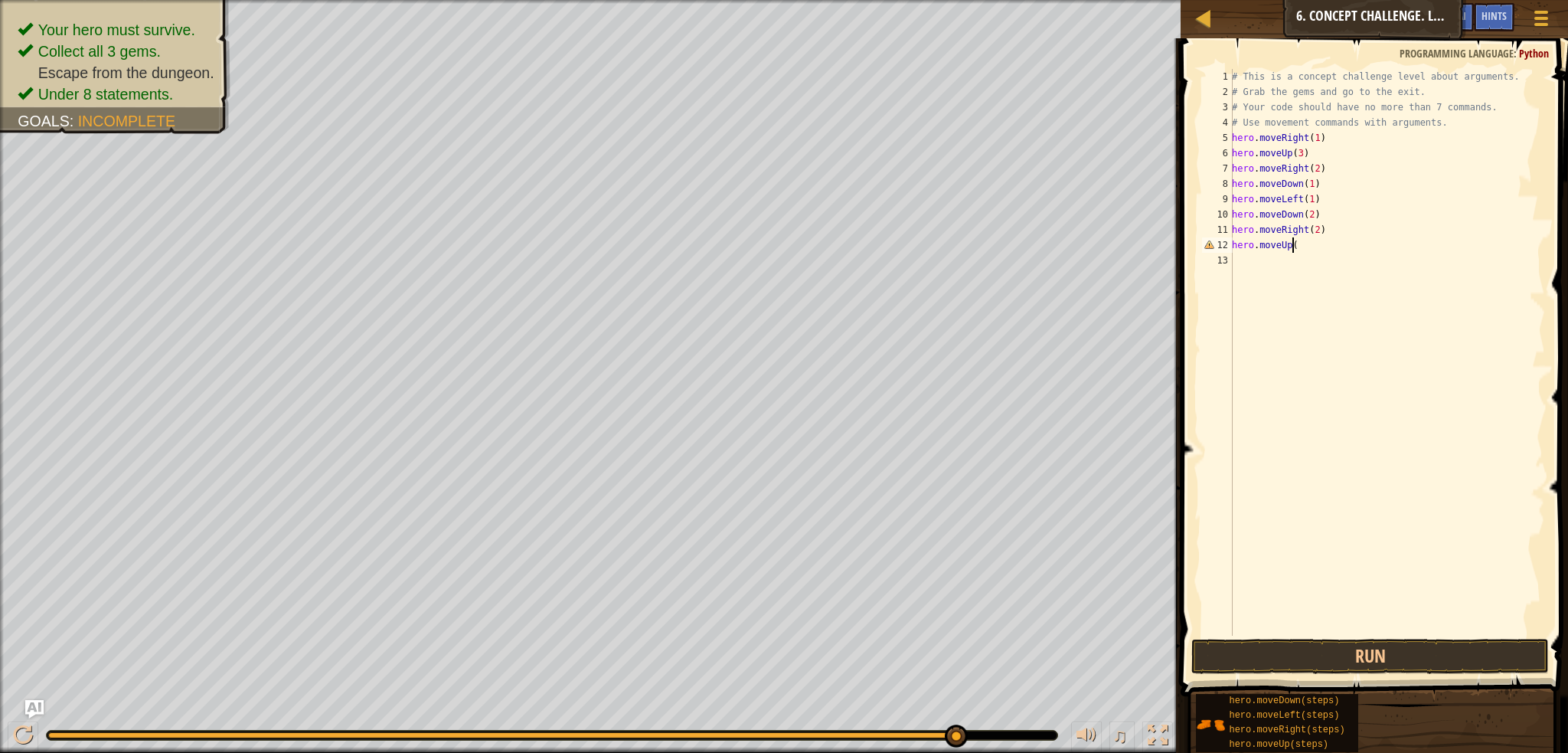
scroll to position [7, 4]
type textarea "hero.moveUp(2)"
click at [1432, 651] on button "Run" at bounding box center [1370, 656] width 357 height 35
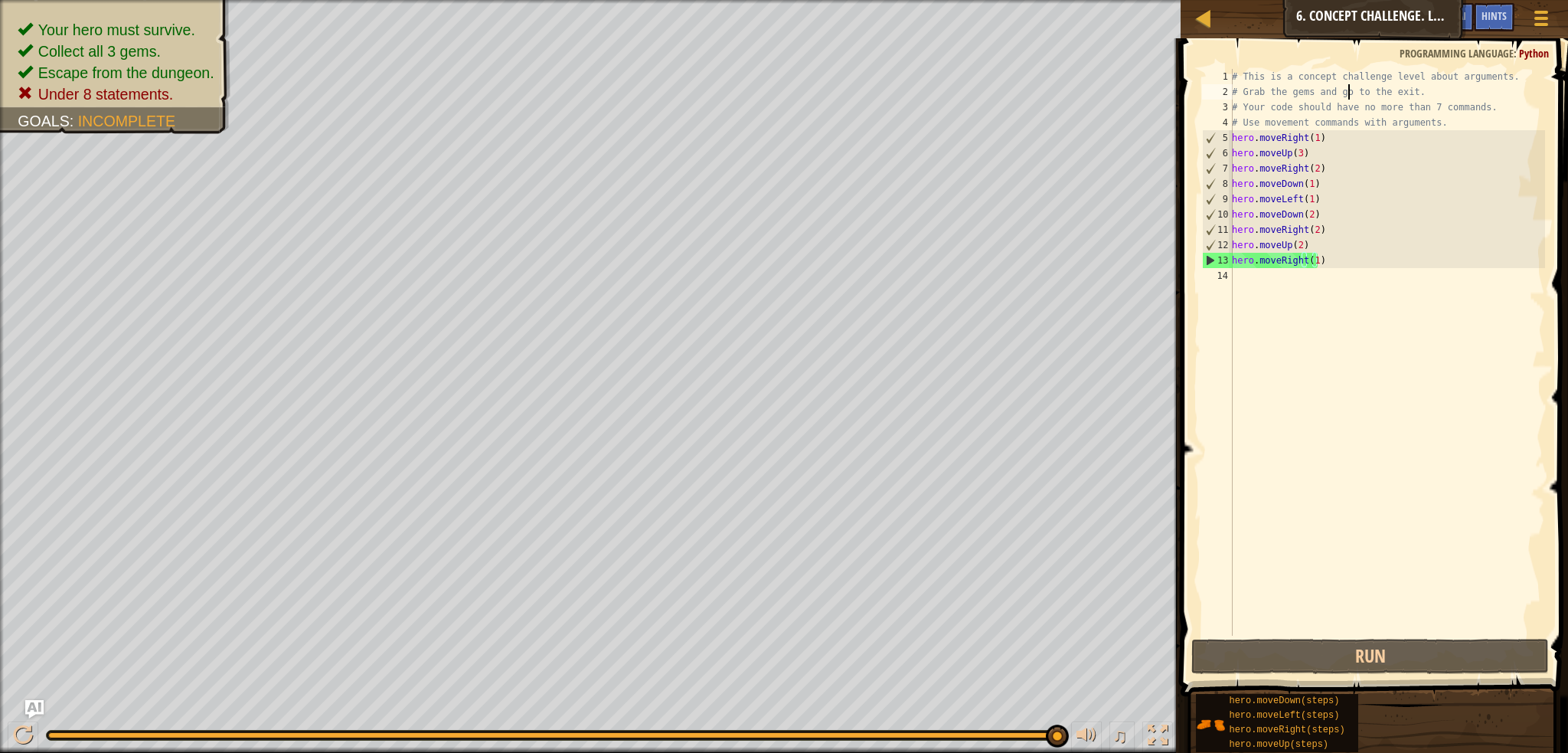
click at [1349, 92] on div "# This is a concept challenge level about arguments. # Grab the gems and go to …" at bounding box center [1387, 367] width 316 height 597
click at [1418, 124] on div "# This is a concept challenge level about arguments. # Grab the gems and go to …" at bounding box center [1387, 367] width 316 height 597
click at [1440, 122] on div "# This is a concept challenge level about arguments. # Grab the gems and go to …" at bounding box center [1387, 367] width 316 height 597
type textarea "#"
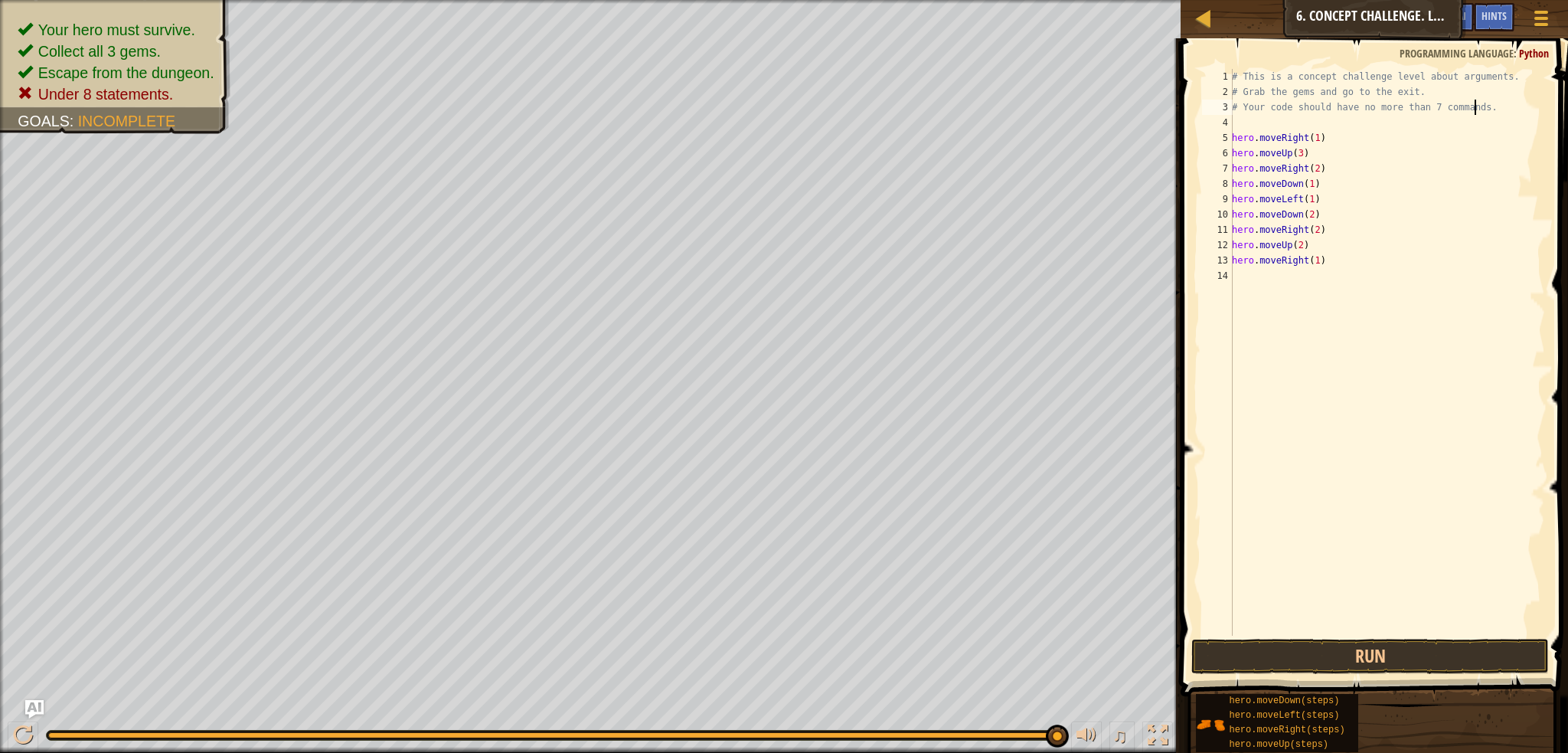
click at [1485, 112] on div "# This is a concept challenge level about arguments. # Grab the gems and go to …" at bounding box center [1387, 367] width 316 height 597
type textarea "#"
click at [1515, 75] on div "# This is a concept challenge level about arguments. # Grab the gems and go to …" at bounding box center [1387, 367] width 316 height 597
type textarea "#"
click at [1435, 91] on div "# Grab the gems and go to the exit. hero . moveRight ( 1 ) hero . moveUp ( 3 ) …" at bounding box center [1387, 367] width 315 height 597
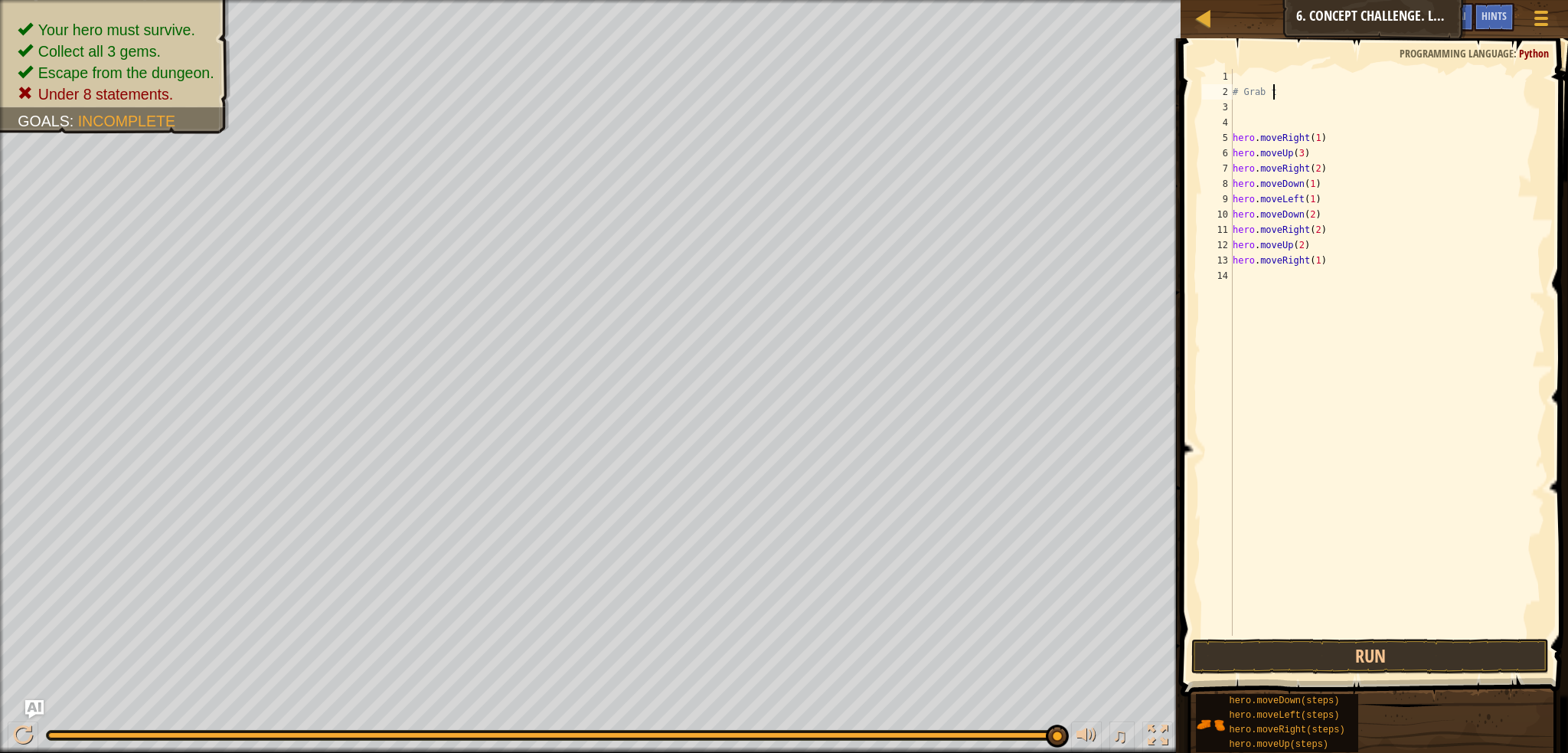
type textarea "#"
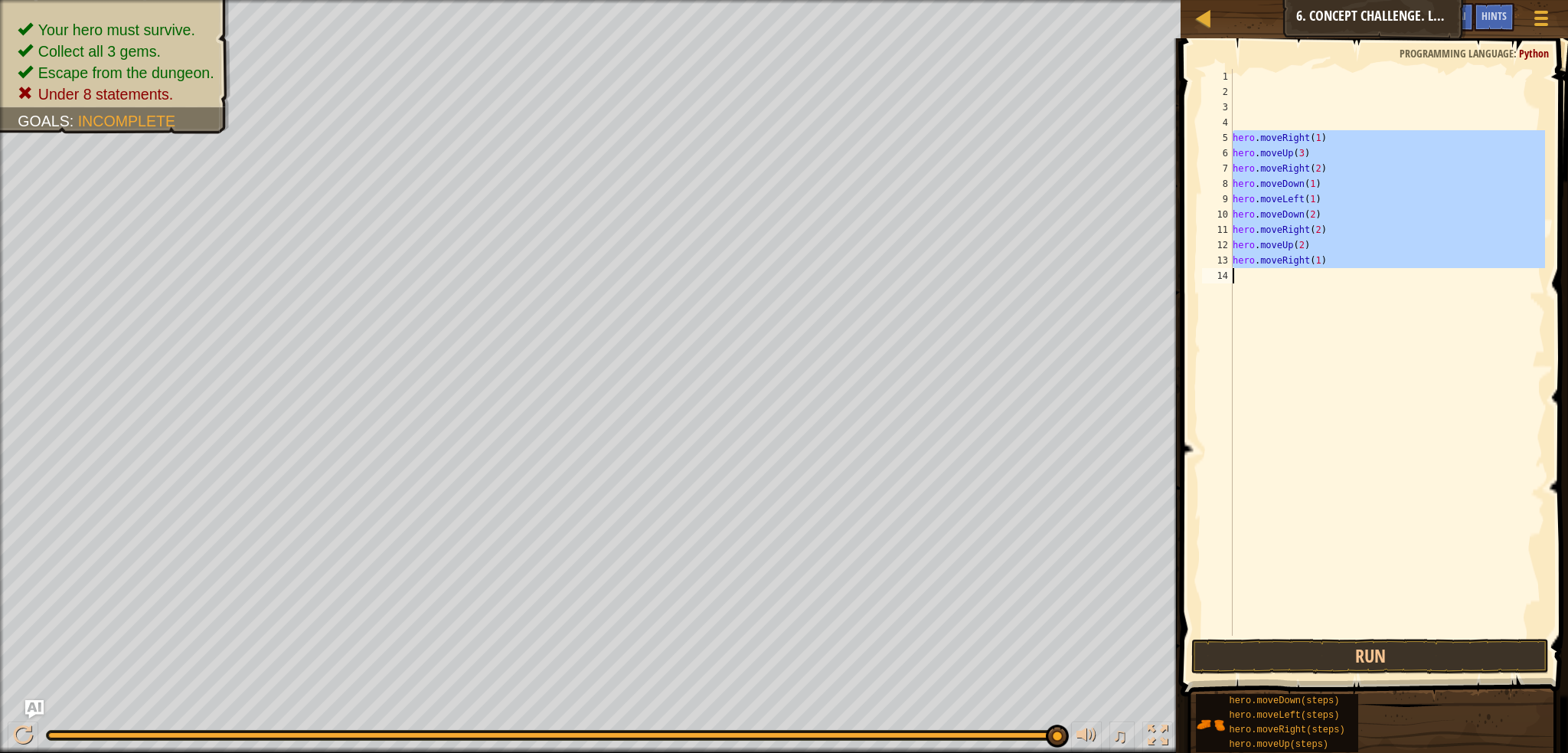
drag, startPoint x: 1233, startPoint y: 137, endPoint x: 1342, endPoint y: 277, distance: 177.4
click at [1342, 277] on div "hero . moveRight ( 1 ) hero . moveUp ( 3 ) hero . moveRight ( 2 ) hero . moveDo…" at bounding box center [1387, 367] width 315 height 597
type textarea "hero.moveRight(1)"
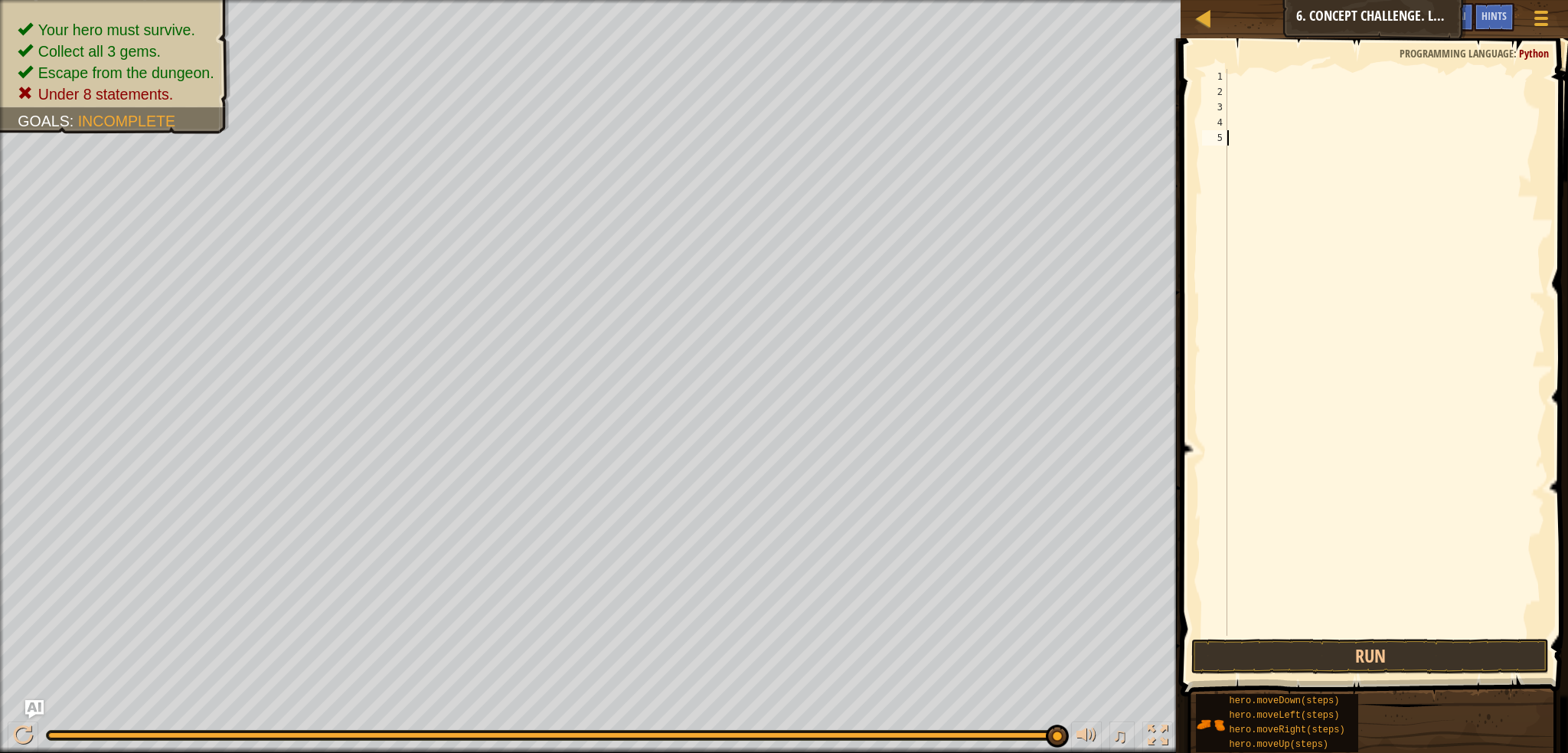
click at [1255, 79] on div at bounding box center [1384, 367] width 321 height 597
click at [1280, 270] on div "hero . moveRight ( 1 ) hero . moveUp ( 3 ) hero . moveRight ( 2 ) hero . moveDo…" at bounding box center [1387, 367] width 316 height 597
type textarea "hero.moveRight(1)"
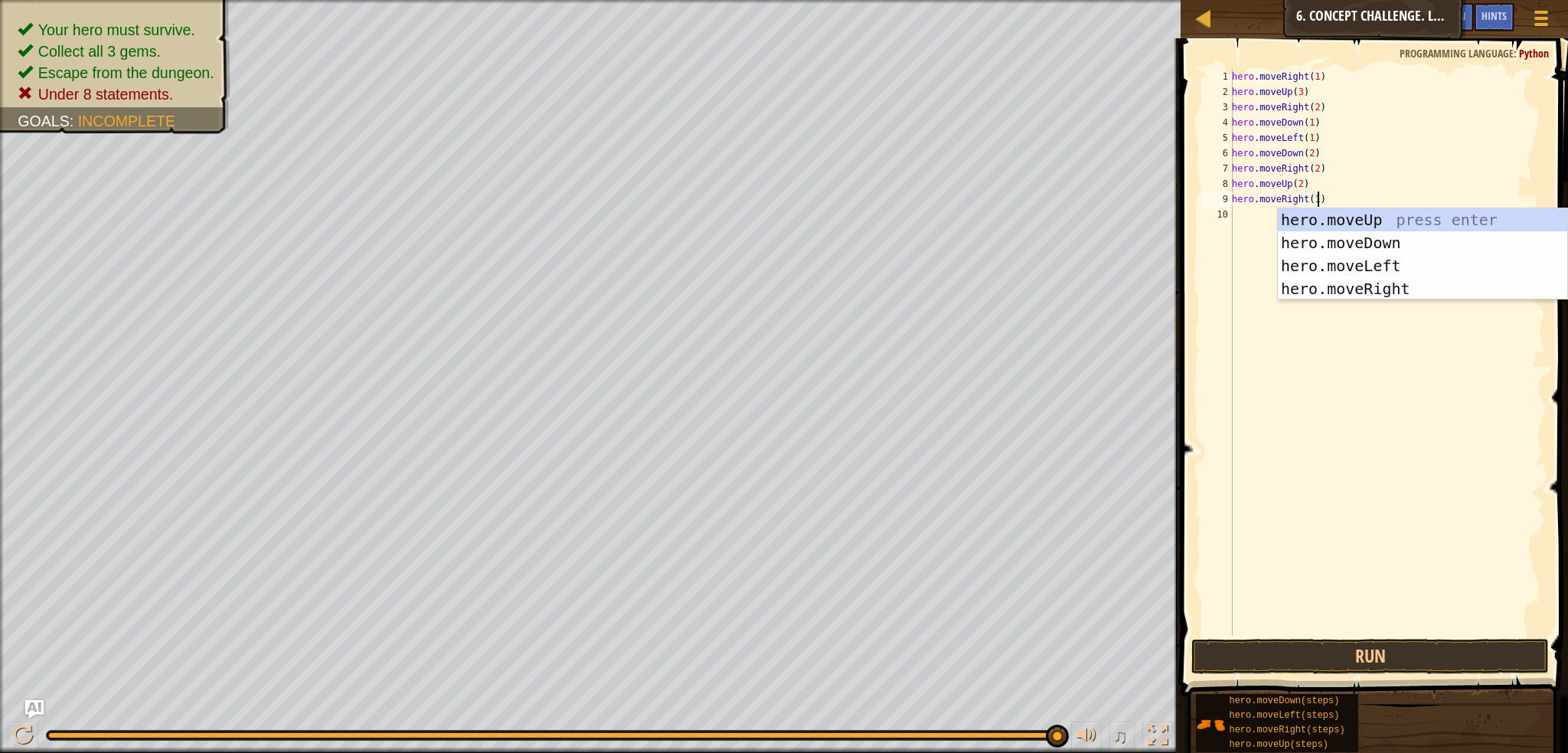
click at [1241, 217] on div "hero . moveRight ( 1 ) hero . moveUp ( 3 ) hero . moveRight ( 2 ) hero . moveDo…" at bounding box center [1387, 367] width 316 height 597
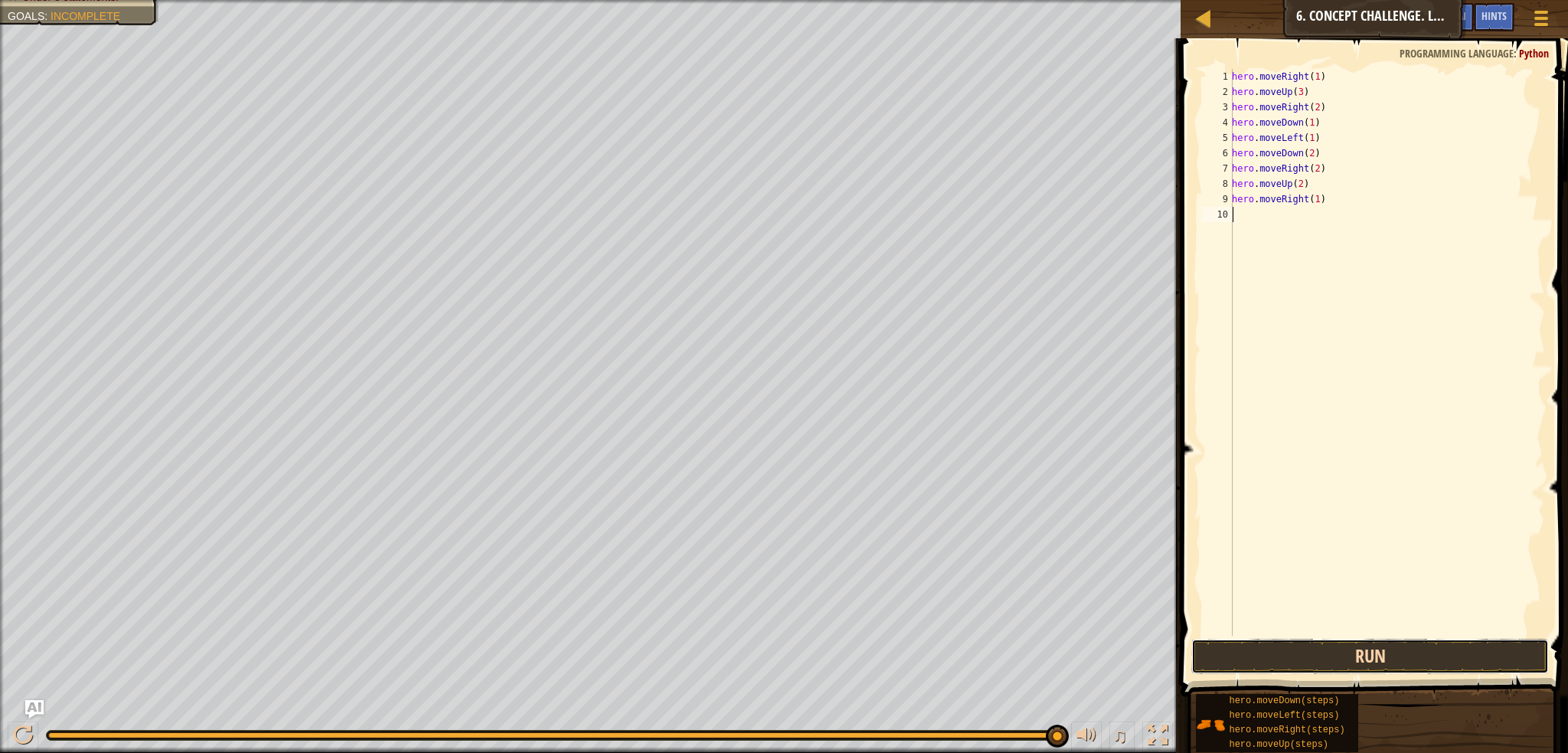
click at [1386, 647] on button "Run" at bounding box center [1370, 656] width 357 height 35
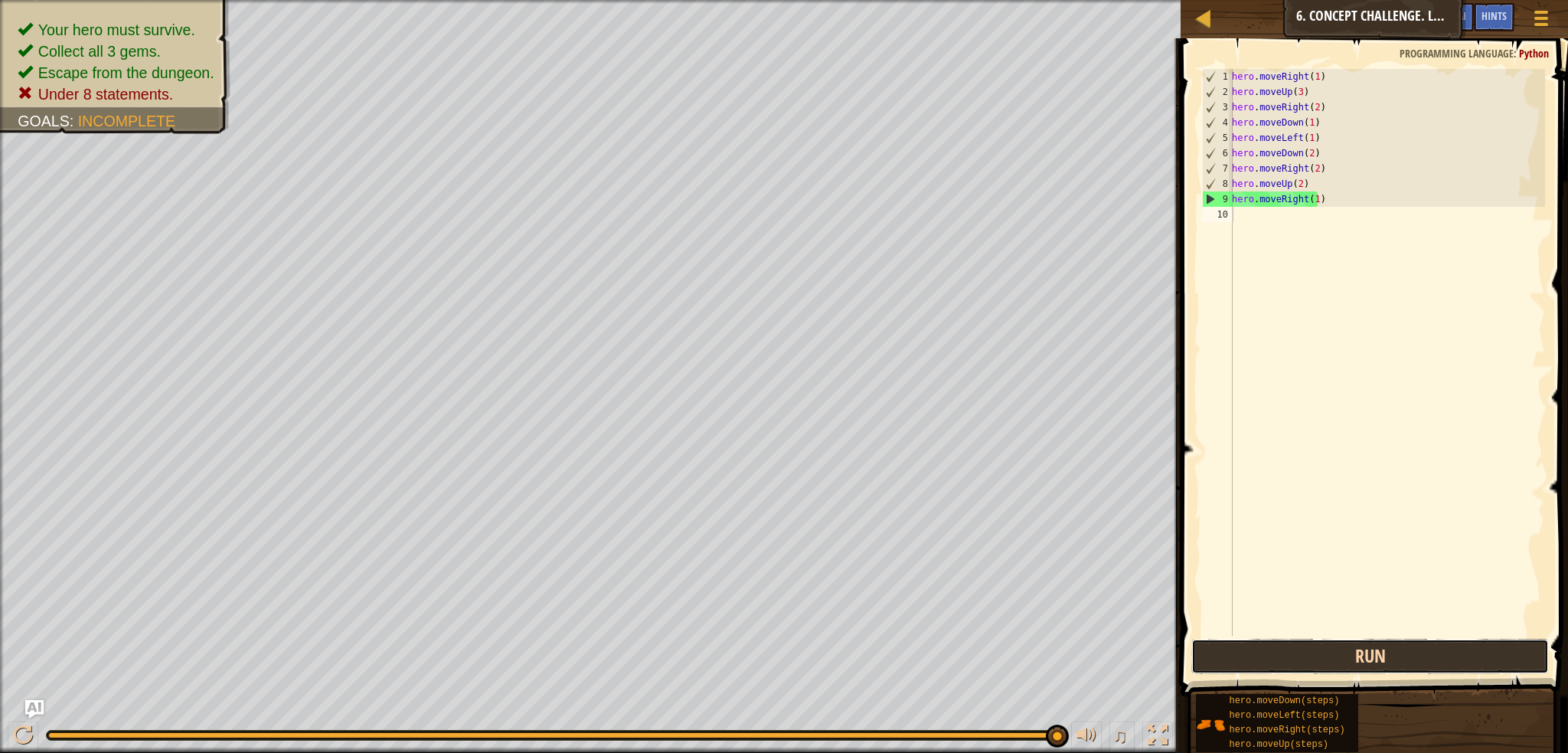
click at [1335, 659] on button "Run" at bounding box center [1370, 656] width 357 height 35
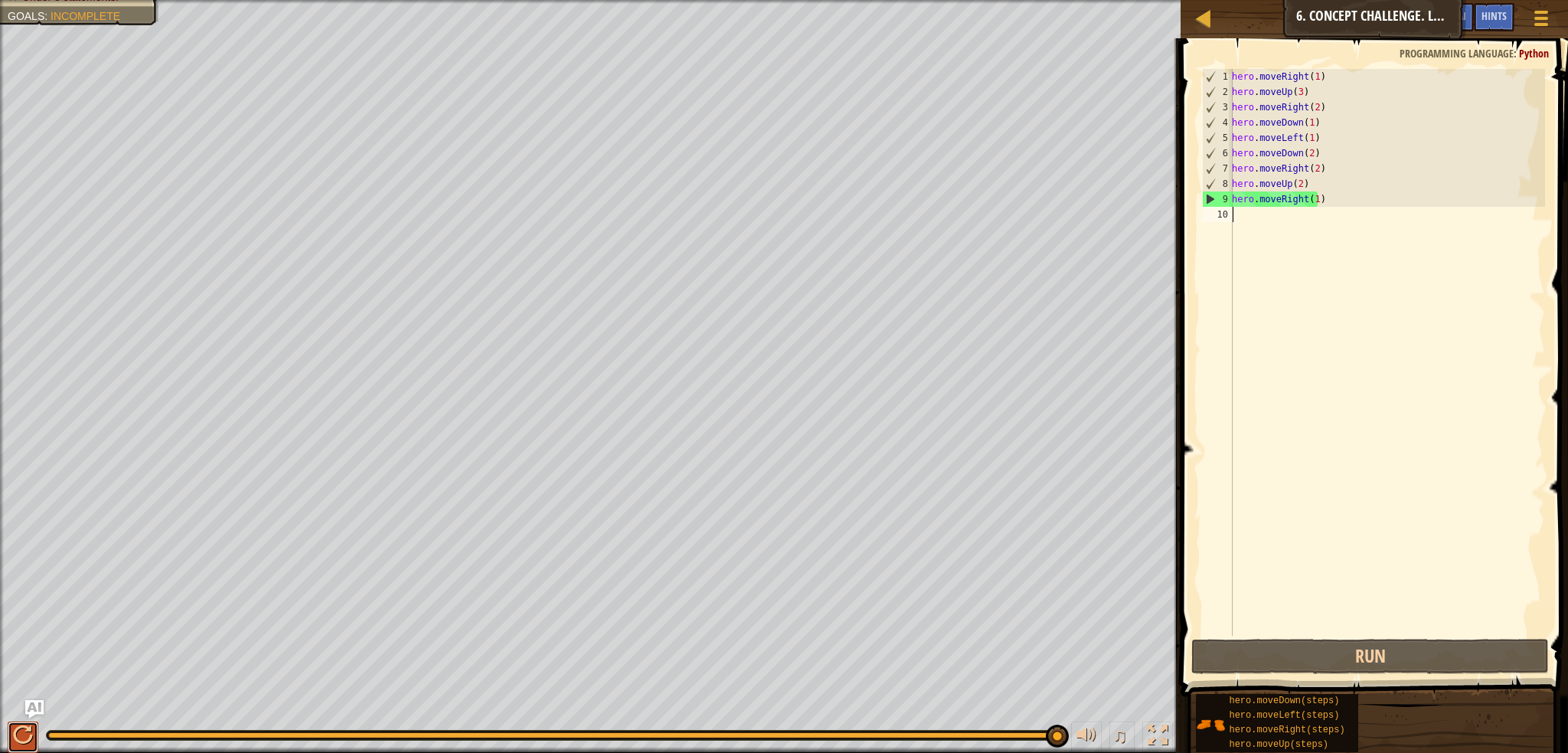
click at [24, 725] on div at bounding box center [23, 735] width 20 height 20
